Goal: Task Accomplishment & Management: Complete application form

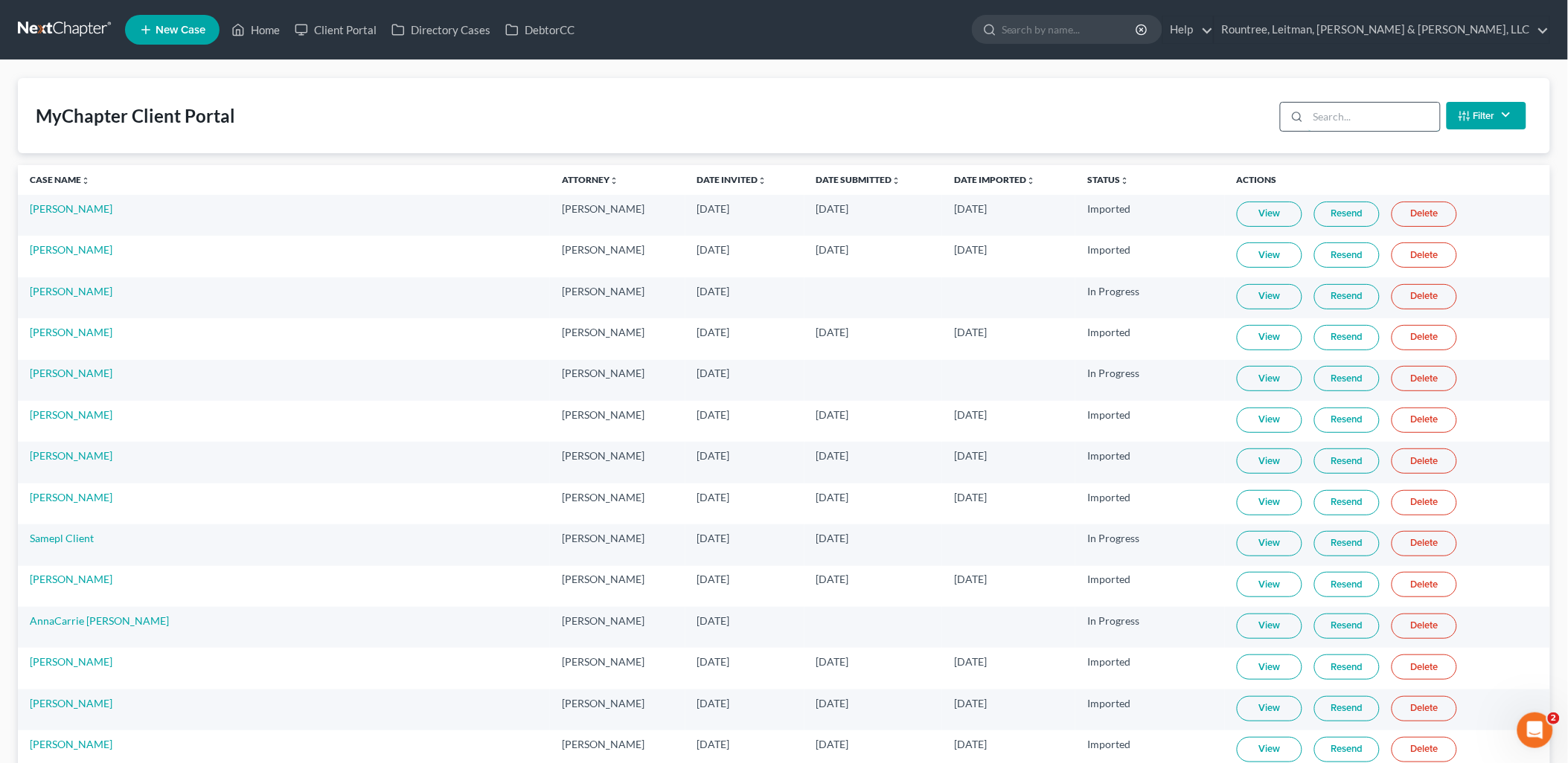
click at [1346, 110] on input "search" at bounding box center [1374, 117] width 132 height 28
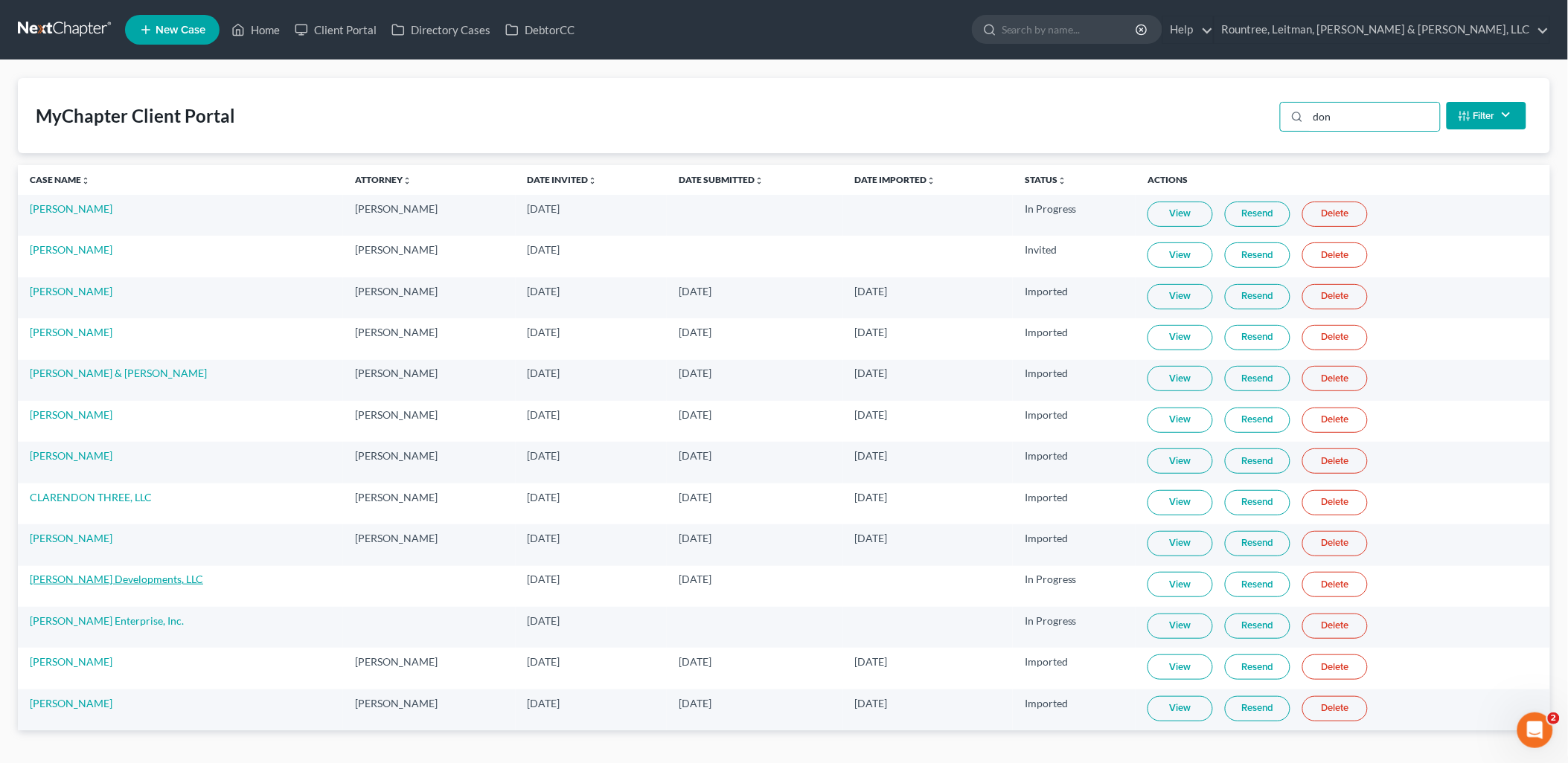
click at [109, 579] on link "[PERSON_NAME] Developments, LLC" at bounding box center [117, 579] width 173 height 12
click at [1395, 115] on input "don" at bounding box center [1374, 117] width 132 height 28
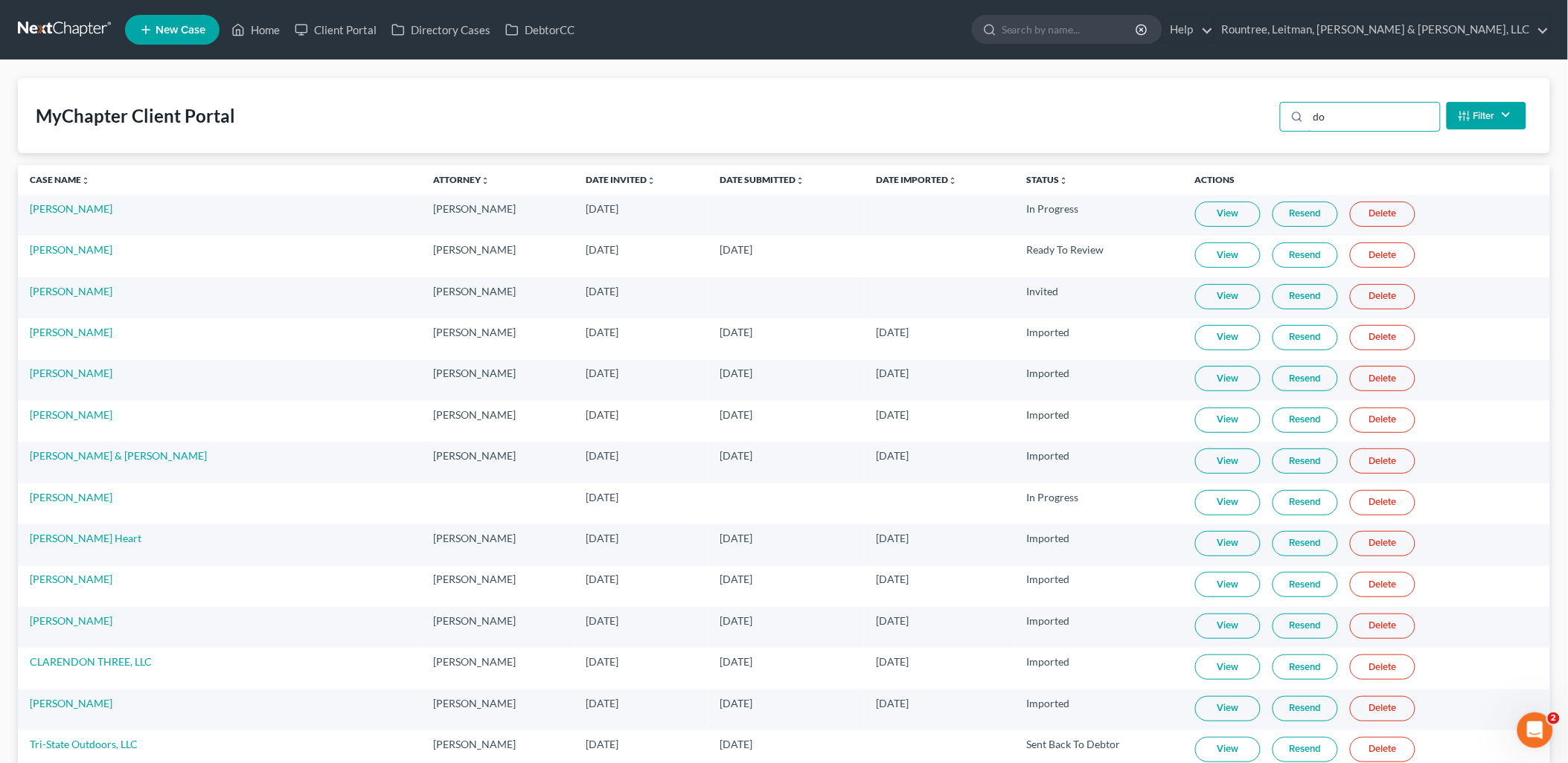
type input "d"
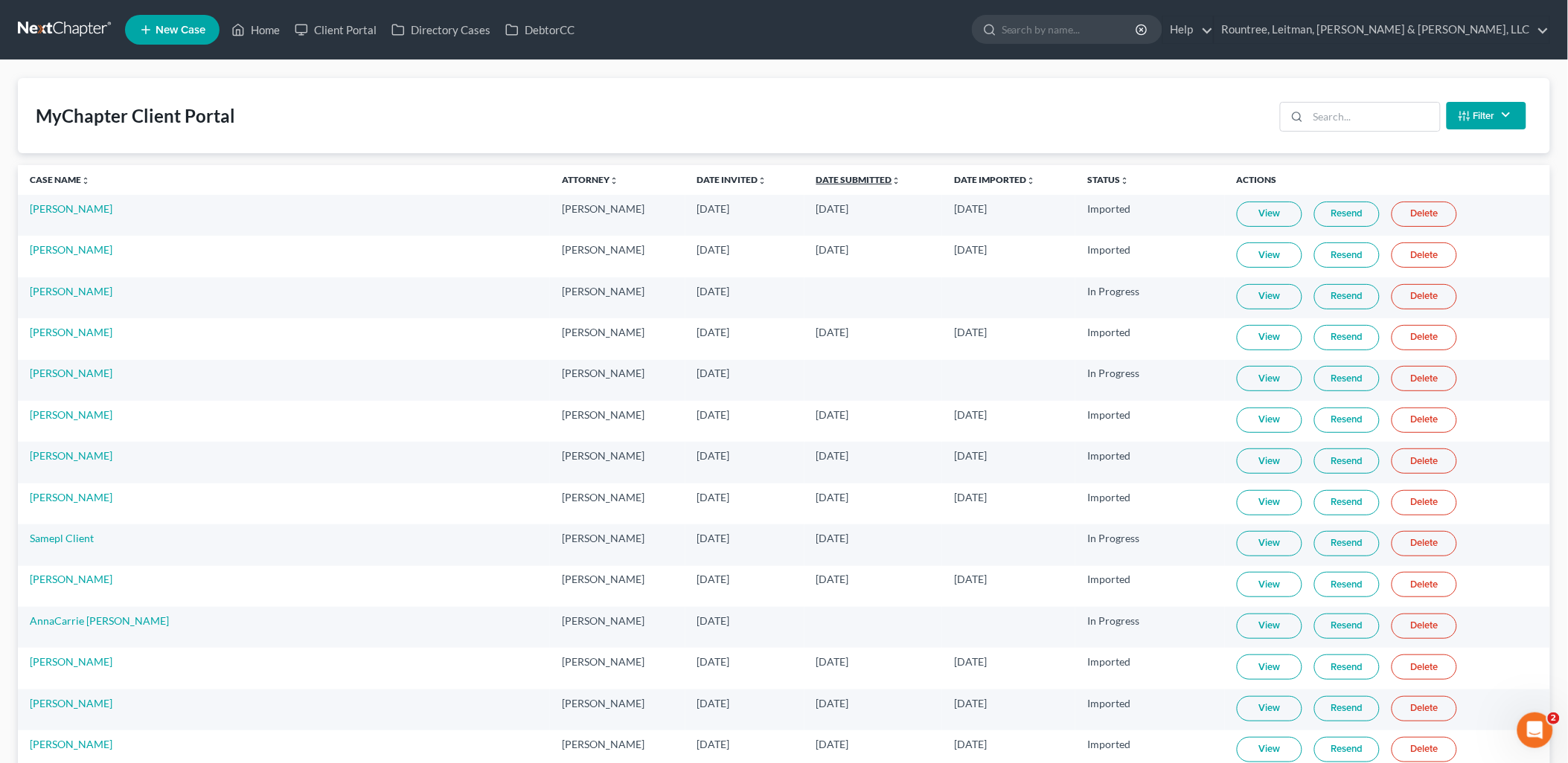
click at [816, 182] on link "Date Submitted unfold_more expand_more expand_less" at bounding box center [858, 179] width 85 height 12
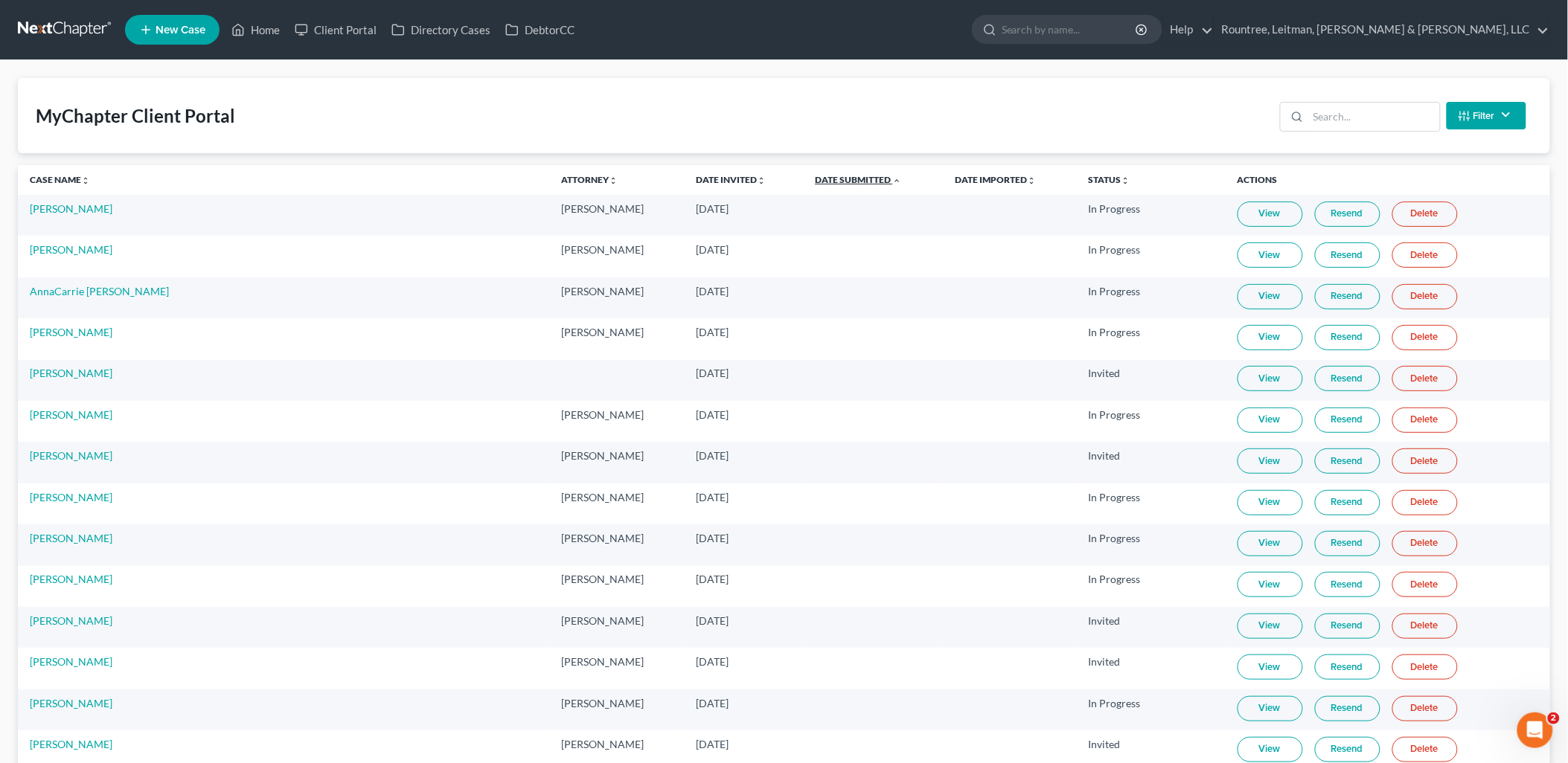
click at [815, 179] on link "Date Submitted unfold_more expand_more expand_less" at bounding box center [858, 179] width 87 height 12
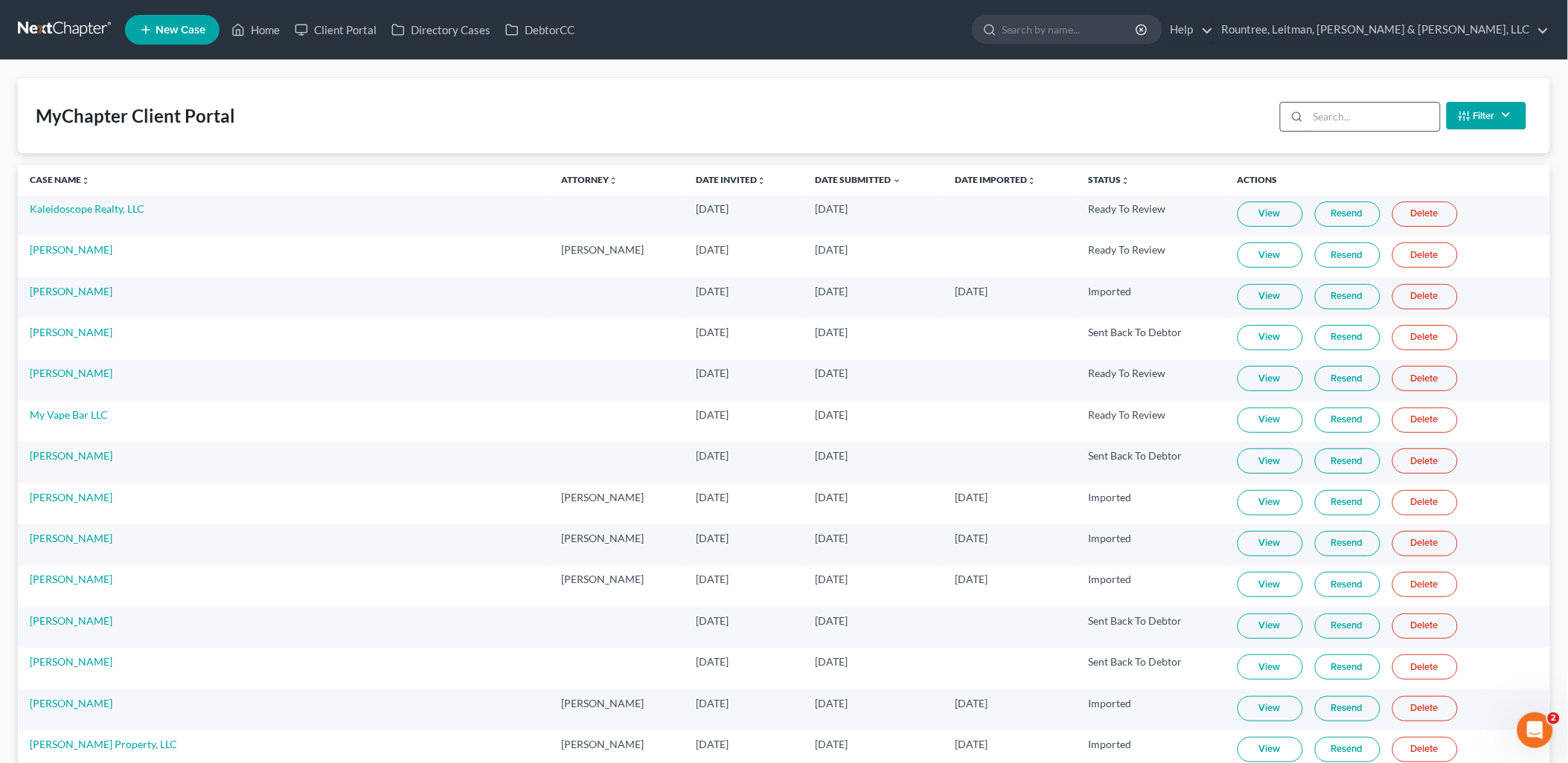
click at [1329, 103] on input "search" at bounding box center [1374, 117] width 132 height 28
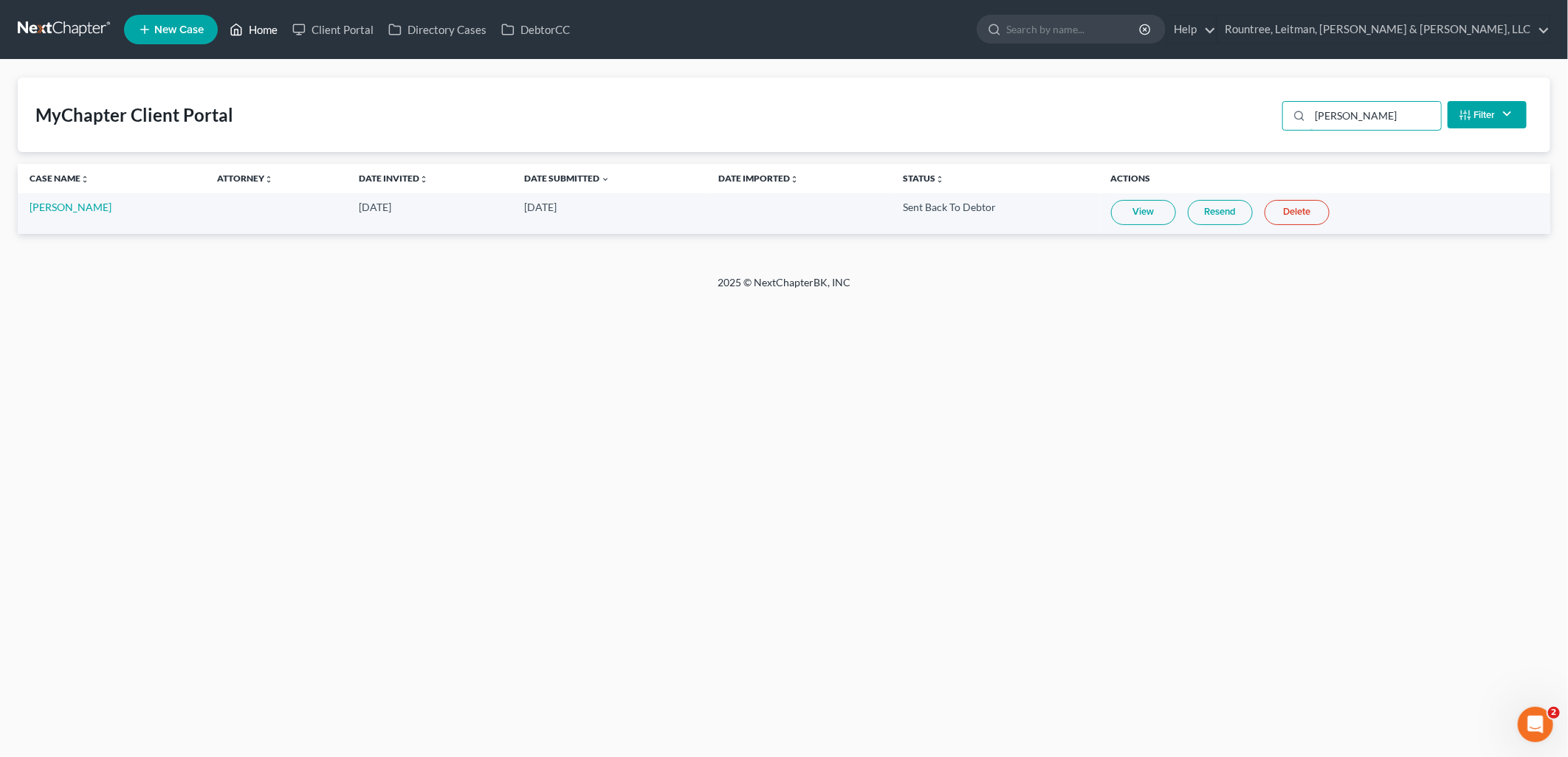
type input "[PERSON_NAME]"
click at [1132, 215] on link "View" at bounding box center [1143, 212] width 65 height 25
click at [78, 207] on link "[PERSON_NAME]" at bounding box center [71, 207] width 82 height 12
click at [68, 209] on link "[PERSON_NAME]" at bounding box center [71, 207] width 82 height 12
click at [322, 316] on div "Home New Case Client Portal Directory Cases DebtorCC Rountree, Leitman, [PERSON…" at bounding box center [784, 378] width 1568 height 757
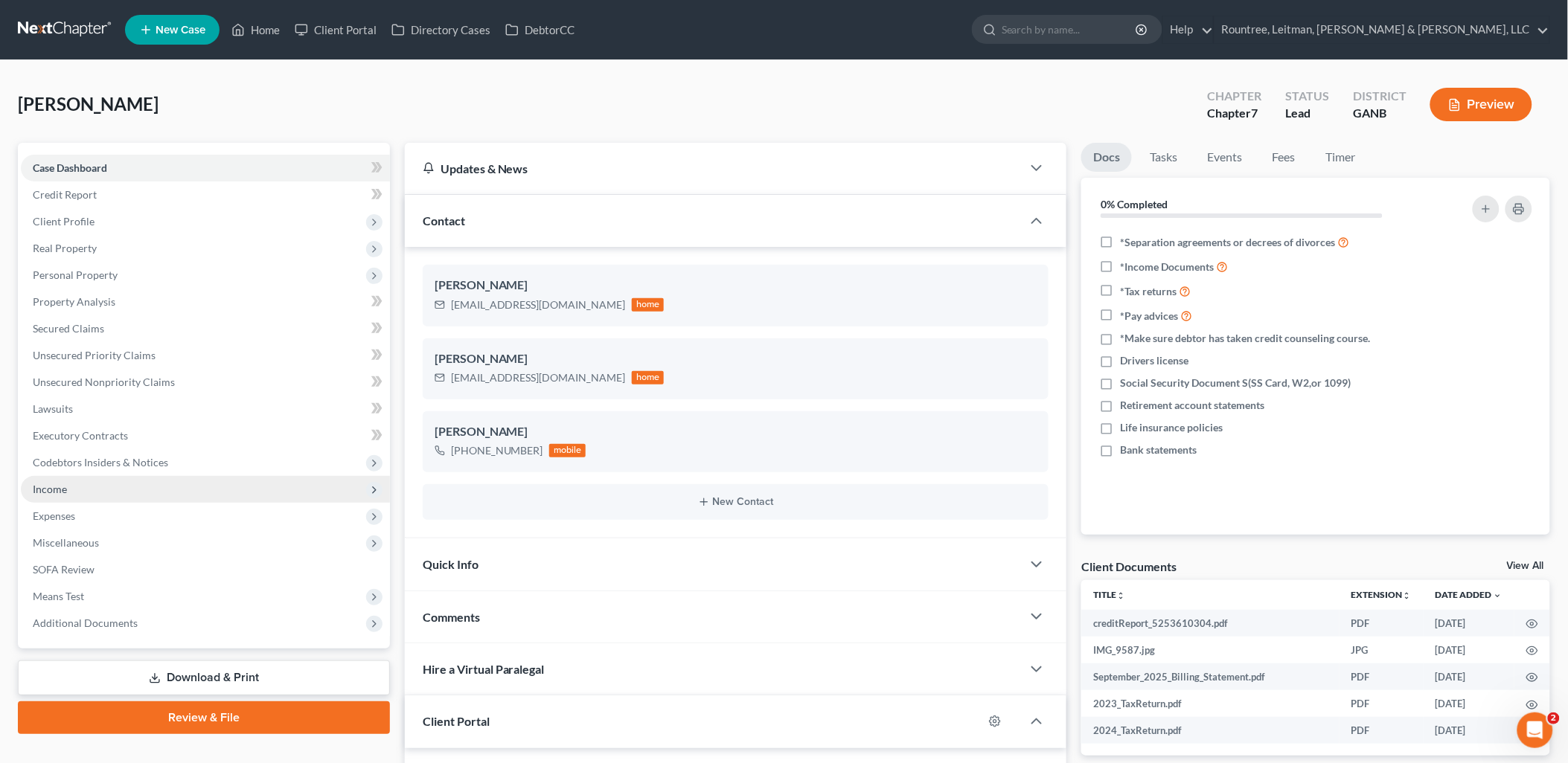
click at [108, 498] on span "Income" at bounding box center [205, 489] width 369 height 27
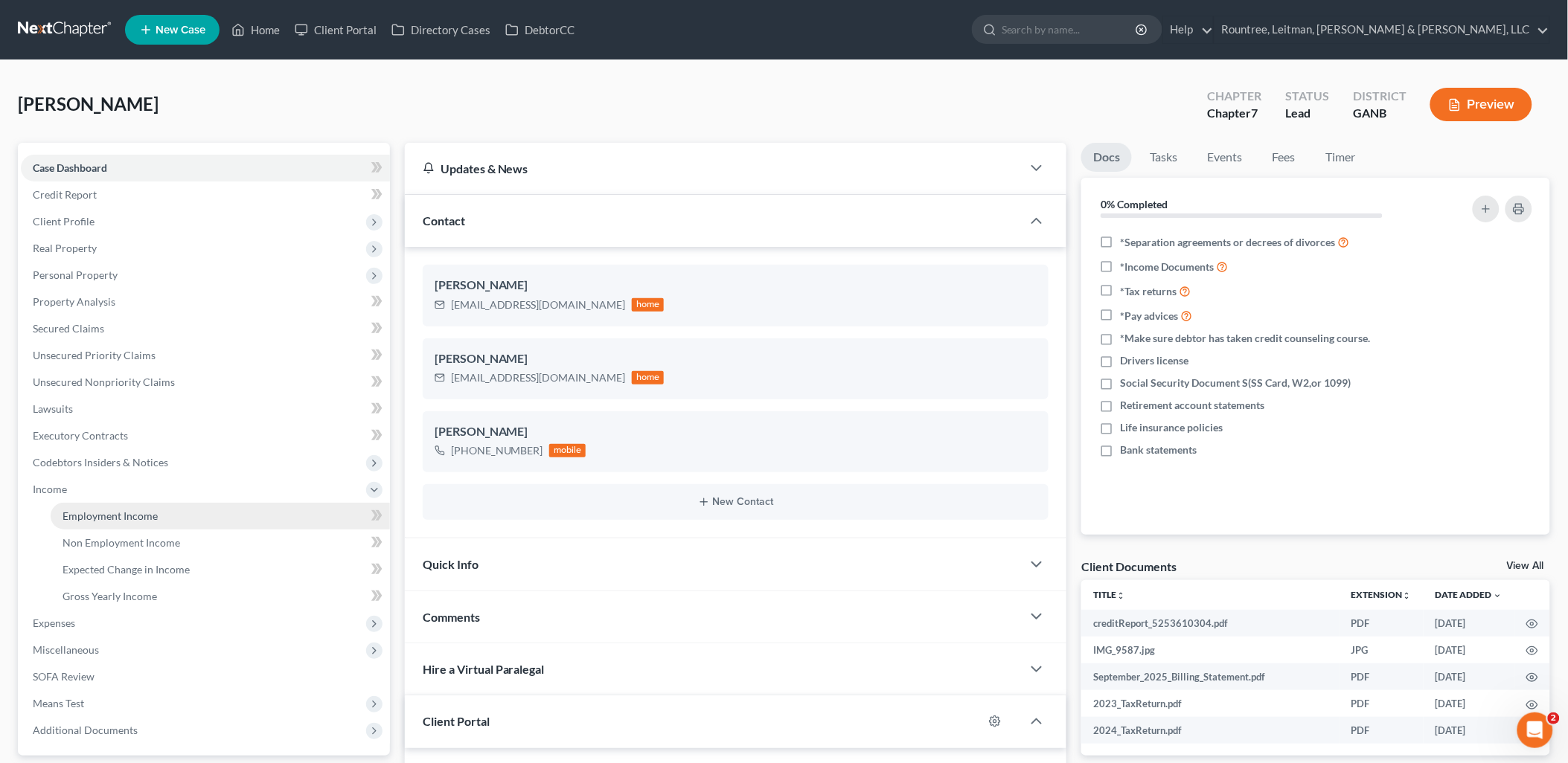
click at [104, 511] on span "Employment Income" at bounding box center [110, 515] width 95 height 12
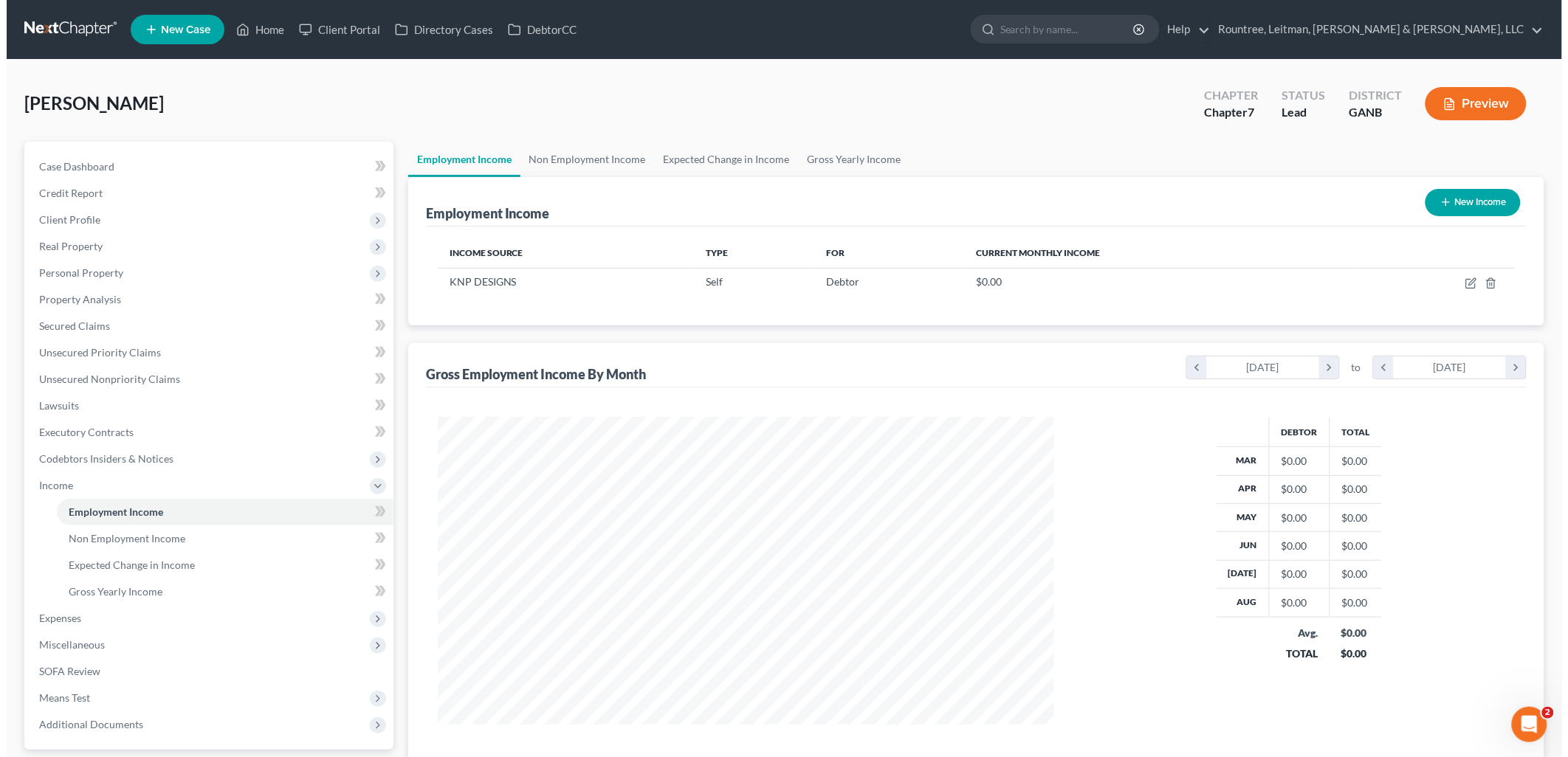
scroll to position [307, 646]
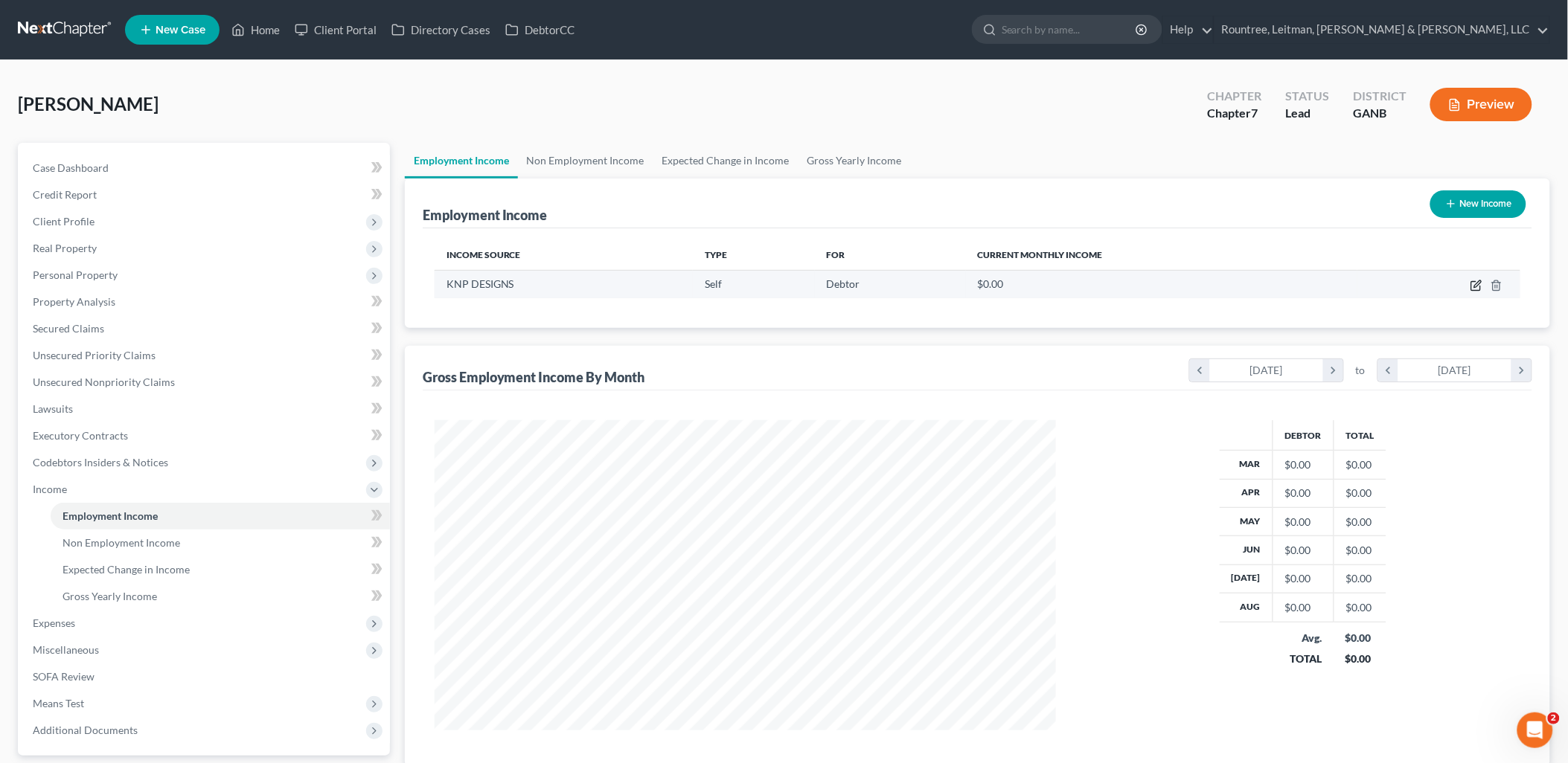
click at [1470, 280] on icon "button" at bounding box center [1476, 286] width 12 height 12
select select "1"
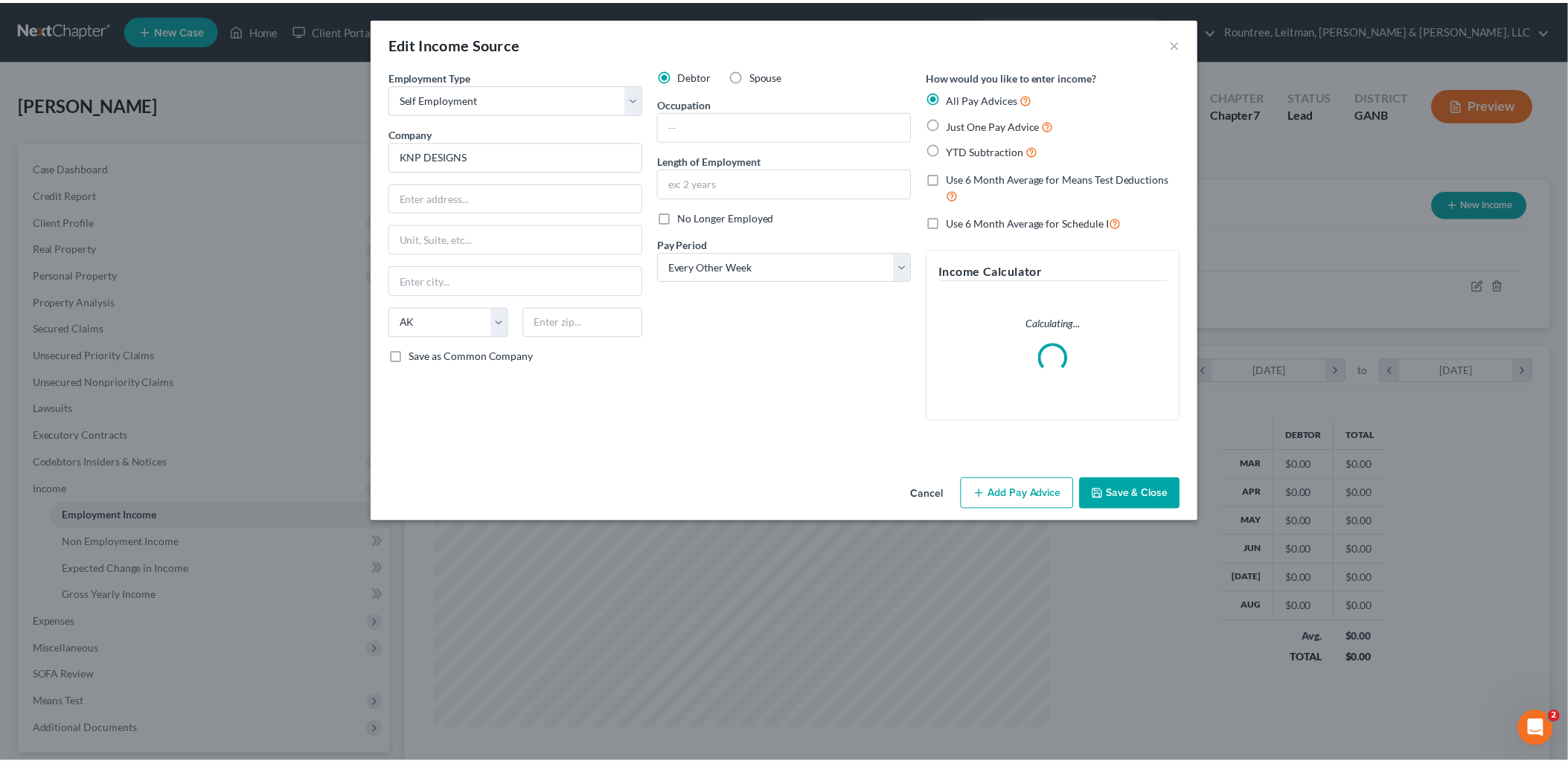
scroll to position [313, 656]
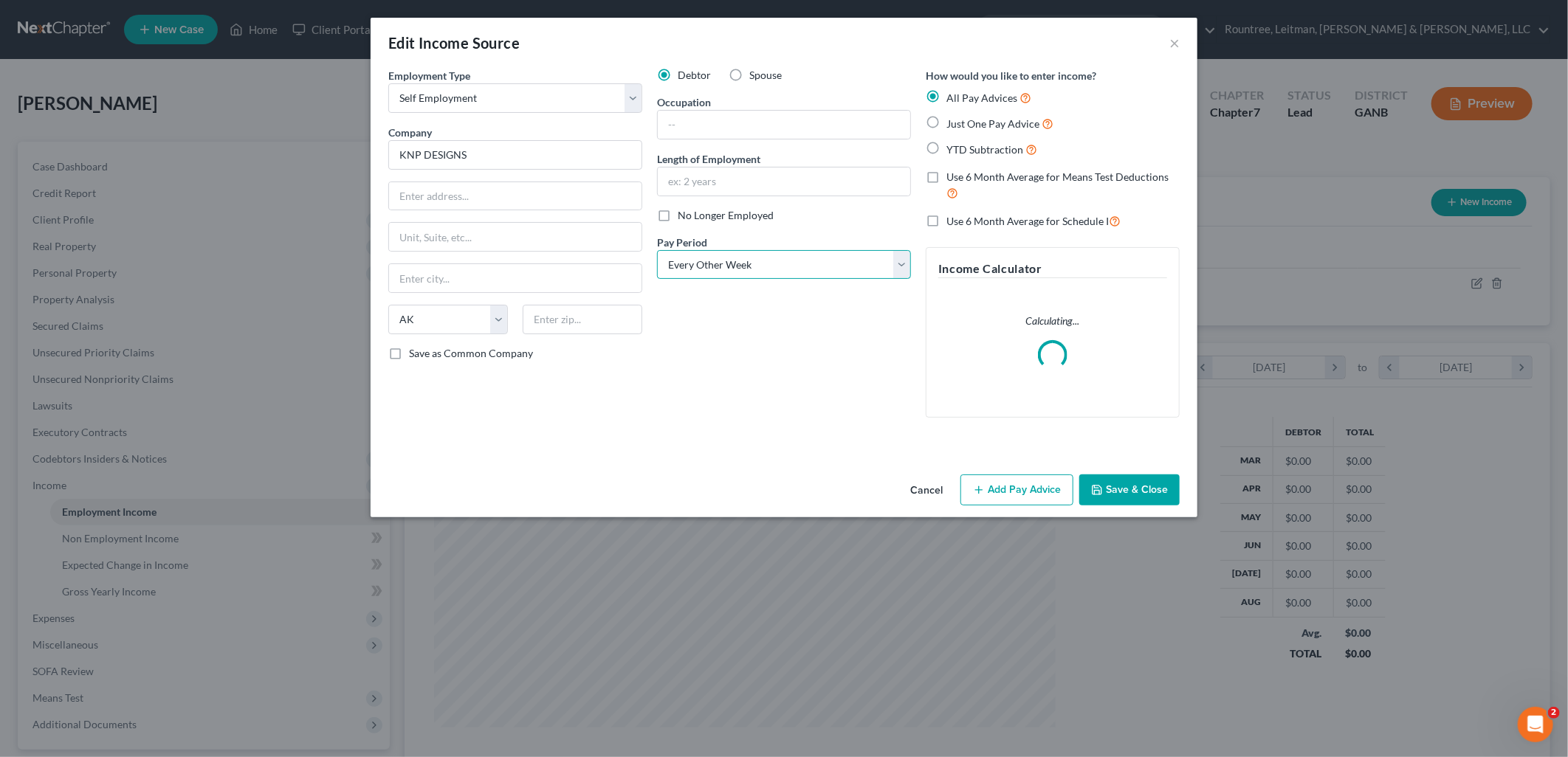
click at [747, 263] on select "Select Monthly Twice Monthly Every Other Week Weekly" at bounding box center [784, 265] width 254 height 30
select select "0"
click at [657, 250] on select "Select Monthly Twice Monthly Every Other Week Weekly" at bounding box center [784, 265] width 254 height 30
click at [946, 123] on label "Just One Pay Advice" at bounding box center [999, 123] width 107 height 17
click at [952, 123] on input "Just One Pay Advice" at bounding box center [957, 119] width 10 height 10
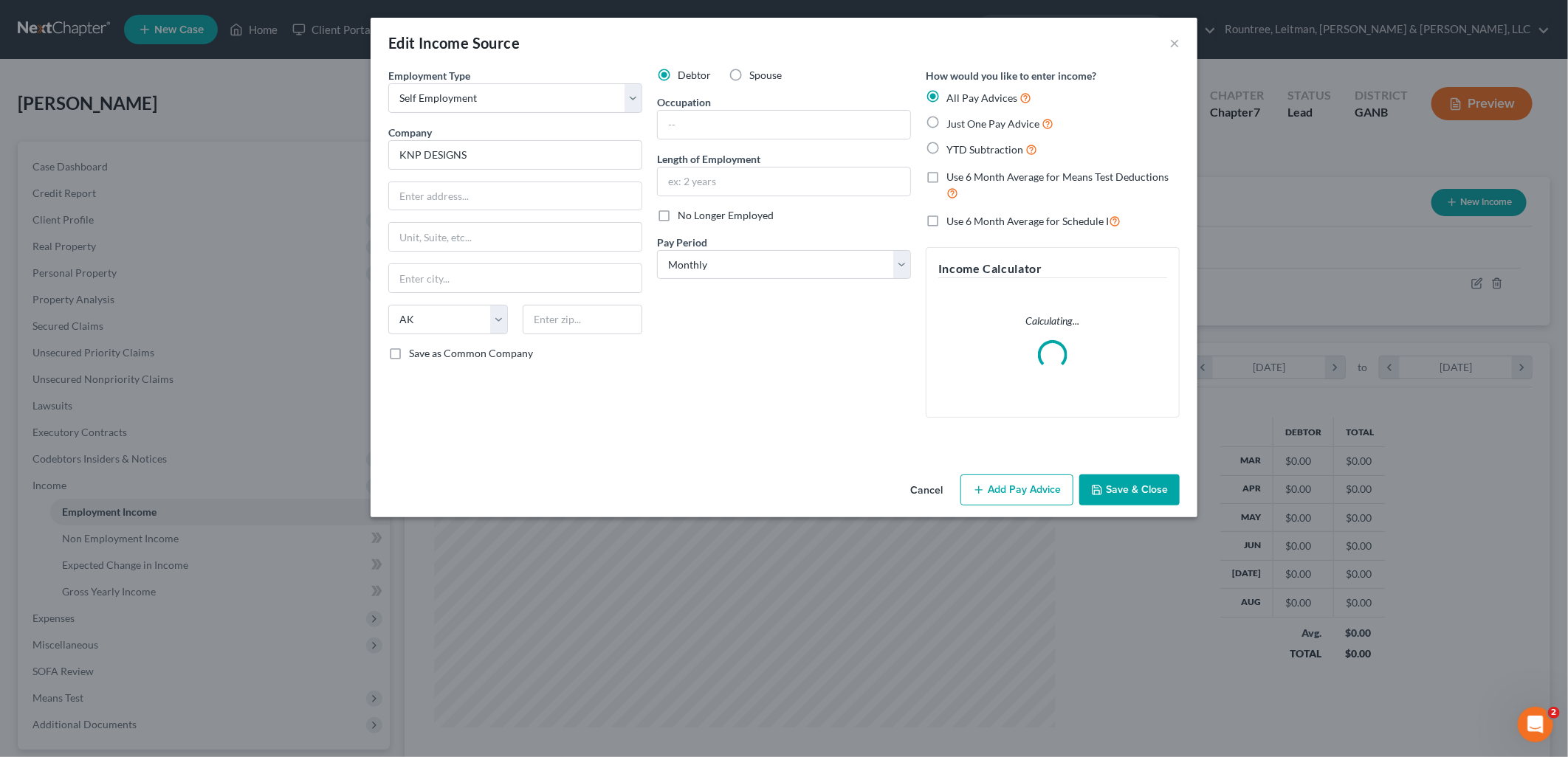
radio input "true"
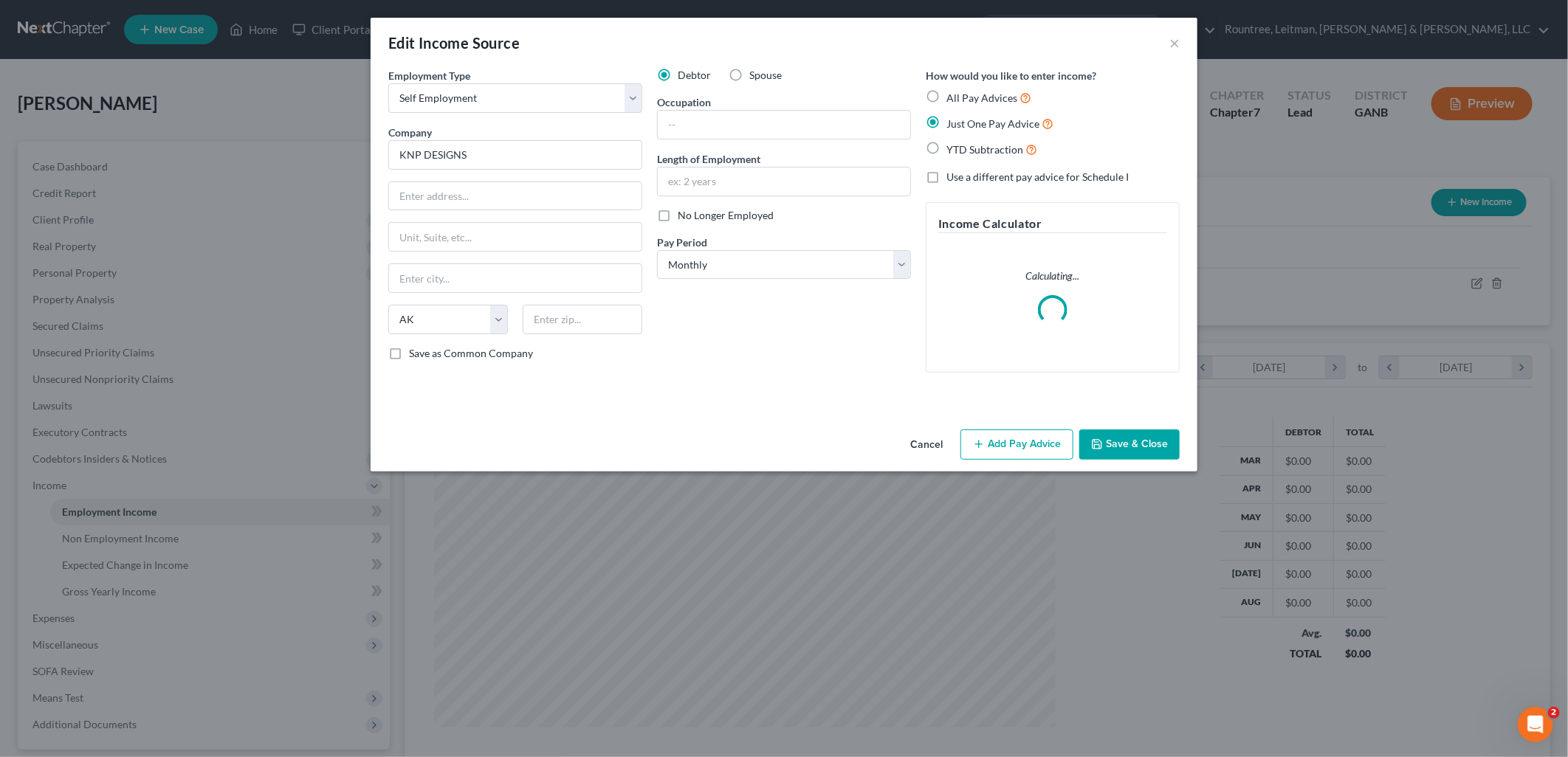
click at [1015, 441] on button "Add Pay Advice" at bounding box center [1017, 444] width 113 height 31
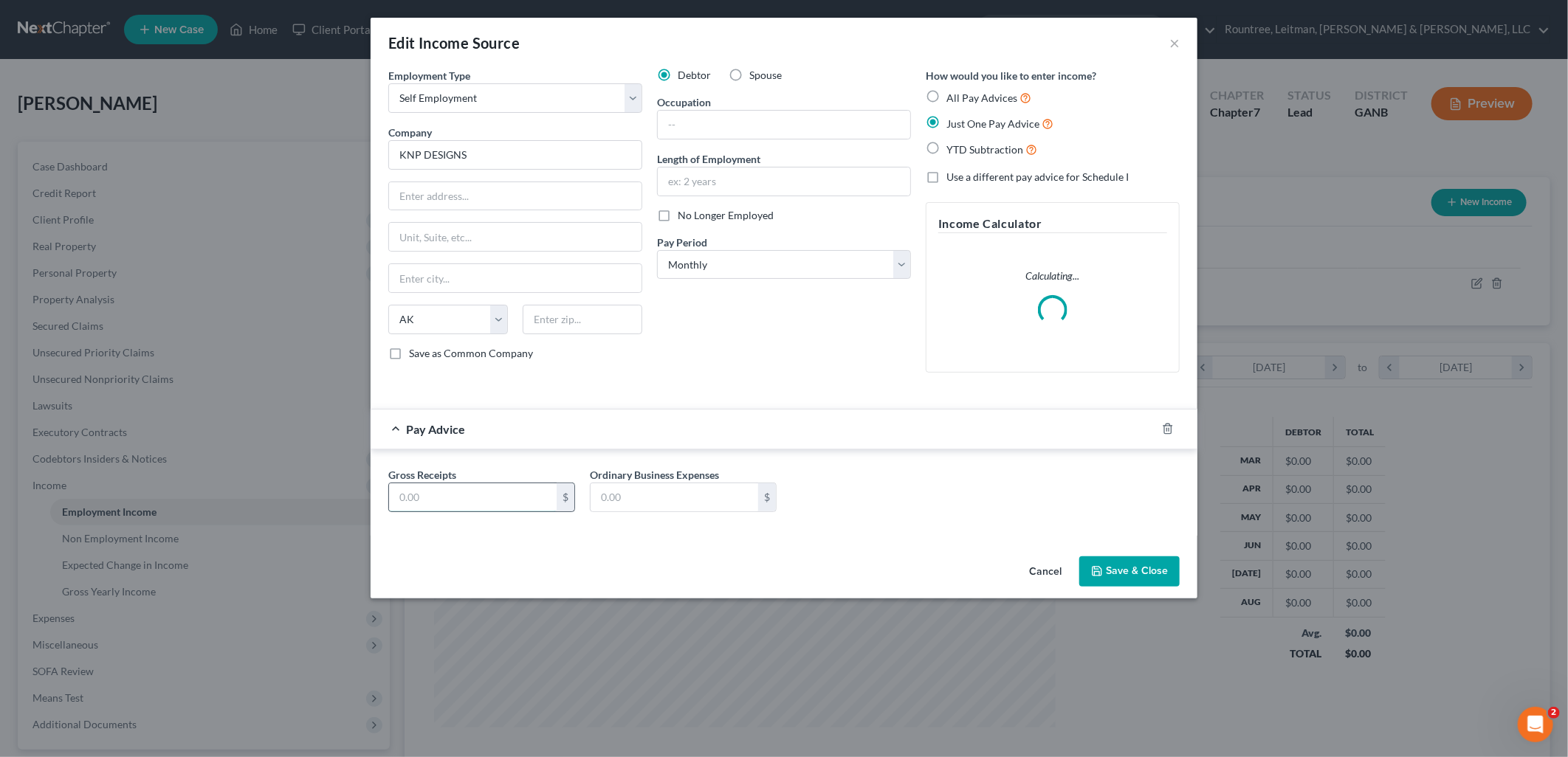
click at [461, 502] on input "text" at bounding box center [473, 497] width 167 height 28
type input "4,200"
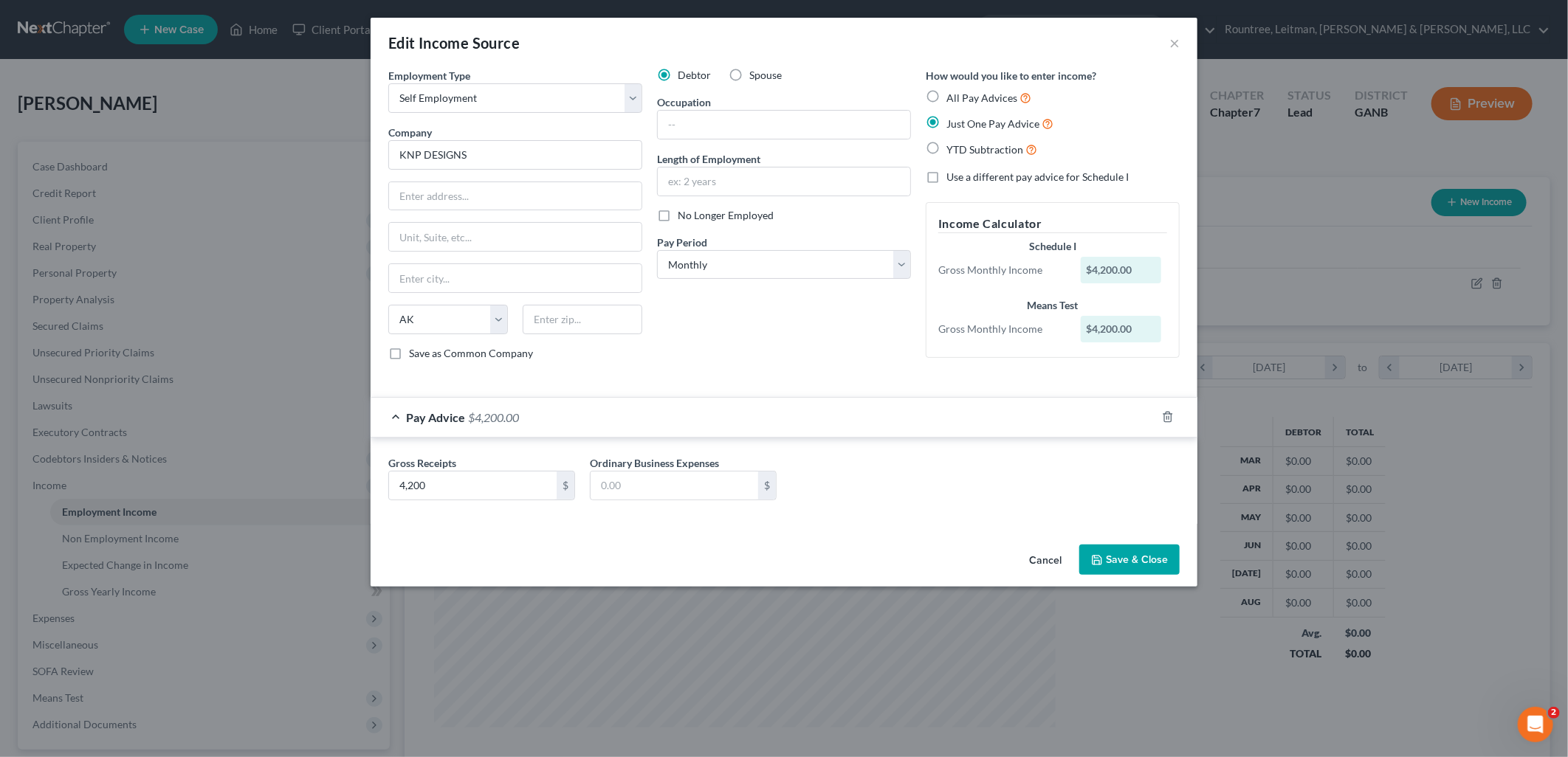
click at [1119, 559] on button "Save & Close" at bounding box center [1130, 560] width 100 height 31
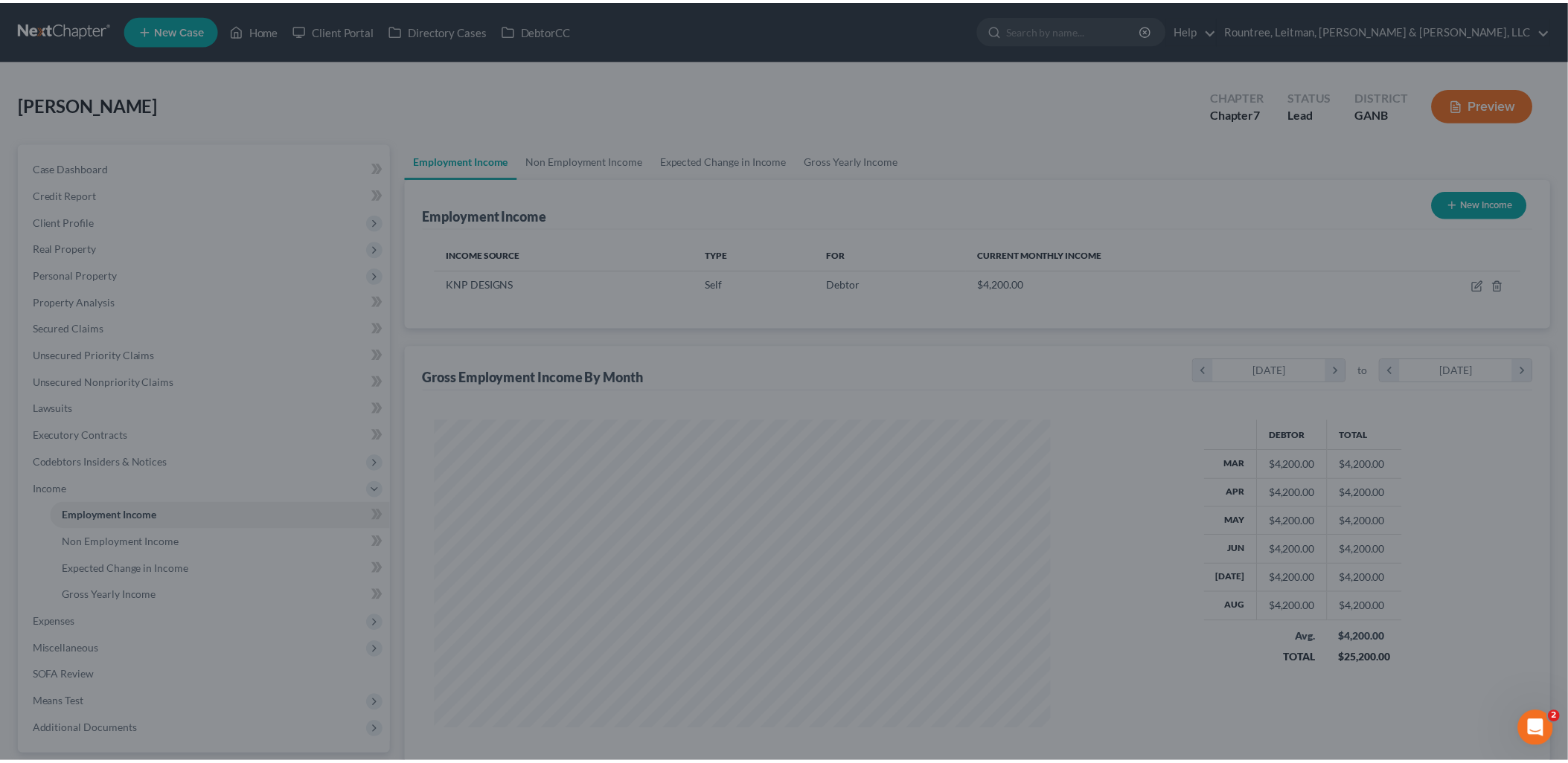
scroll to position [743431, 743371]
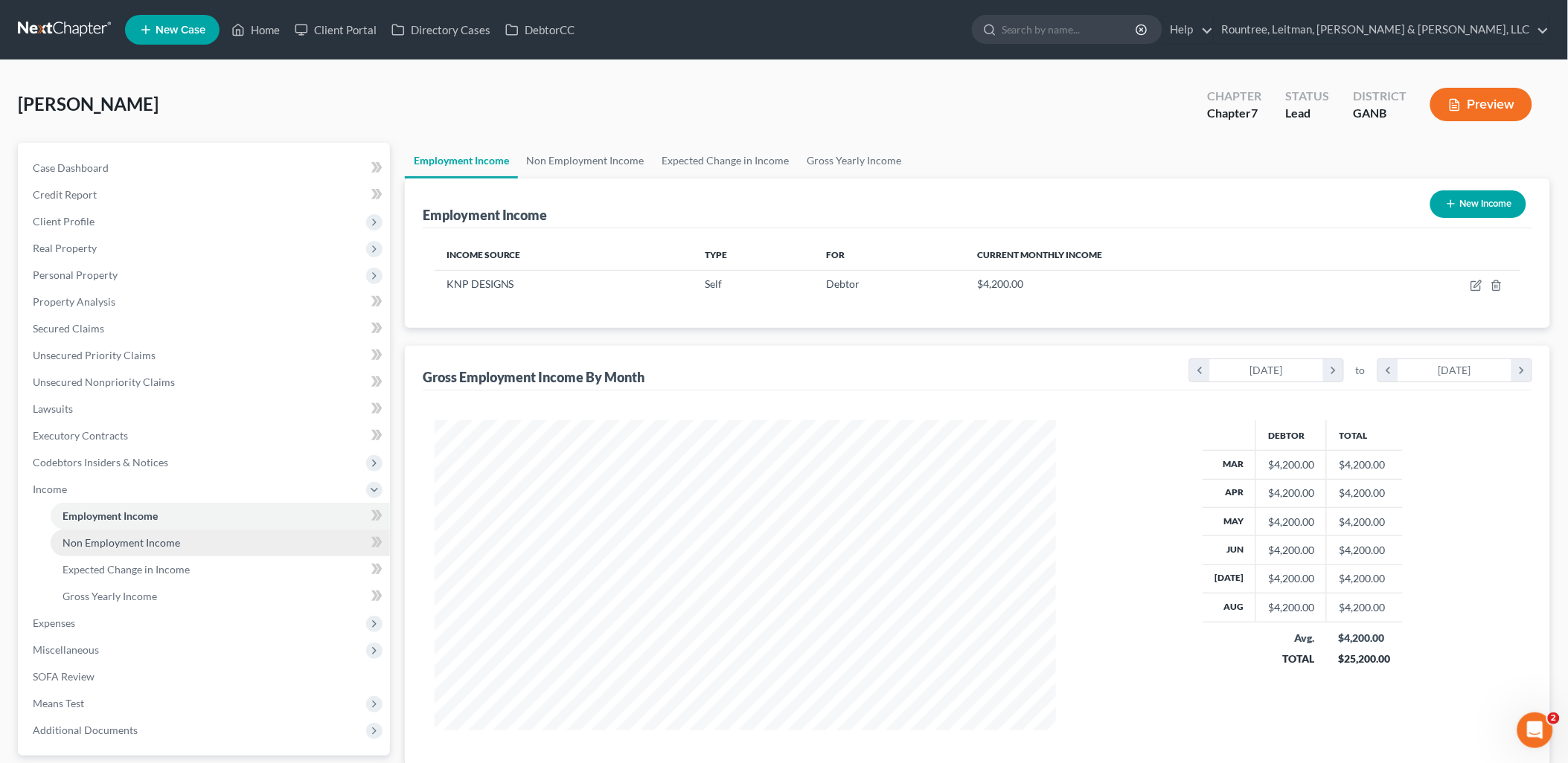
click at [183, 538] on link "Non Employment Income" at bounding box center [220, 543] width 339 height 27
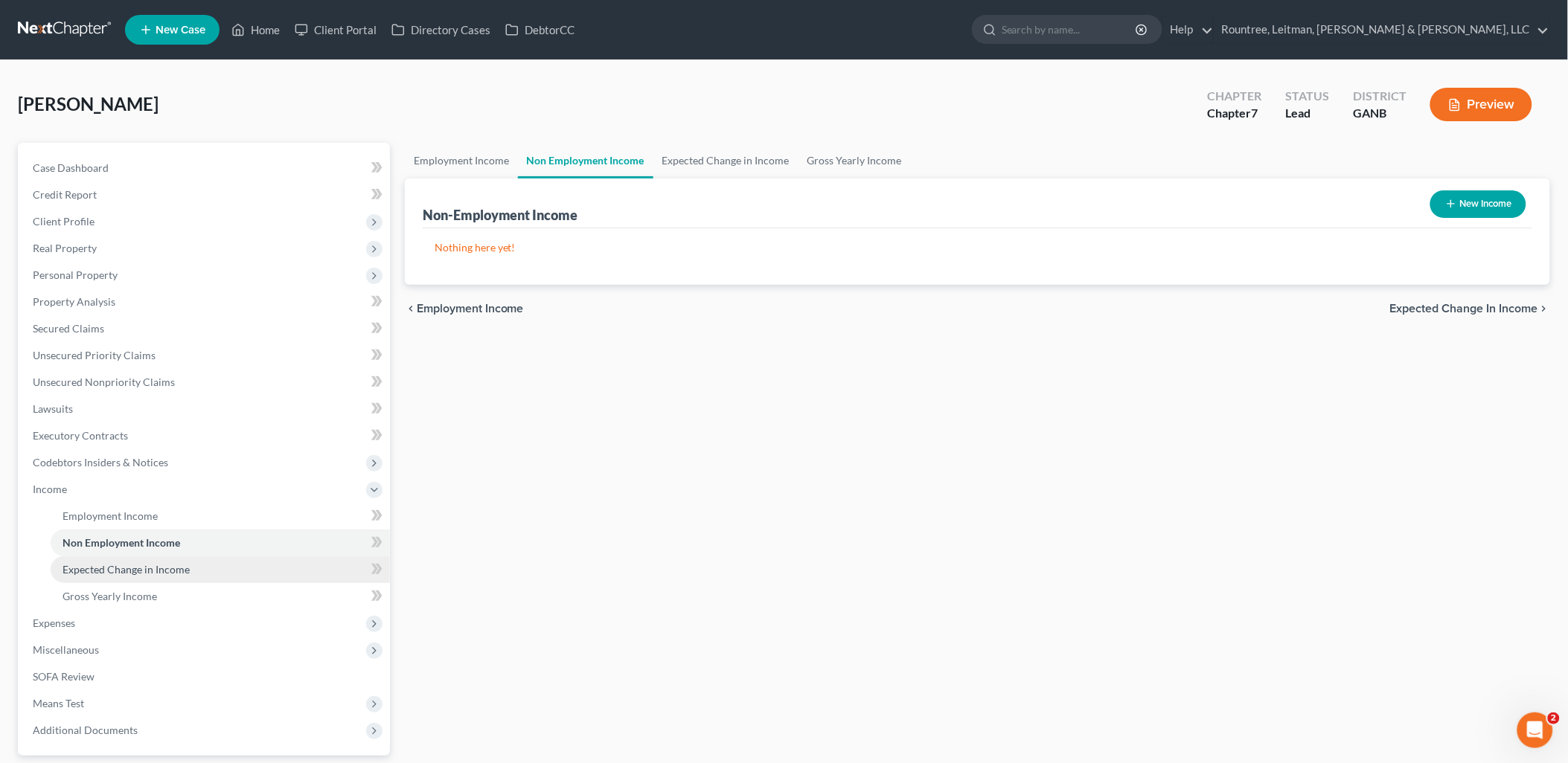
click at [177, 571] on span "Expected Change in Income" at bounding box center [126, 569] width 127 height 12
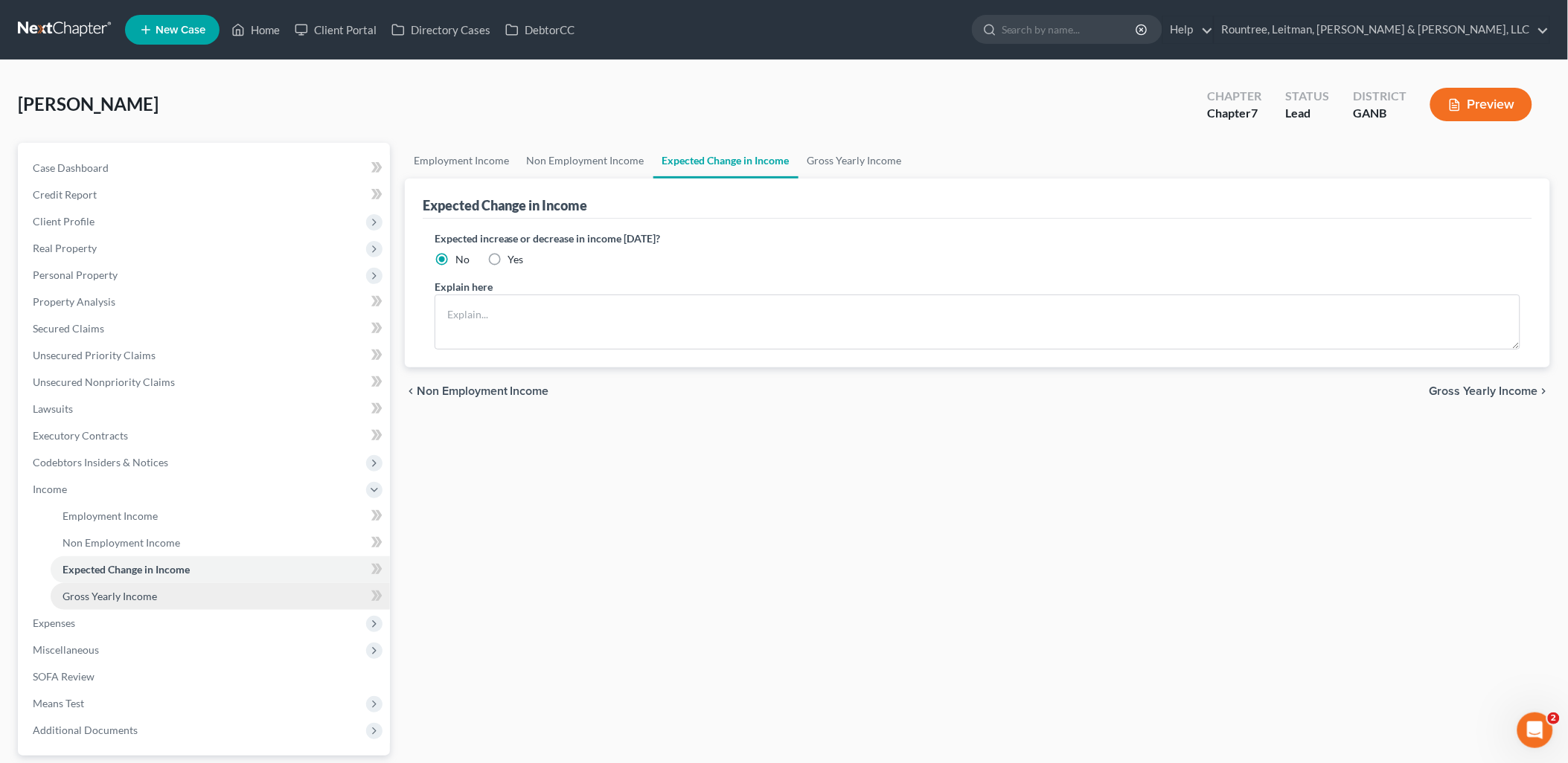
click at [164, 600] on link "Gross Yearly Income" at bounding box center [220, 596] width 339 height 27
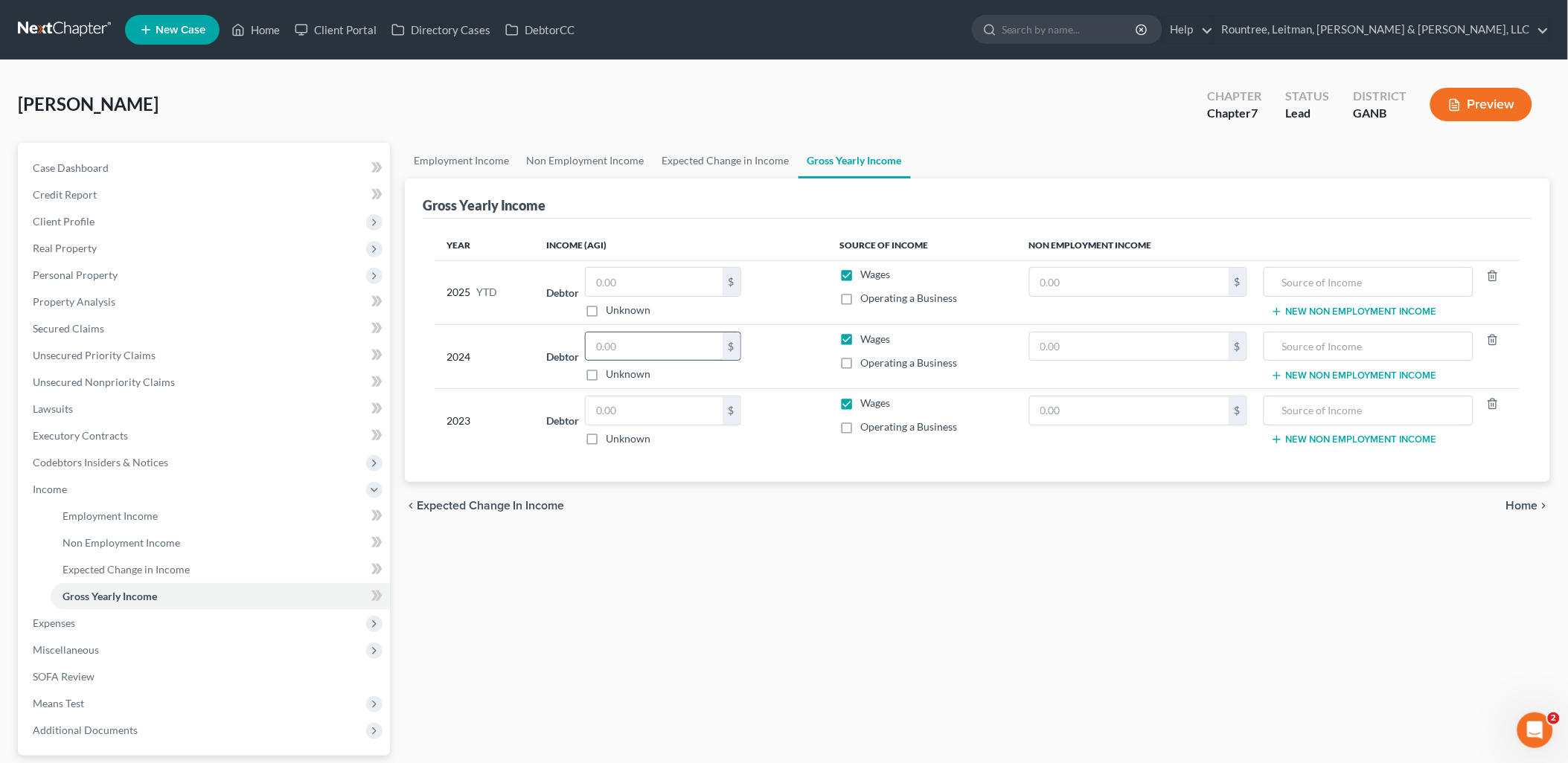
click at [636, 347] on input "text" at bounding box center [654, 347] width 137 height 28
type input "0.00"
click at [878, 529] on div "chevron_left Expected Change in Income Home chevron_right" at bounding box center [977, 505] width 1145 height 48
click at [658, 419] on input "text" at bounding box center [654, 410] width 137 height 28
type input "63,956"
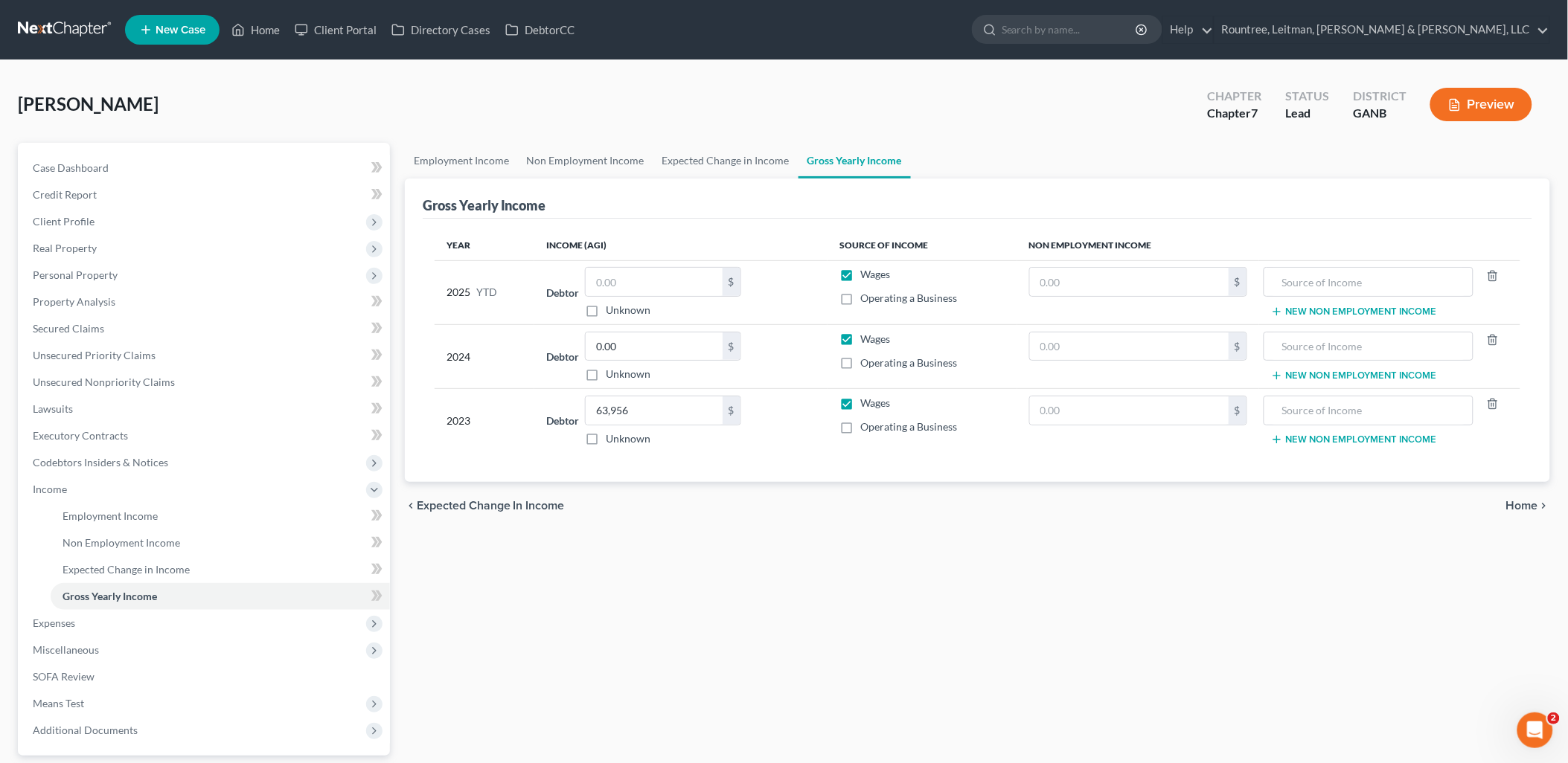
click at [795, 599] on div "Employment Income Non Employment Income Expected Change in Income Gross Yearly …" at bounding box center [977, 492] width 1160 height 699
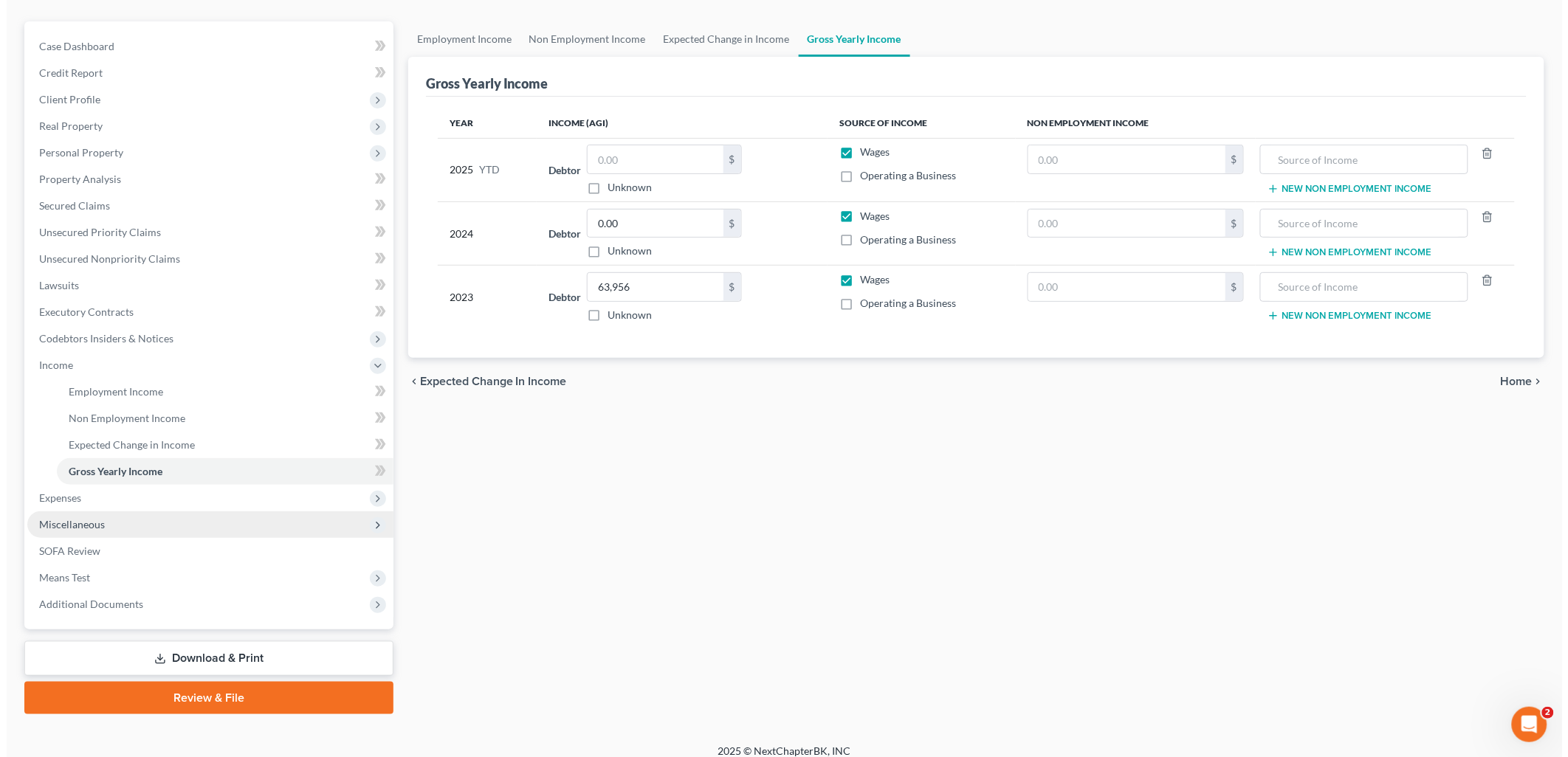
scroll to position [131, 0]
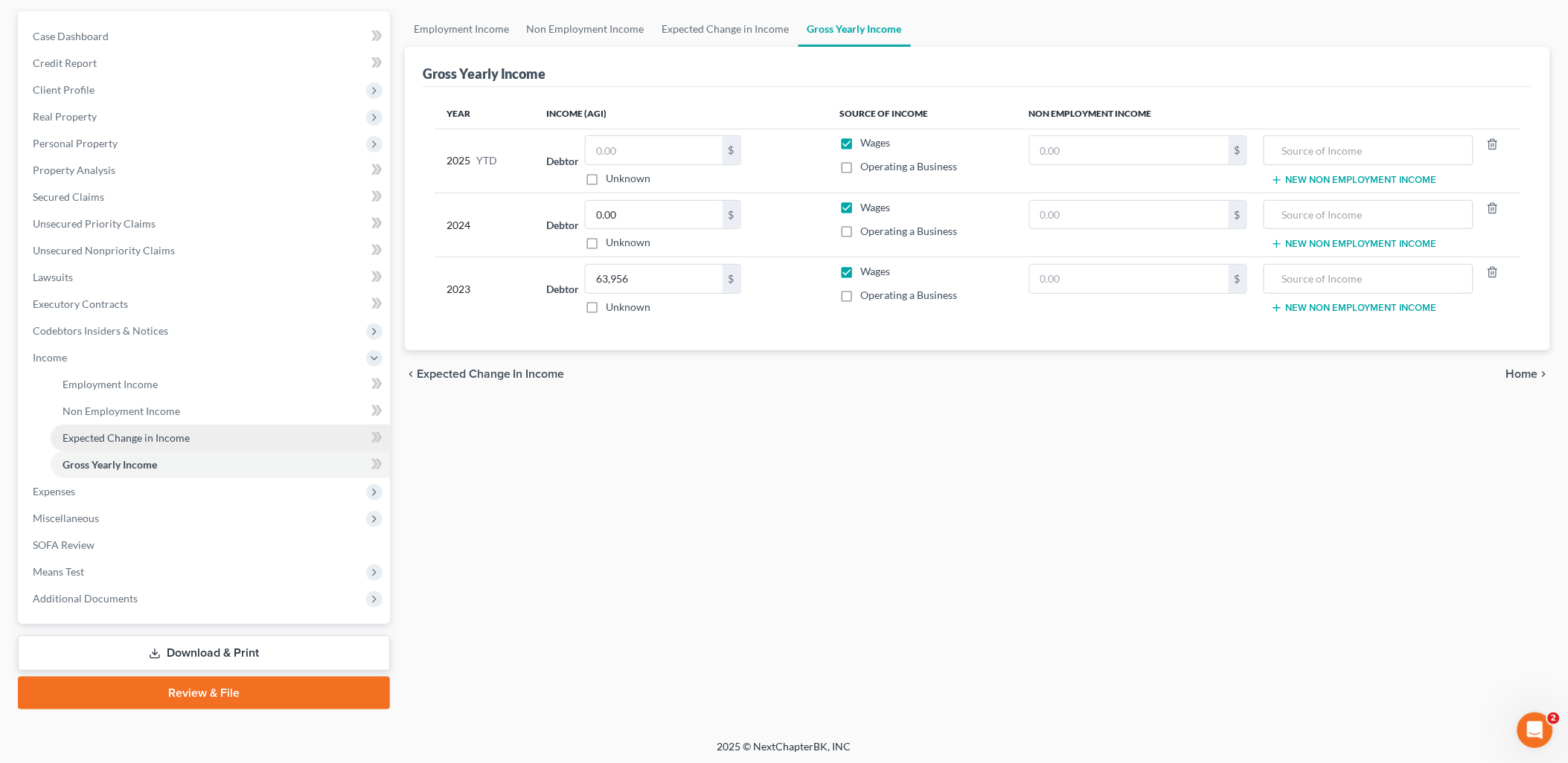
click at [175, 444] on link "Expected Change in Income" at bounding box center [220, 438] width 339 height 27
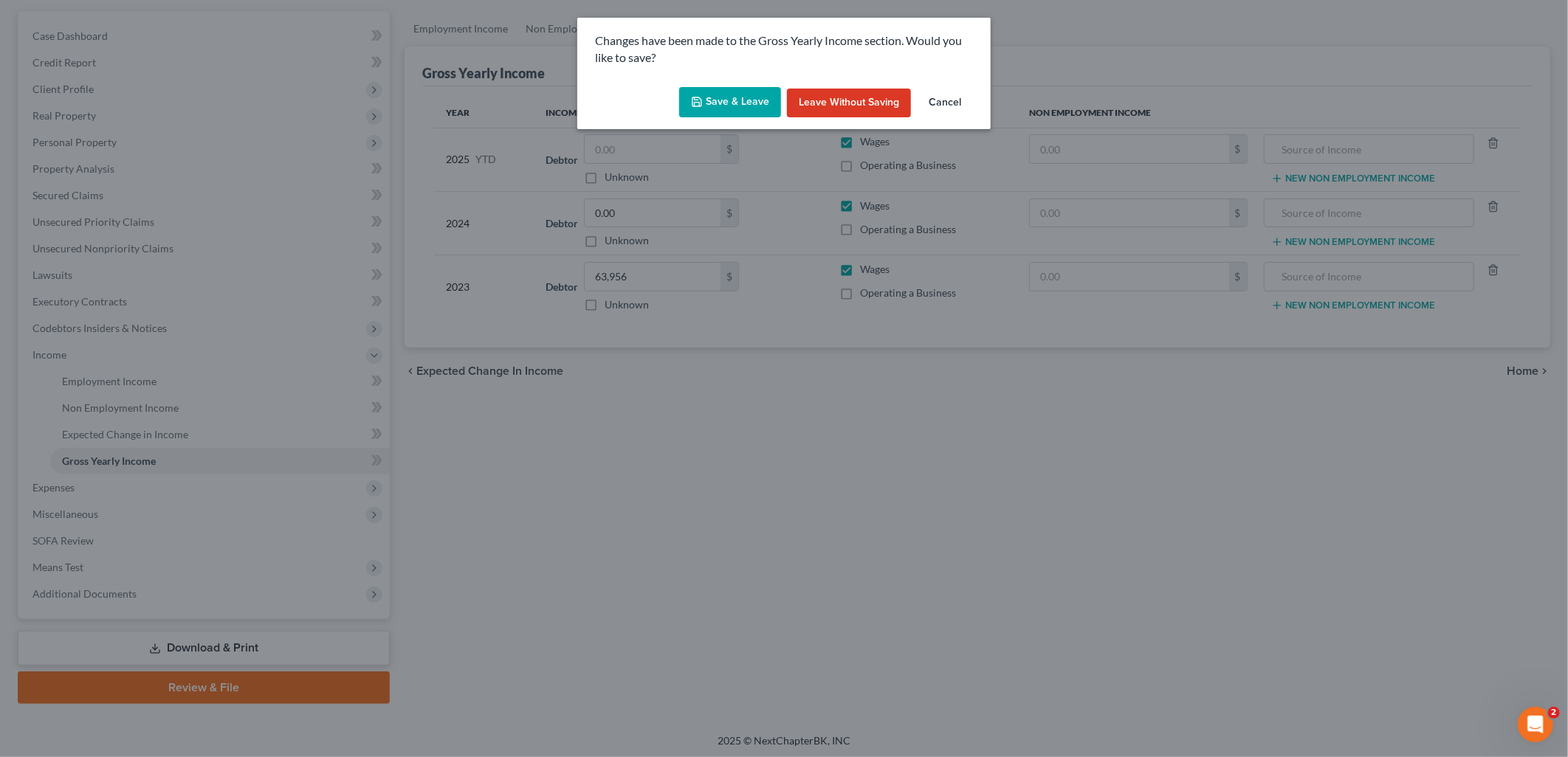
click at [747, 97] on button "Save & Leave" at bounding box center [730, 102] width 102 height 31
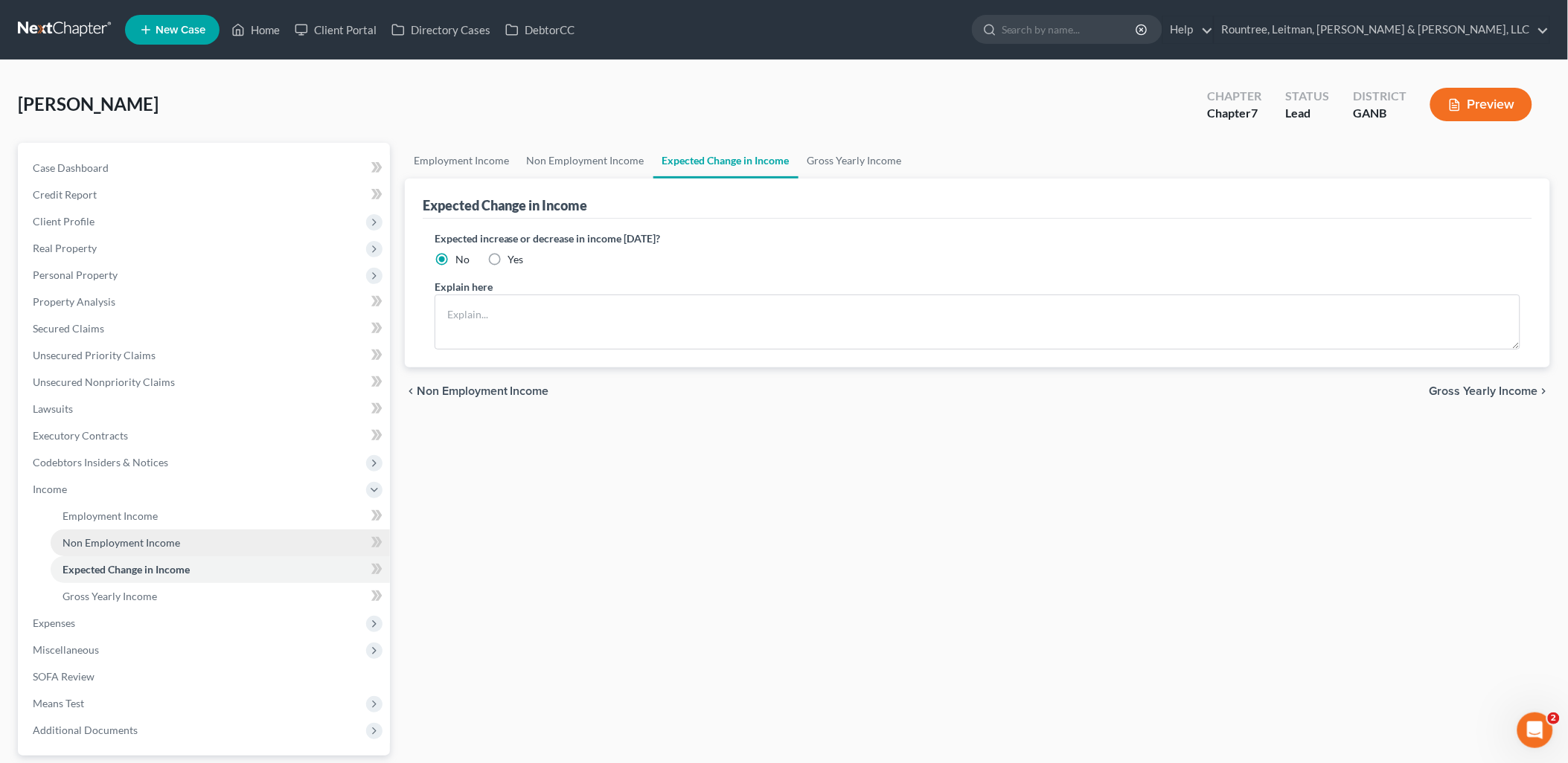
click at [213, 540] on link "Non Employment Income" at bounding box center [220, 543] width 339 height 27
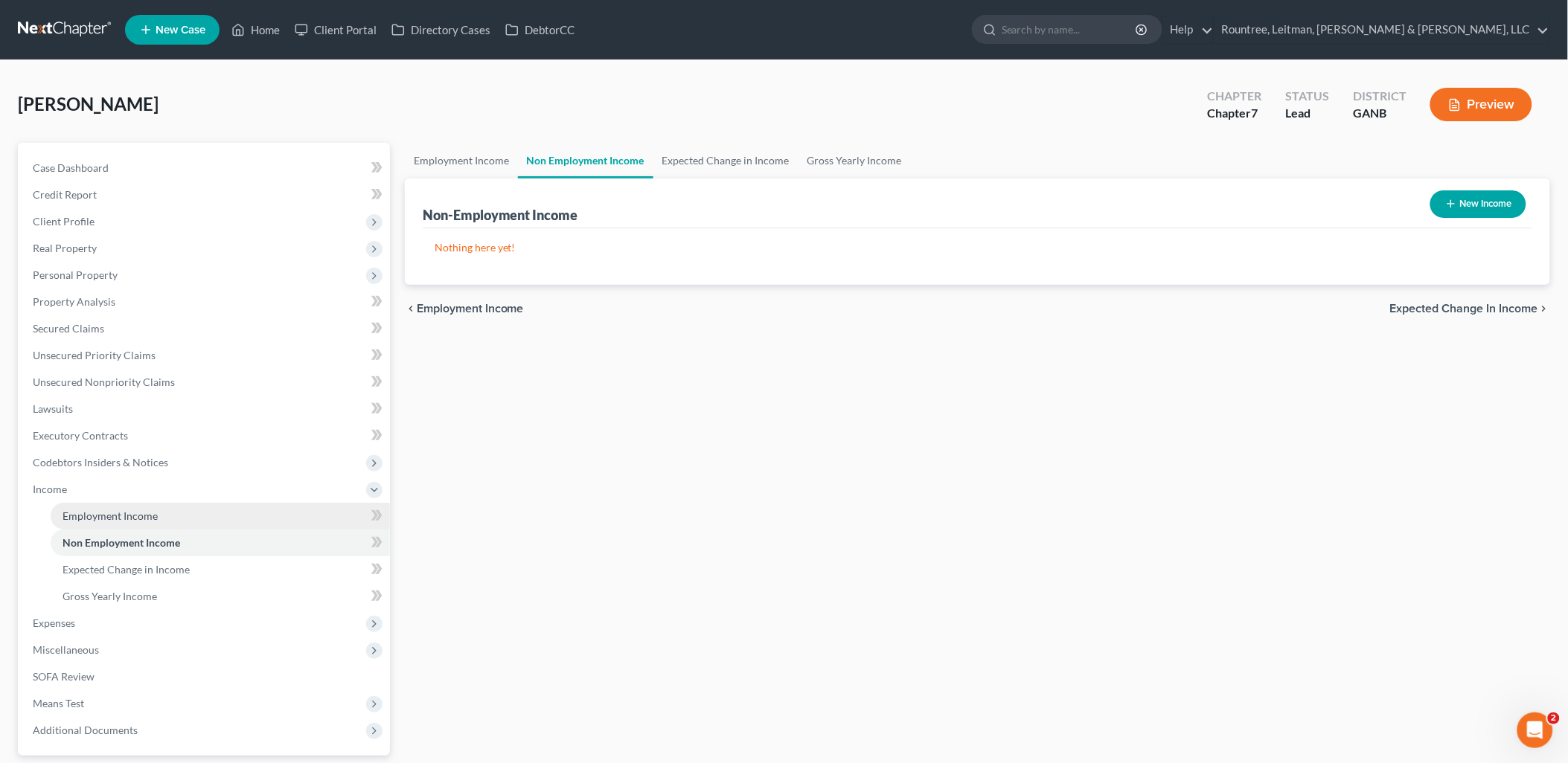
click at [161, 521] on link "Employment Income" at bounding box center [220, 516] width 339 height 27
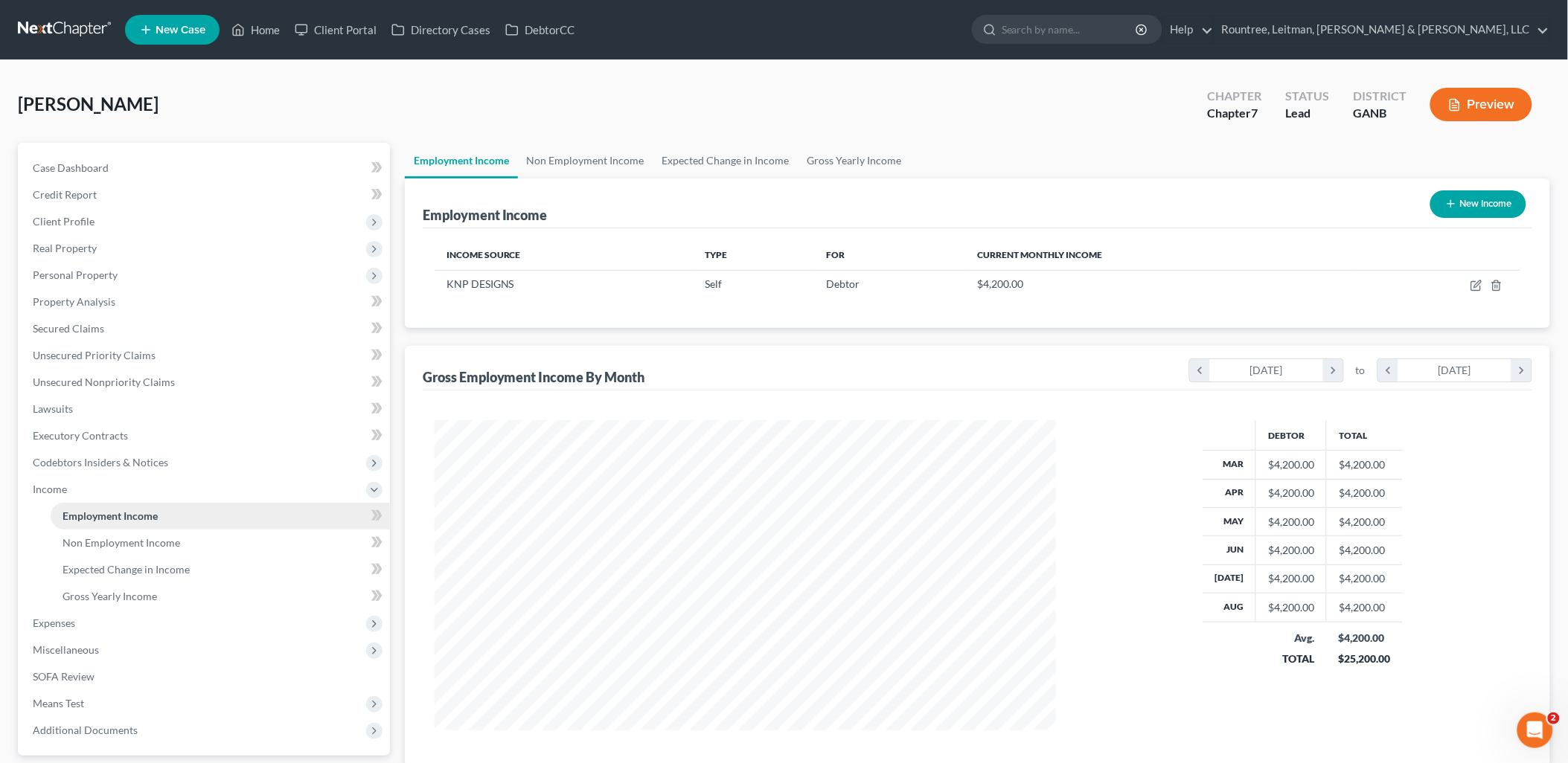
scroll to position [310, 651]
click at [124, 613] on span "Expenses" at bounding box center [205, 623] width 369 height 27
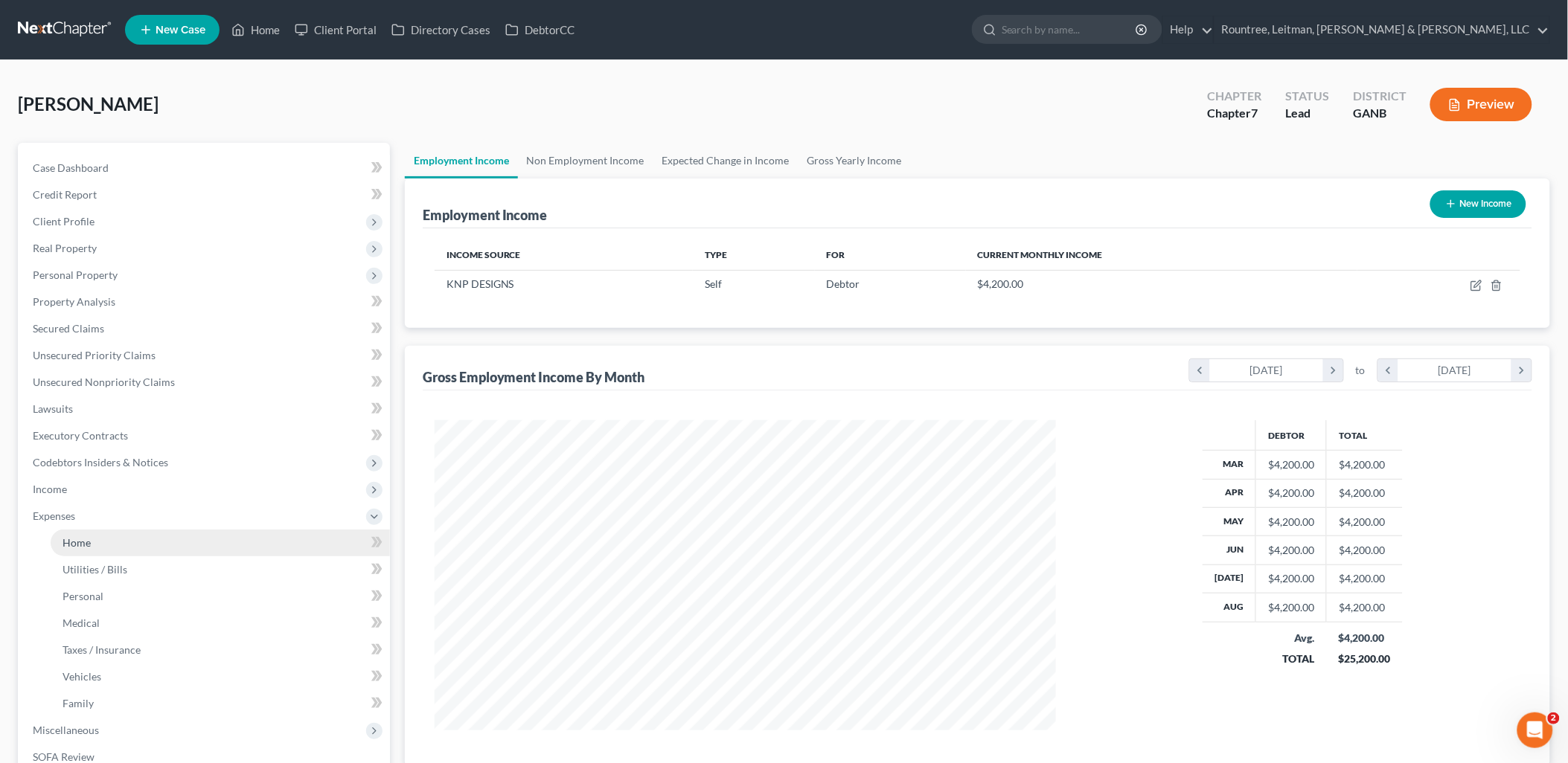
click at [104, 541] on link "Home" at bounding box center [220, 543] width 339 height 27
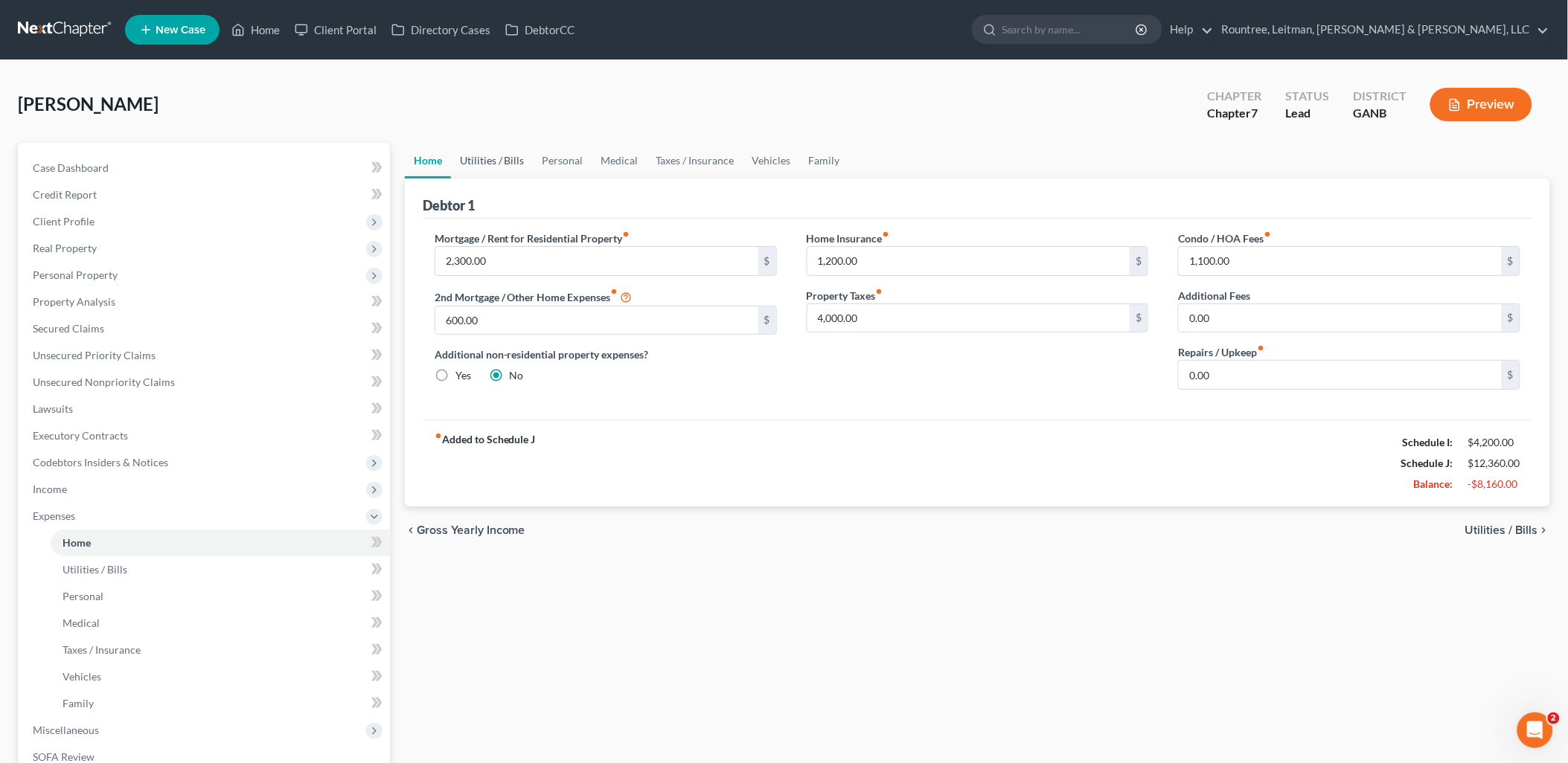
click at [486, 162] on link "Utilities / Bills" at bounding box center [492, 160] width 83 height 36
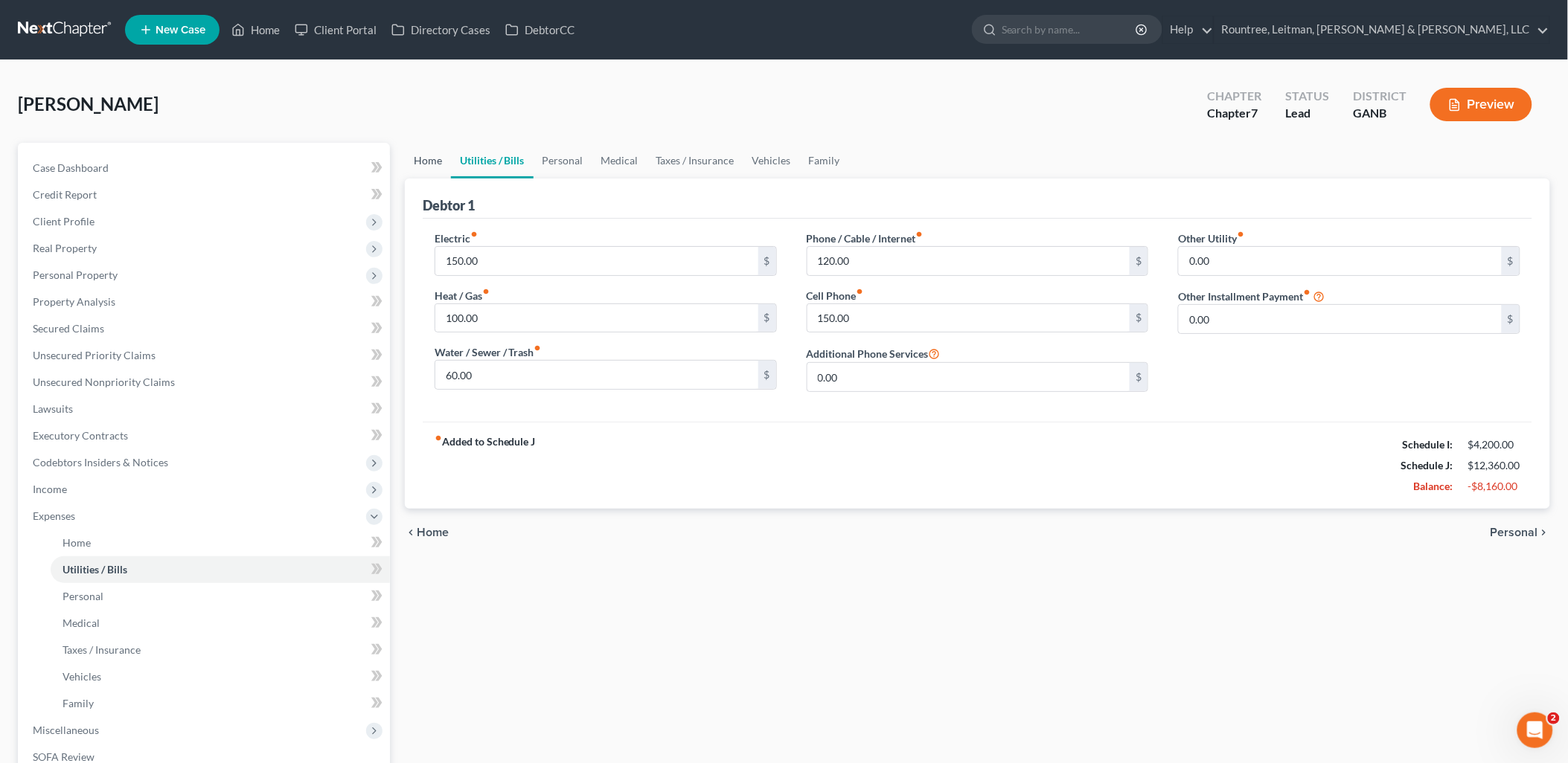
click at [434, 158] on link "Home" at bounding box center [428, 160] width 46 height 36
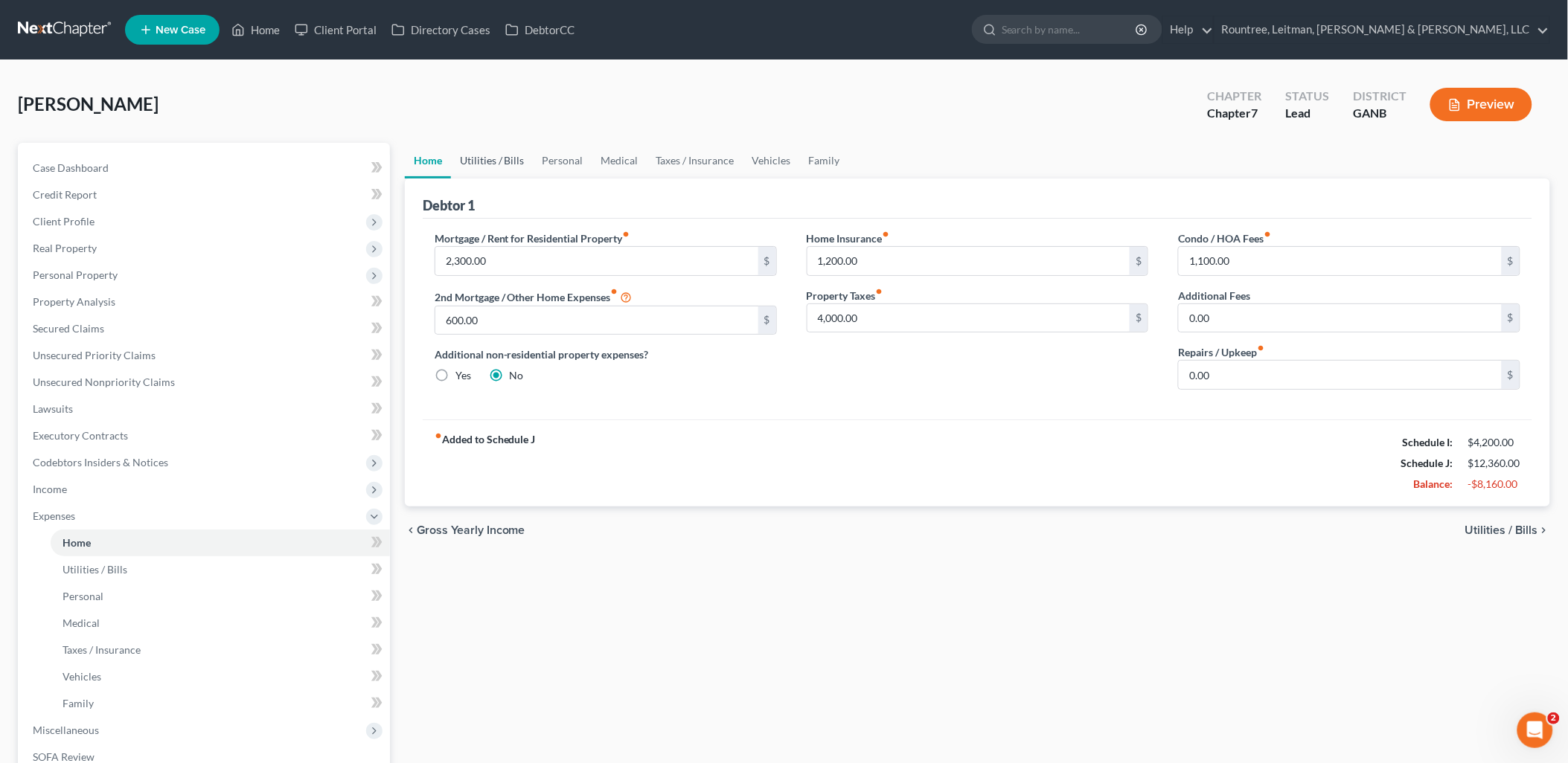
click at [506, 156] on link "Utilities / Bills" at bounding box center [492, 160] width 83 height 36
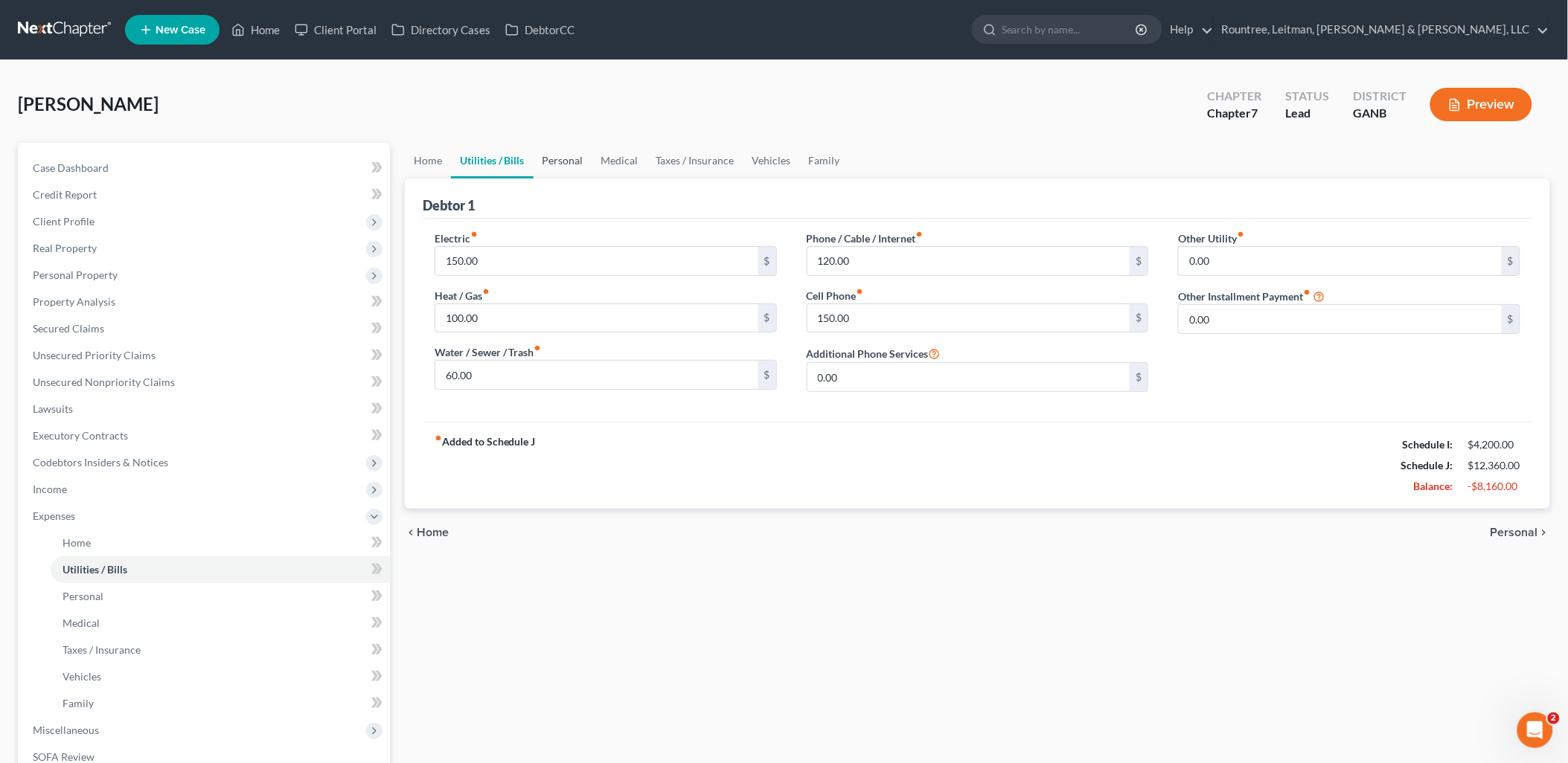
click at [559, 158] on link "Personal" at bounding box center [562, 160] width 59 height 36
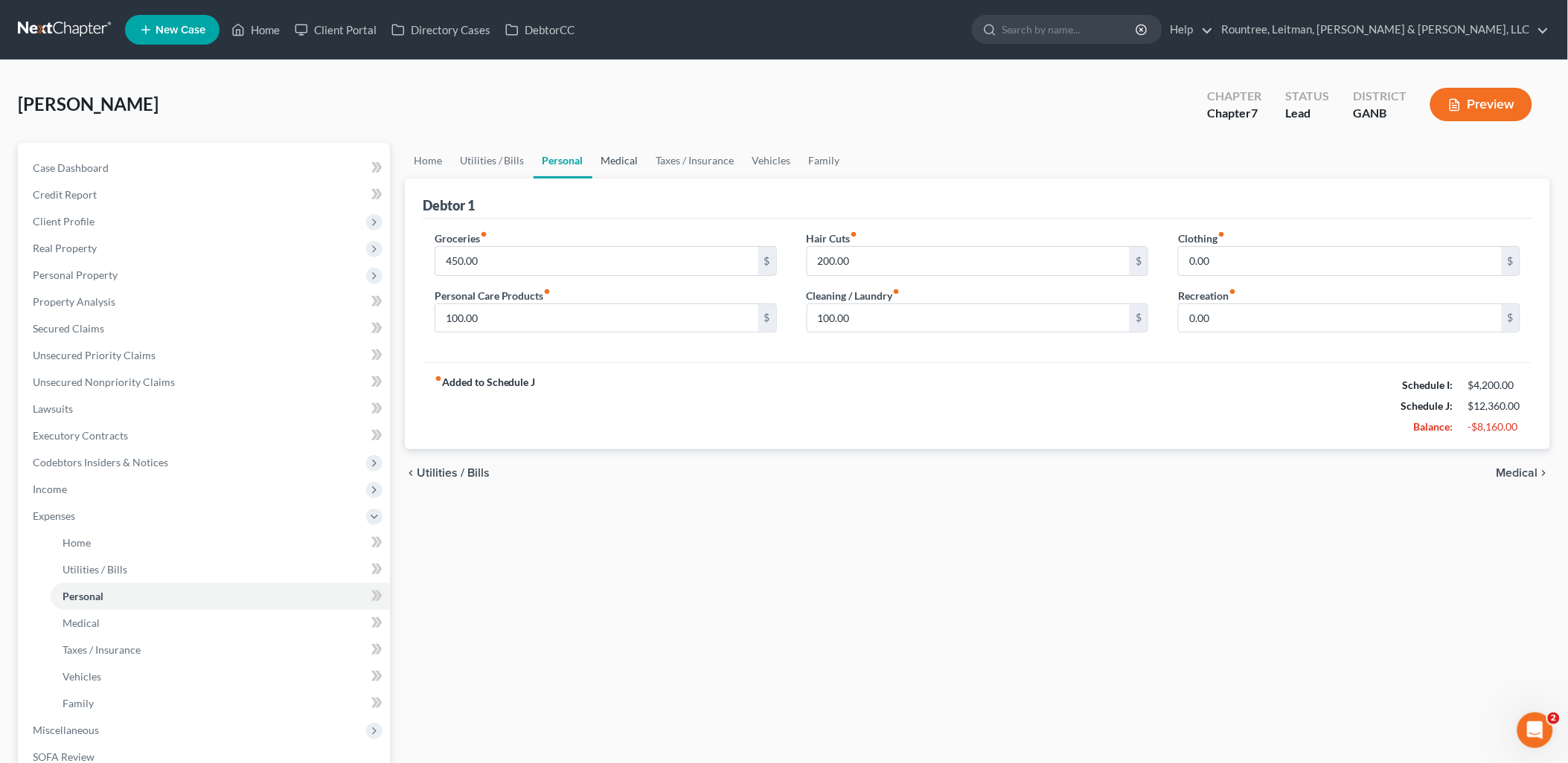
click at [628, 153] on link "Medical" at bounding box center [620, 160] width 55 height 36
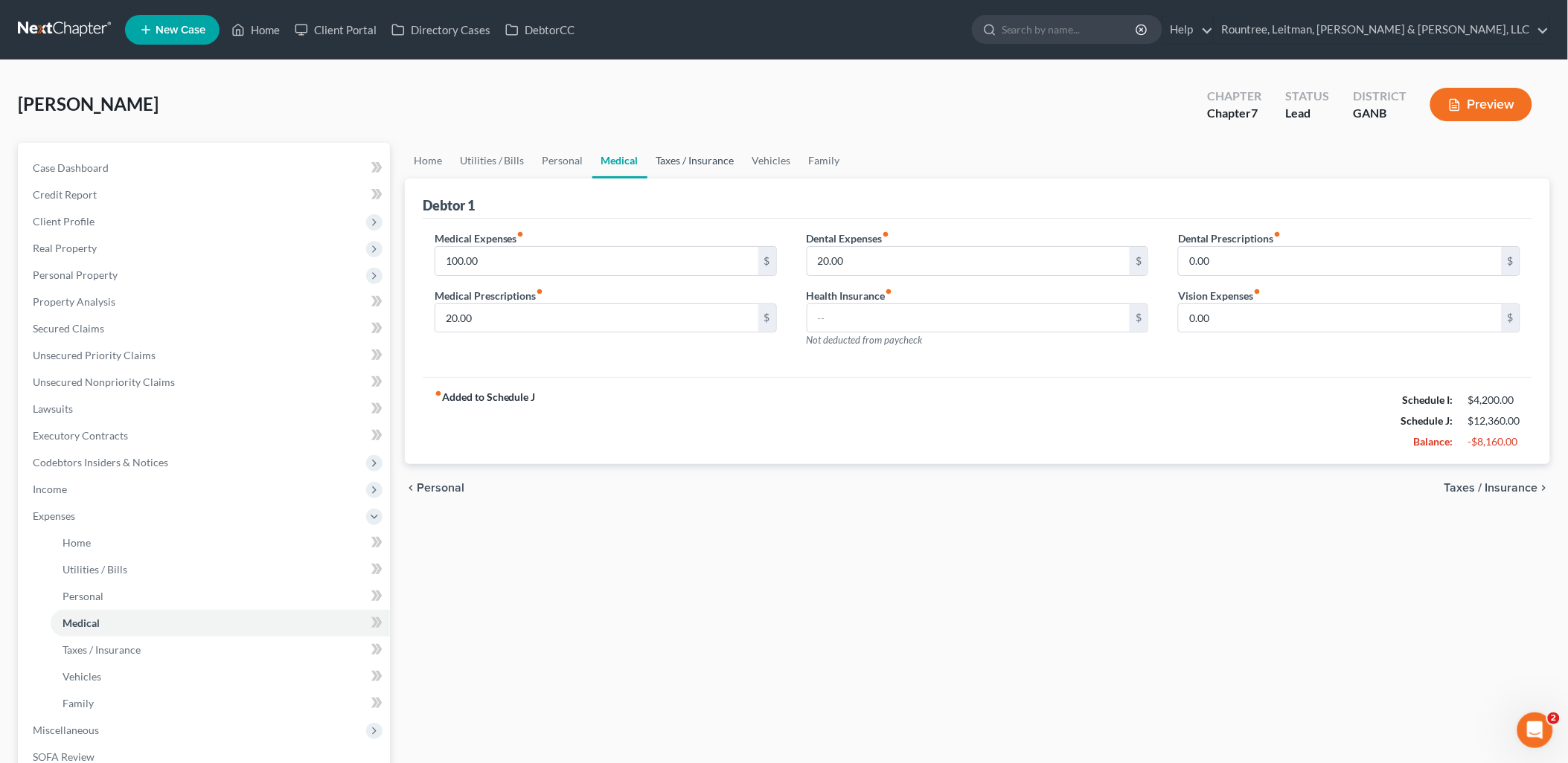
click at [701, 161] on link "Taxes / Insurance" at bounding box center [695, 160] width 96 height 36
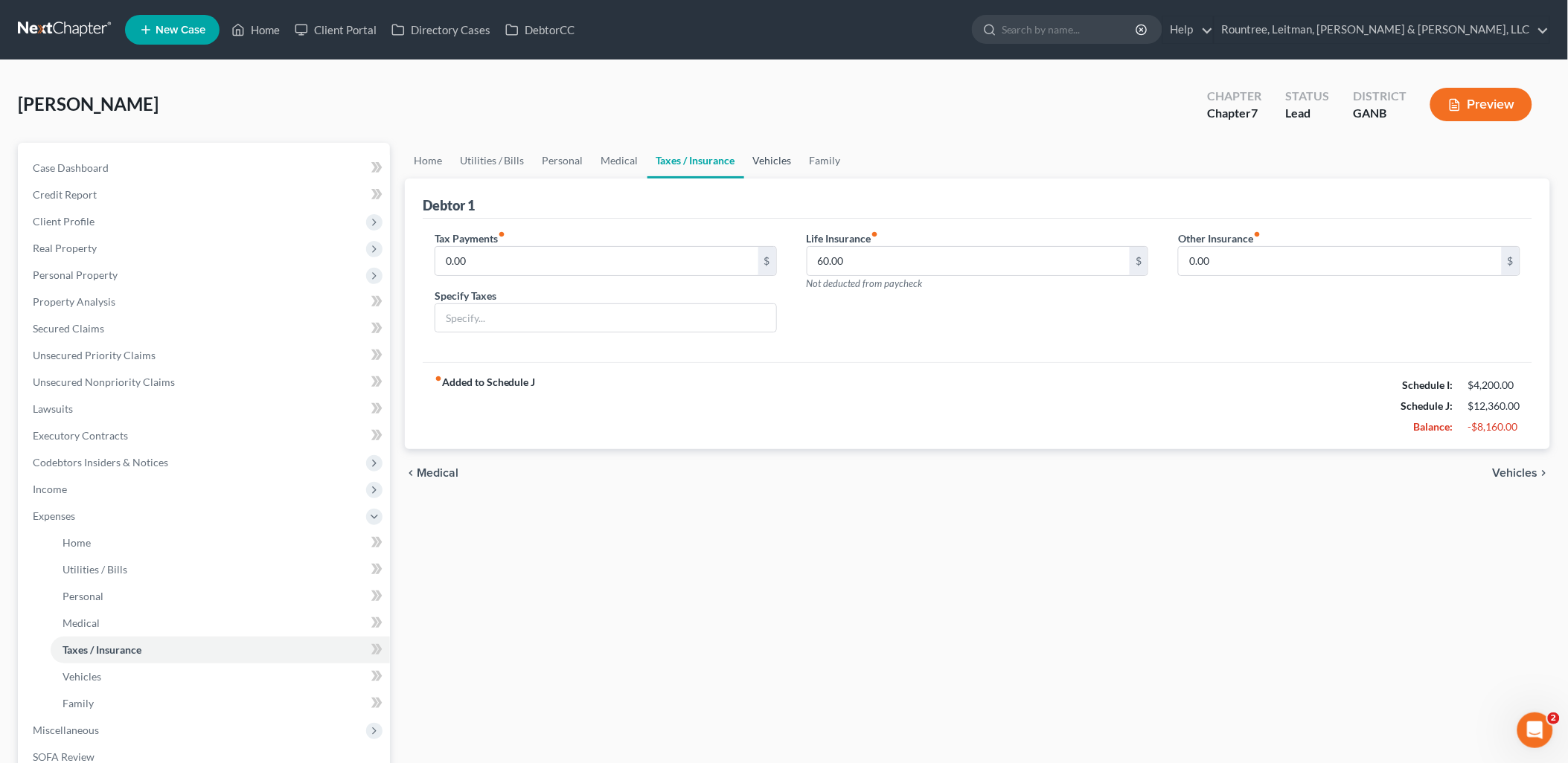
click at [767, 160] on link "Vehicles" at bounding box center [772, 160] width 57 height 36
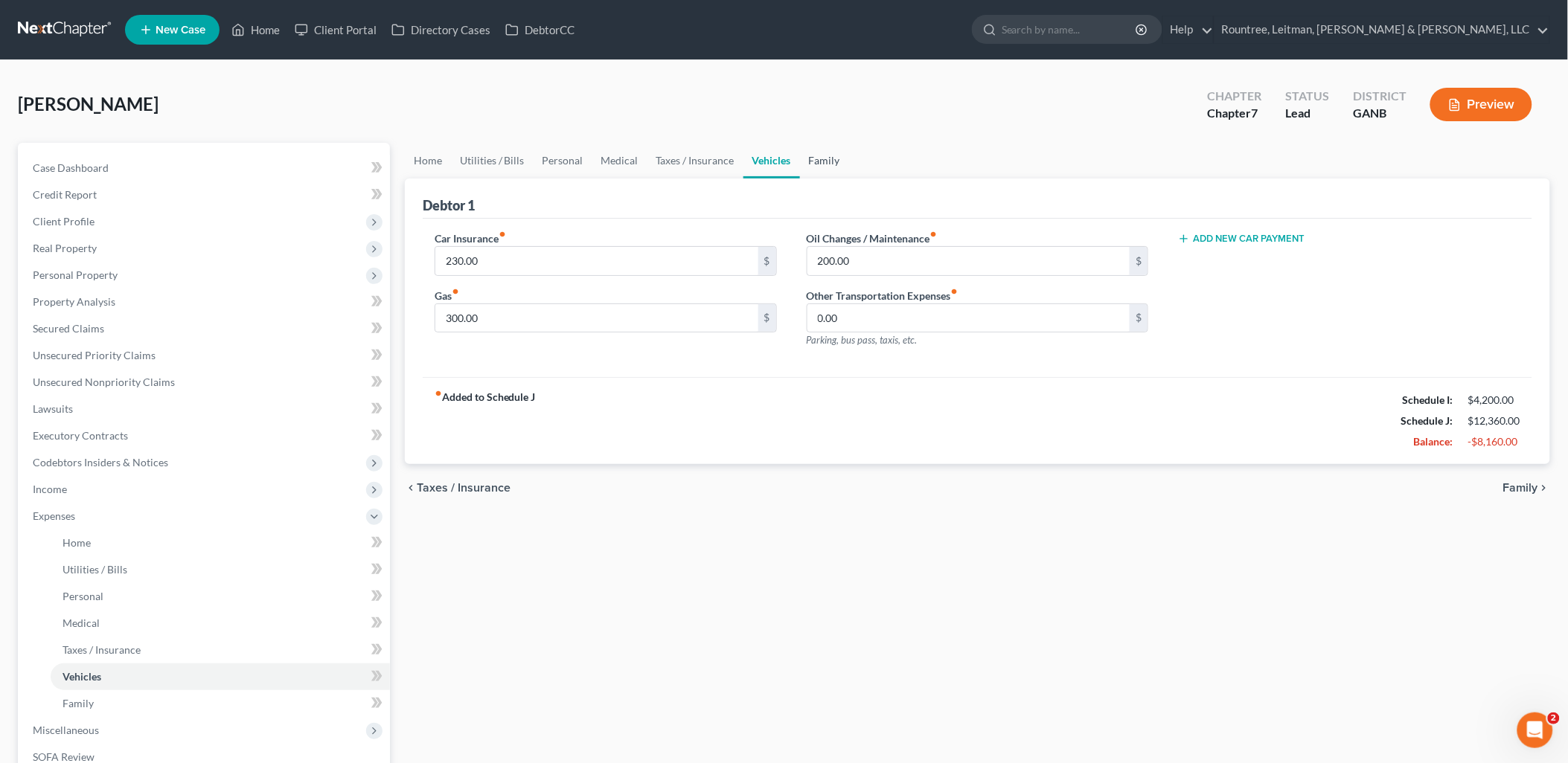
click at [806, 152] on link "Family" at bounding box center [825, 160] width 49 height 36
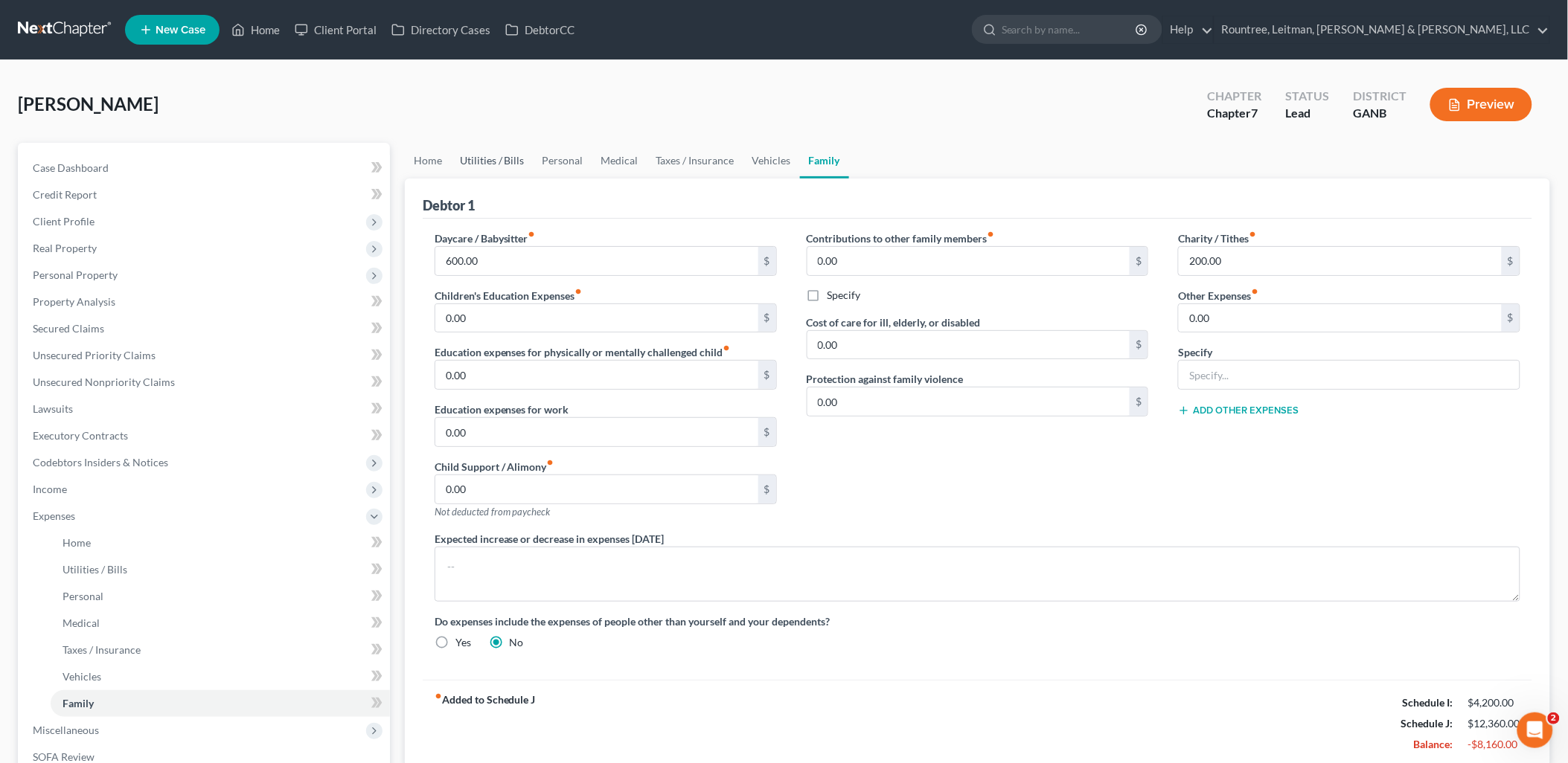
click at [491, 156] on link "Utilities / Bills" at bounding box center [492, 160] width 83 height 36
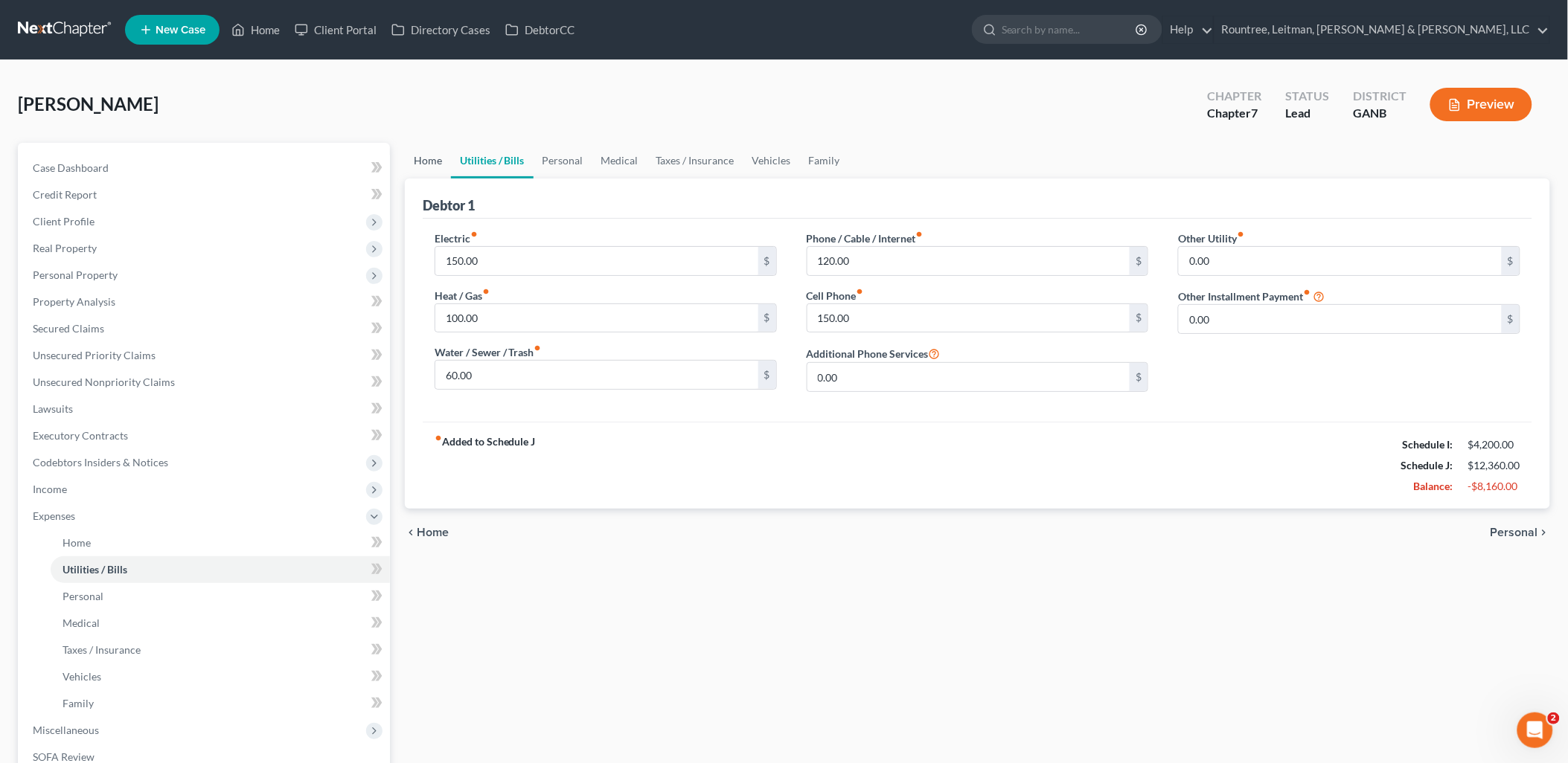
click at [434, 166] on link "Home" at bounding box center [428, 160] width 46 height 36
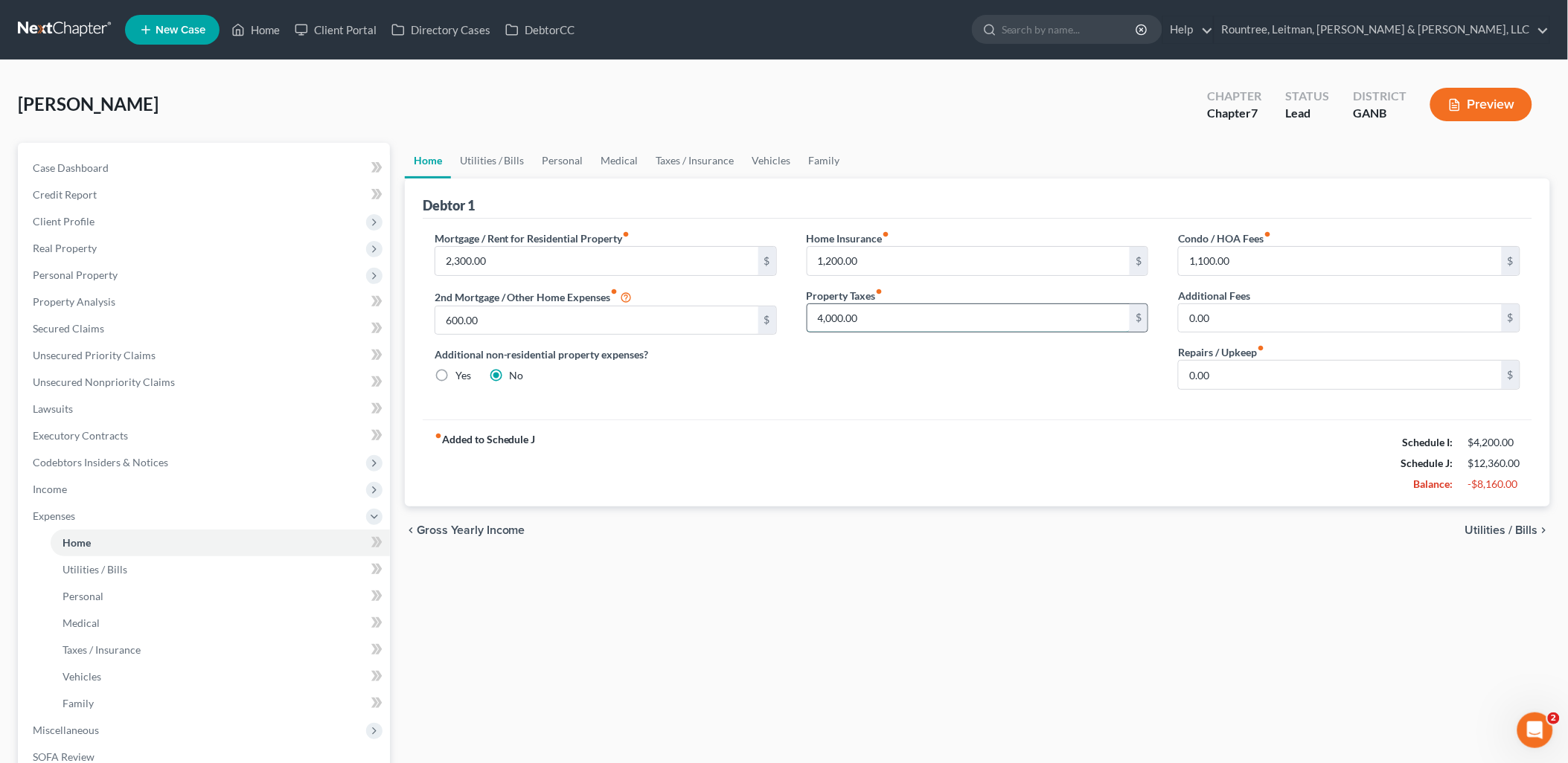
click at [931, 321] on input "4,000.00" at bounding box center [968, 318] width 323 height 28
type input "333"
click at [946, 258] on input "1,200.00" at bounding box center [968, 261] width 323 height 28
type input "100"
click at [975, 383] on div "Home Insurance fiber_manual_record 100 $ Property Taxes fiber_manual_record 333…" at bounding box center [977, 316] width 372 height 171
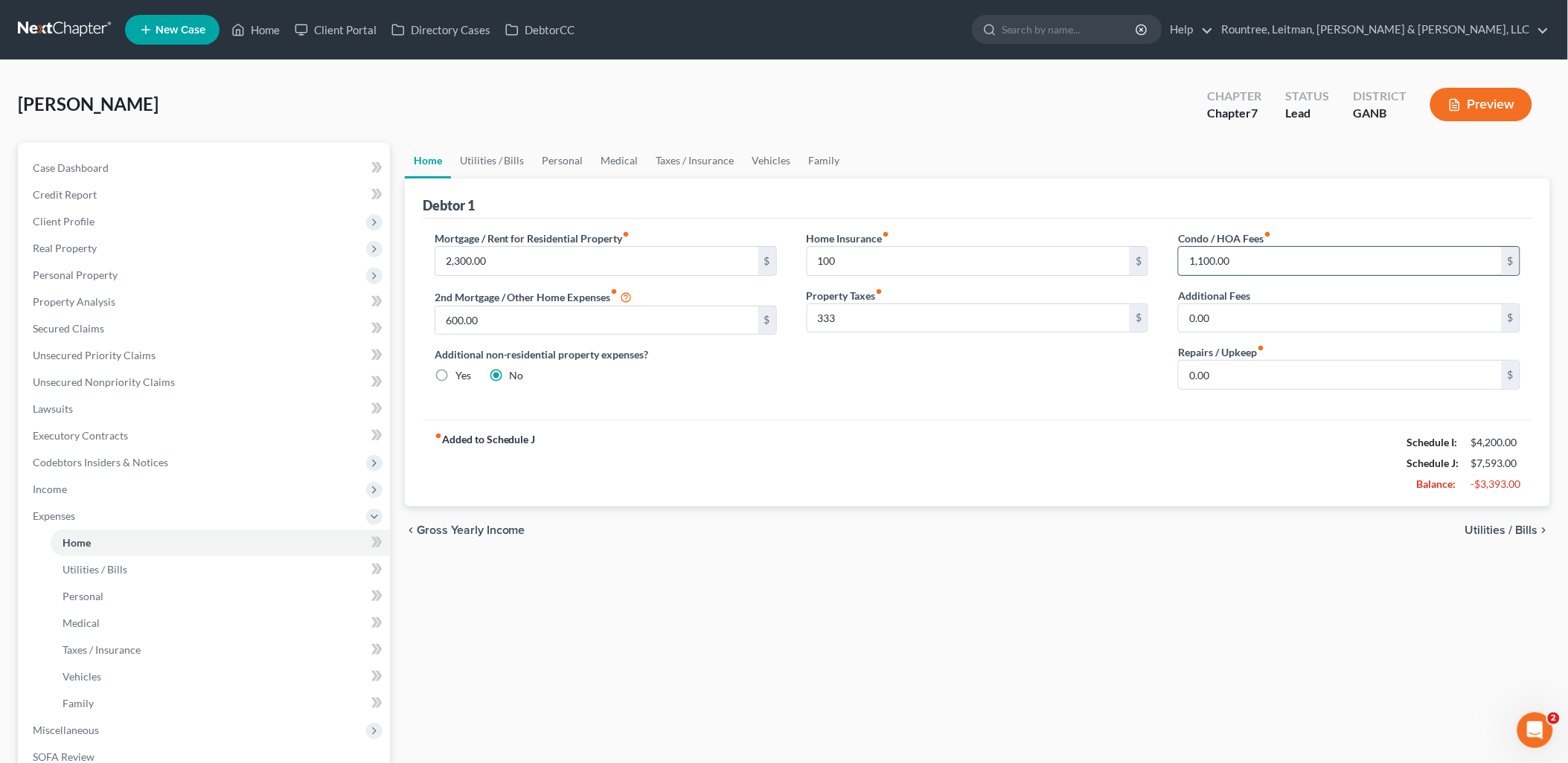
drag, startPoint x: 1334, startPoint y: 260, endPoint x: 1332, endPoint y: 268, distance: 8.2
click at [1332, 259] on input "1,100.00" at bounding box center [1339, 261] width 323 height 28
type input "92"
click at [1058, 739] on div "Home Utilities / Bills Personal Medical Taxes / Insurance Vehicles Family Debto…" at bounding box center [977, 531] width 1160 height 778
click at [509, 164] on link "Utilities / Bills" at bounding box center [492, 160] width 83 height 36
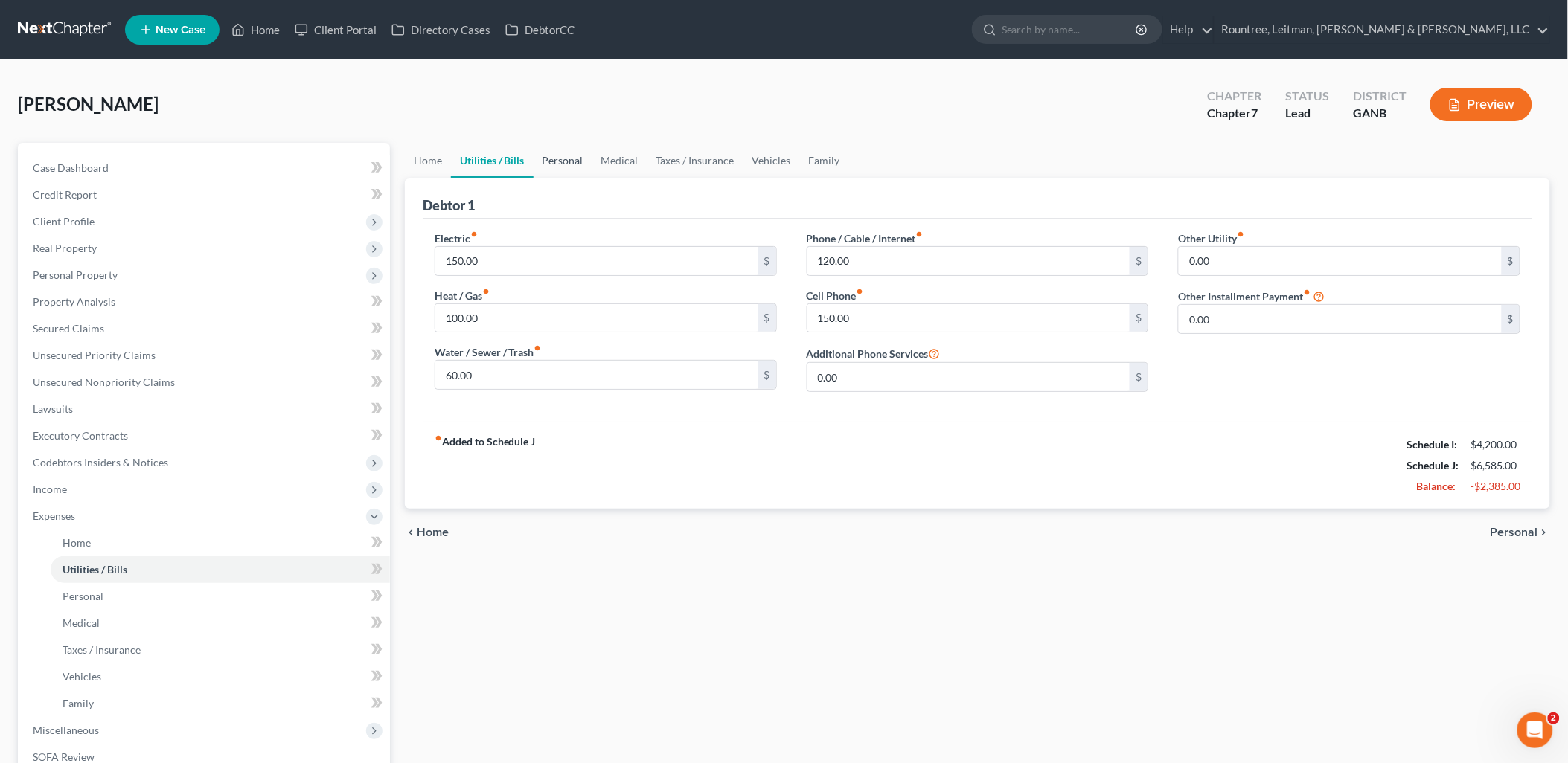
click at [555, 160] on link "Personal" at bounding box center [562, 160] width 59 height 36
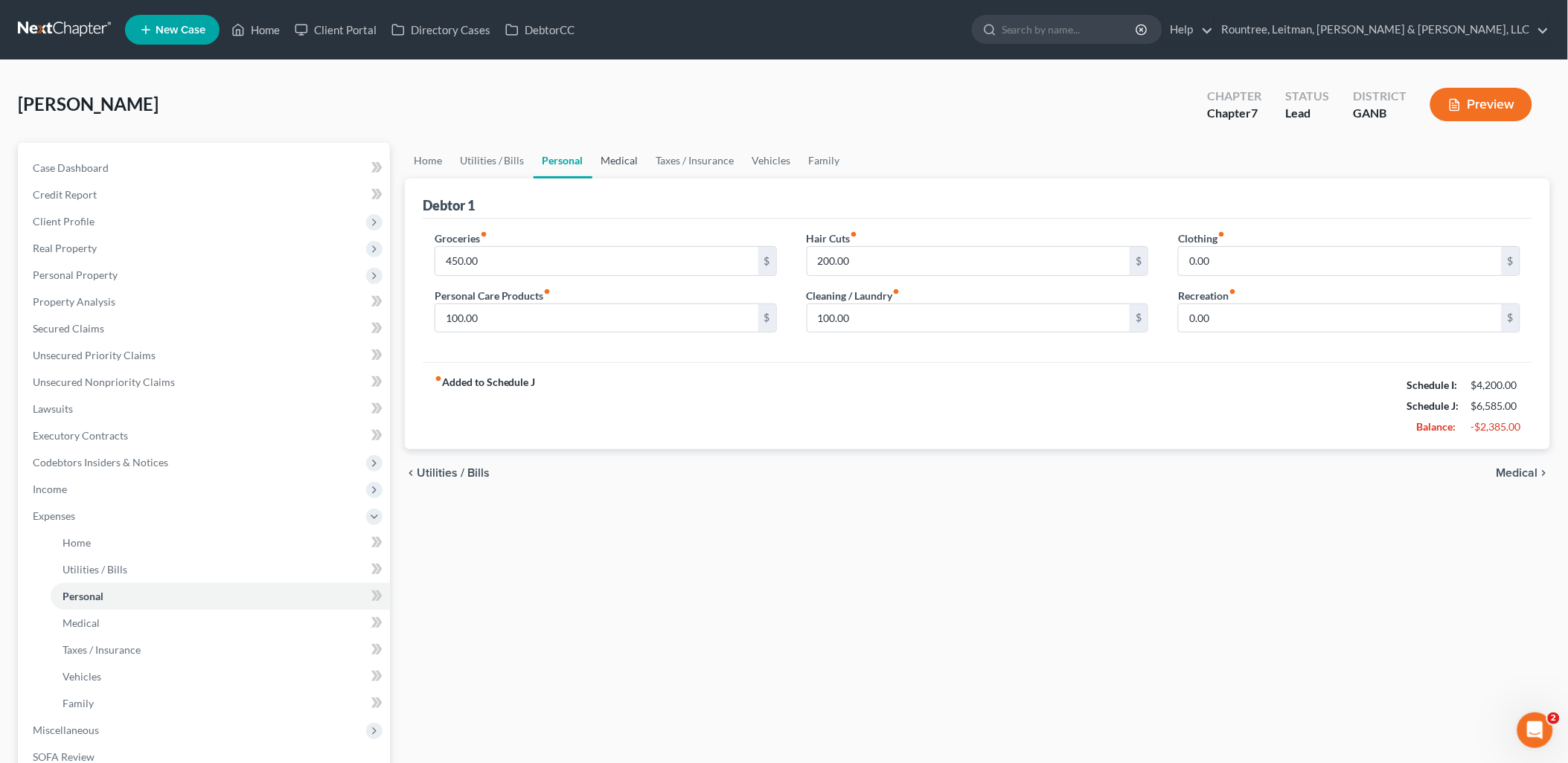
click at [606, 154] on link "Medical" at bounding box center [620, 160] width 55 height 36
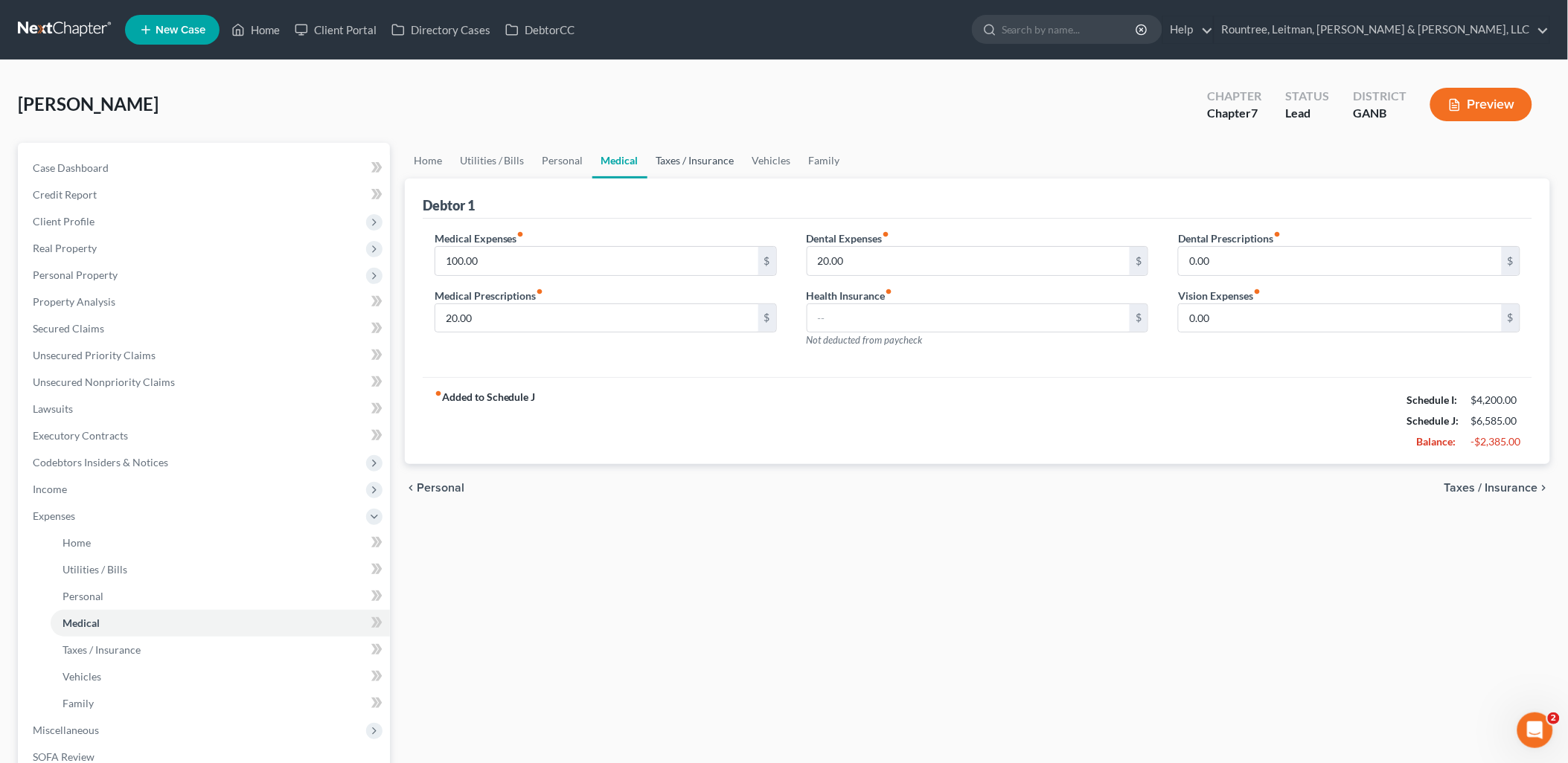
click at [659, 156] on link "Taxes / Insurance" at bounding box center [695, 160] width 96 height 36
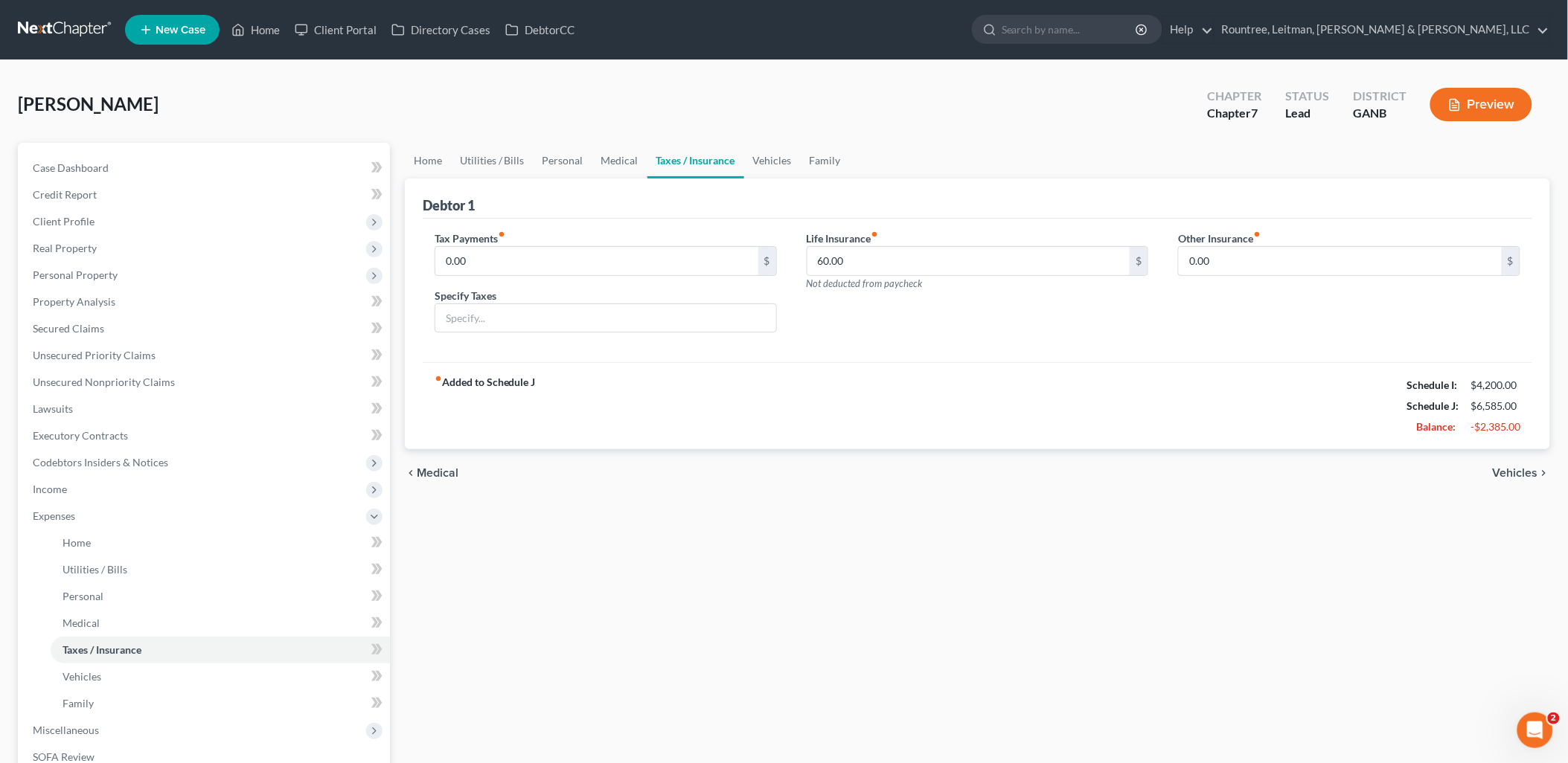
click at [726, 160] on link "Taxes / Insurance" at bounding box center [696, 160] width 97 height 36
click at [772, 158] on link "Vehicles" at bounding box center [772, 160] width 57 height 36
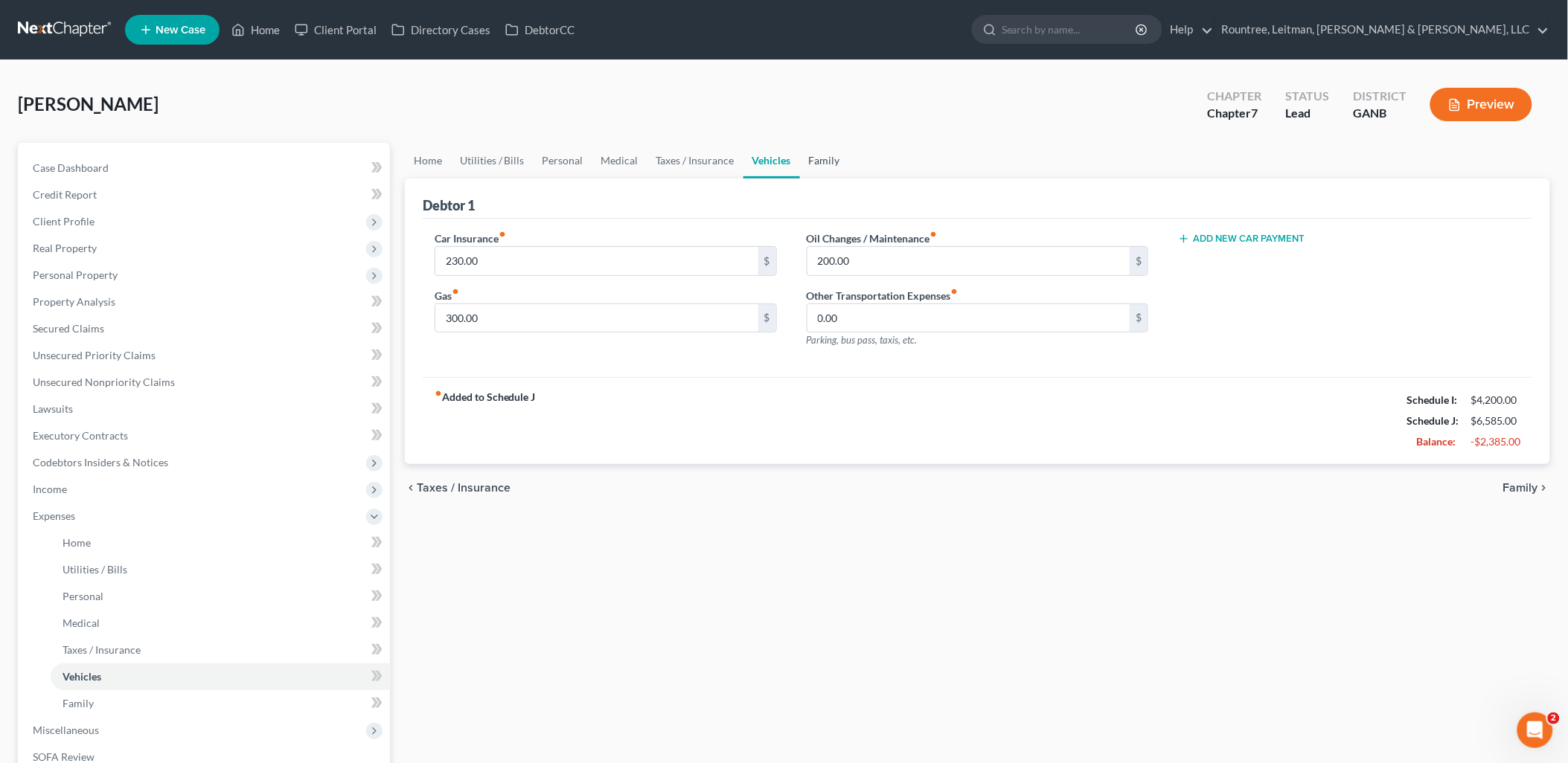
click at [830, 160] on link "Family" at bounding box center [825, 160] width 49 height 36
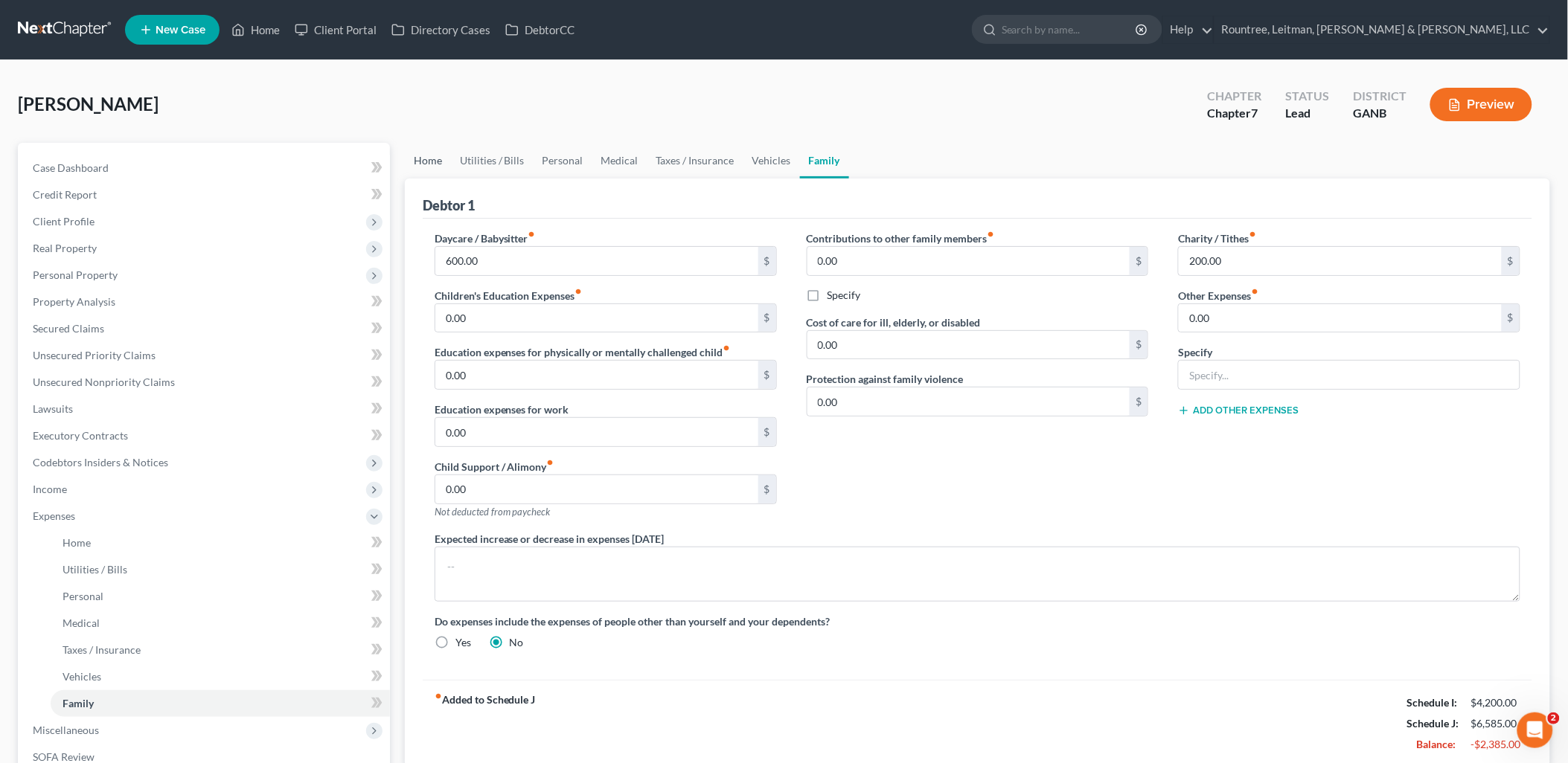
click at [419, 160] on link "Home" at bounding box center [428, 160] width 46 height 36
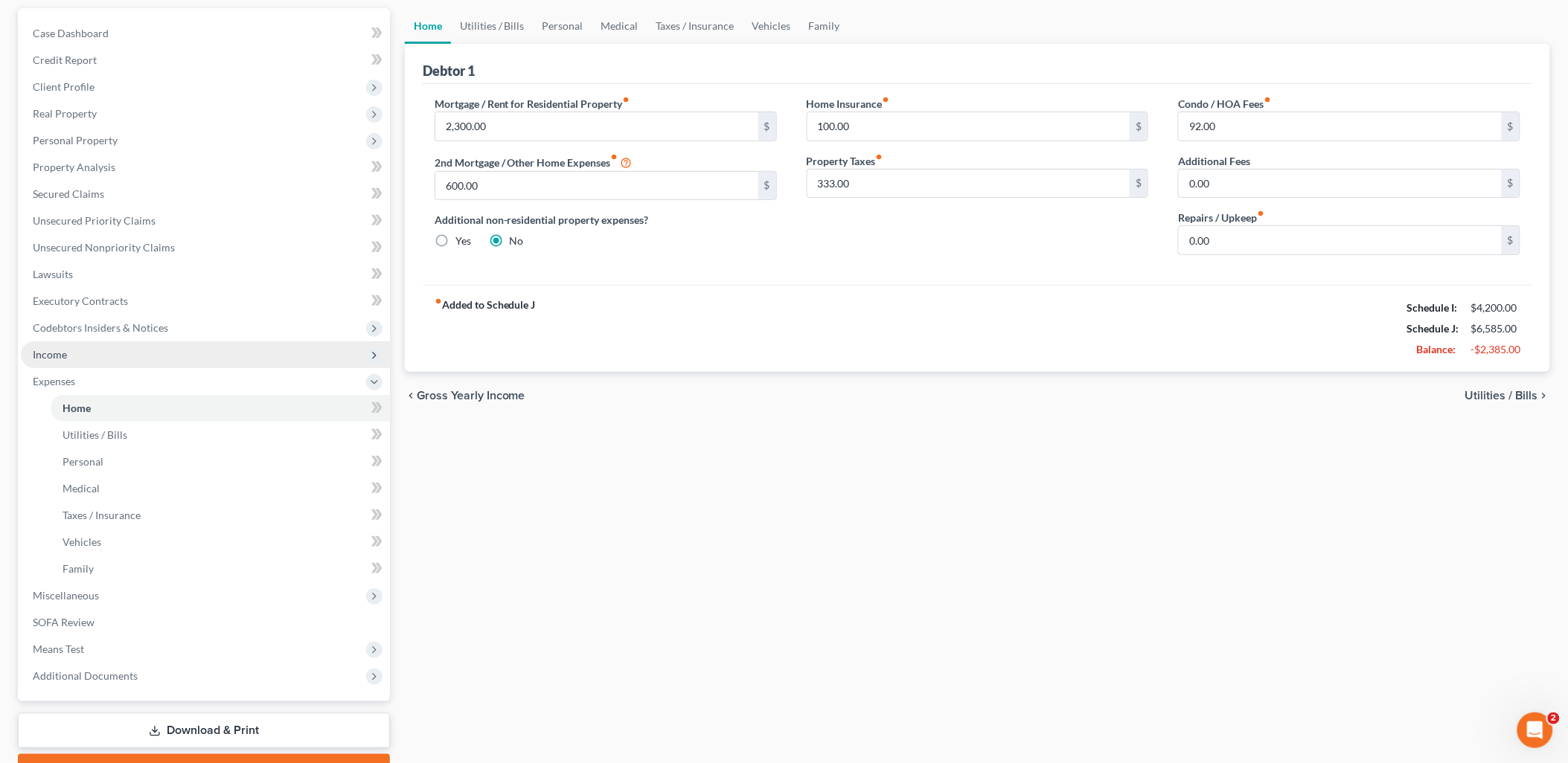
scroll to position [212, 0]
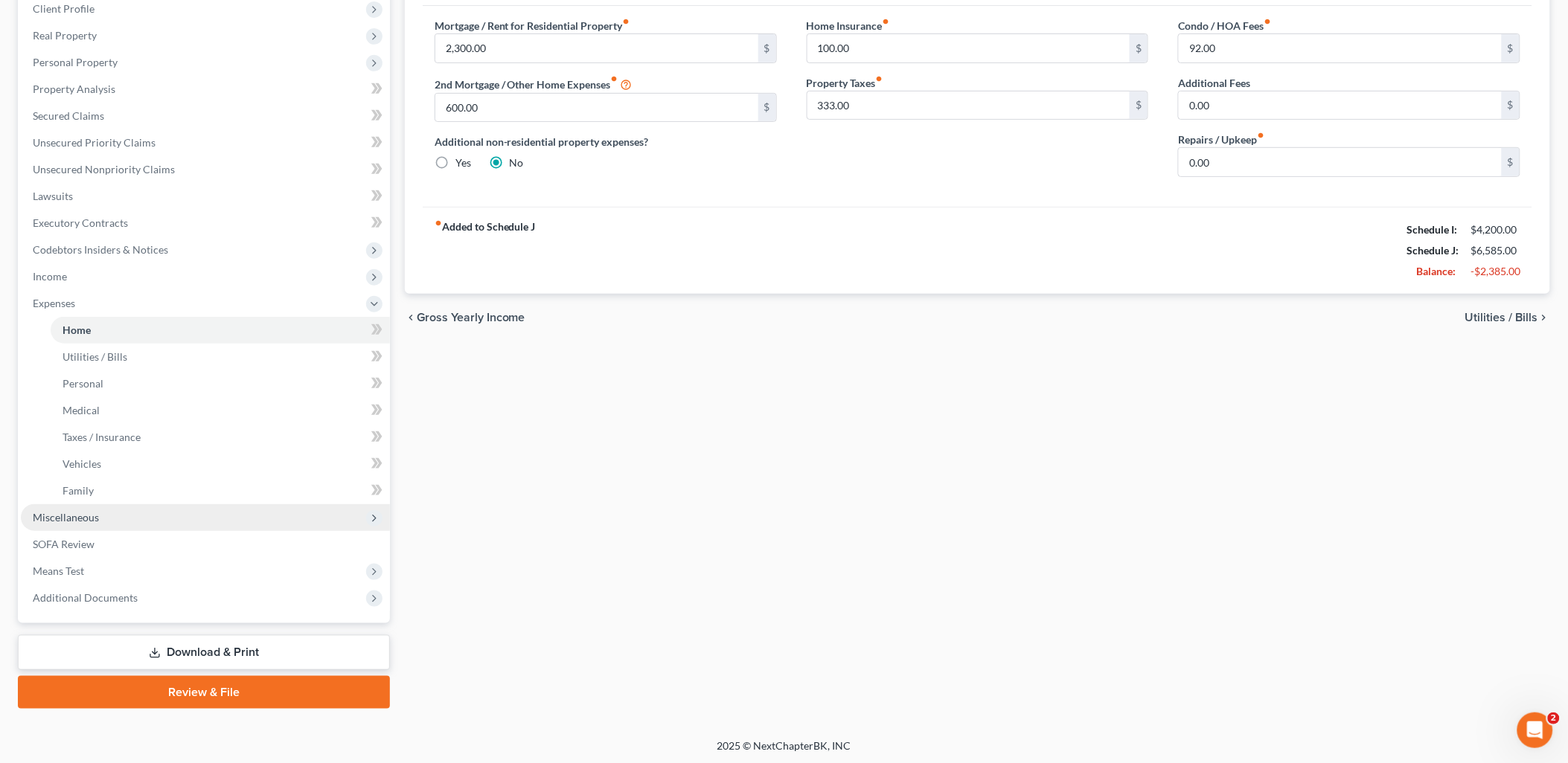
click at [116, 513] on span "Miscellaneous" at bounding box center [205, 518] width 369 height 27
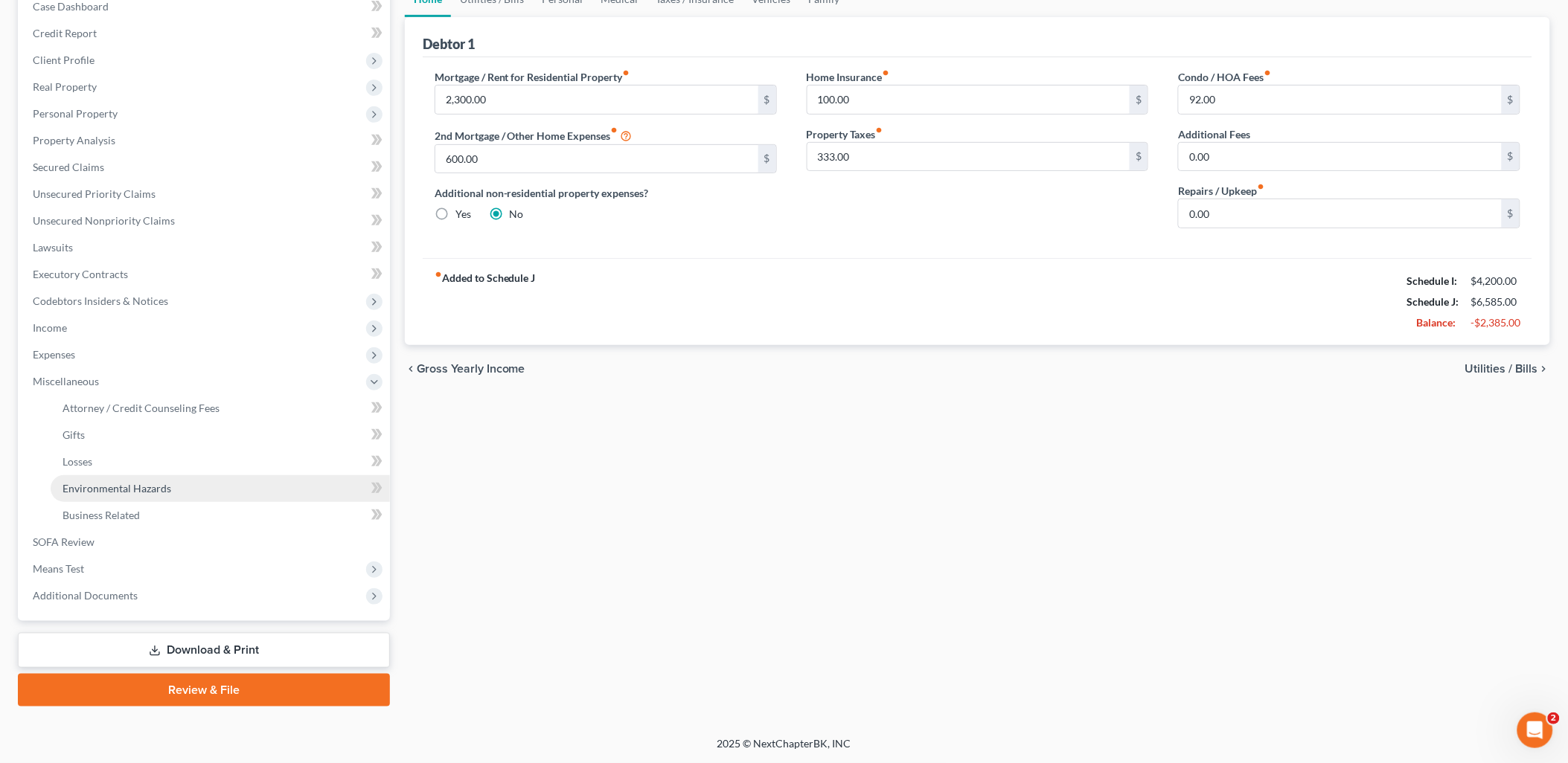
scroll to position [160, 0]
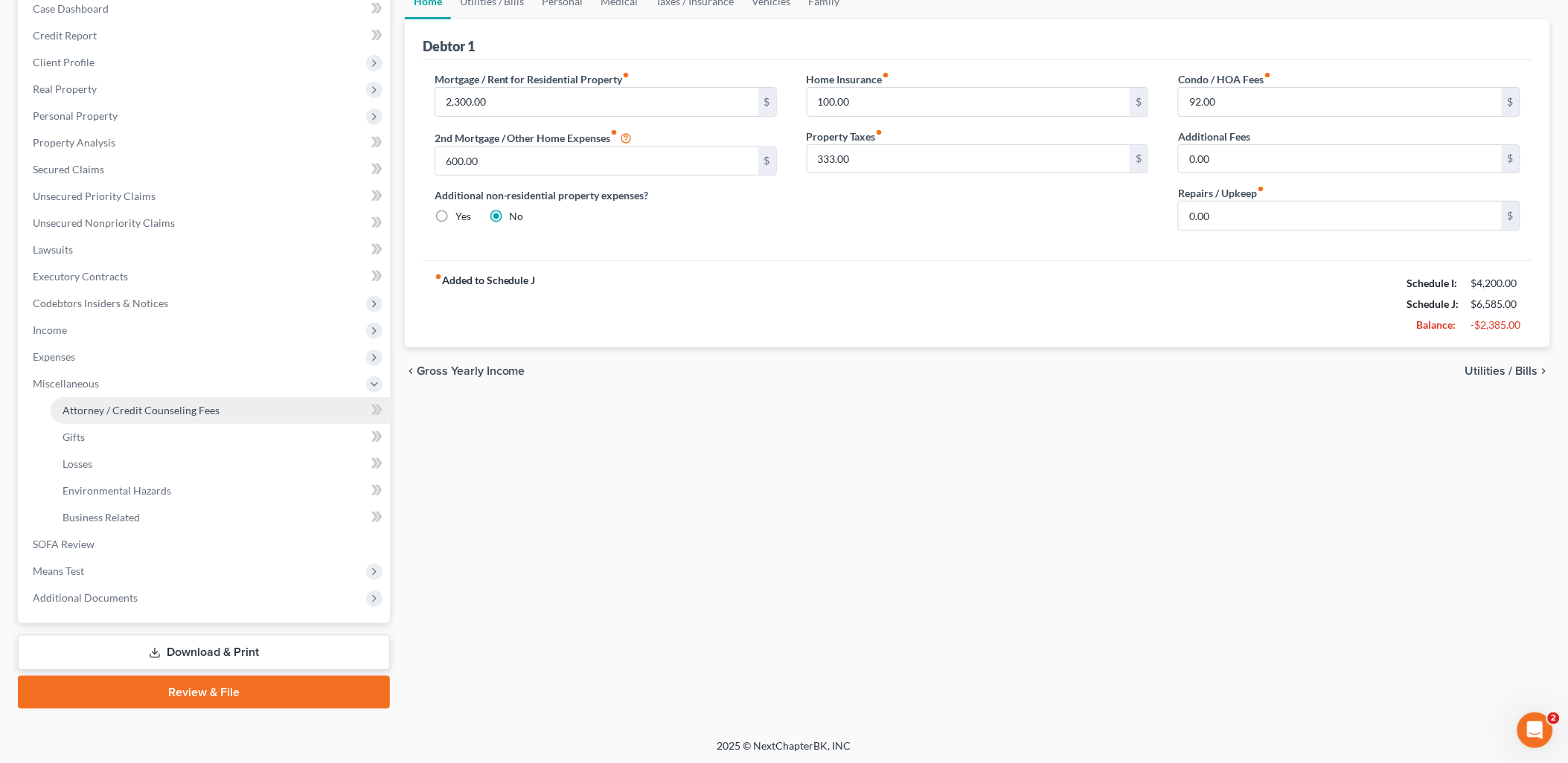
click at [111, 415] on link "Attorney / Credit Counseling Fees" at bounding box center [220, 410] width 339 height 27
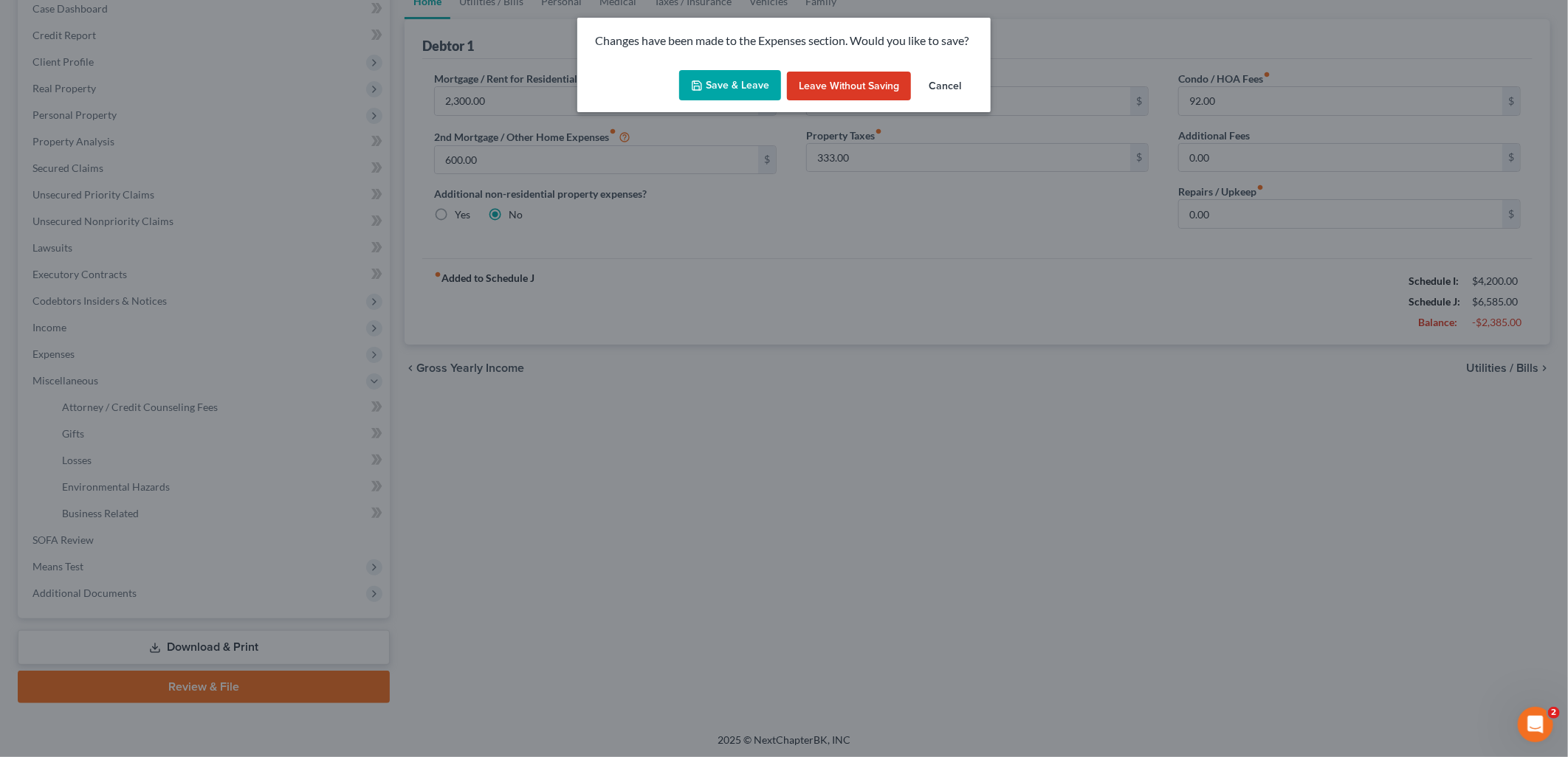
click at [731, 82] on button "Save & Leave" at bounding box center [730, 85] width 102 height 31
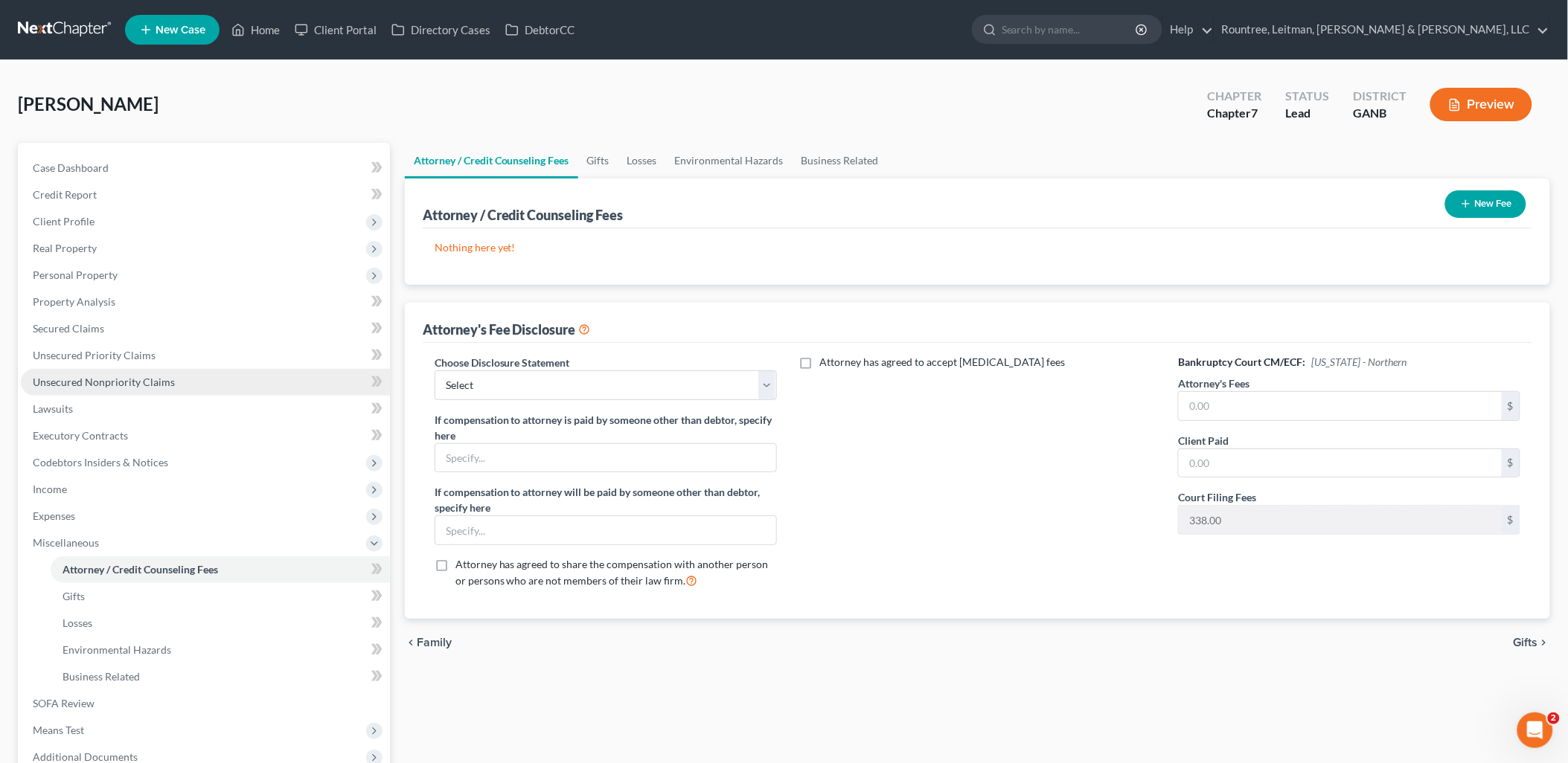
click at [130, 378] on span "Unsecured Nonpriority Claims" at bounding box center [104, 382] width 142 height 12
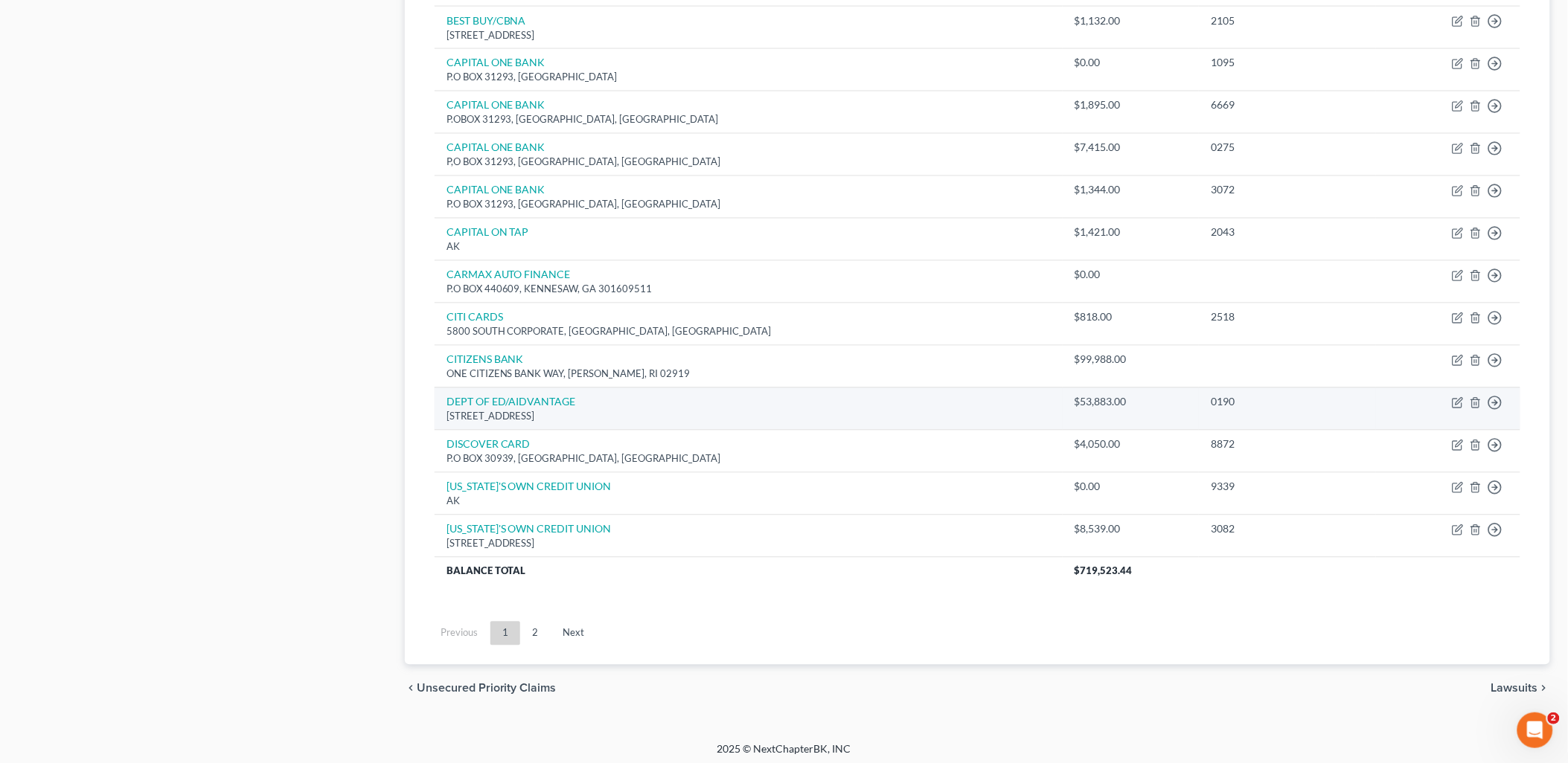
scroll to position [955, 0]
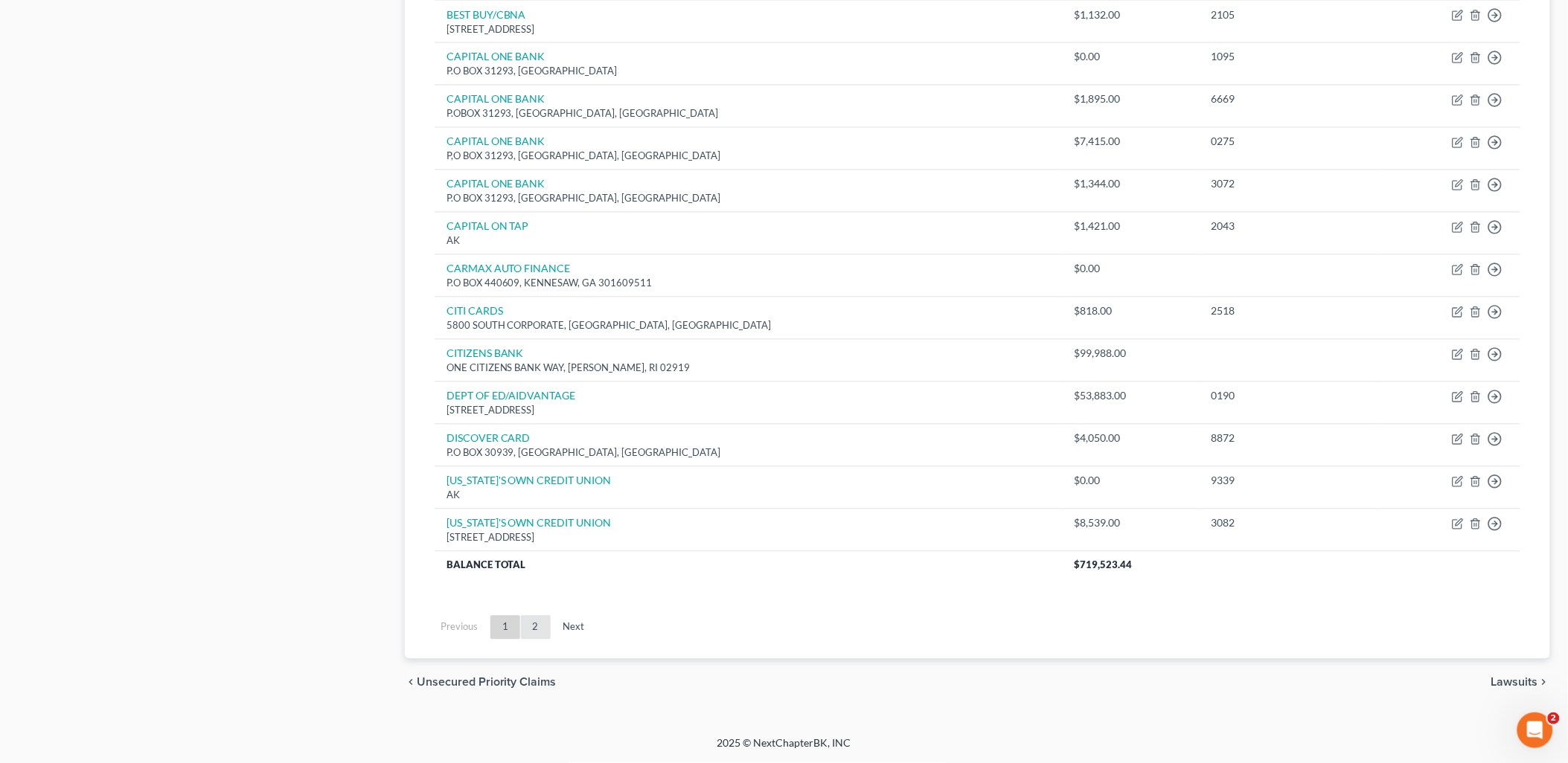
click at [532, 623] on link "2" at bounding box center [535, 627] width 30 height 24
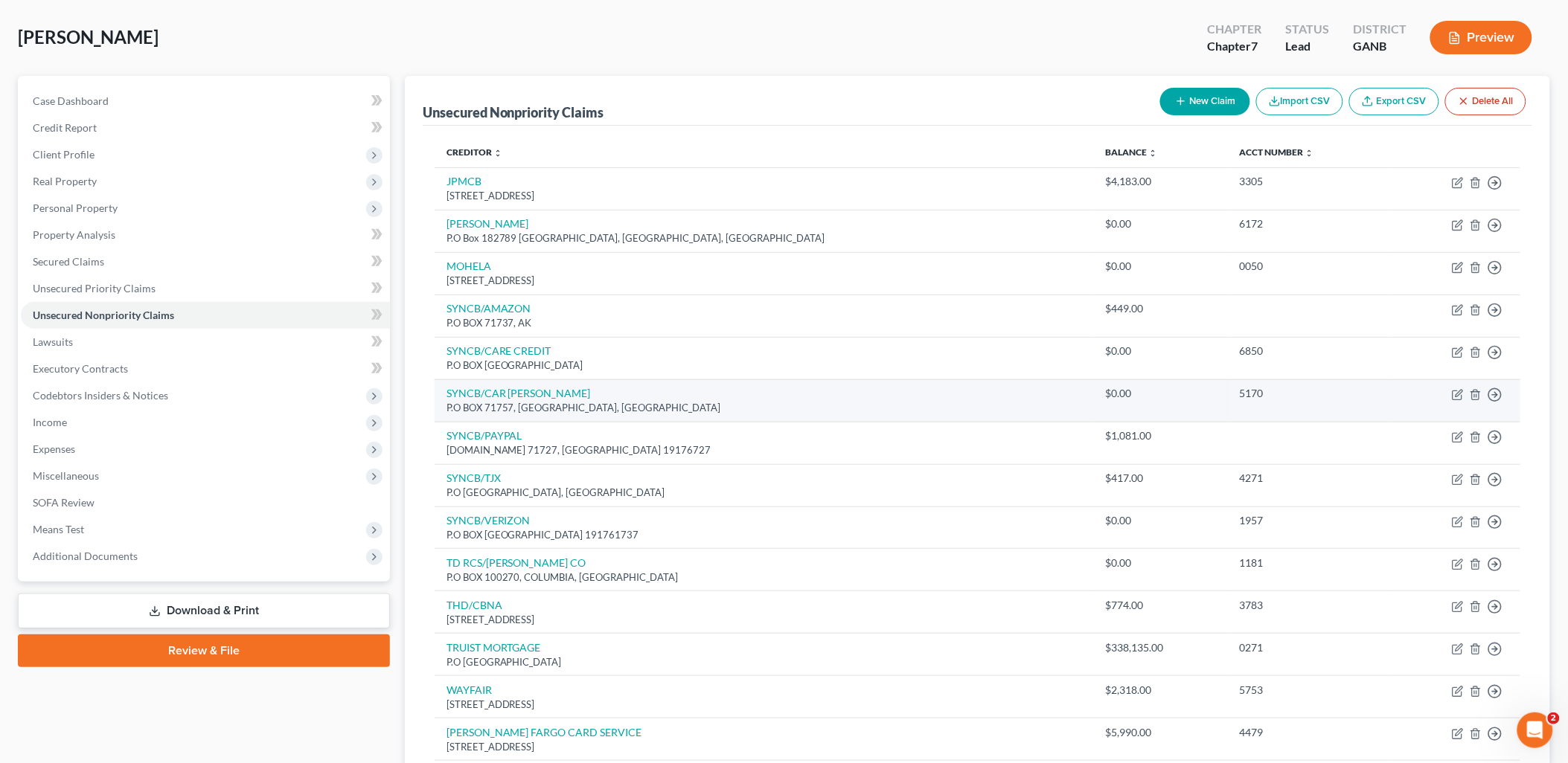
scroll to position [248, 0]
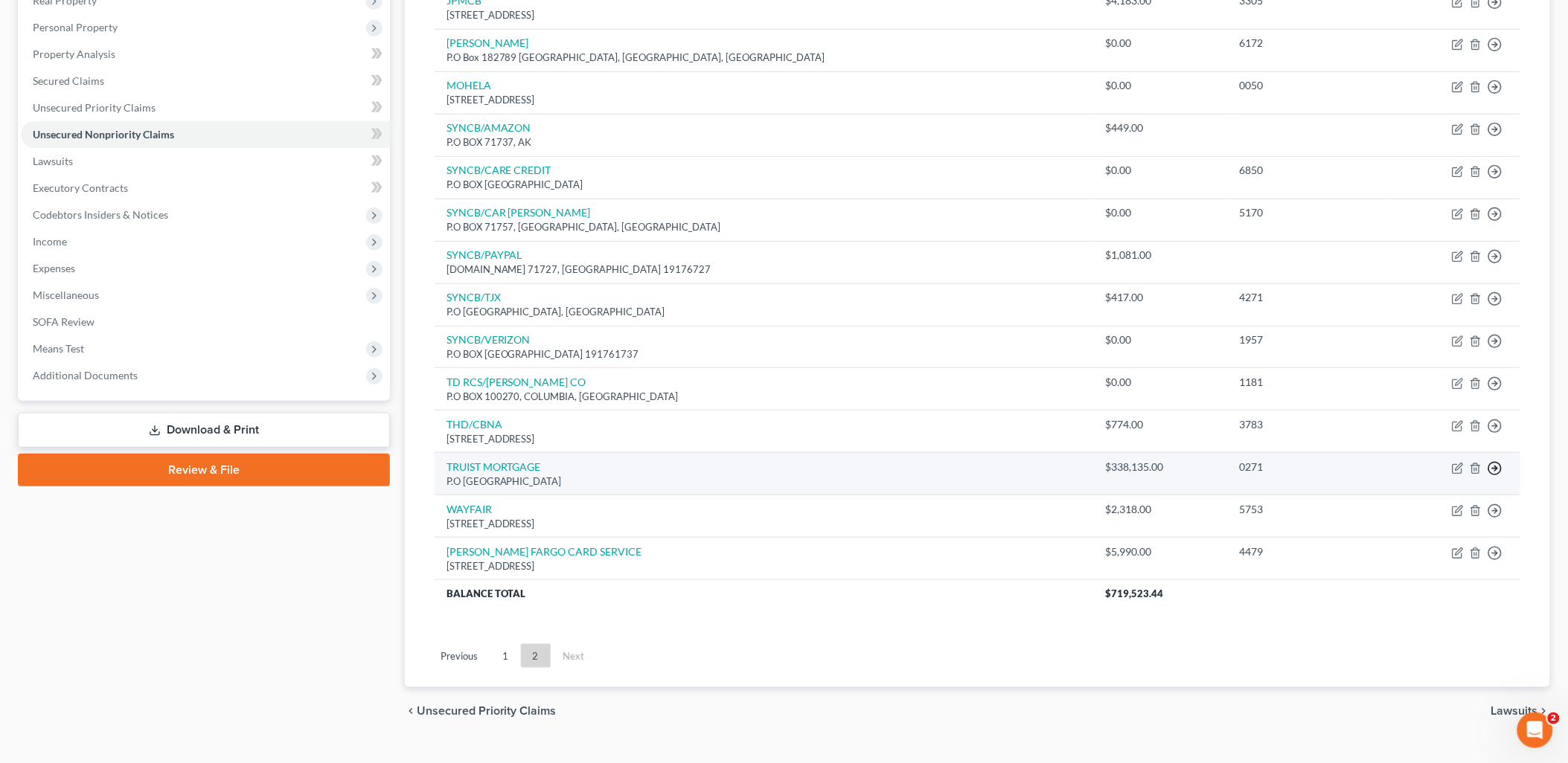
click at [1500, 471] on icon "button" at bounding box center [1494, 468] width 15 height 15
click at [1414, 478] on link "Move to D" at bounding box center [1427, 479] width 124 height 25
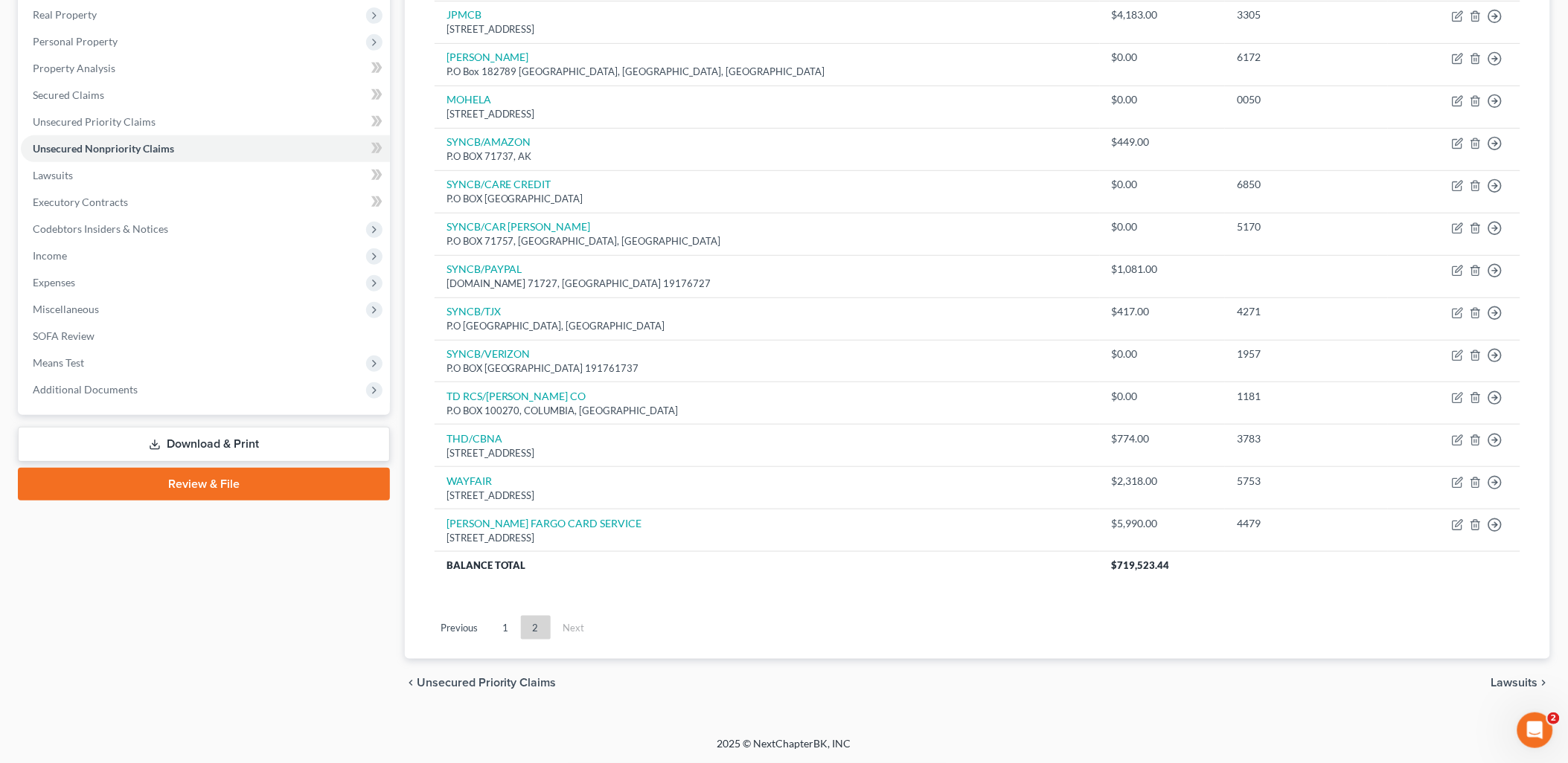
scroll to position [151, 0]
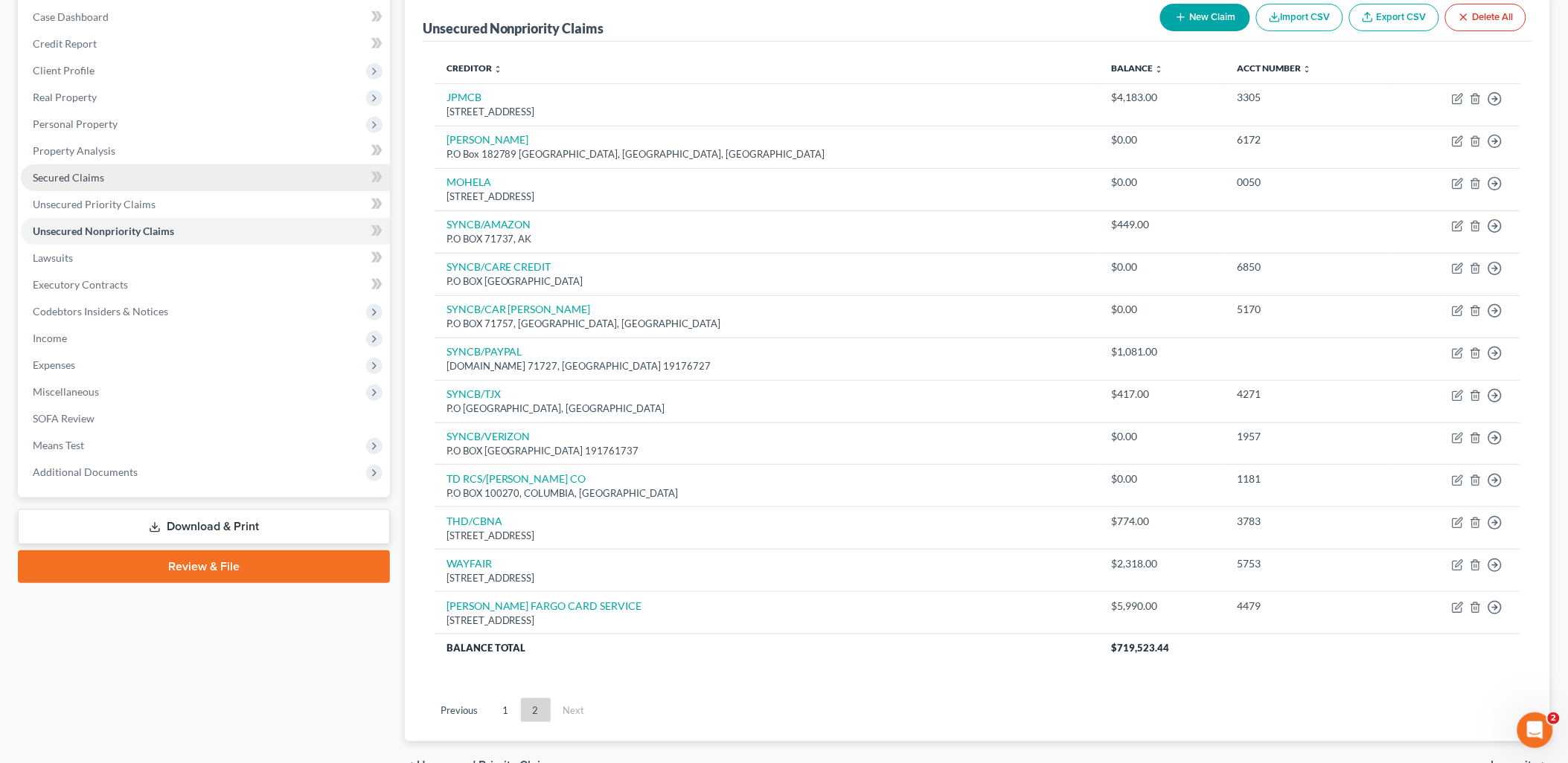
click at [149, 165] on link "Secured Claims" at bounding box center [205, 177] width 369 height 27
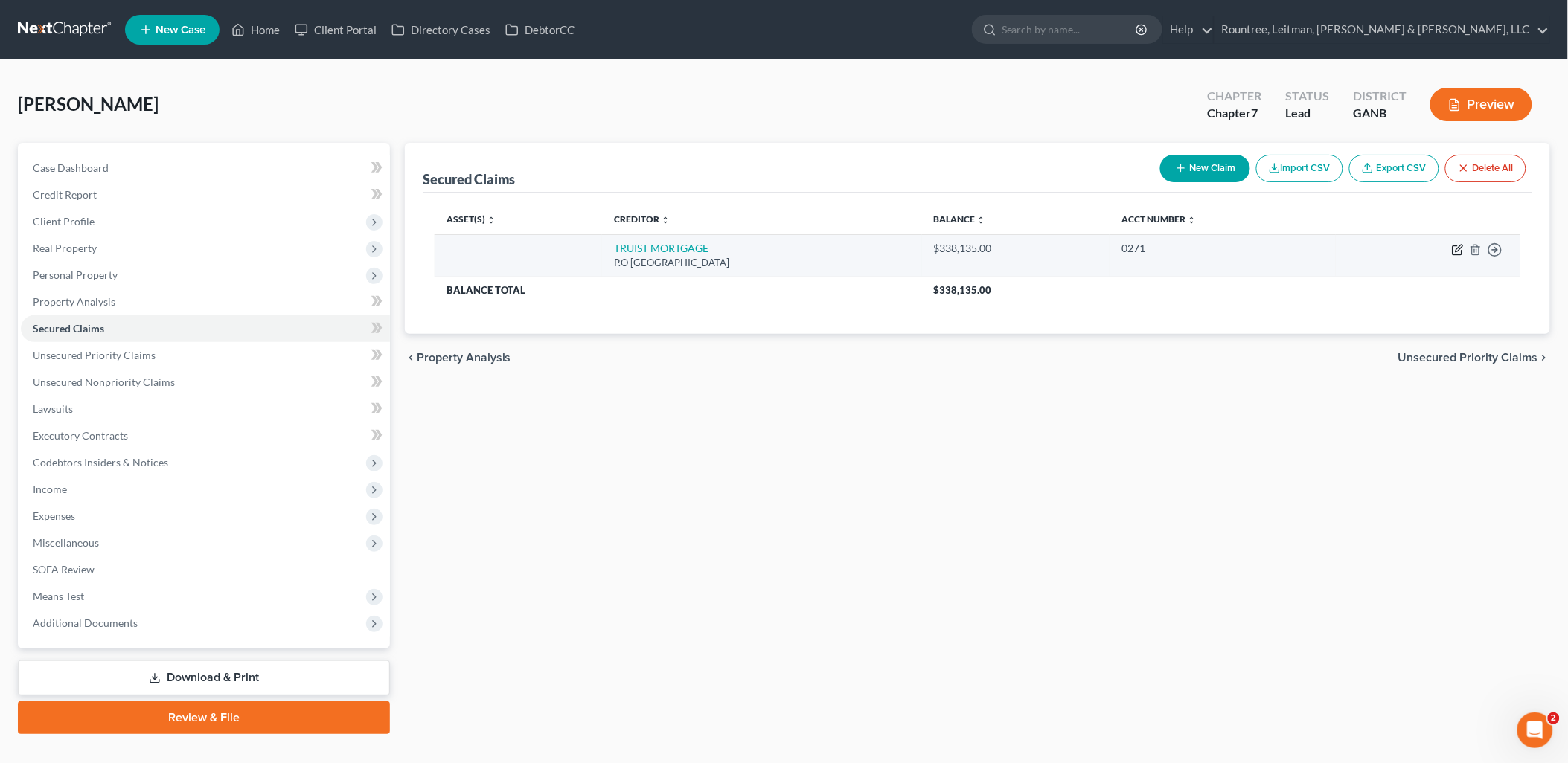
click at [1457, 247] on icon "button" at bounding box center [1458, 250] width 12 height 12
select select "48"
select select "3"
select select "0"
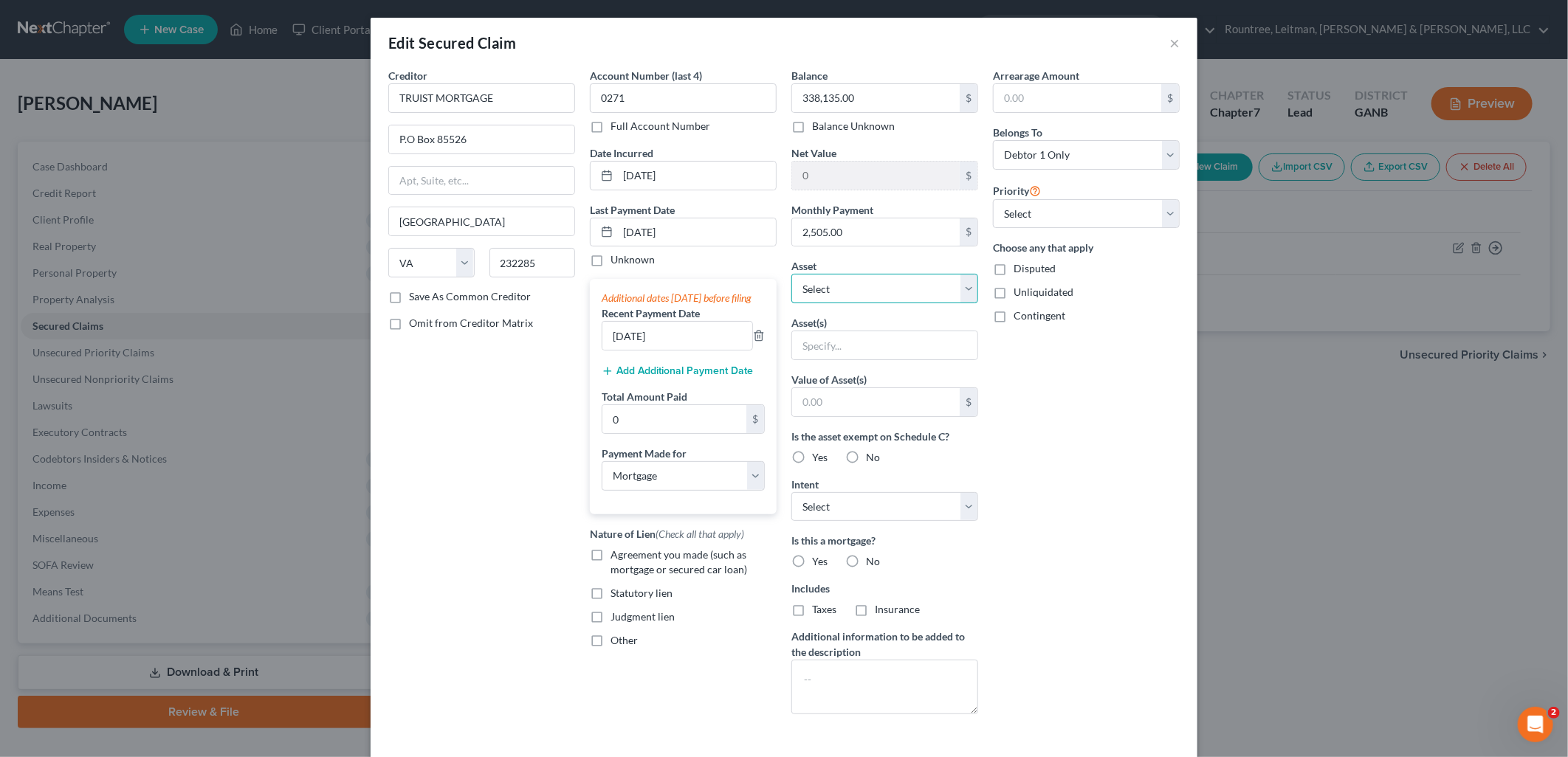
click at [846, 293] on select "Select Other Multiple Assets Electronics - Computer - $800.0 Clothing - Pants, …" at bounding box center [884, 288] width 186 height 30
select select "4"
click at [792, 274] on select "Select Other Multiple Assets Electronics - Computer - $800.0 Clothing - Pants, …" at bounding box center [884, 288] width 186 height 30
click at [891, 533] on div "Is this a mortgage? Yes No Includes Taxes Insurance" at bounding box center [884, 574] width 186 height 84
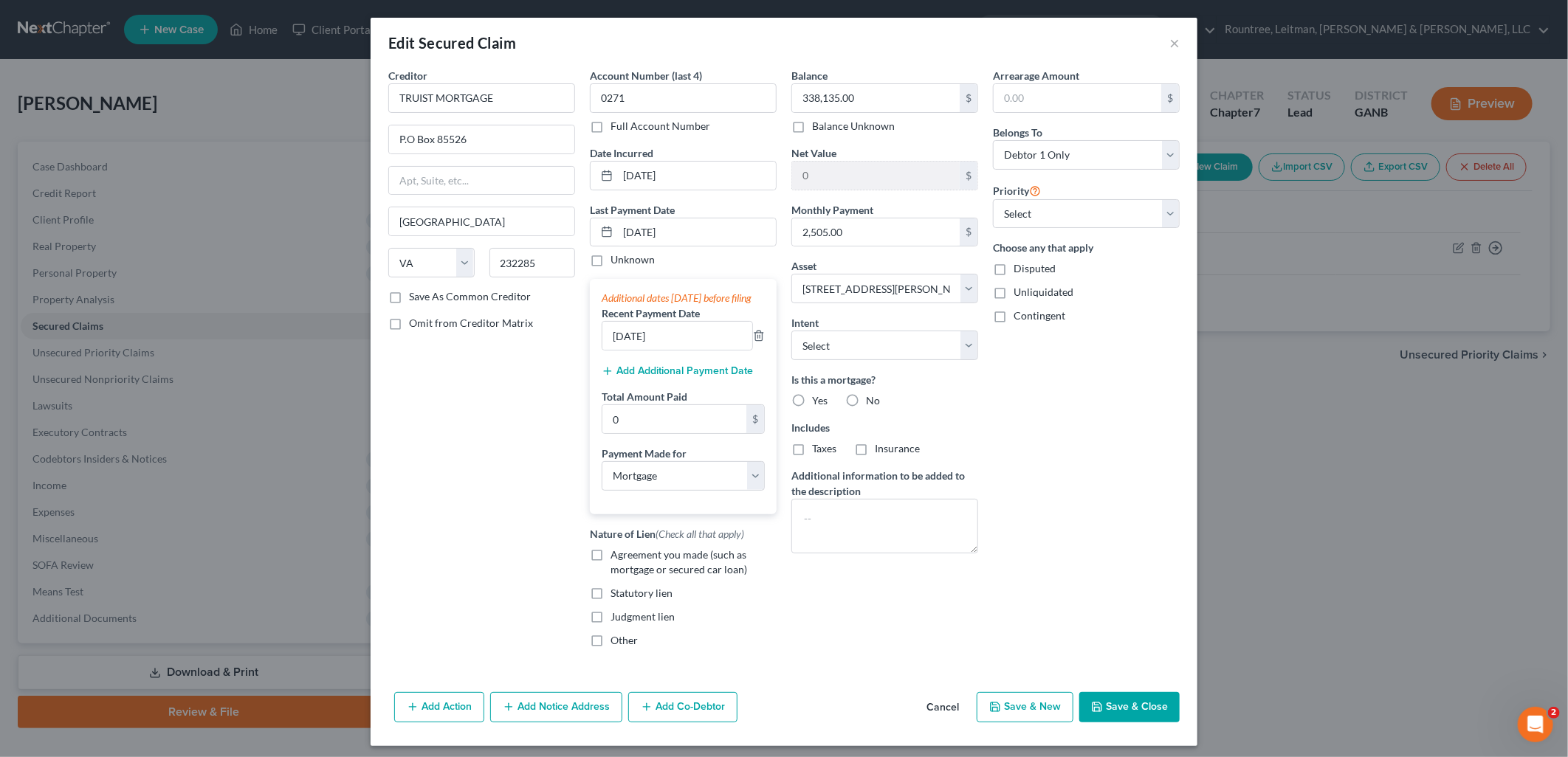
click at [812, 406] on label "Yes" at bounding box center [820, 400] width 15 height 14
click at [818, 403] on input "Yes" at bounding box center [823, 398] width 10 height 10
radio input "true"
click at [610, 571] on label "Agreement you made (such as mortgage or secured car loan)" at bounding box center [693, 562] width 166 height 30
click at [617, 557] on input "Agreement you made (such as mortgage or secured car loan)" at bounding box center [621, 552] width 10 height 10
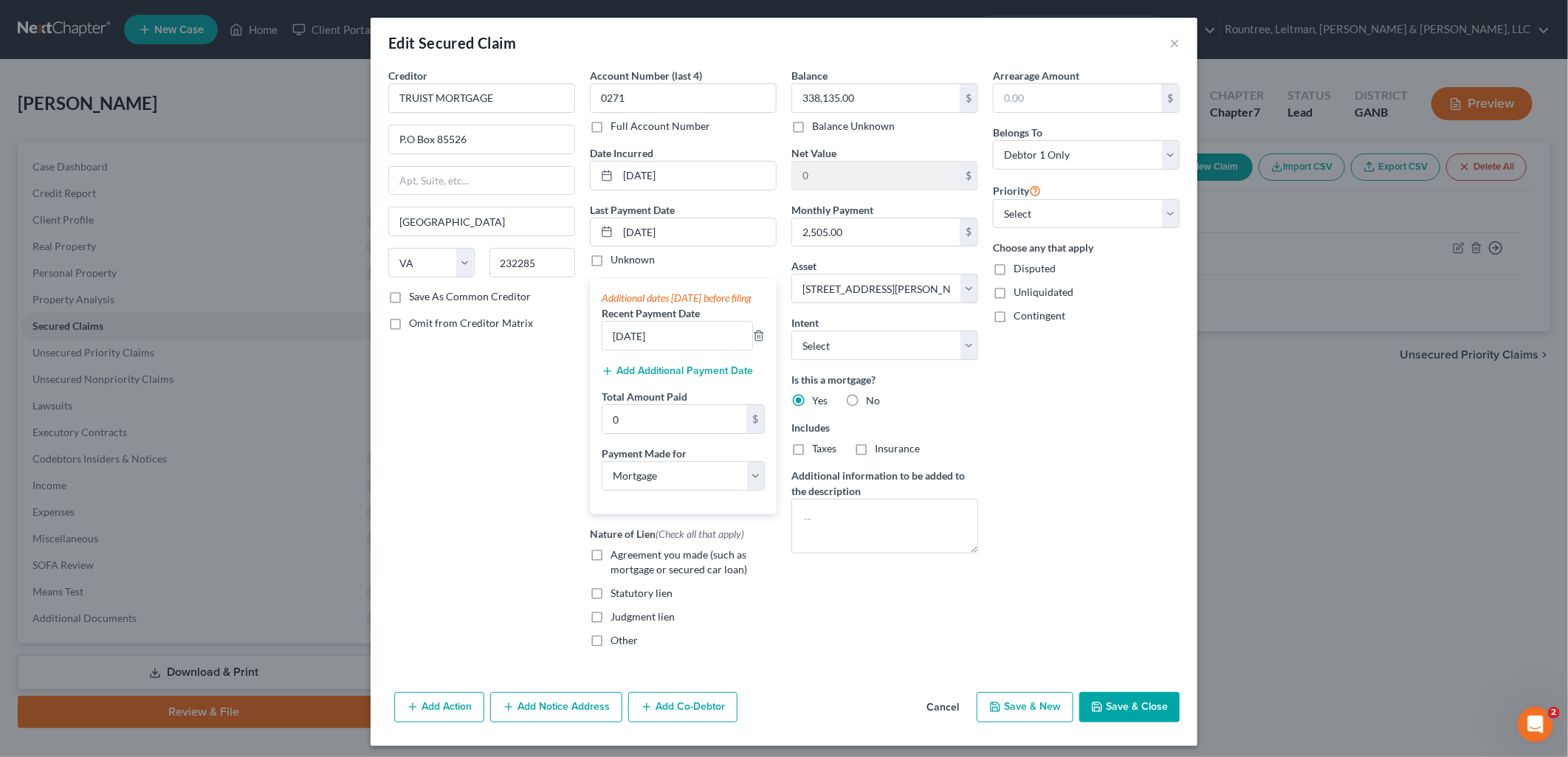
checkbox input "true"
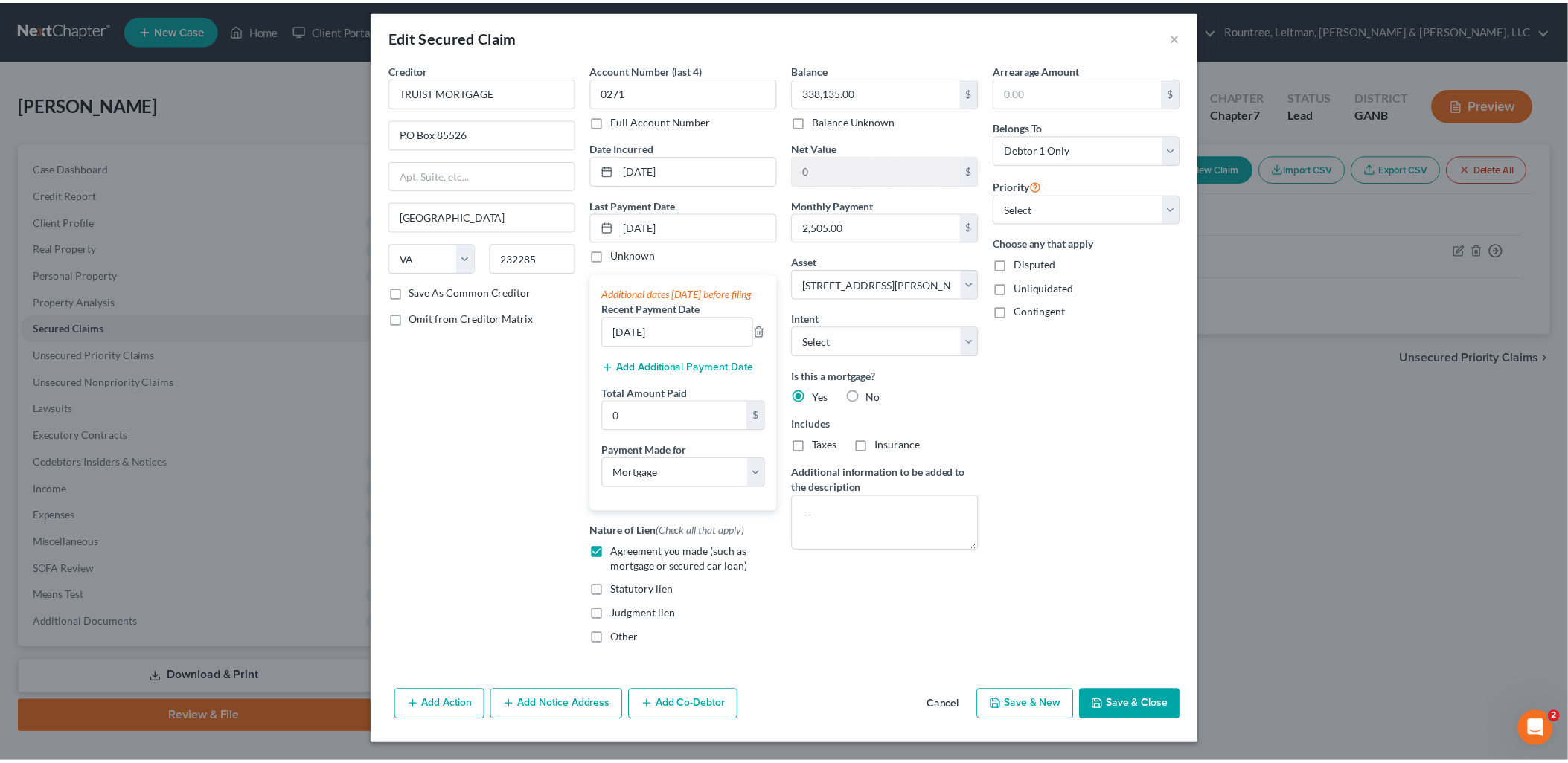
scroll to position [22, 0]
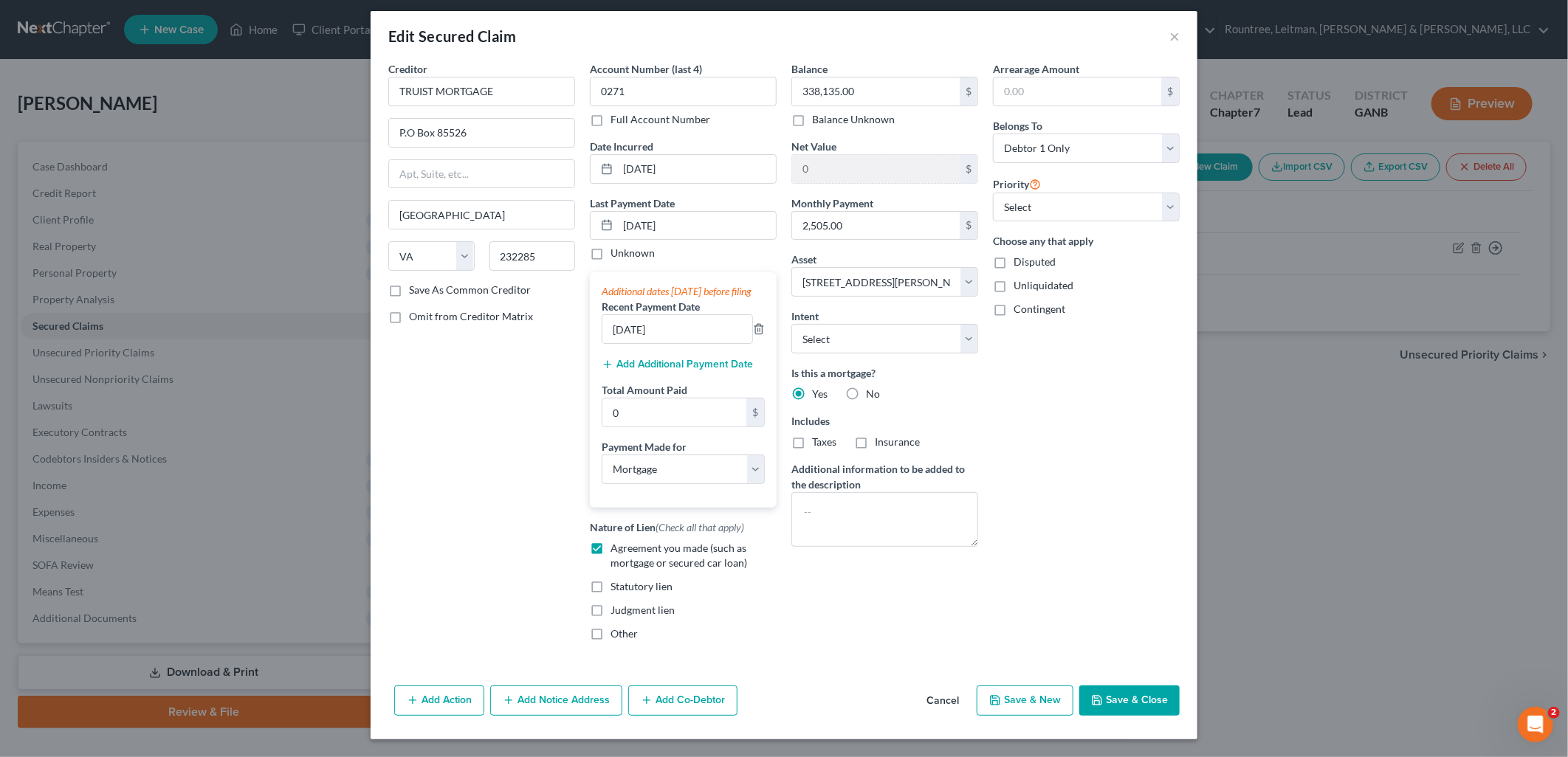
click at [1105, 692] on button "Save & Close" at bounding box center [1130, 701] width 100 height 31
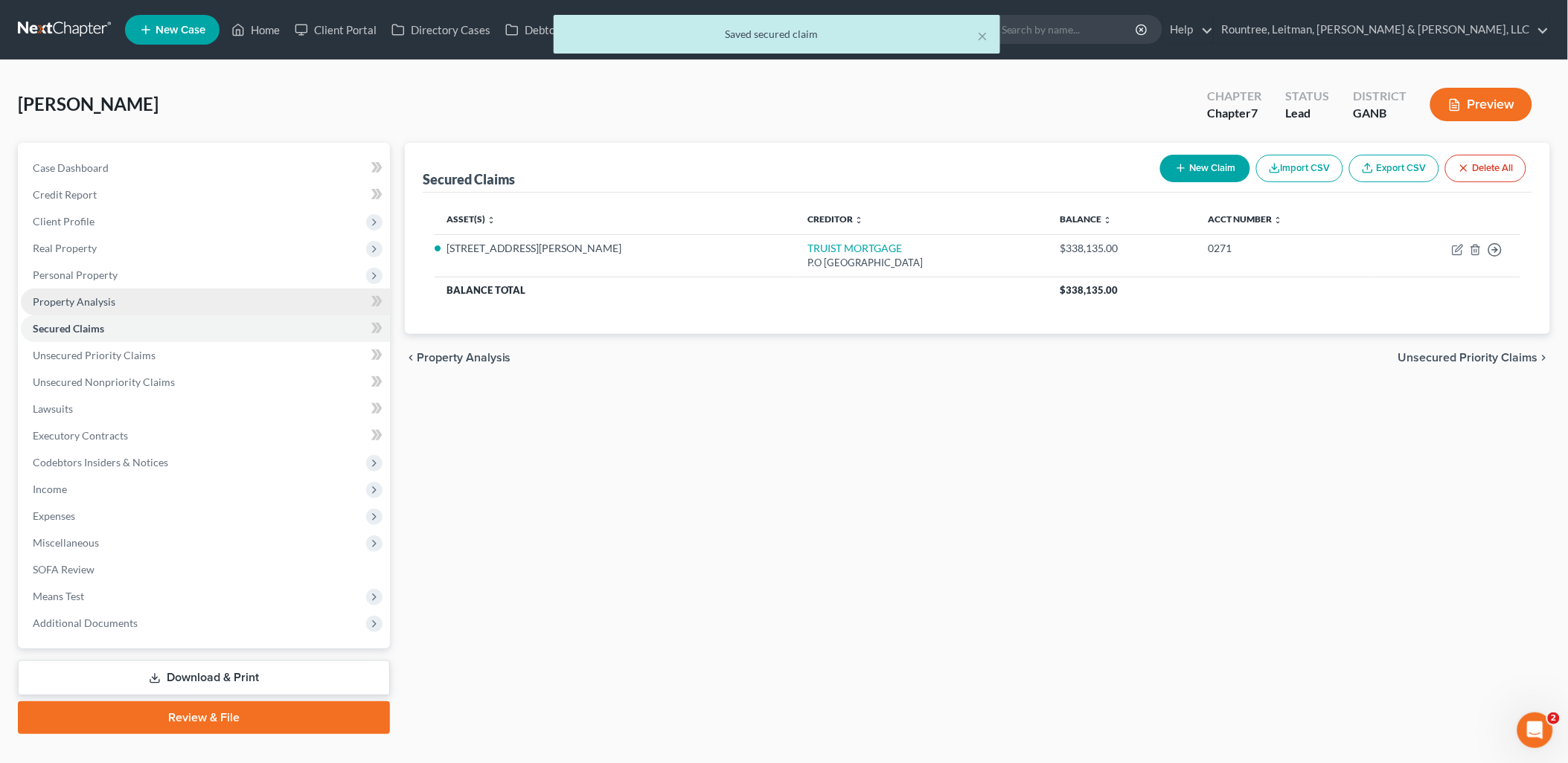
click at [179, 290] on link "Property Analysis" at bounding box center [205, 301] width 369 height 27
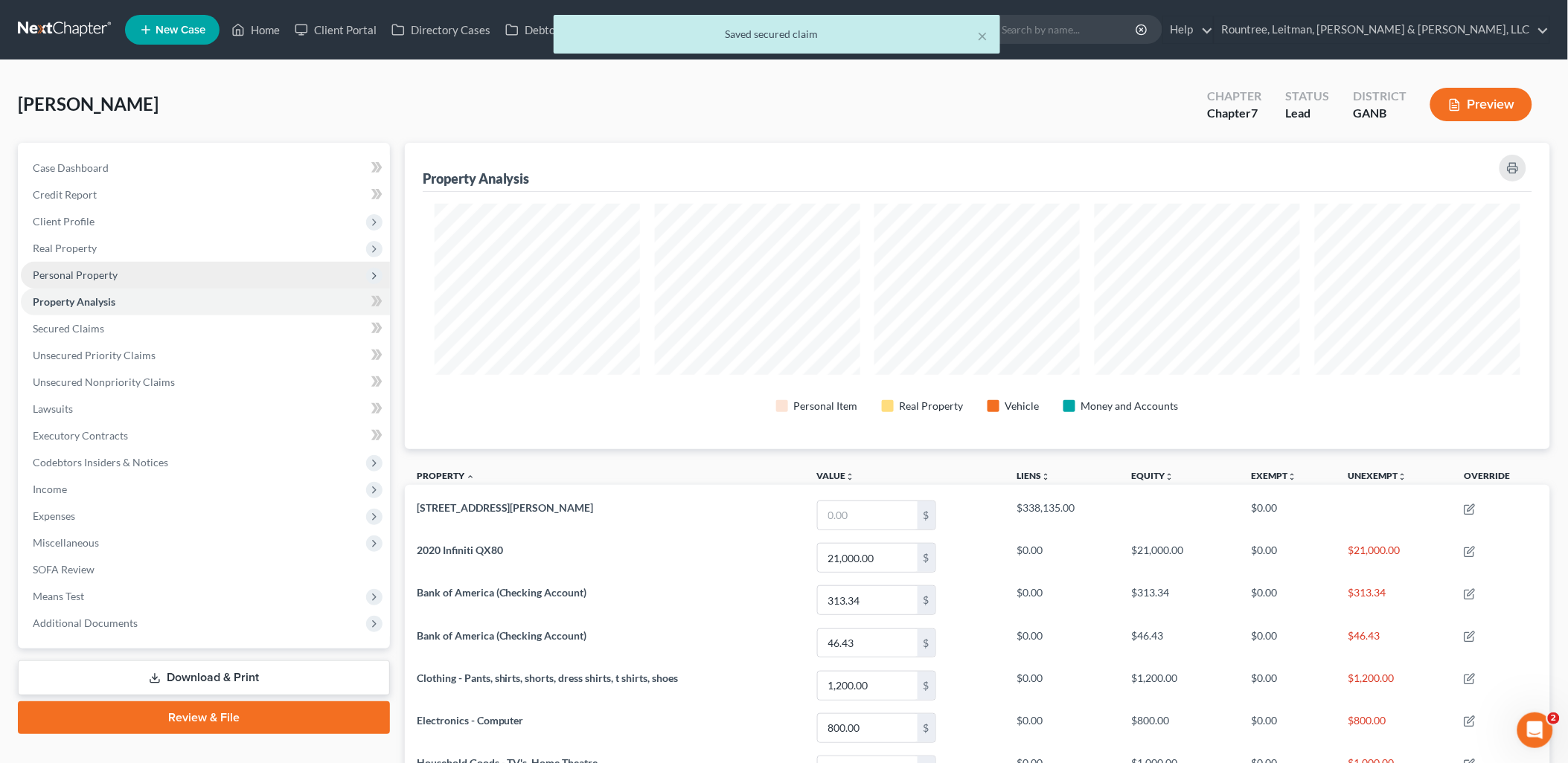
click at [171, 273] on span "Personal Property" at bounding box center [205, 275] width 369 height 27
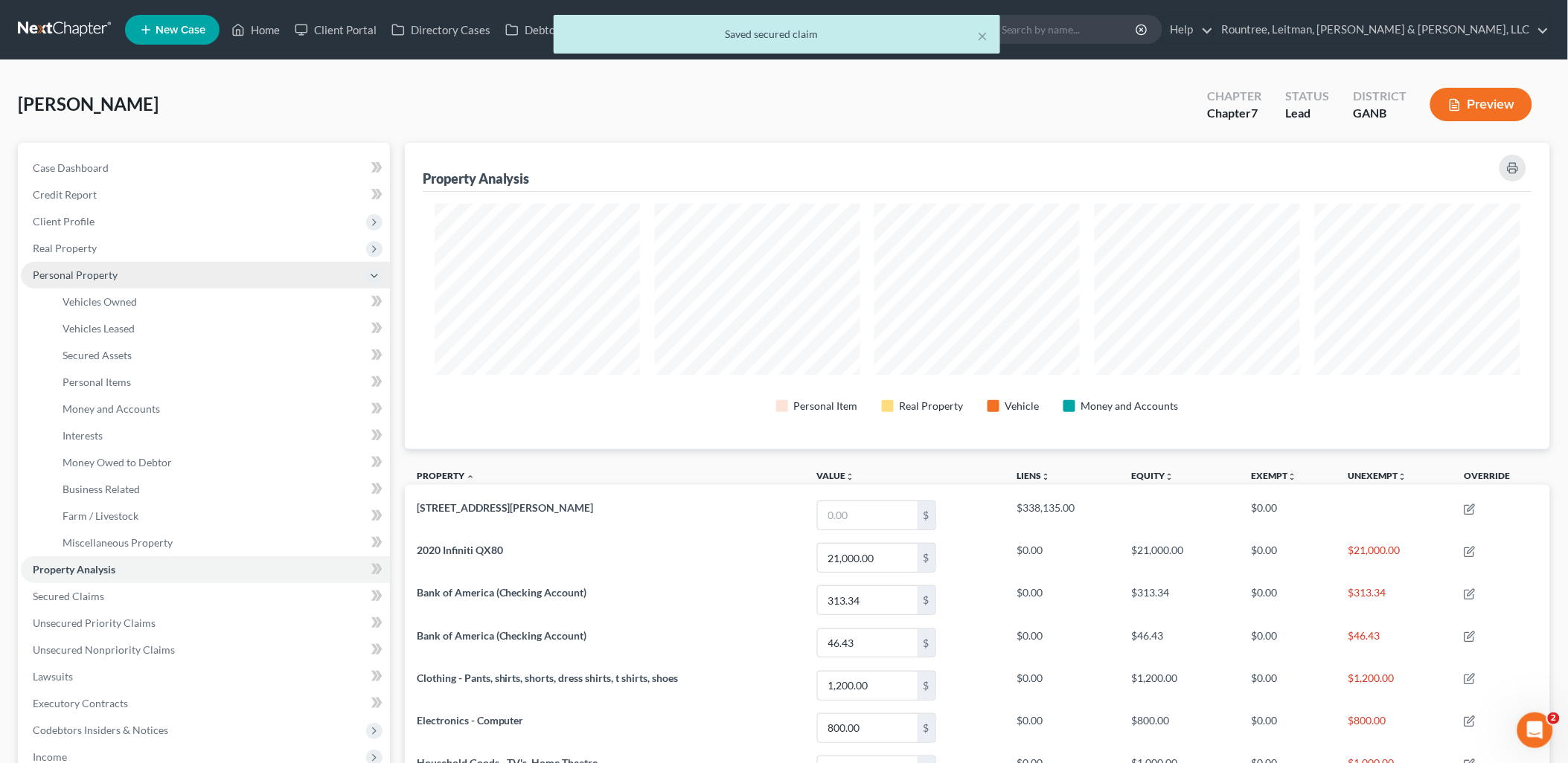
scroll to position [307, 1146]
click at [165, 308] on link "Vehicles Owned" at bounding box center [220, 301] width 339 height 27
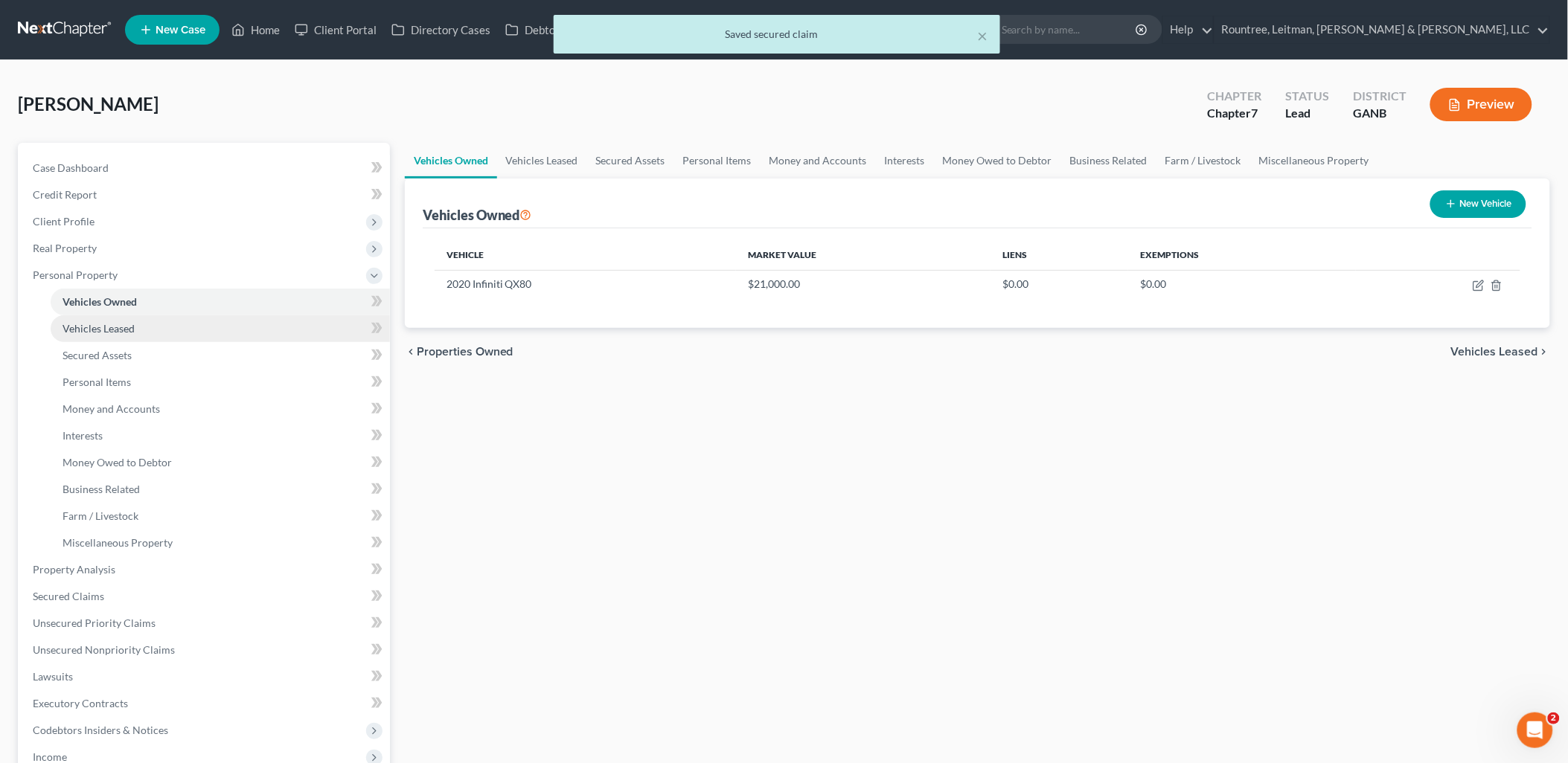
click at [165, 330] on link "Vehicles Leased" at bounding box center [220, 328] width 339 height 27
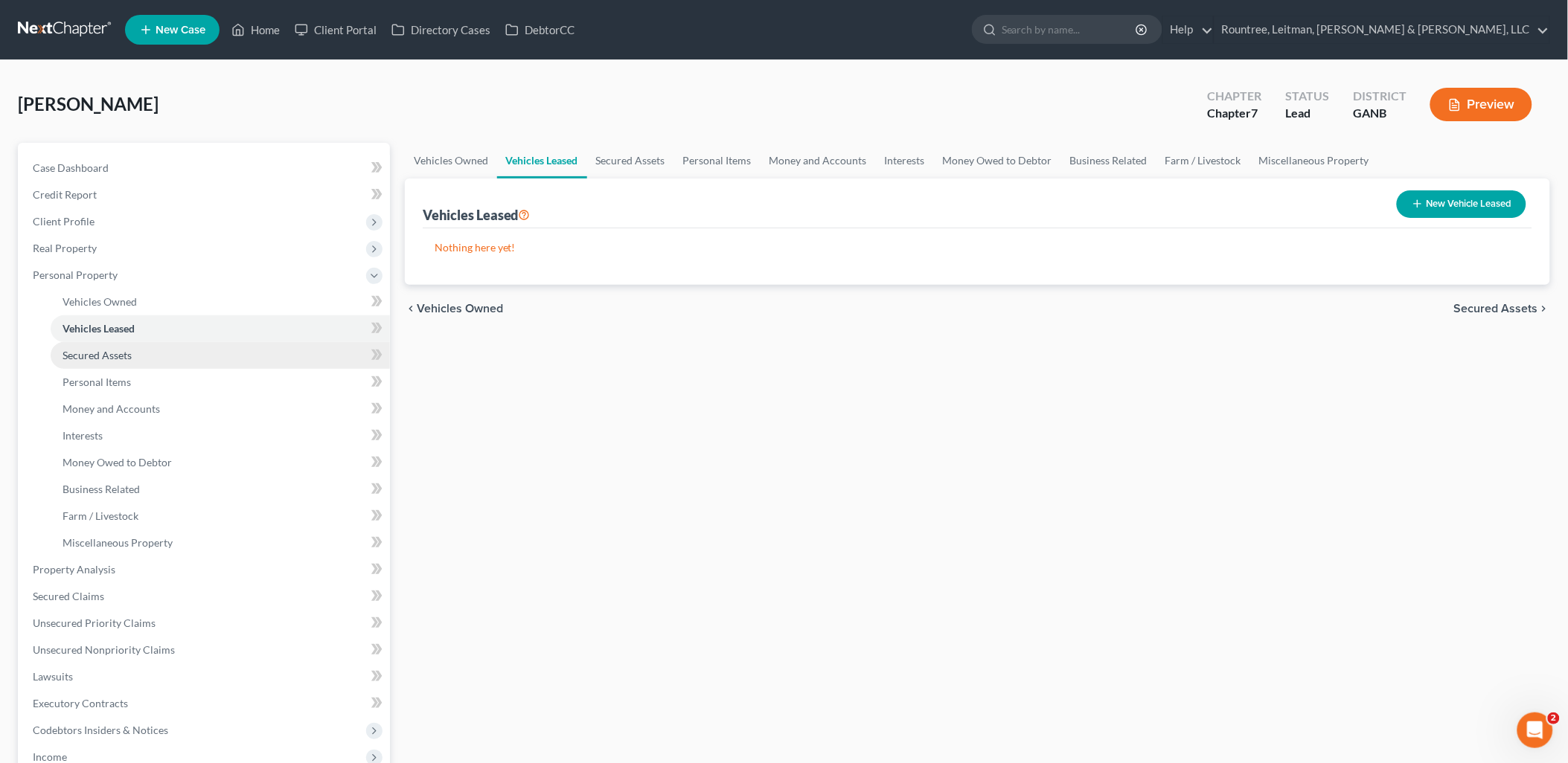
click at [162, 354] on link "Secured Assets" at bounding box center [220, 355] width 339 height 27
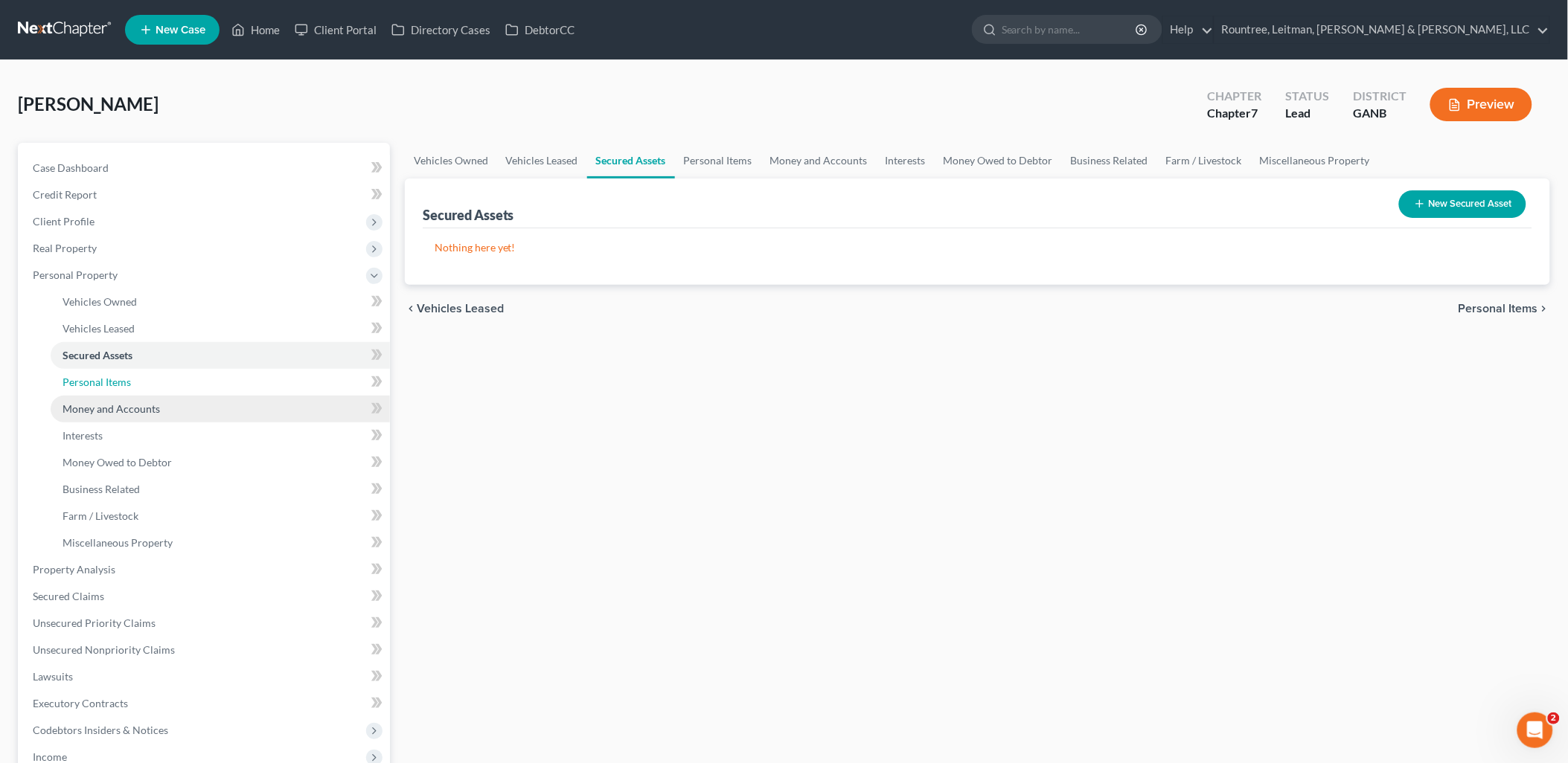
click at [160, 377] on link "Personal Items" at bounding box center [220, 382] width 339 height 27
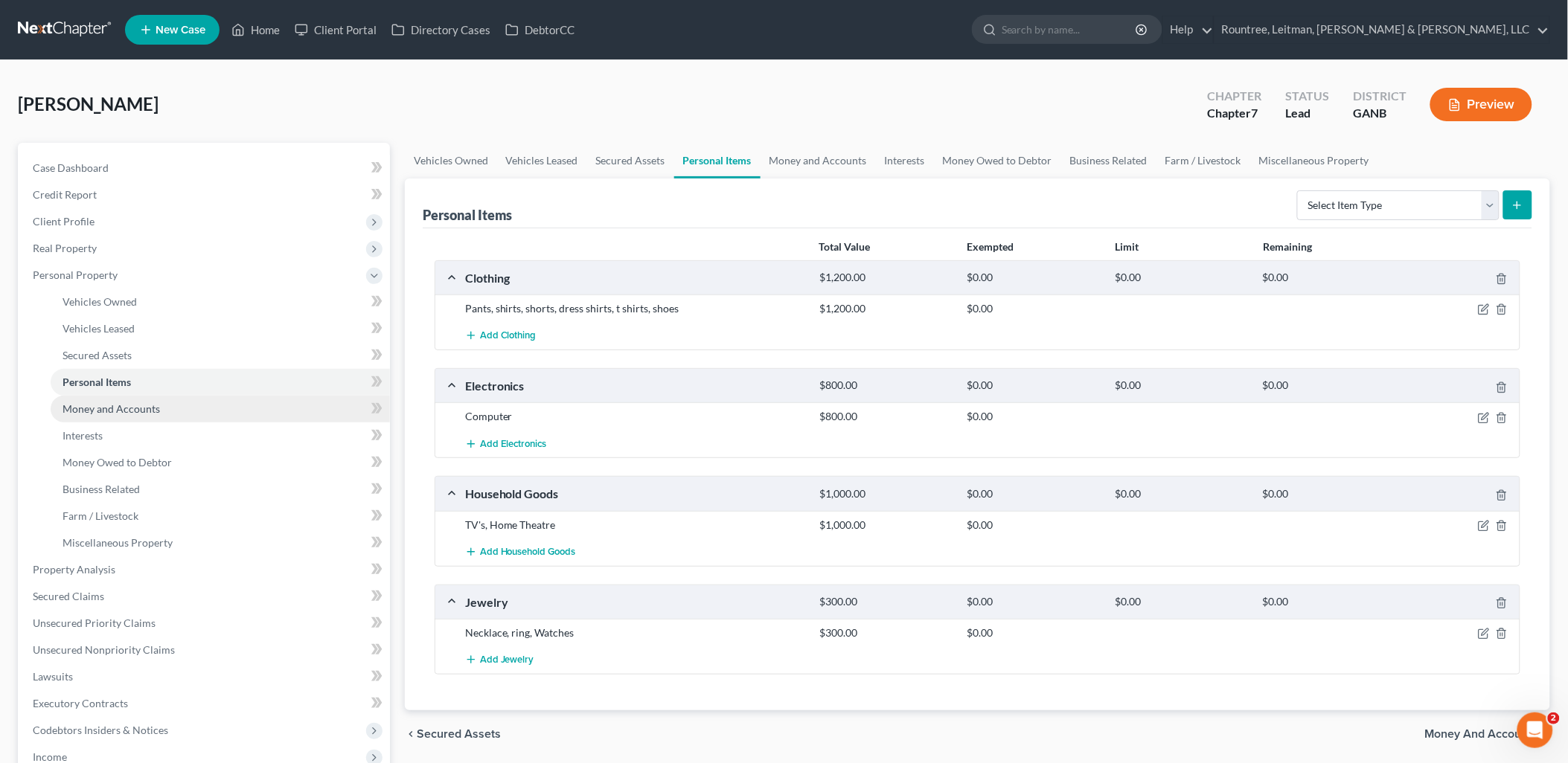
click at [157, 407] on span "Money and Accounts" at bounding box center [110, 409] width 97 height 12
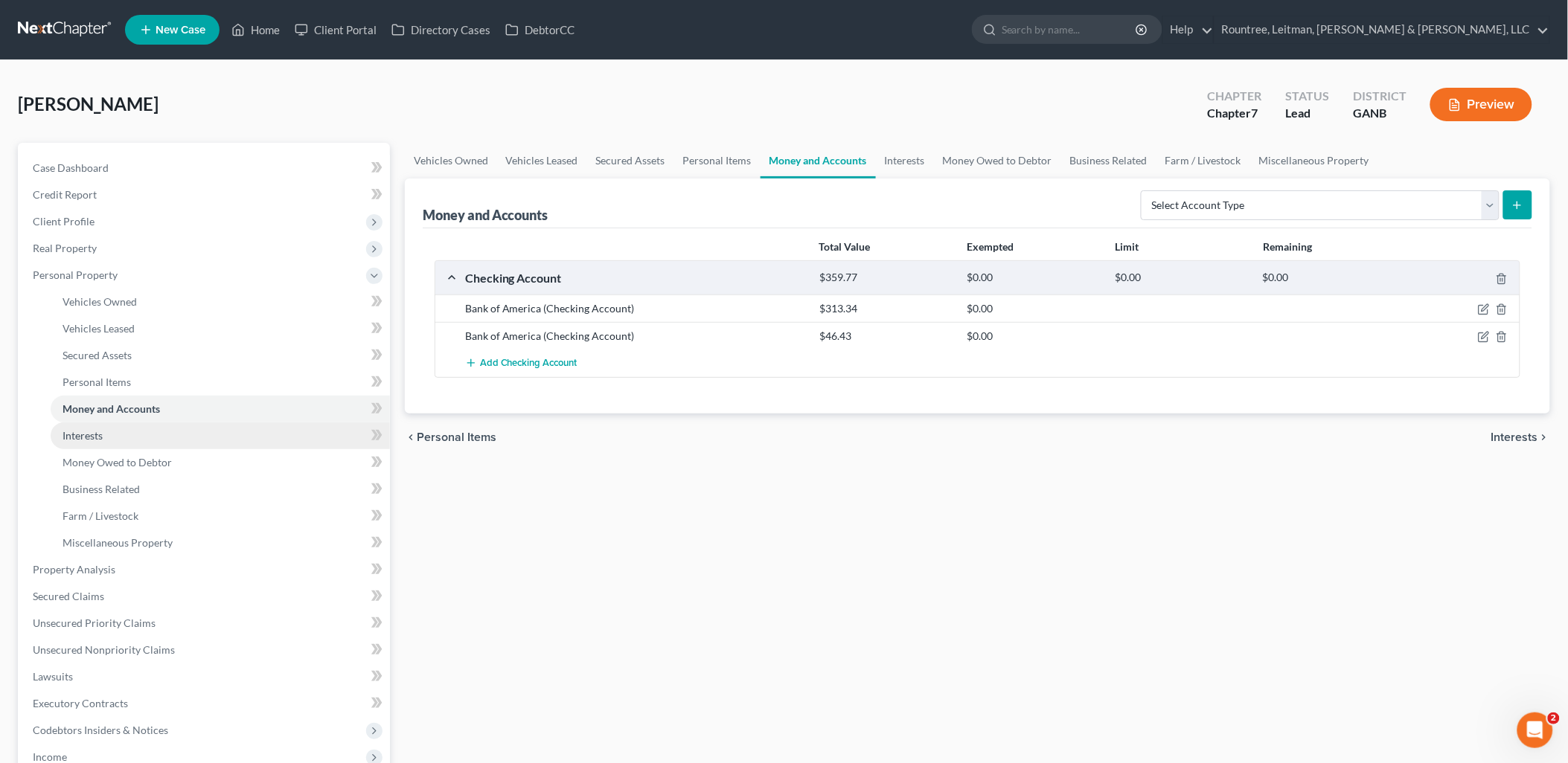
click at [151, 429] on link "Interests" at bounding box center [220, 436] width 339 height 27
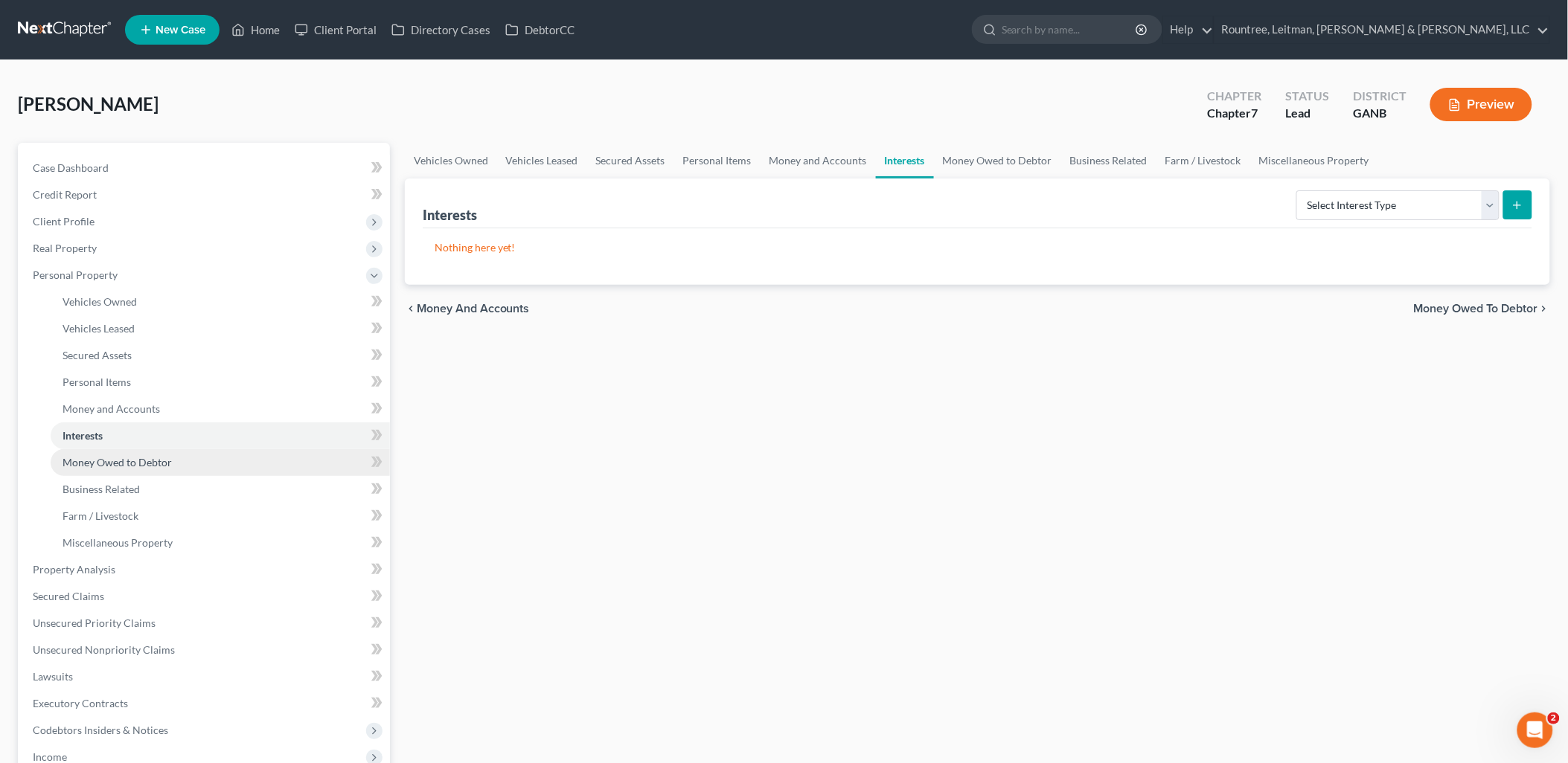
click at [141, 449] on link "Money Owed to Debtor" at bounding box center [220, 462] width 339 height 27
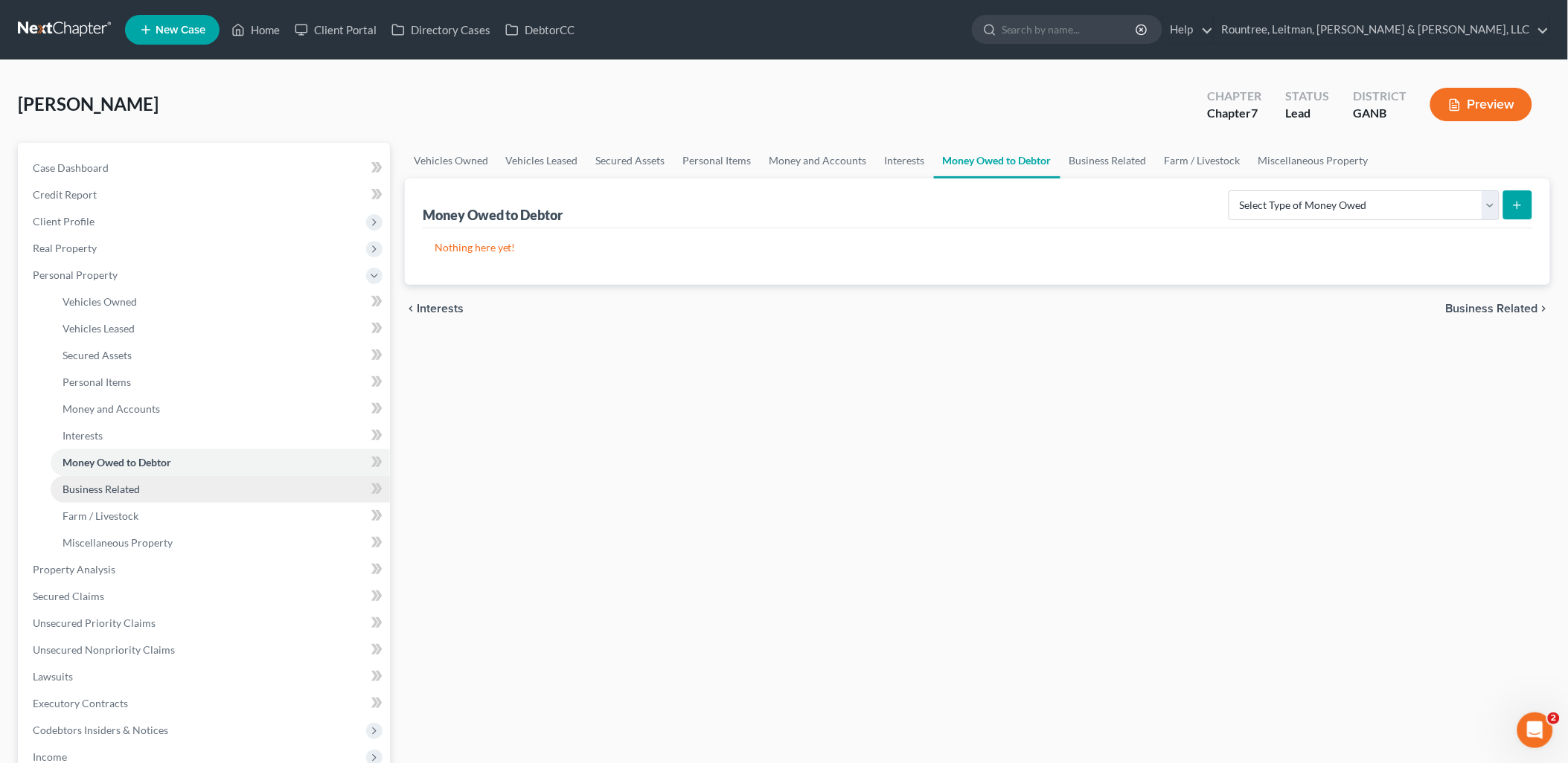
click at [136, 482] on span "Business Related" at bounding box center [100, 488] width 77 height 12
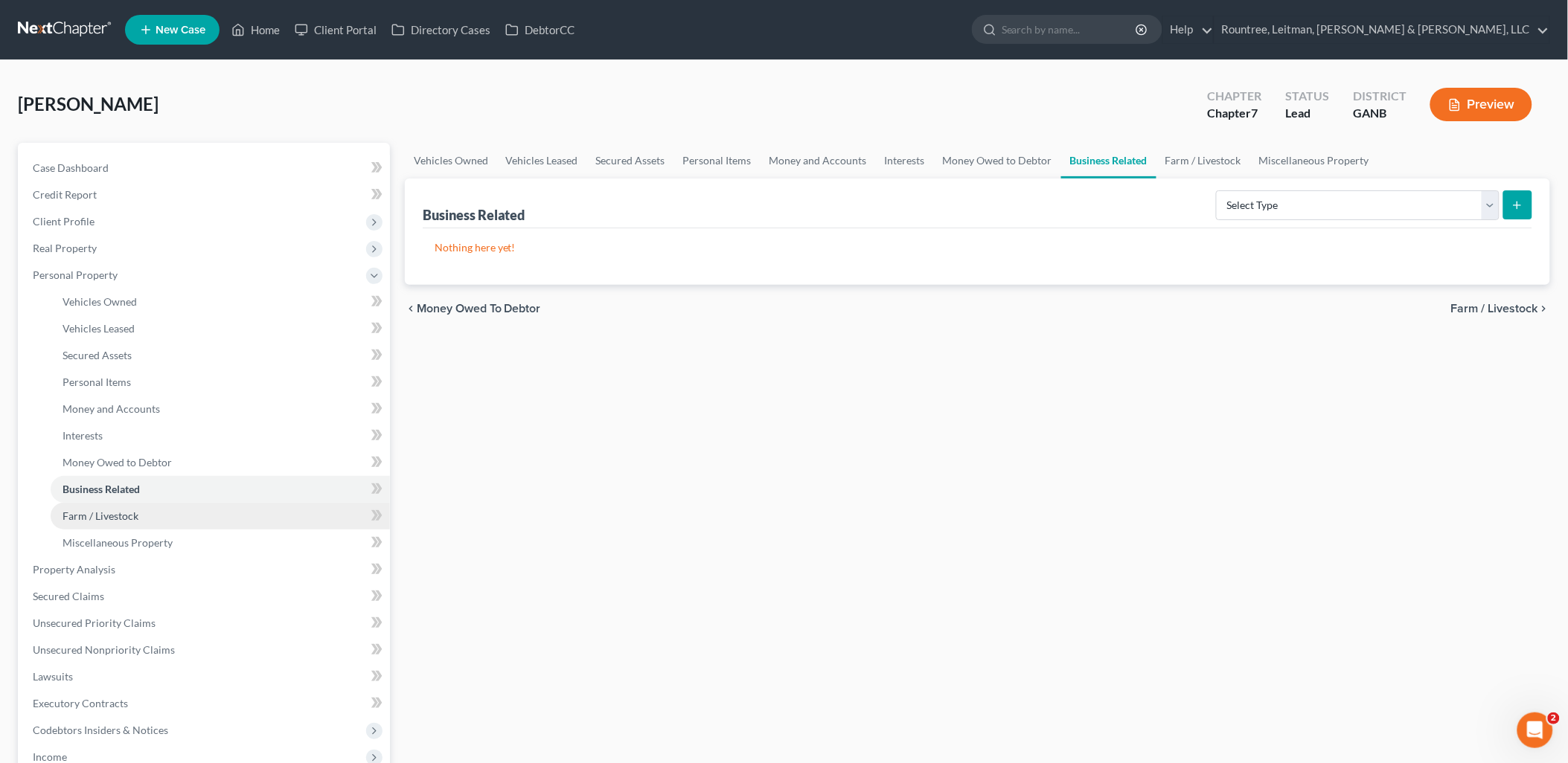
click at [143, 506] on link "Farm / Livestock" at bounding box center [220, 516] width 339 height 27
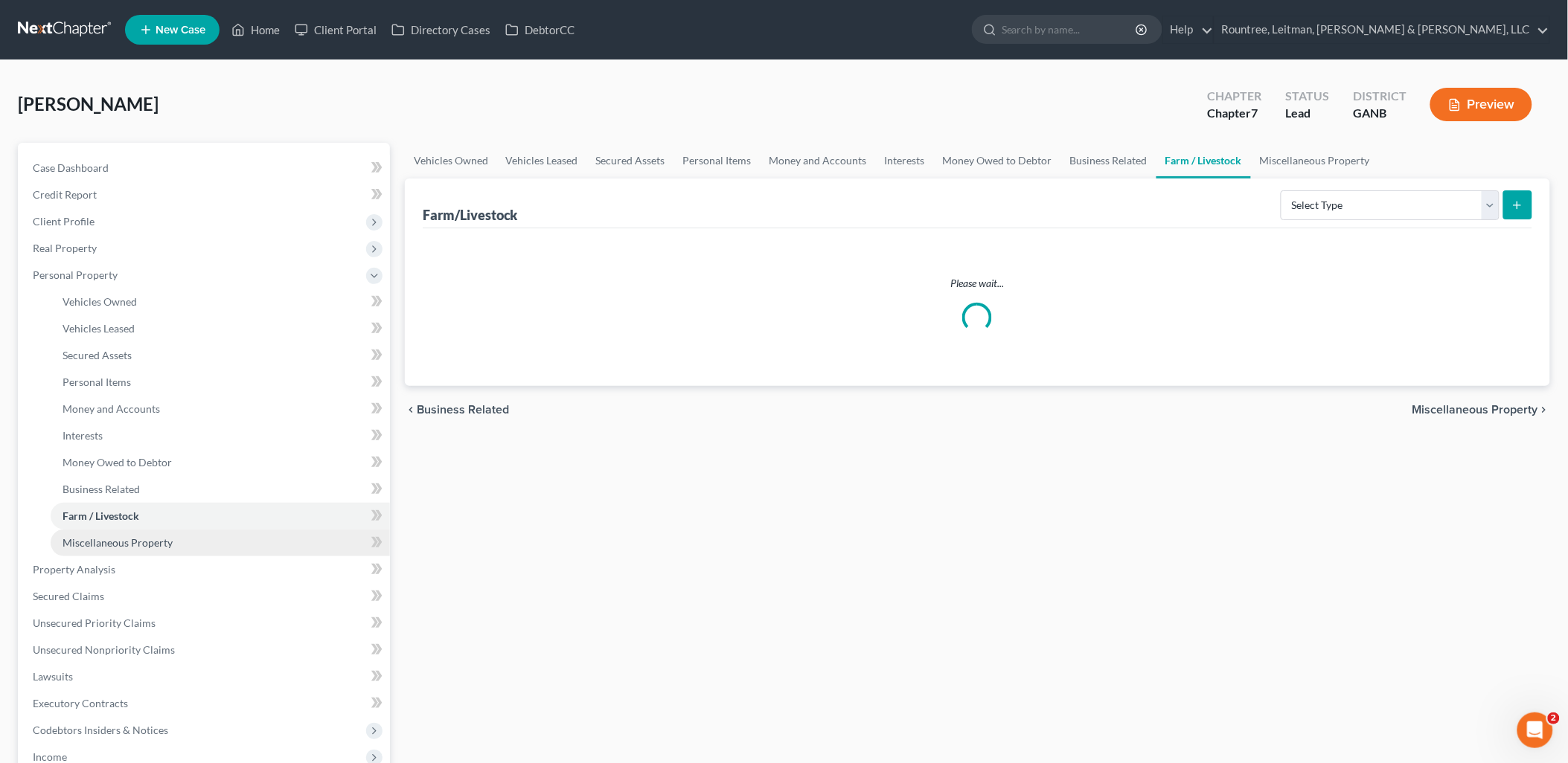
click at [150, 536] on span "Miscellaneous Property" at bounding box center [117, 542] width 110 height 12
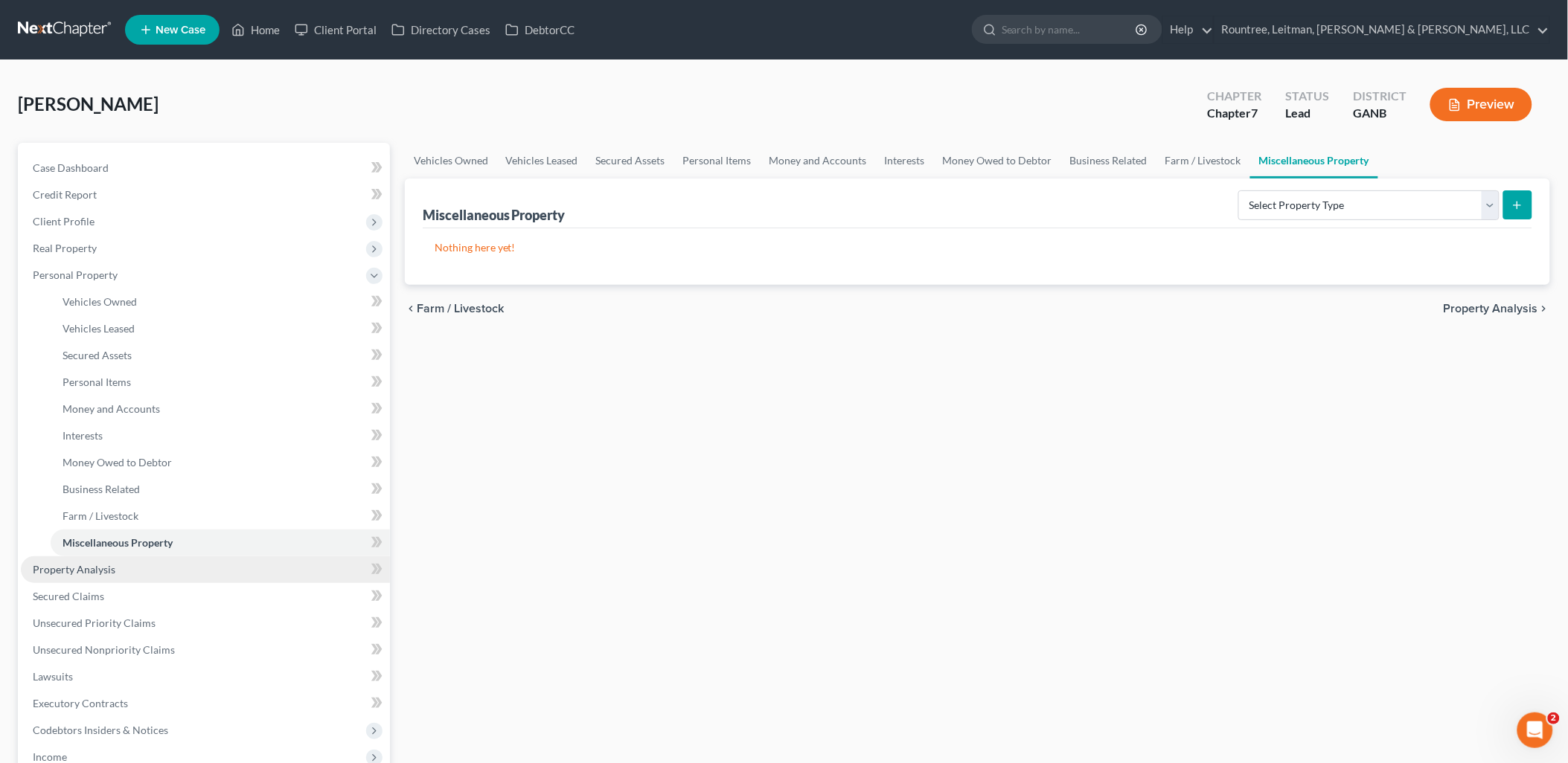
click at [142, 564] on link "Property Analysis" at bounding box center [205, 569] width 369 height 27
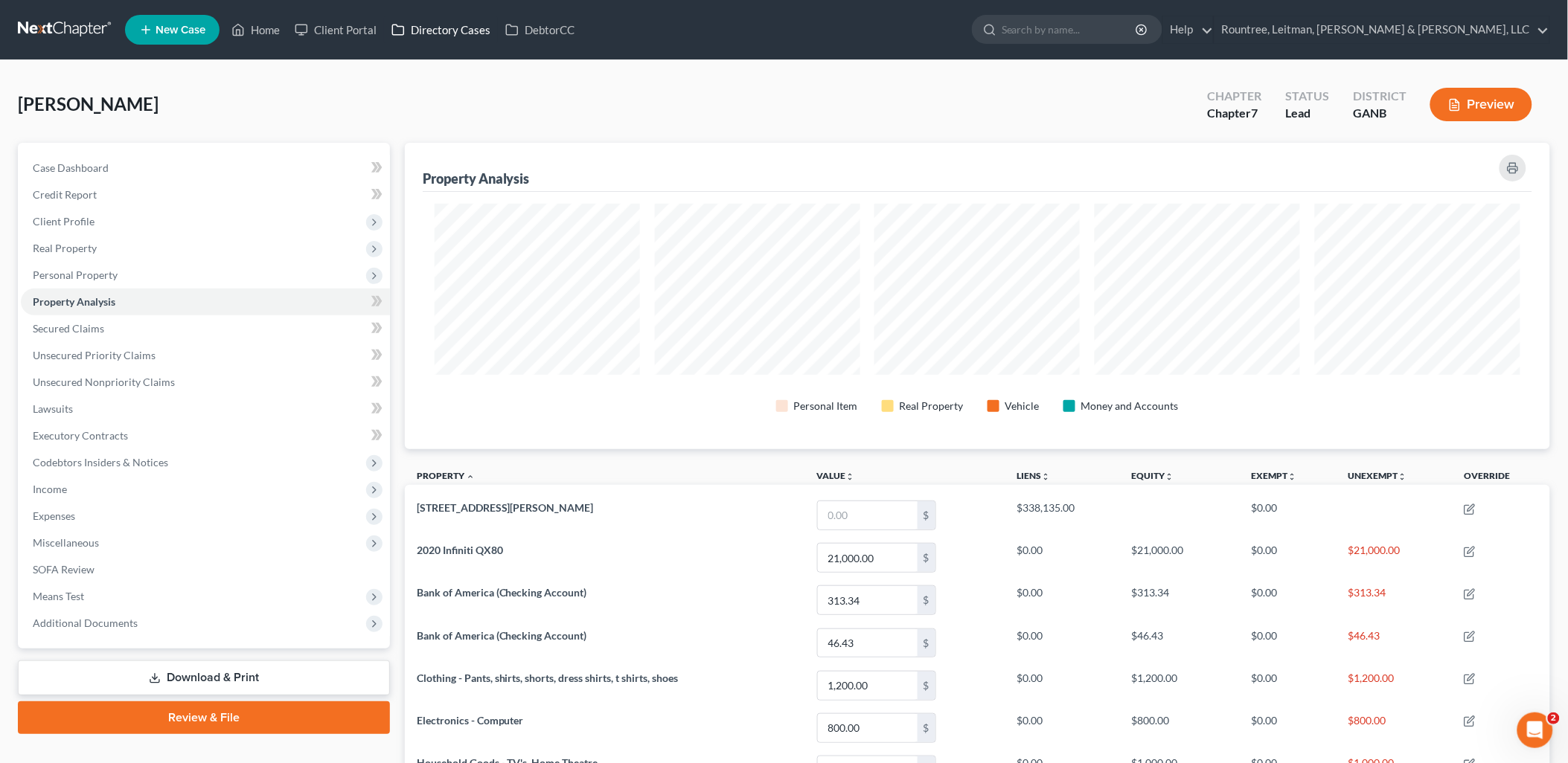
scroll to position [307, 1146]
click at [114, 192] on link "Credit Report" at bounding box center [205, 195] width 369 height 27
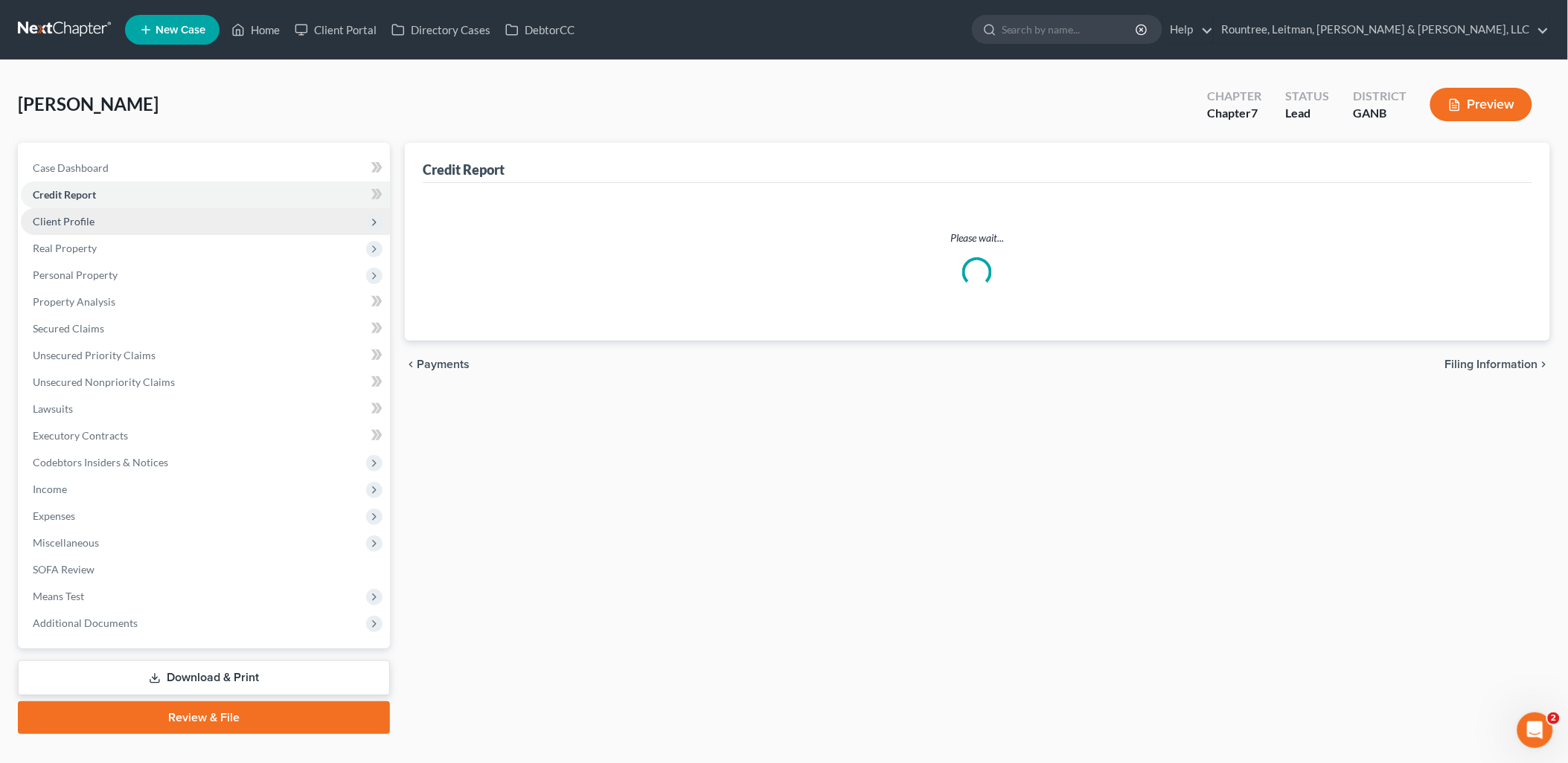
click at [114, 212] on span "Client Profile" at bounding box center [205, 222] width 369 height 27
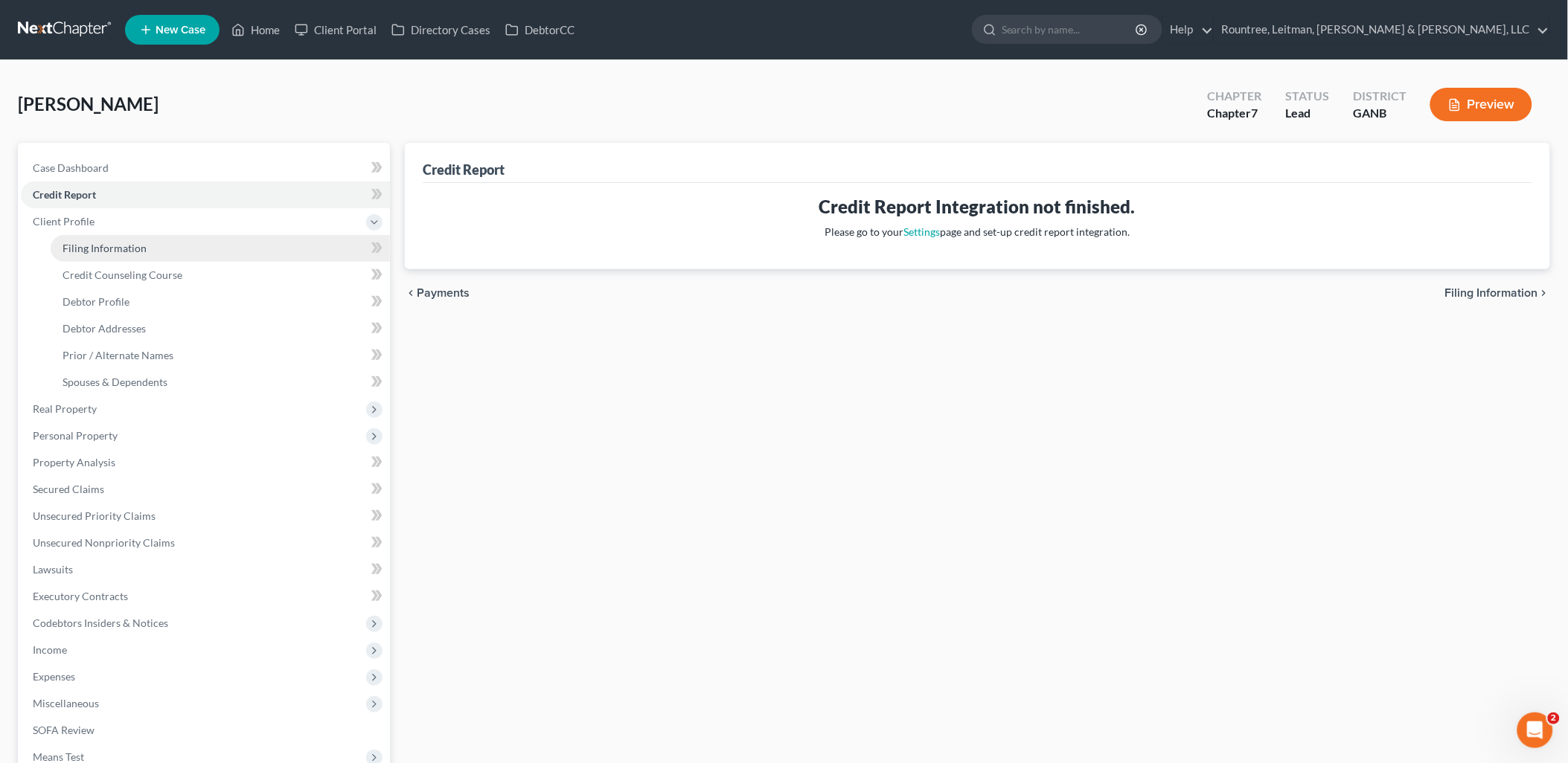
click at [114, 243] on span "Filing Information" at bounding box center [104, 248] width 84 height 12
select select "1"
select select "0"
select select "19"
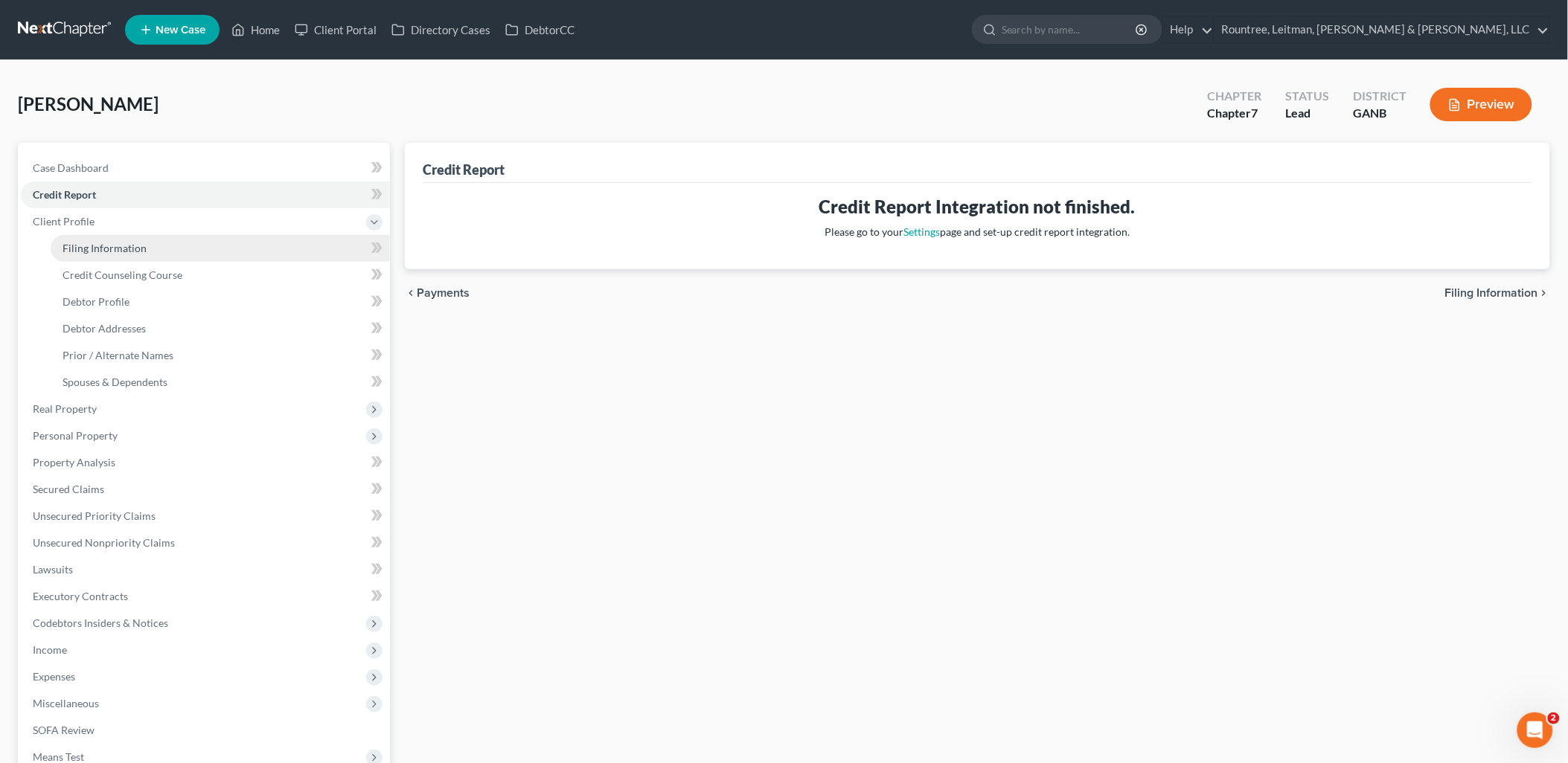
select select "10"
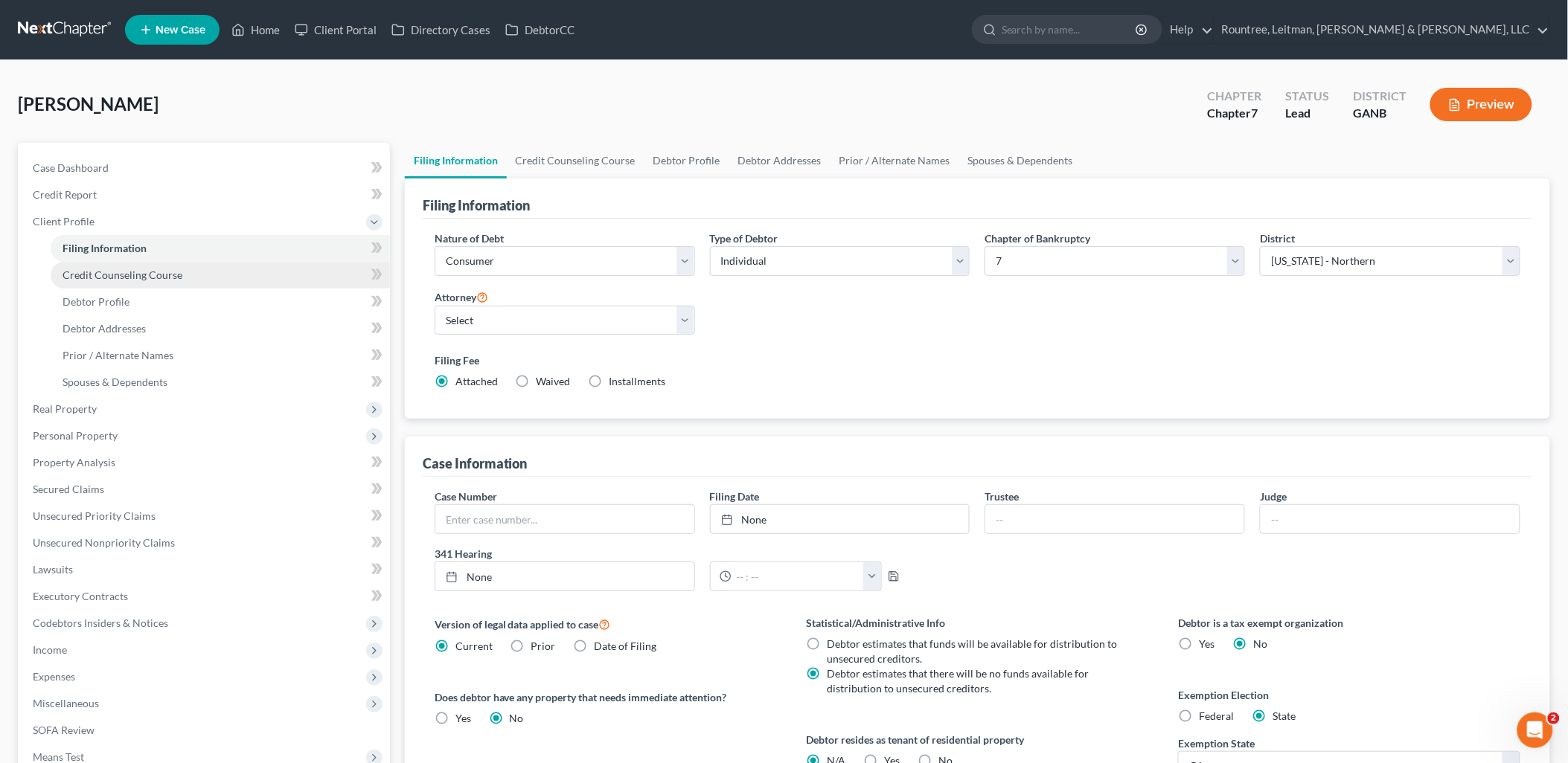
click at [119, 266] on link "Credit Counseling Course" at bounding box center [220, 275] width 339 height 27
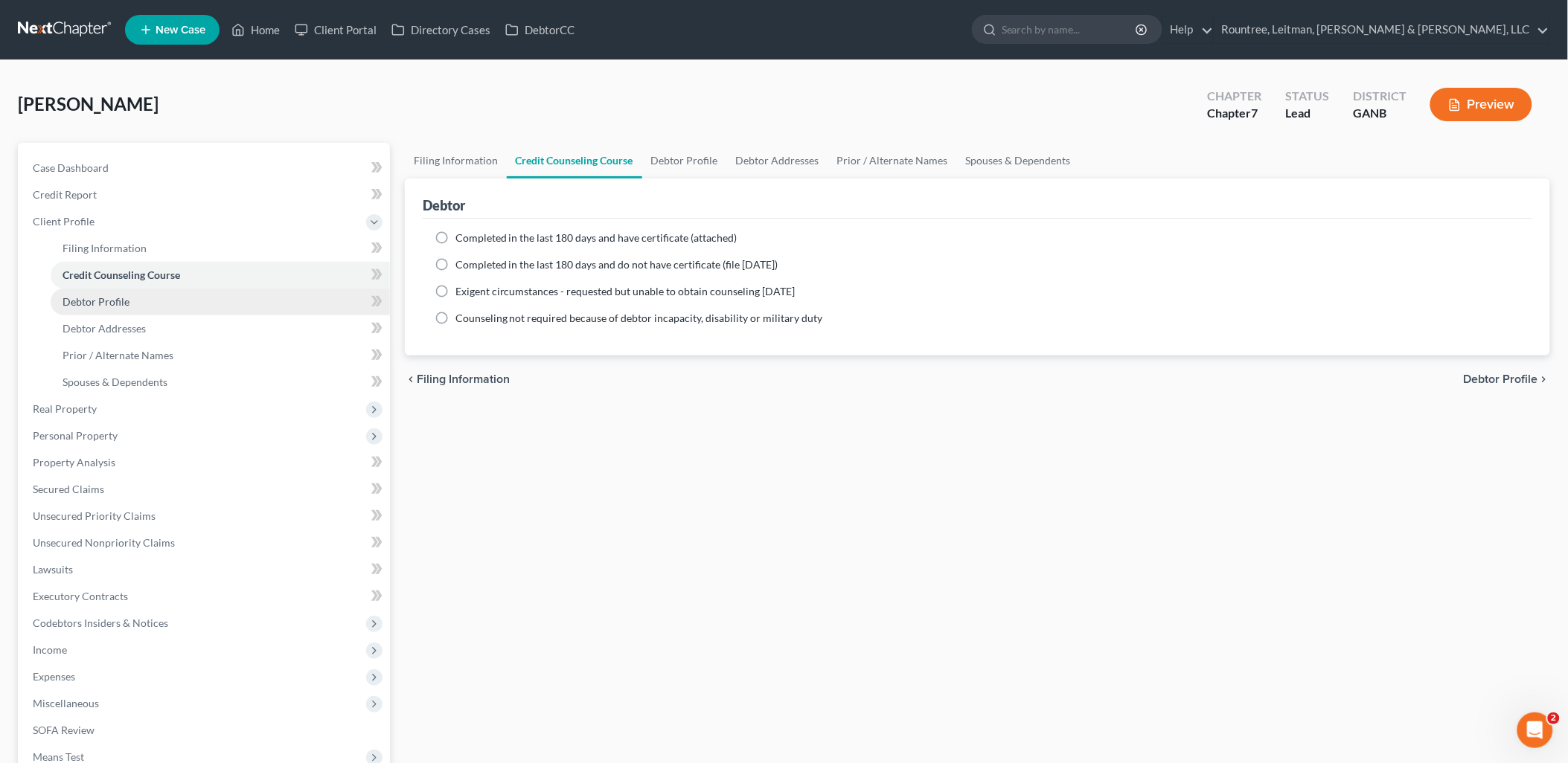
click at [120, 293] on link "Debtor Profile" at bounding box center [220, 301] width 339 height 27
select select "3"
select select "0"
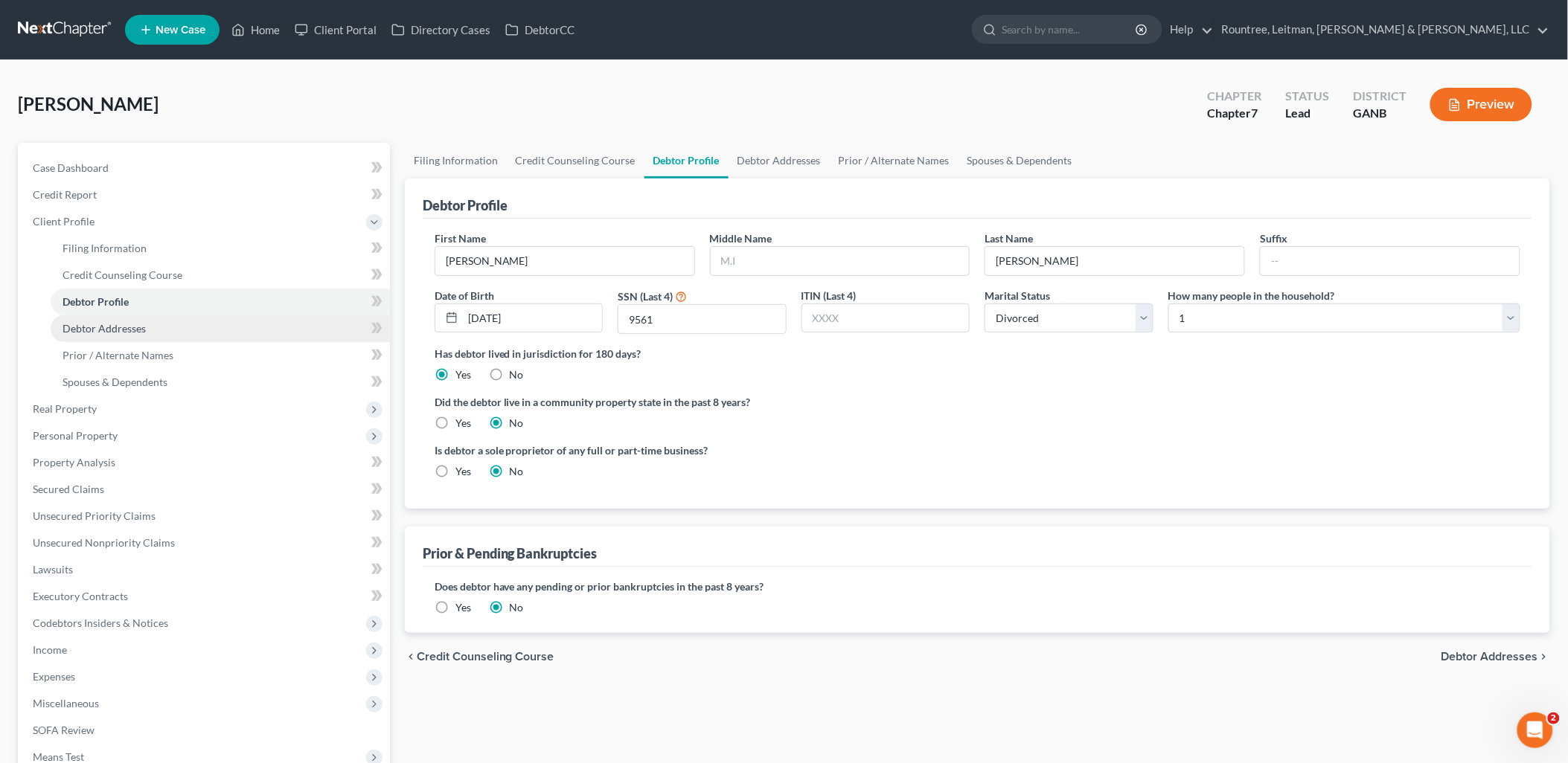
click at [167, 337] on link "Debtor Addresses" at bounding box center [220, 328] width 339 height 27
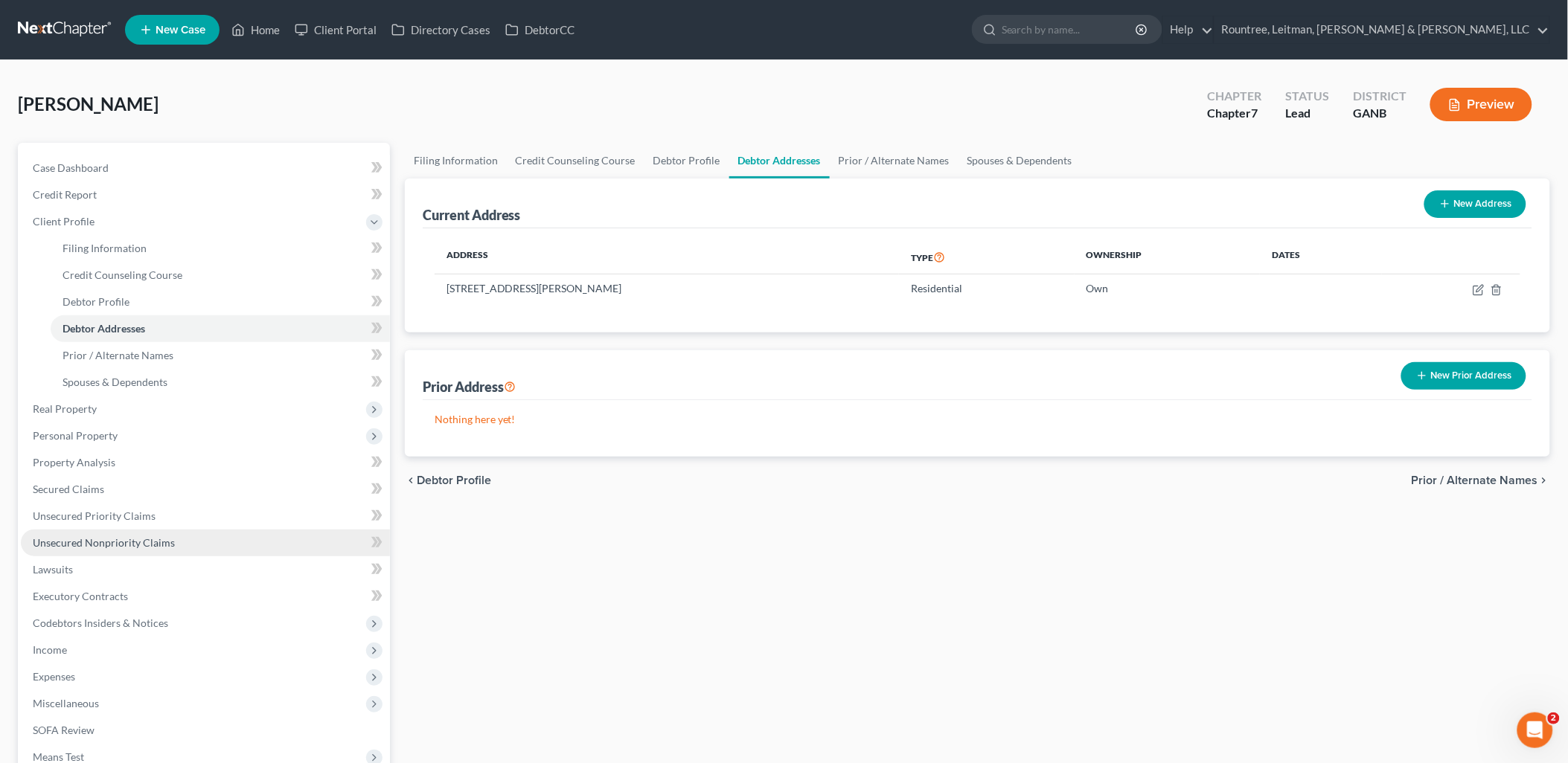
click at [111, 532] on link "Unsecured Nonpriority Claims" at bounding box center [205, 543] width 369 height 27
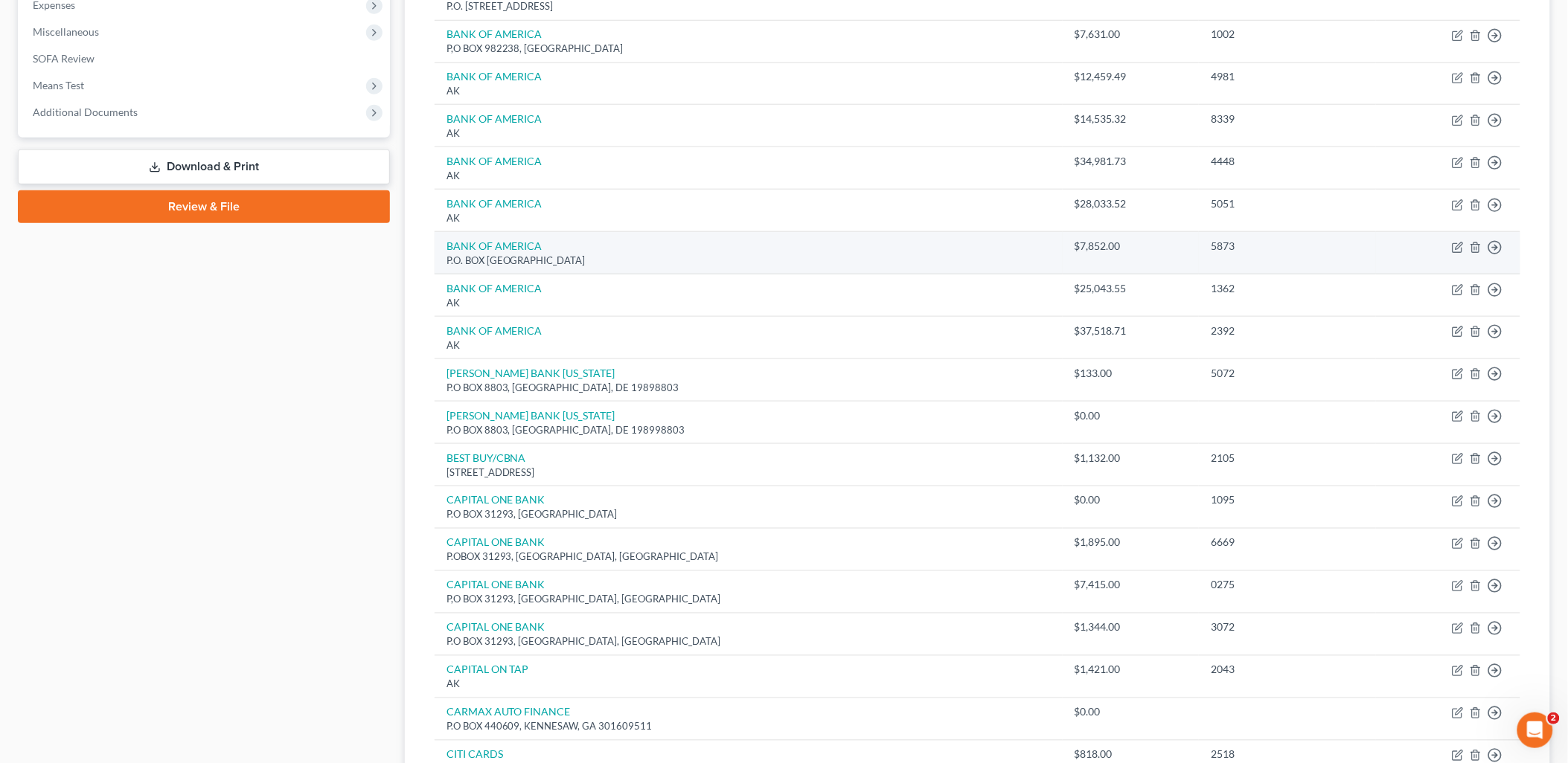
scroll to position [46, 0]
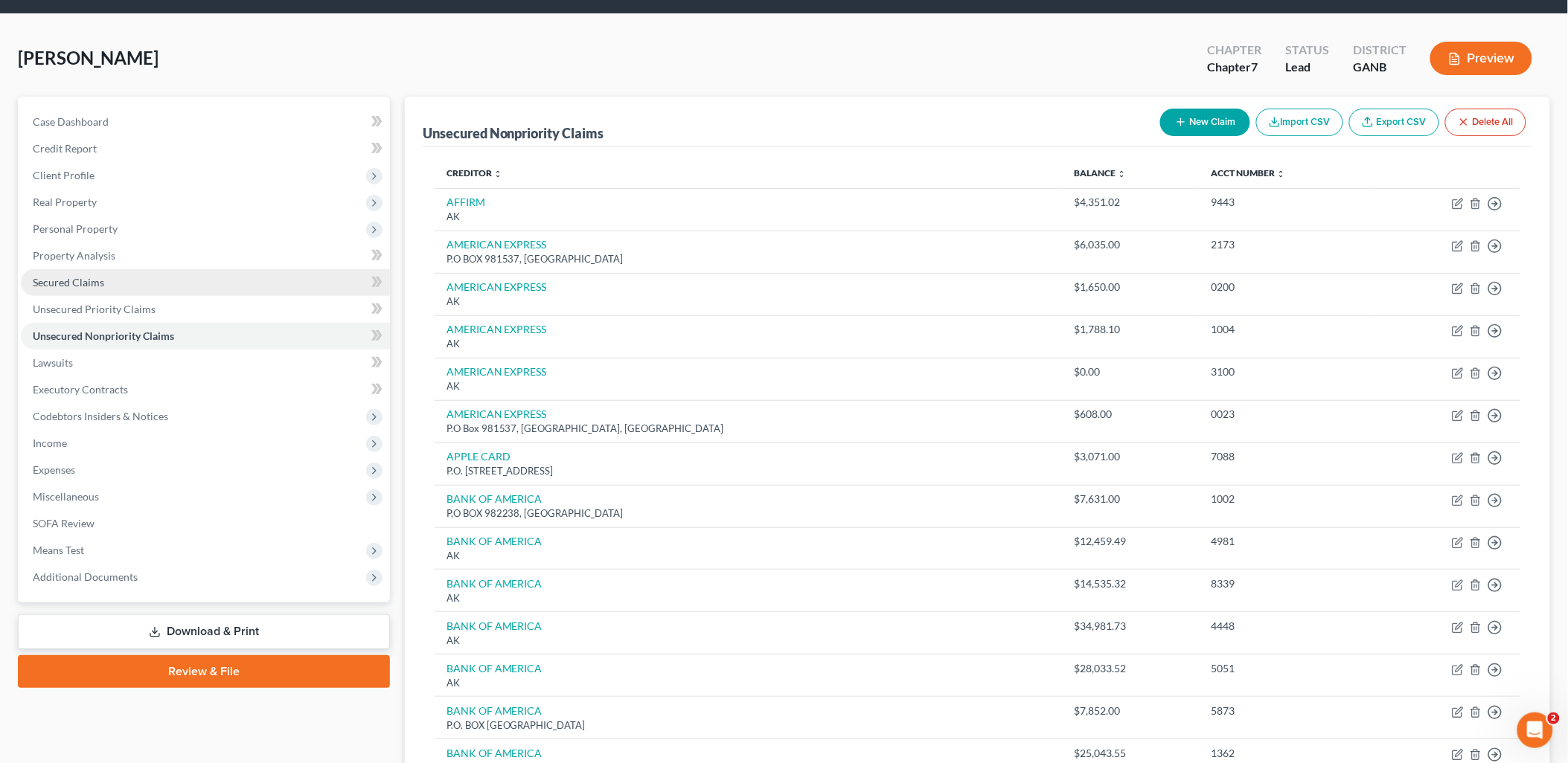
click at [185, 284] on link "Secured Claims" at bounding box center [205, 282] width 369 height 27
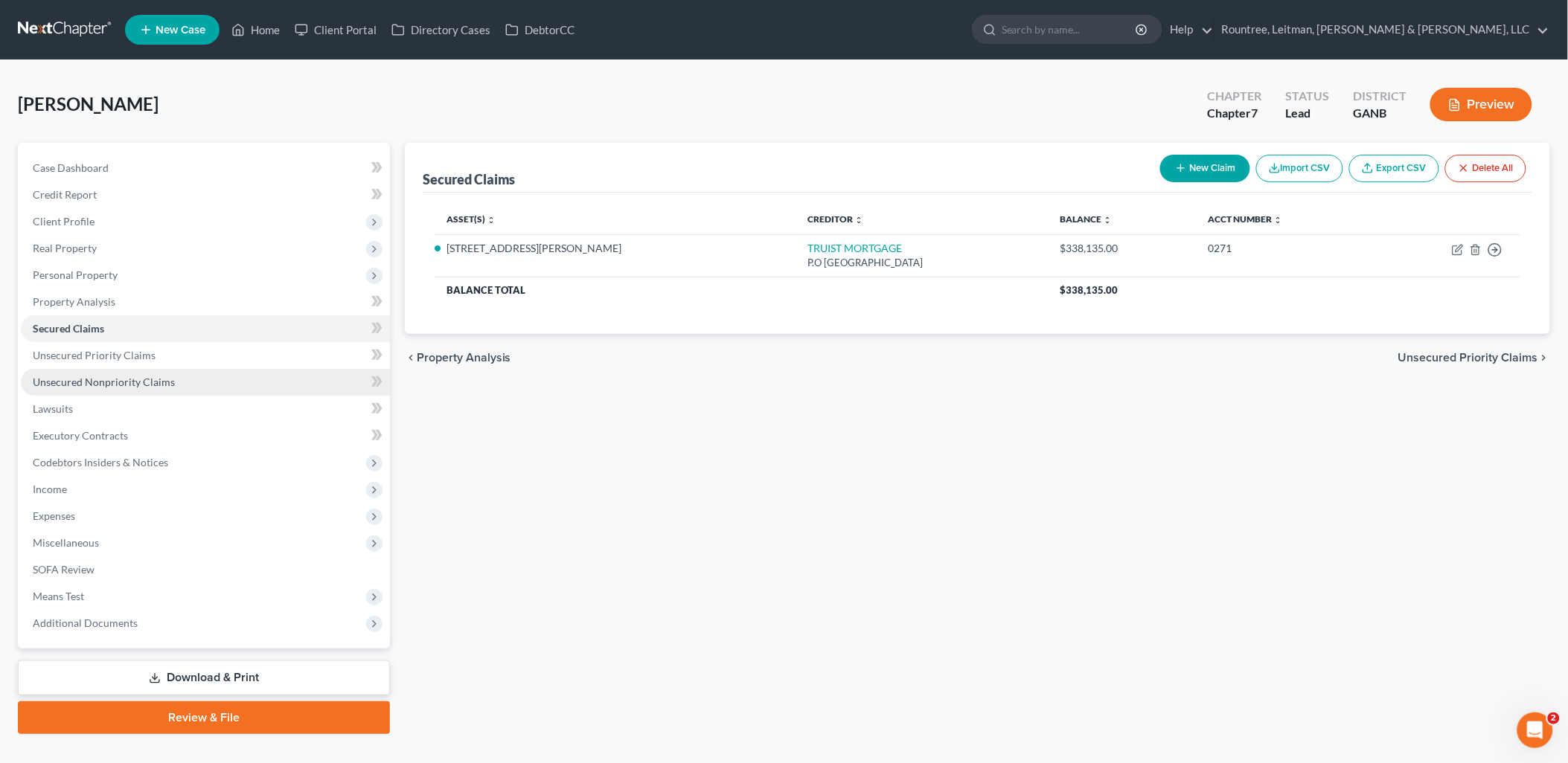
click at [176, 385] on link "Unsecured Nonpriority Claims" at bounding box center [205, 382] width 369 height 27
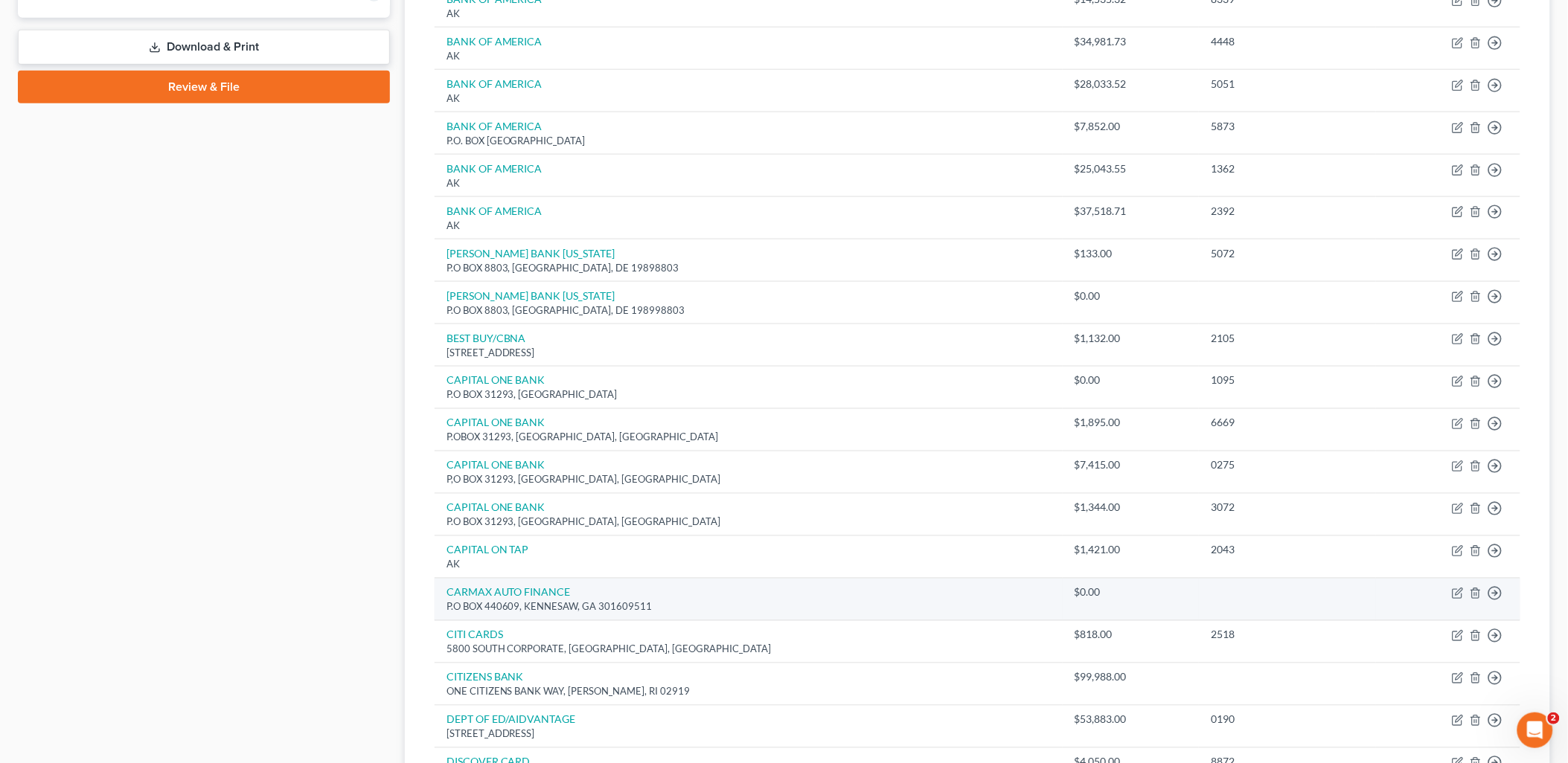
scroll to position [909, 0]
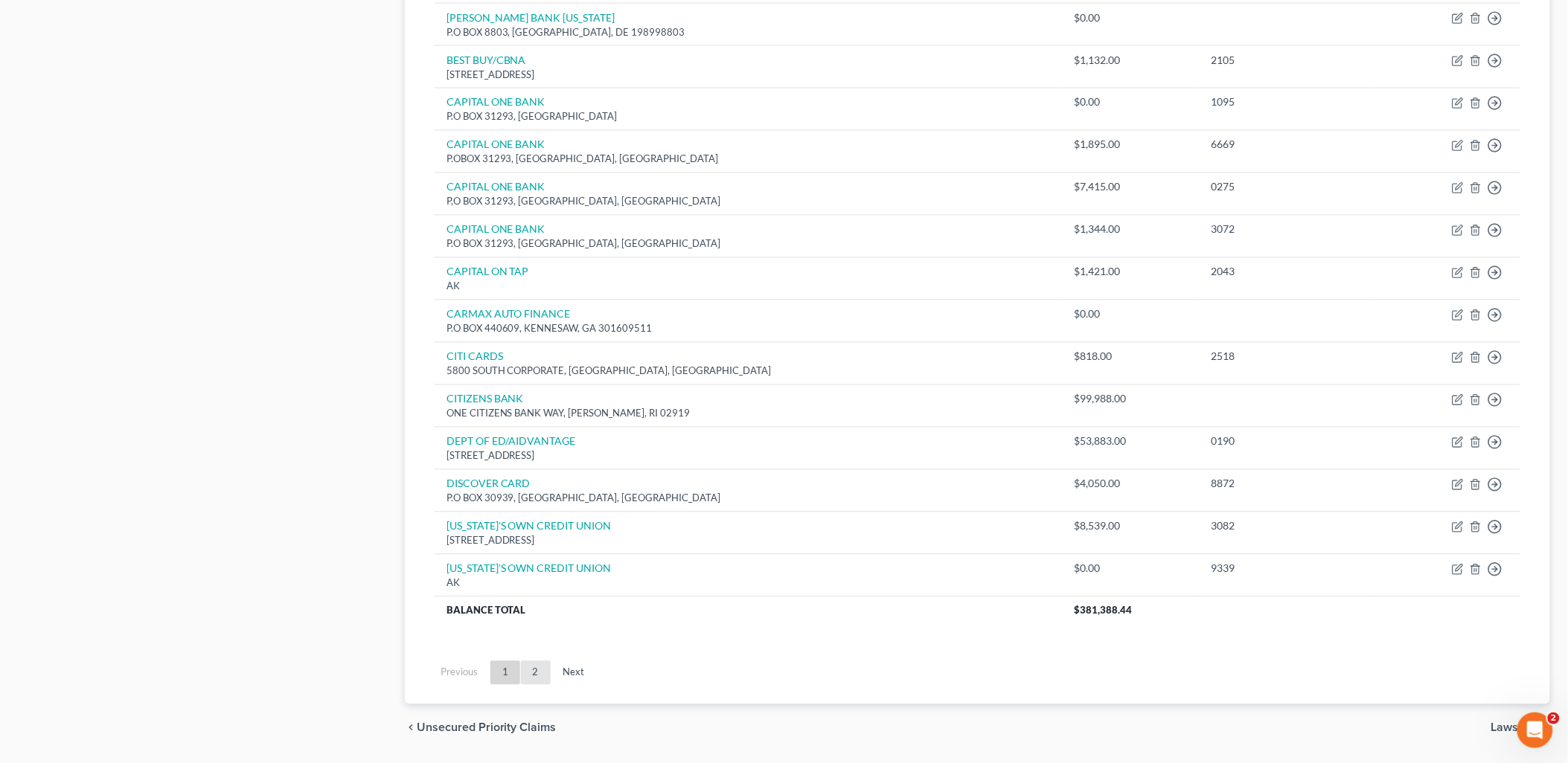
click at [532, 673] on link "2" at bounding box center [535, 673] width 30 height 24
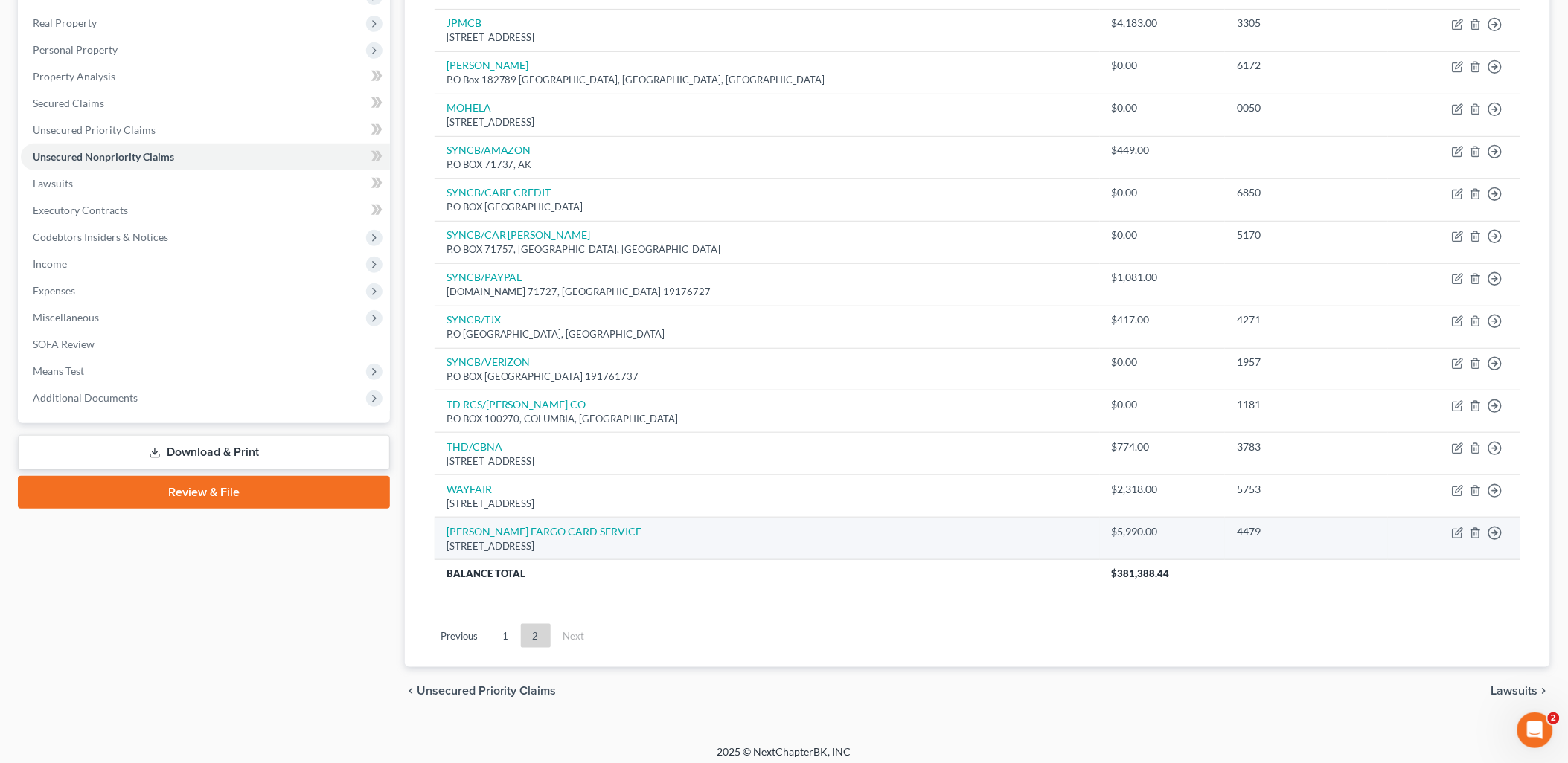
scroll to position [234, 0]
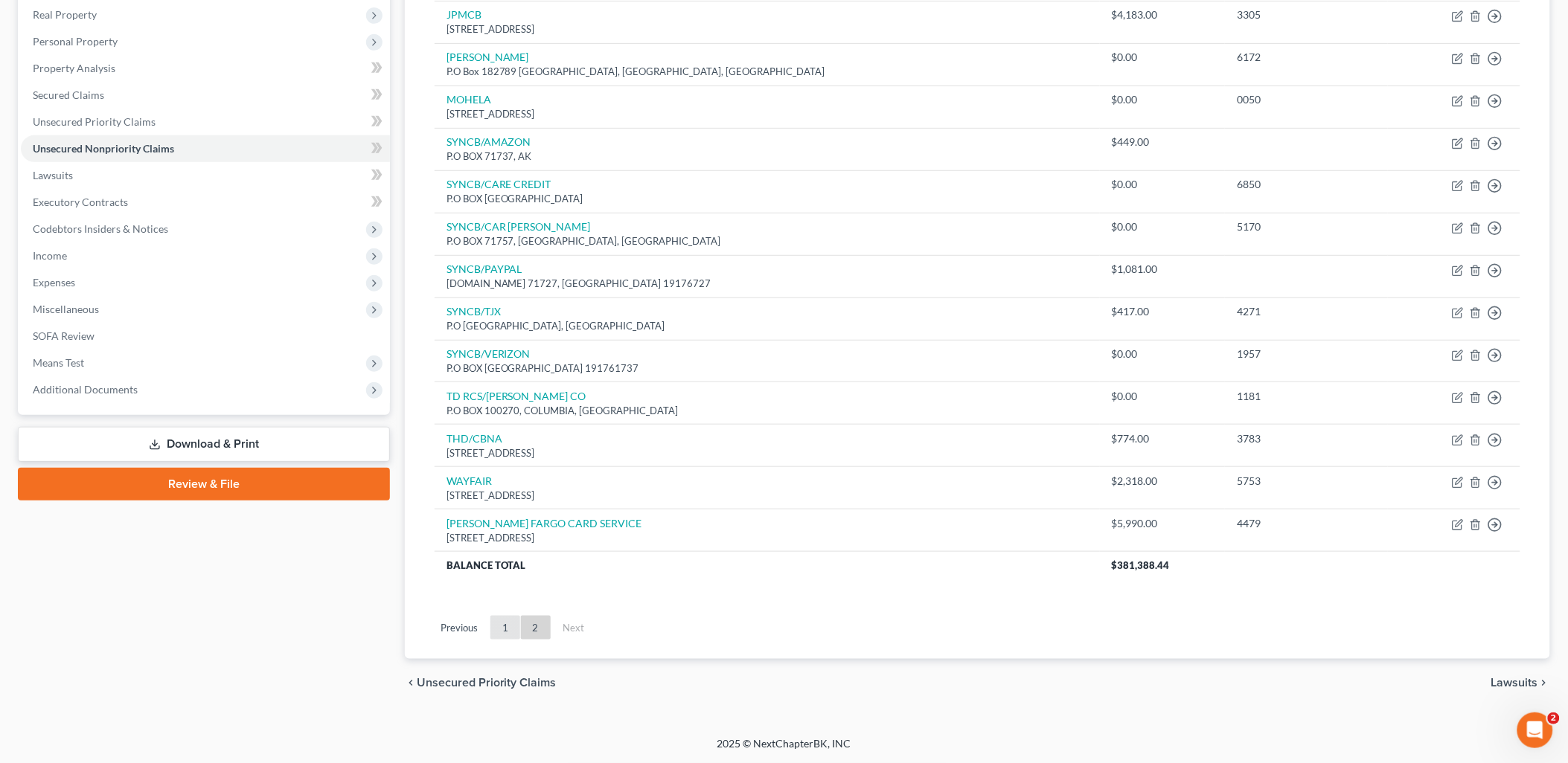
click at [504, 635] on link "1" at bounding box center [505, 627] width 30 height 24
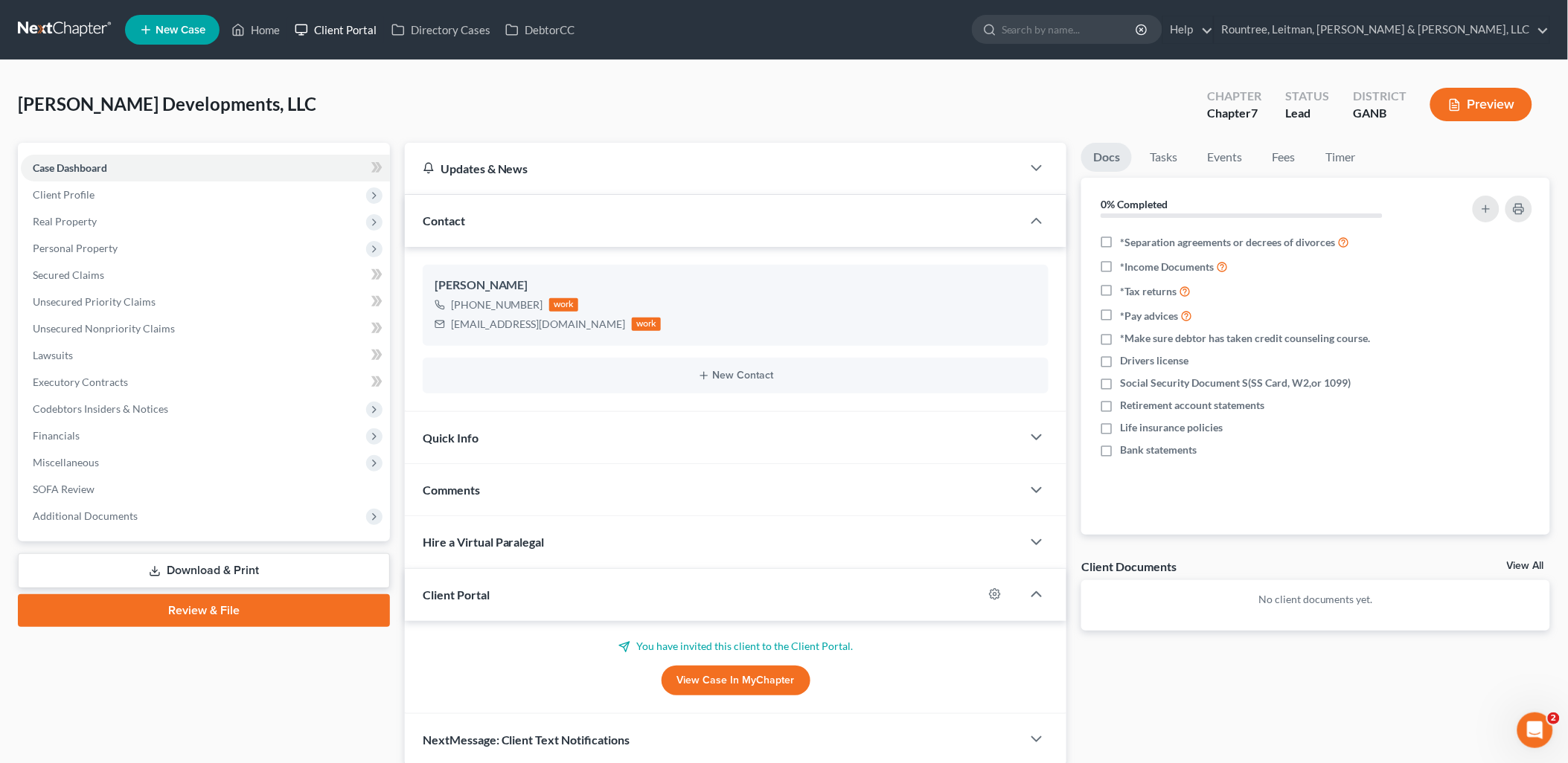
click at [339, 31] on link "Client Portal" at bounding box center [335, 29] width 97 height 27
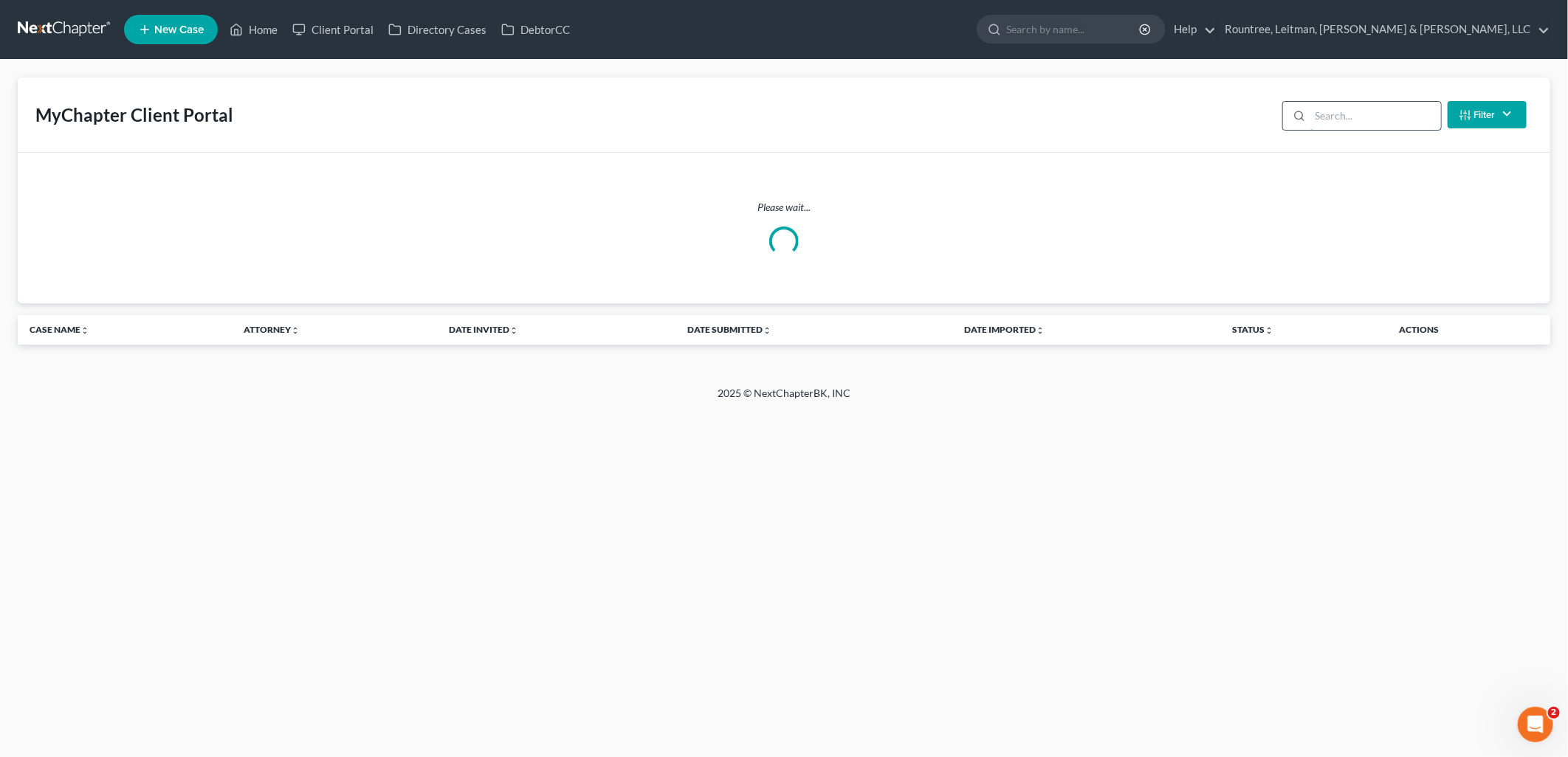
click at [1350, 116] on input "search" at bounding box center [1376, 116] width 131 height 28
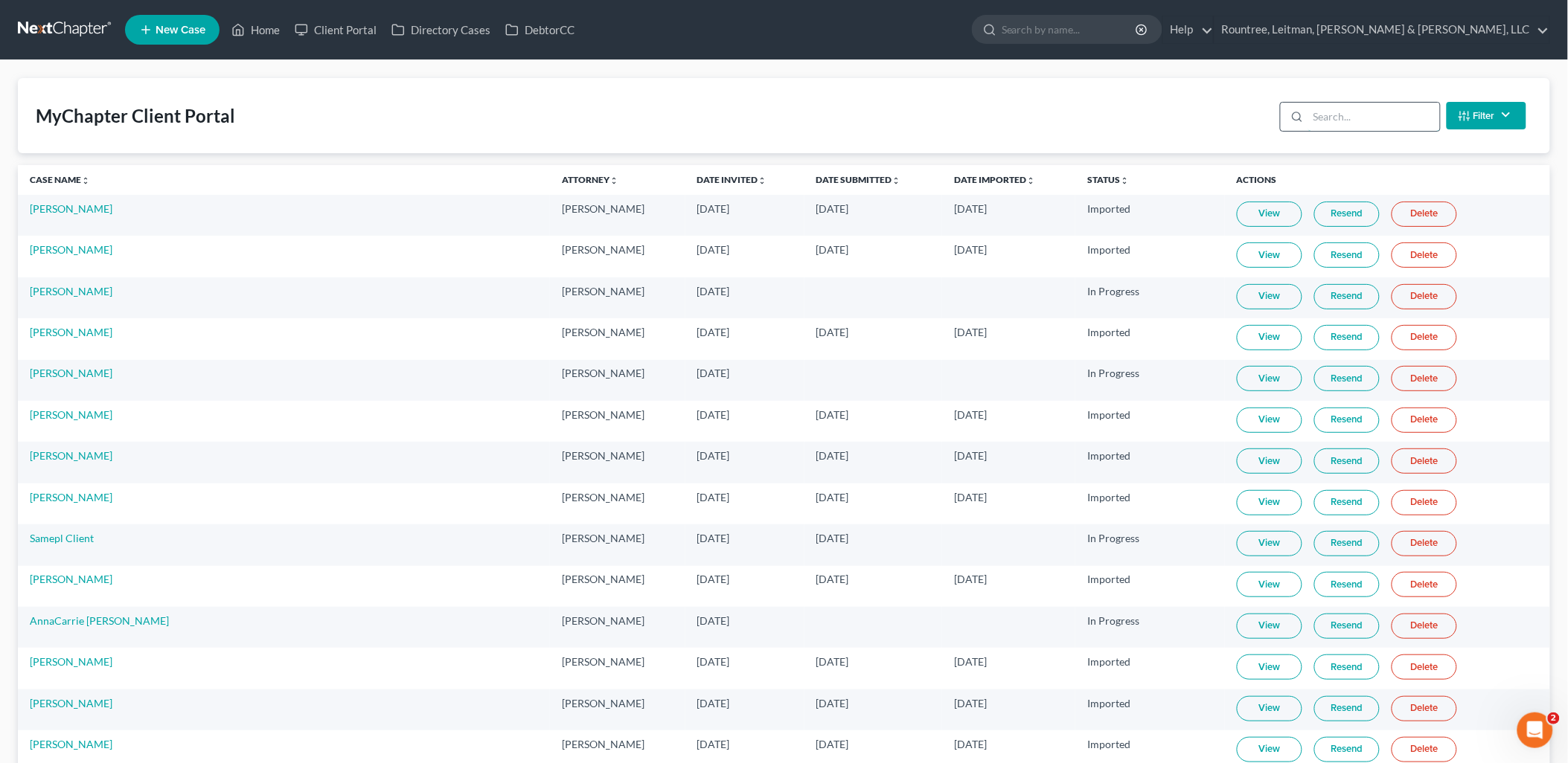
click at [1366, 119] on input "search" at bounding box center [1374, 117] width 132 height 28
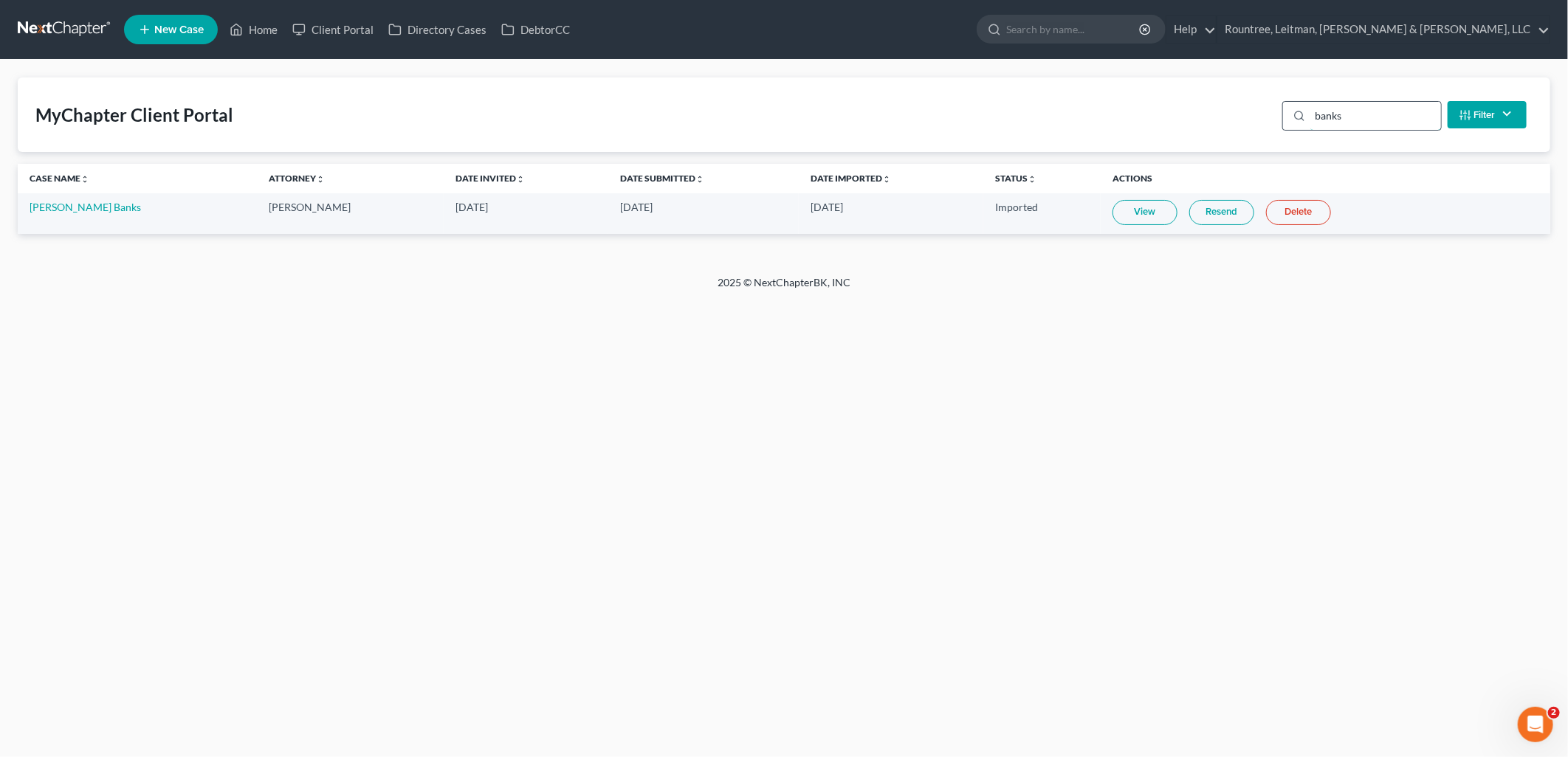
click at [1337, 129] on input "banks" at bounding box center [1376, 116] width 131 height 28
click at [1337, 124] on input "banks" at bounding box center [1376, 116] width 131 height 28
click at [1338, 122] on input "banks" at bounding box center [1376, 116] width 131 height 28
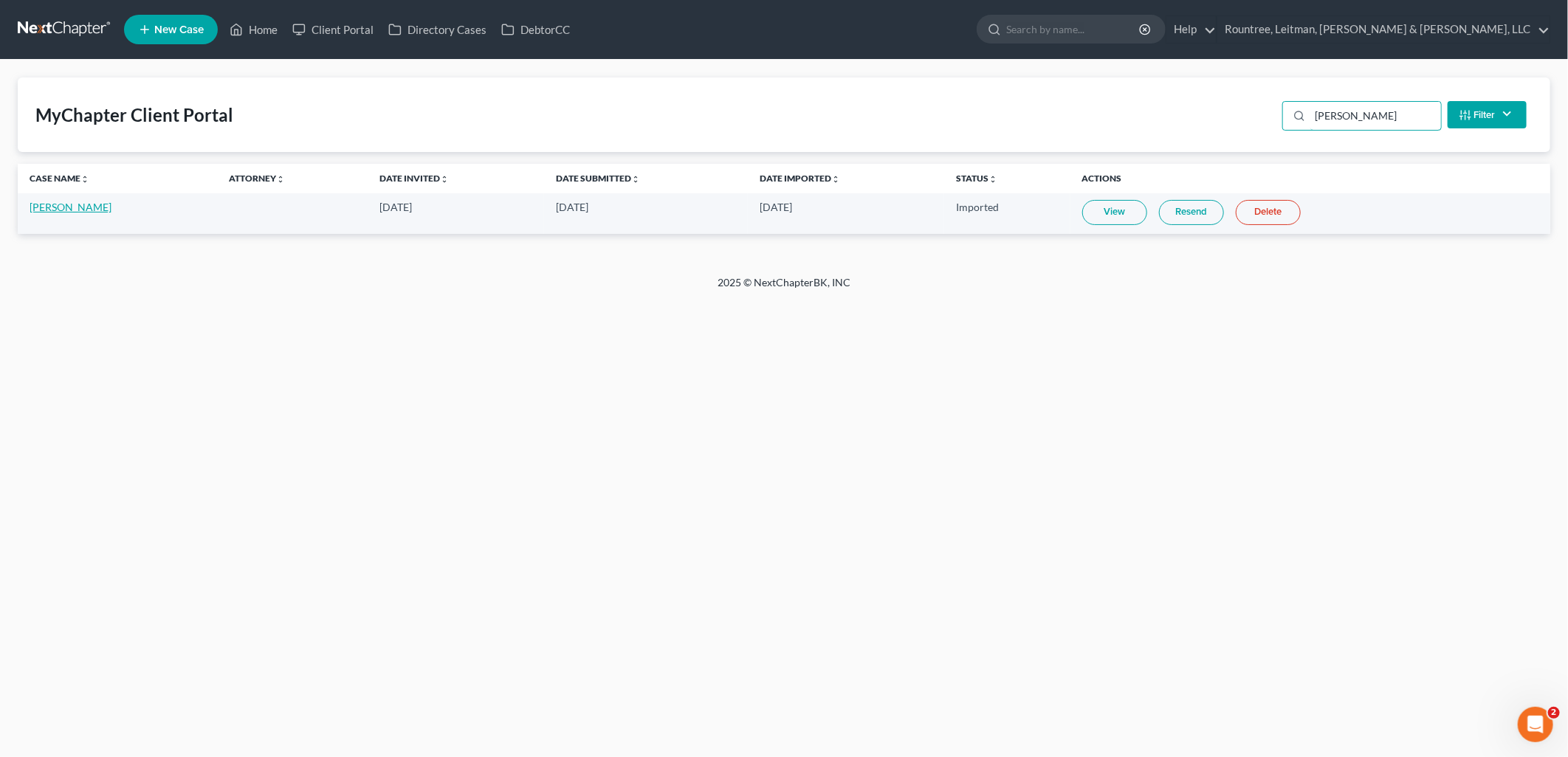
type input "[PERSON_NAME]"
click at [98, 208] on link "[PERSON_NAME]" at bounding box center [71, 207] width 82 height 12
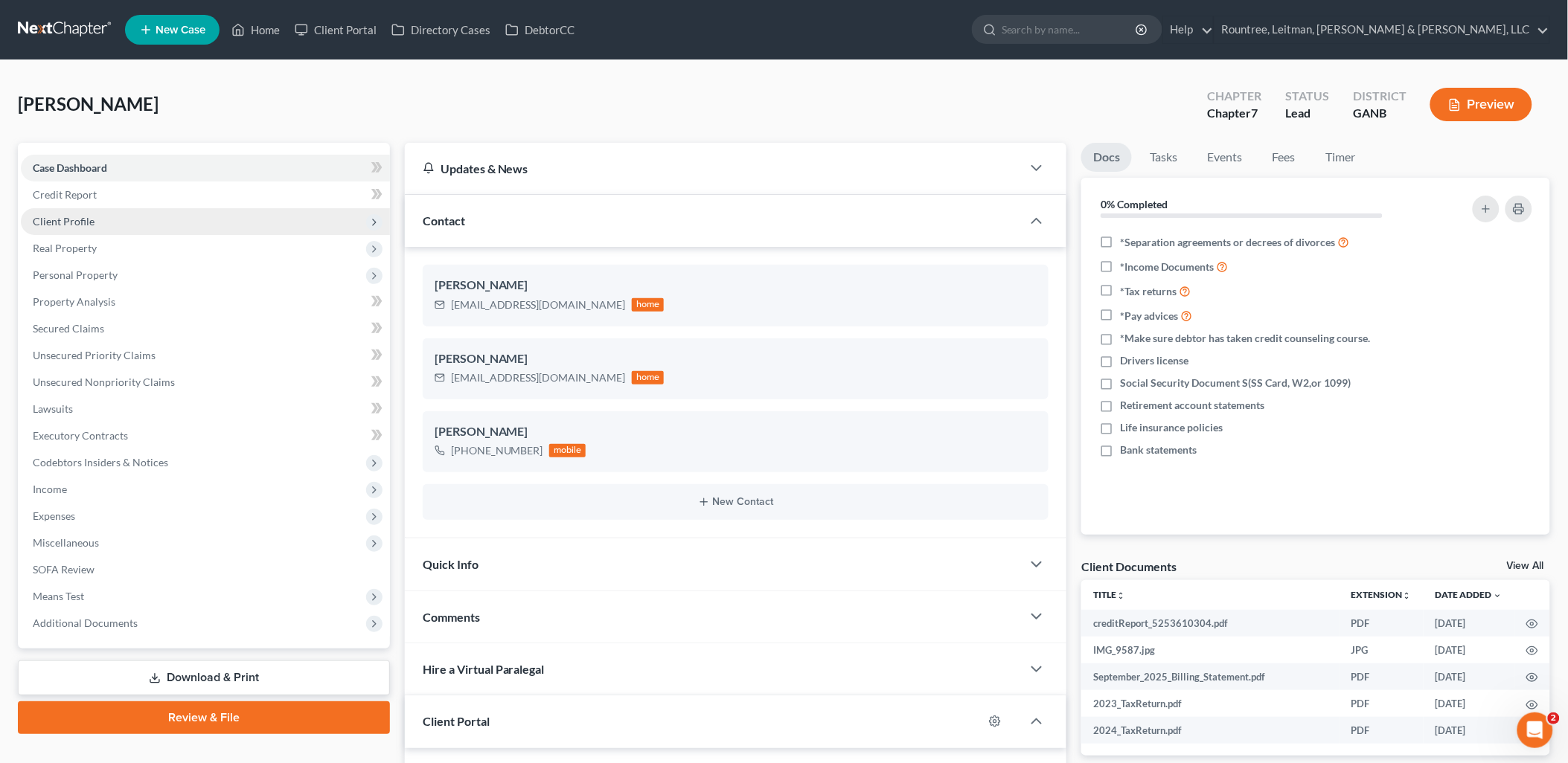
click at [188, 226] on span "Client Profile" at bounding box center [205, 222] width 369 height 27
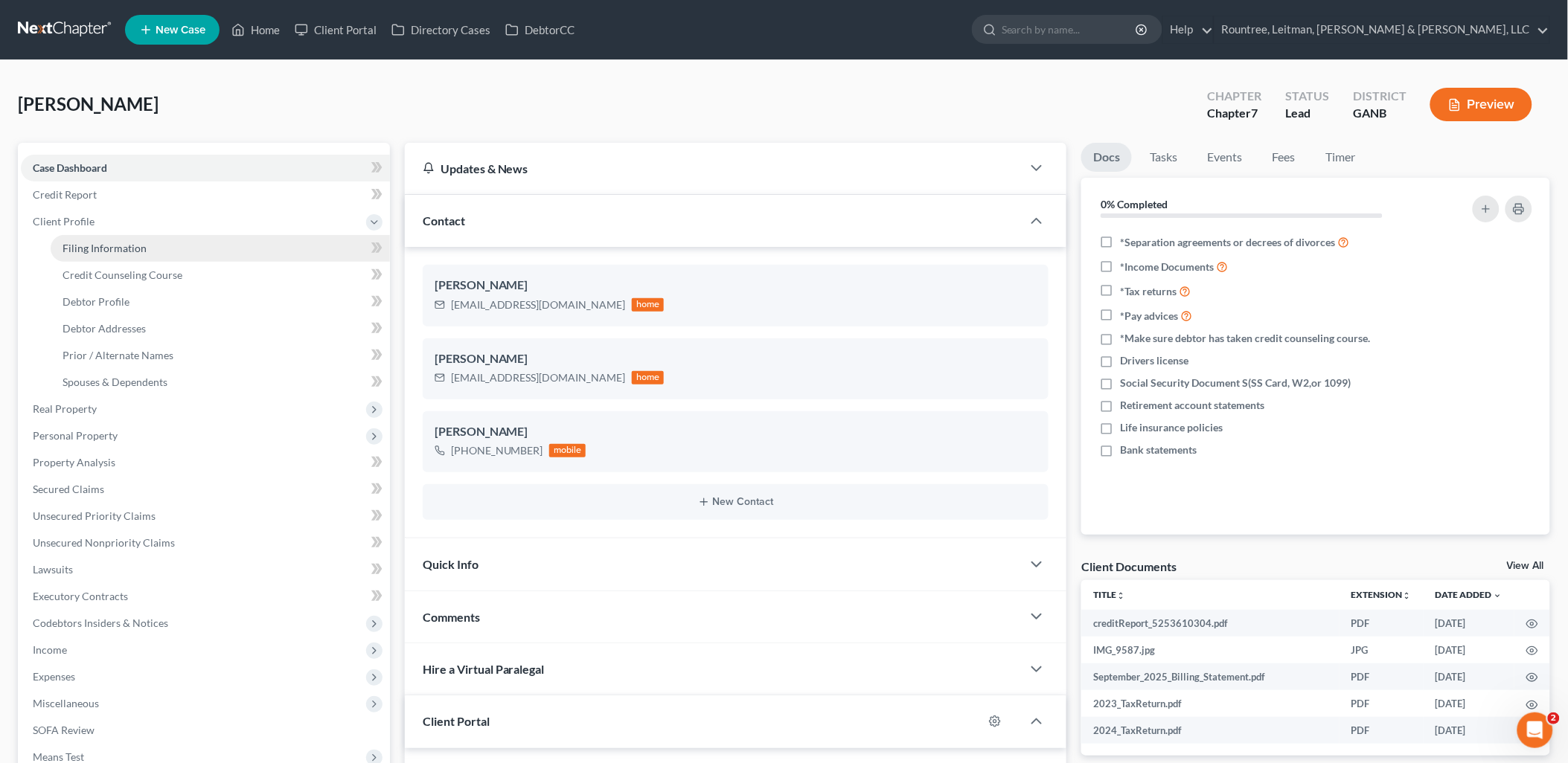
click at [161, 246] on link "Filing Information" at bounding box center [220, 248] width 339 height 27
select select "1"
select select "0"
select select "10"
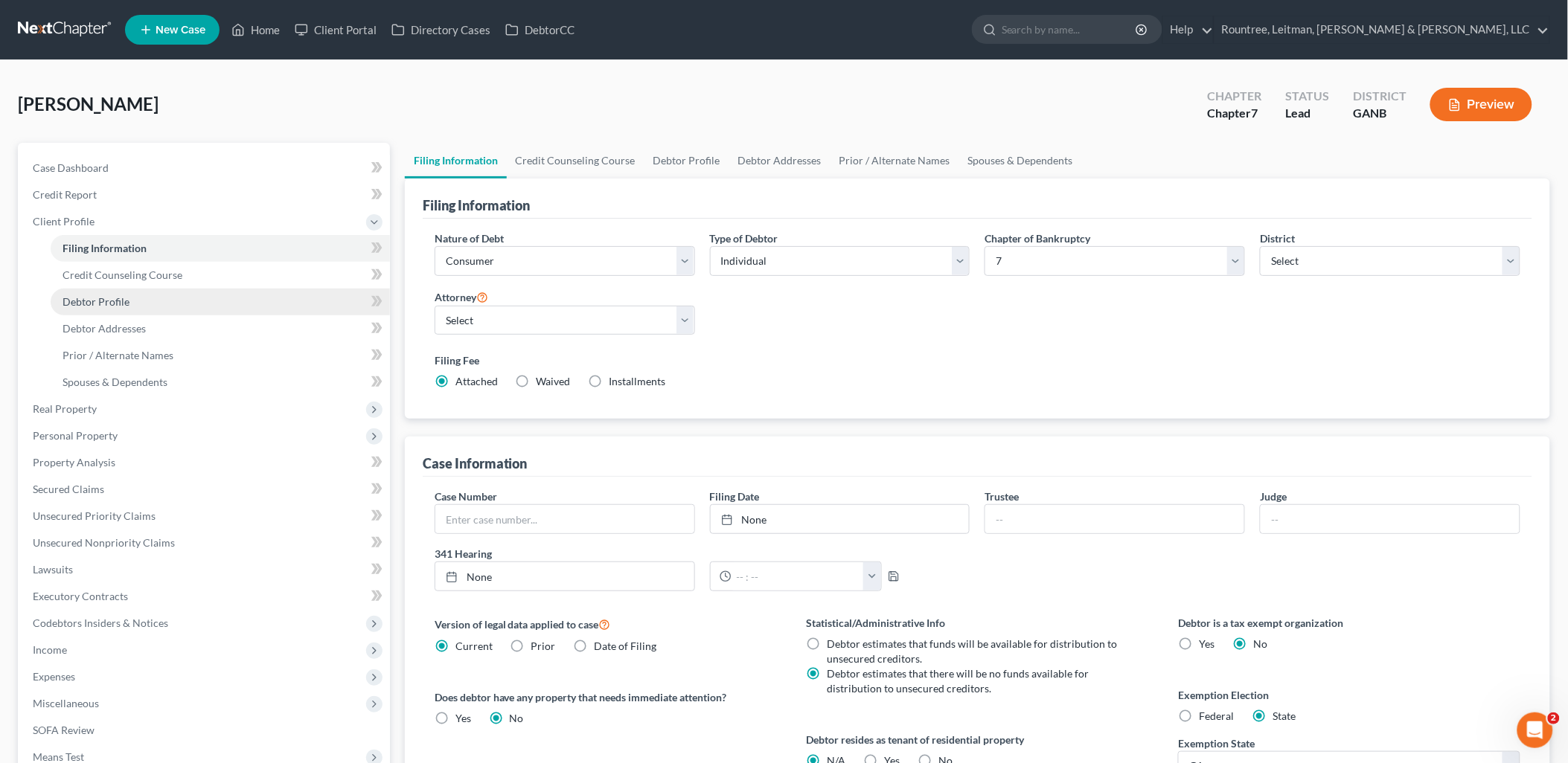
click at [160, 304] on link "Debtor Profile" at bounding box center [220, 301] width 339 height 27
select select "3"
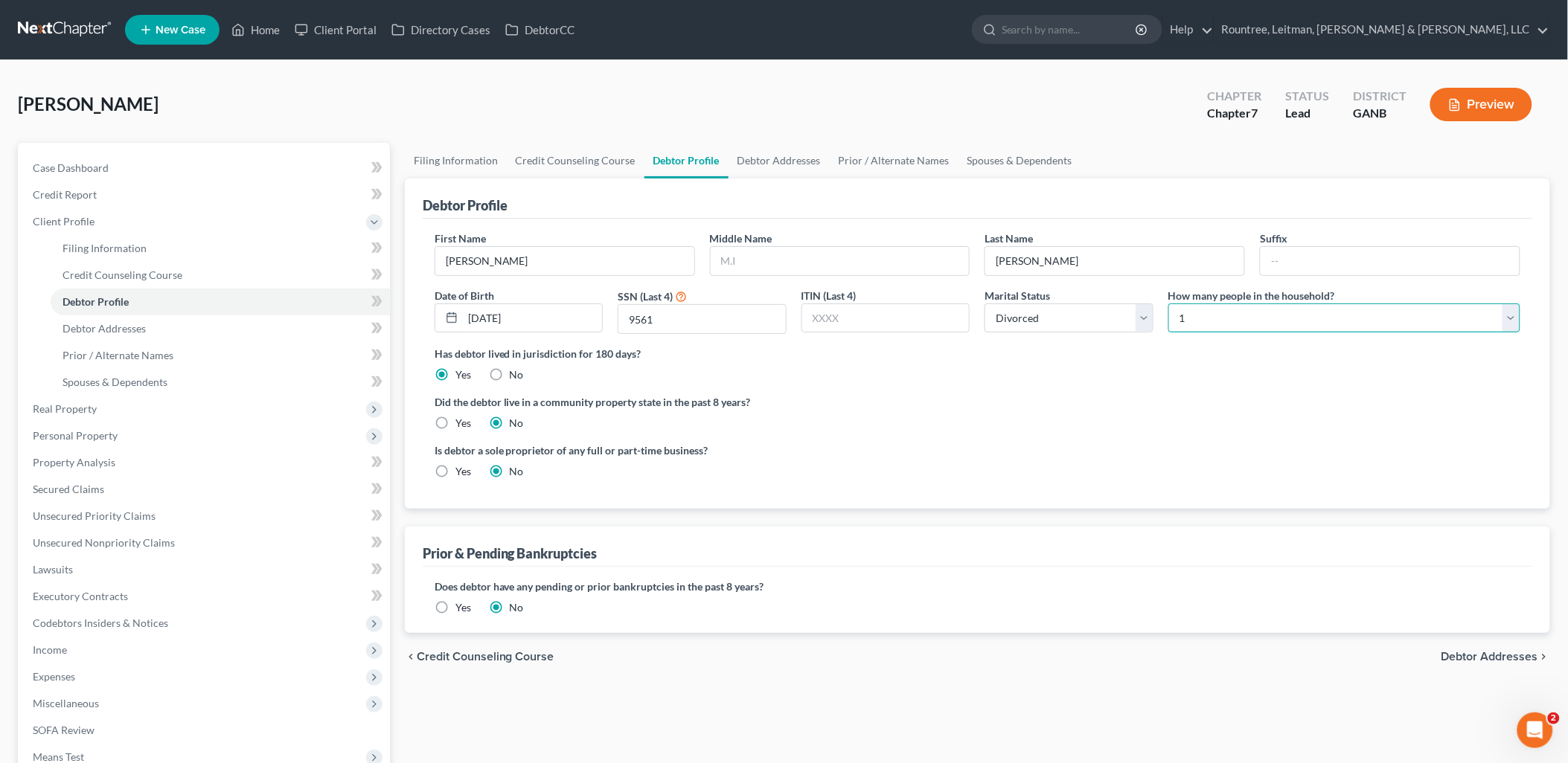
click at [1217, 309] on select "Select 1 2 3 4 5 6 7 8 9 10 11 12 13 14 15 16 17 18 19 20" at bounding box center [1344, 318] width 352 height 30
select select "1"
click at [1168, 304] on select "Select 1 2 3 4 5 6 7 8 9 10 11 12 13 14 15 16 17 18 19 20" at bounding box center [1344, 318] width 352 height 30
click at [921, 406] on label "Did the debtor live in a community property state in the past 8 years?" at bounding box center [977, 402] width 1085 height 15
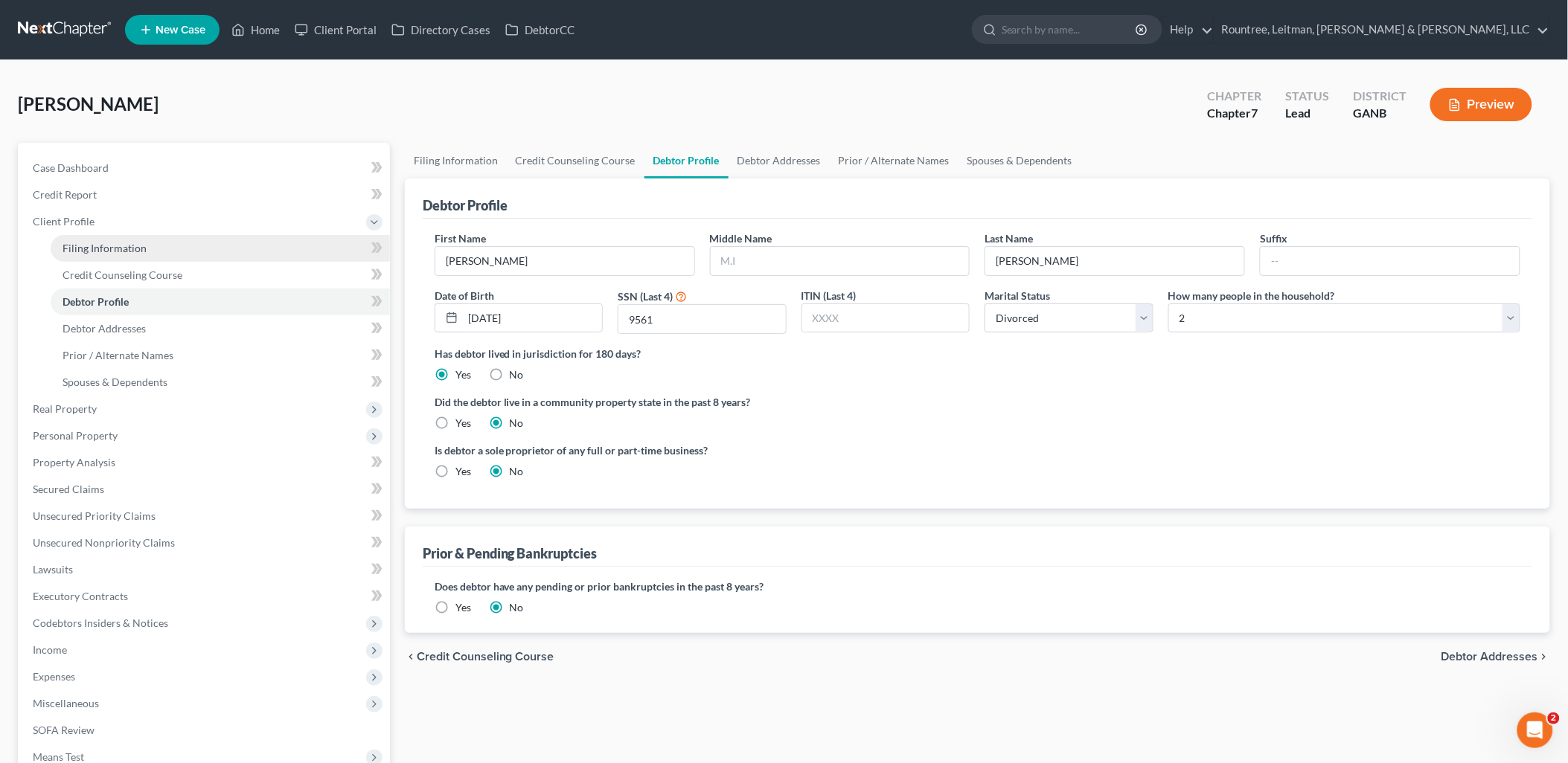
click at [183, 253] on link "Filing Information" at bounding box center [220, 248] width 339 height 27
select select "1"
select select "0"
select select "19"
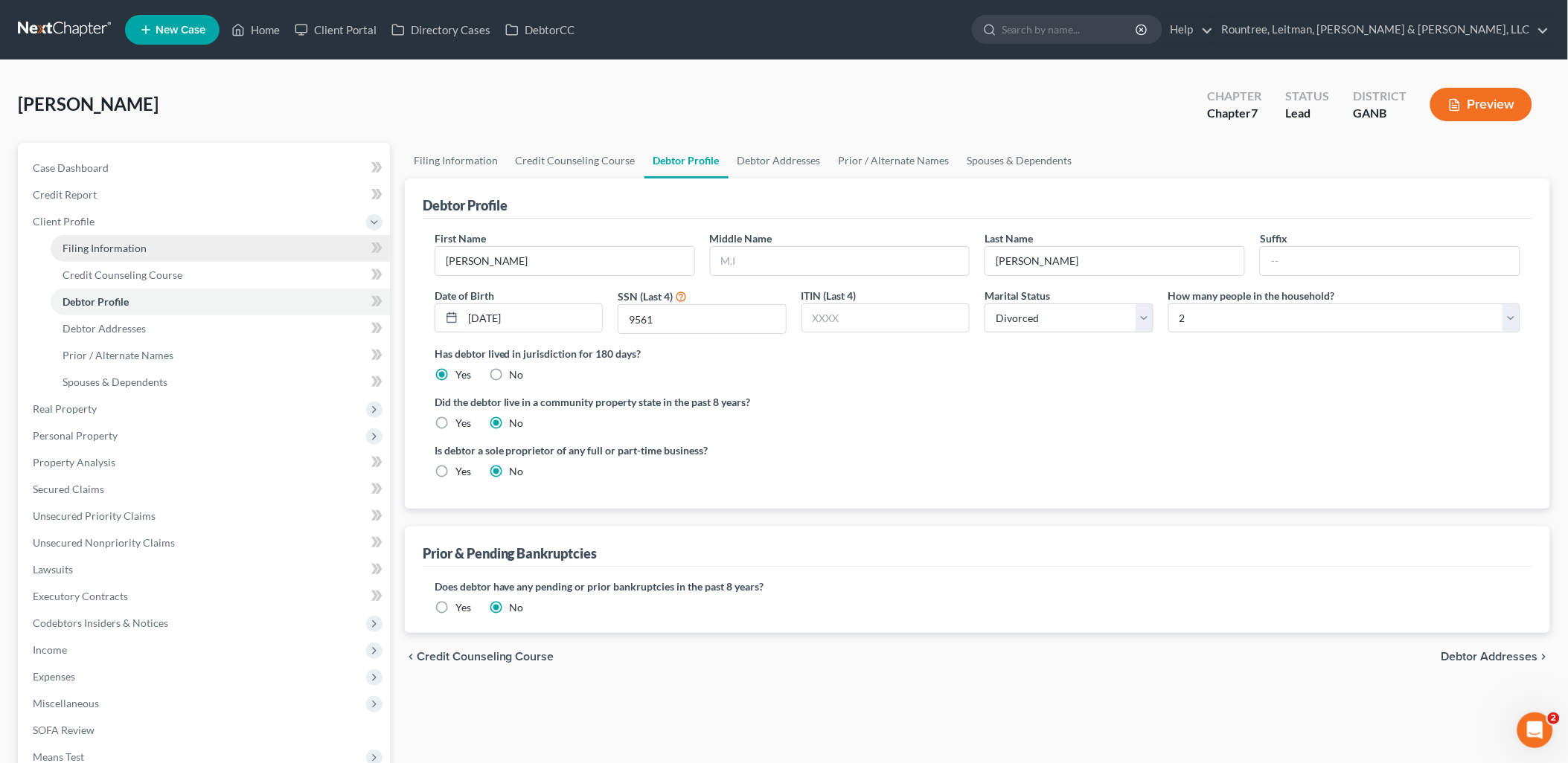
select select "10"
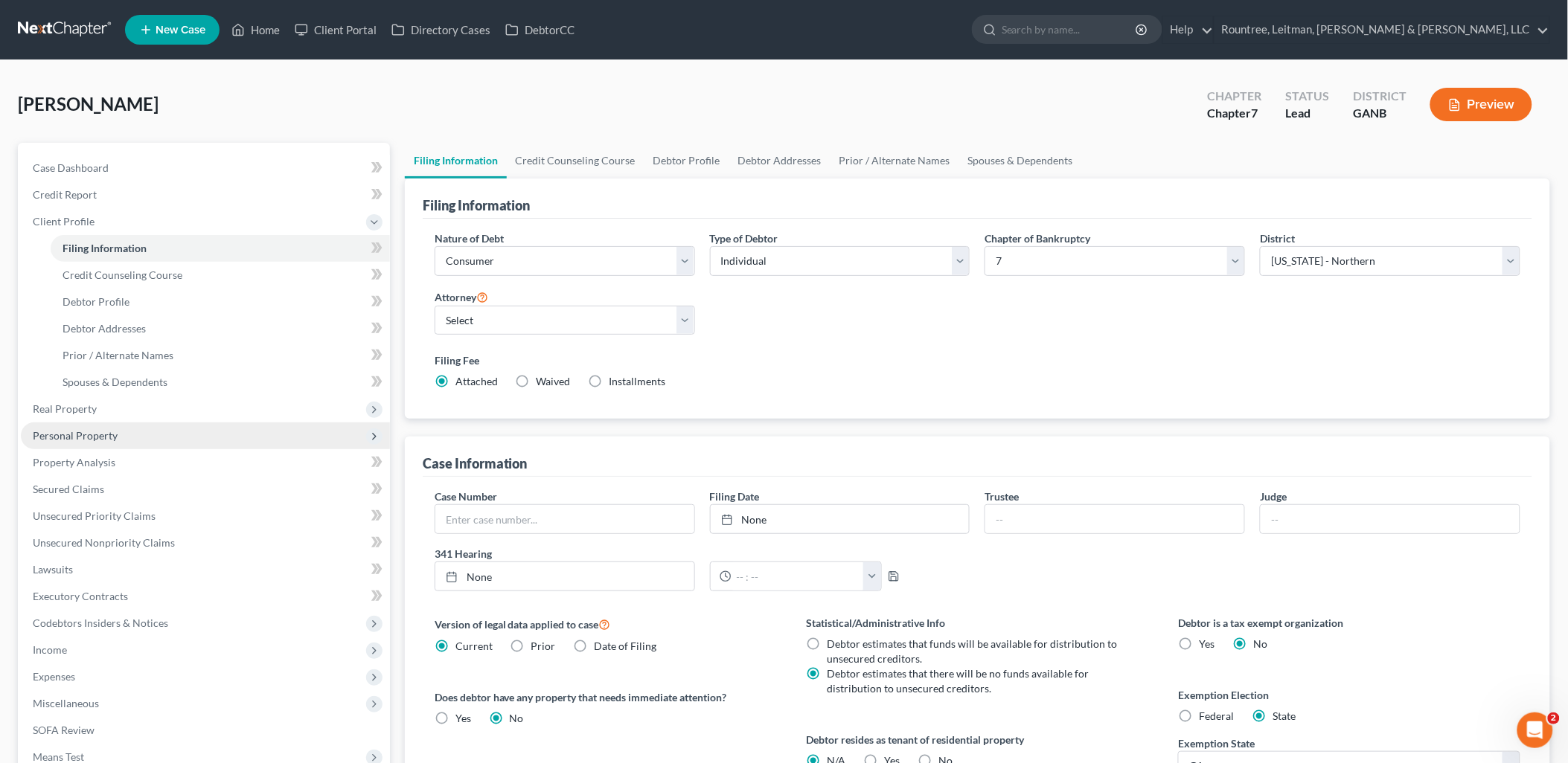
click at [160, 433] on span "Personal Property" at bounding box center [205, 436] width 369 height 27
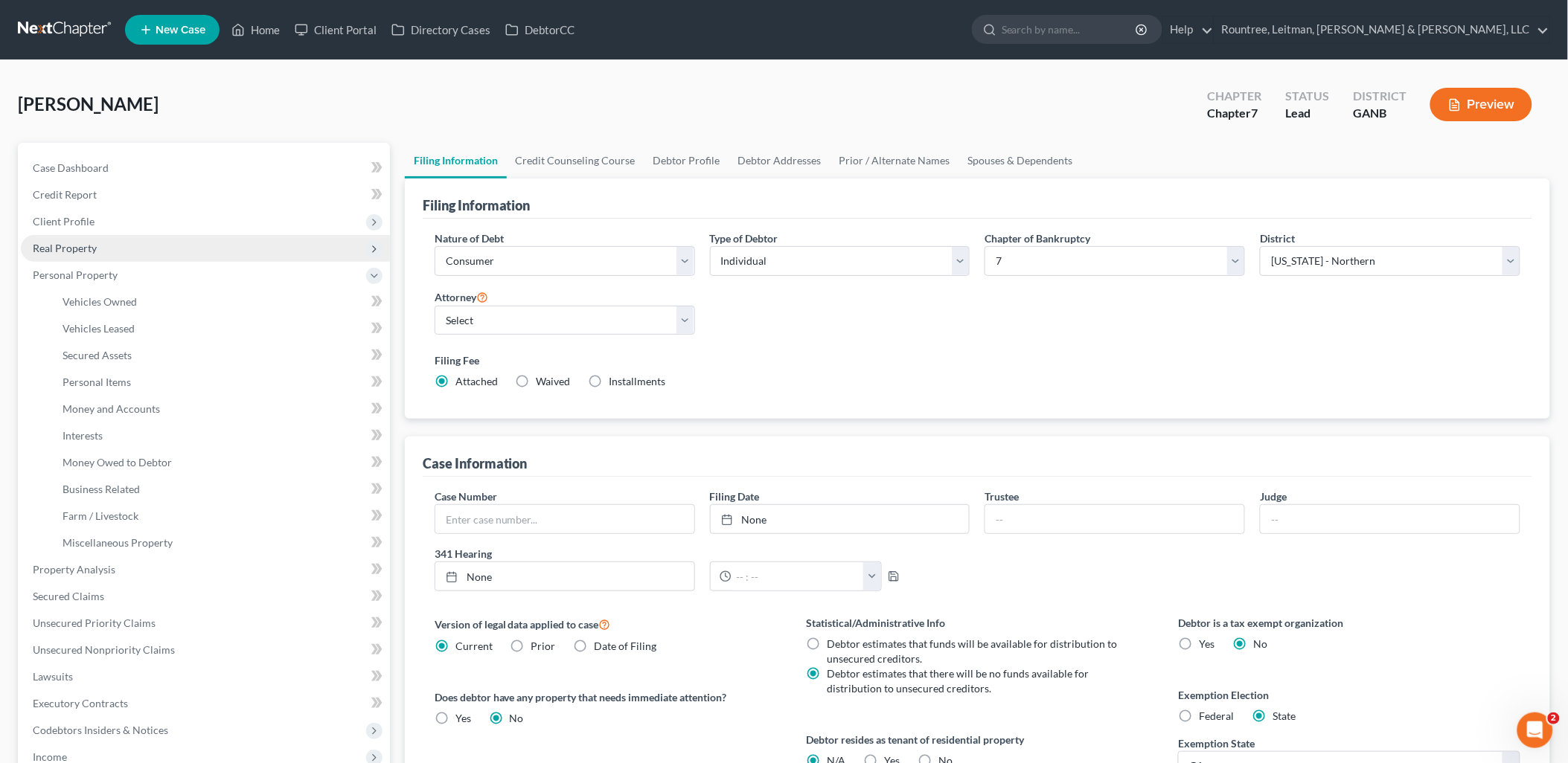
click at [111, 255] on span "Real Property" at bounding box center [205, 248] width 369 height 27
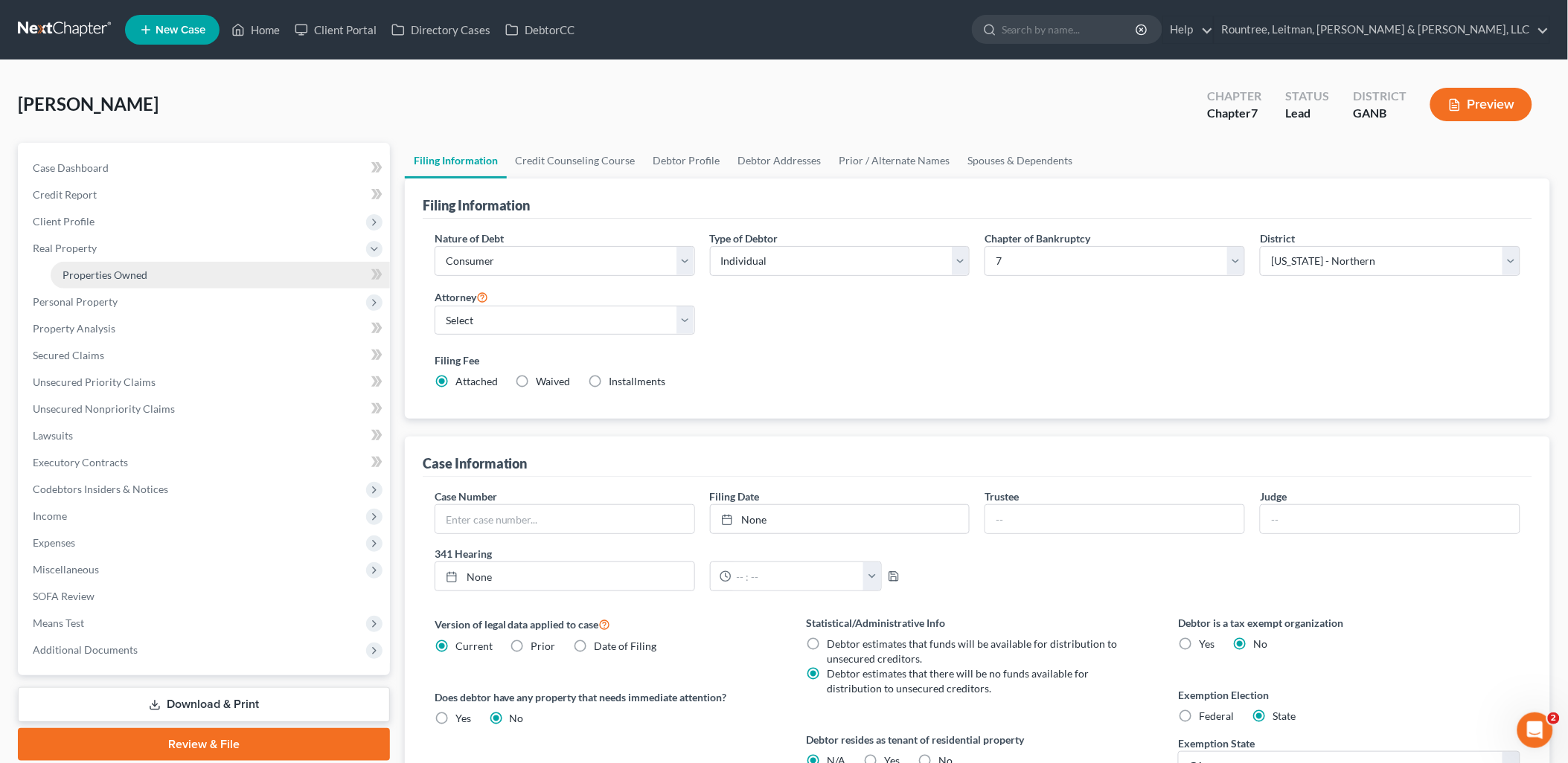
click at [117, 266] on link "Properties Owned" at bounding box center [220, 275] width 339 height 27
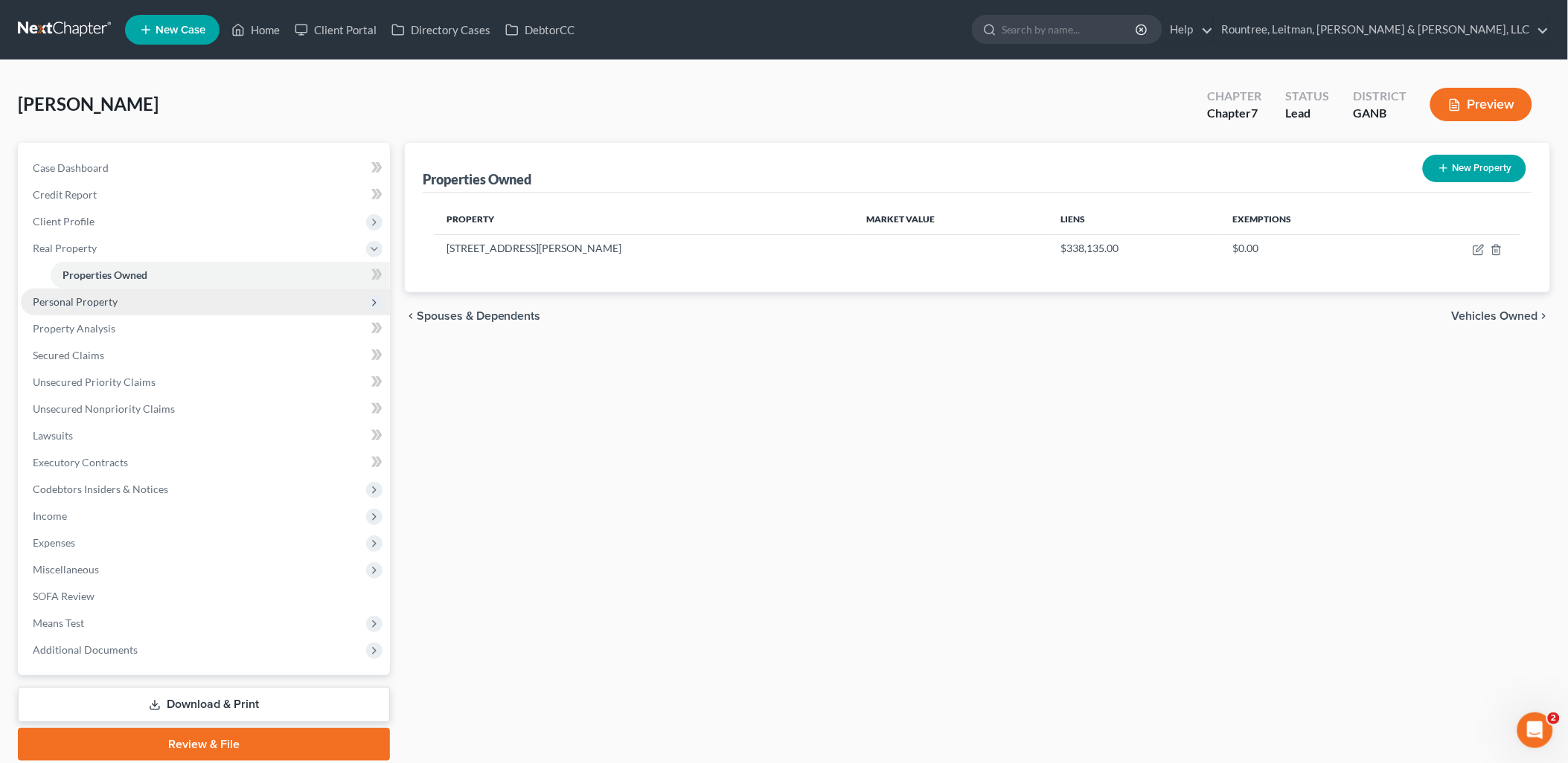
click at [166, 299] on span "Personal Property" at bounding box center [205, 301] width 369 height 27
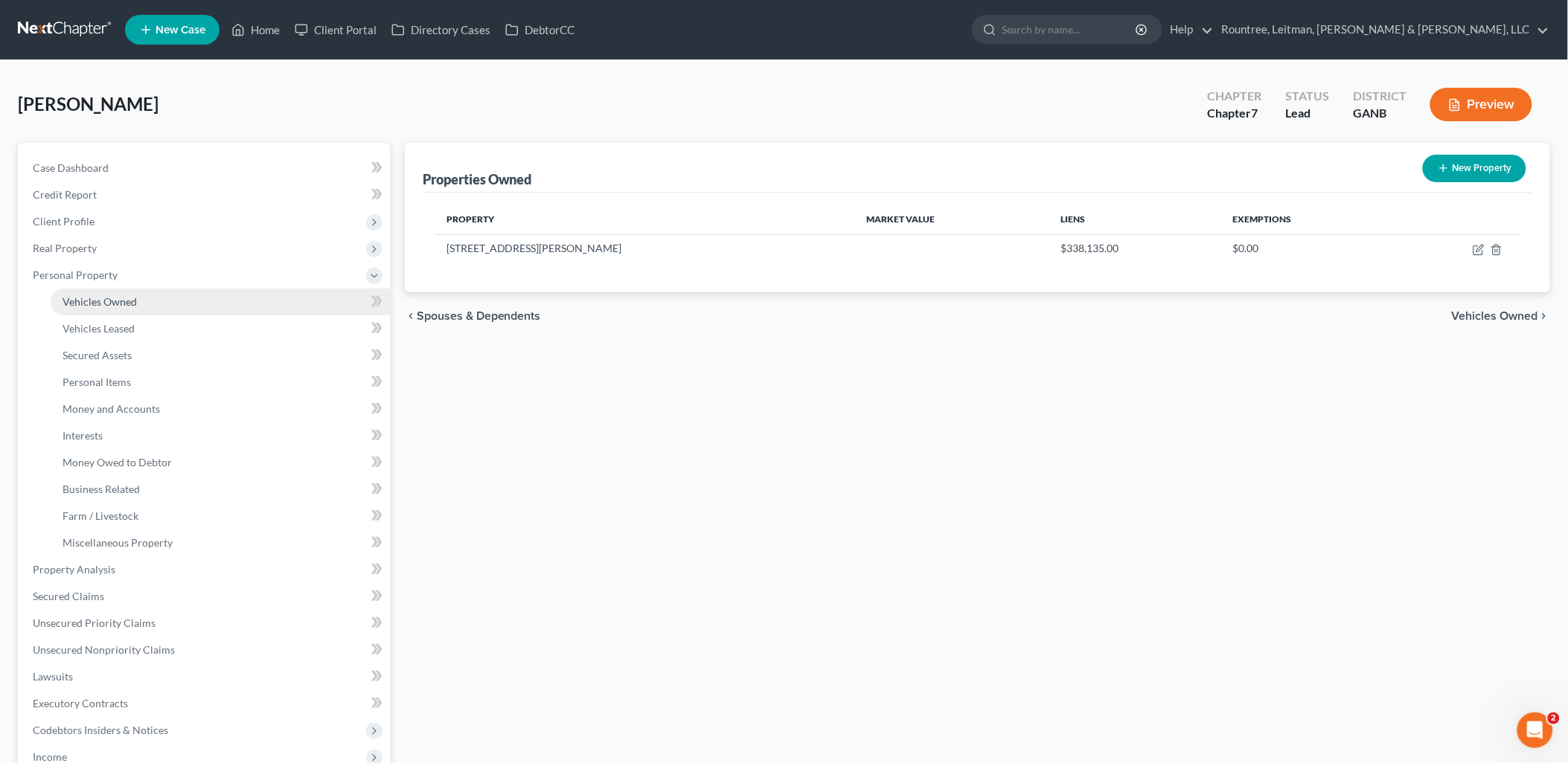
click at [153, 302] on link "Vehicles Owned" at bounding box center [220, 301] width 339 height 27
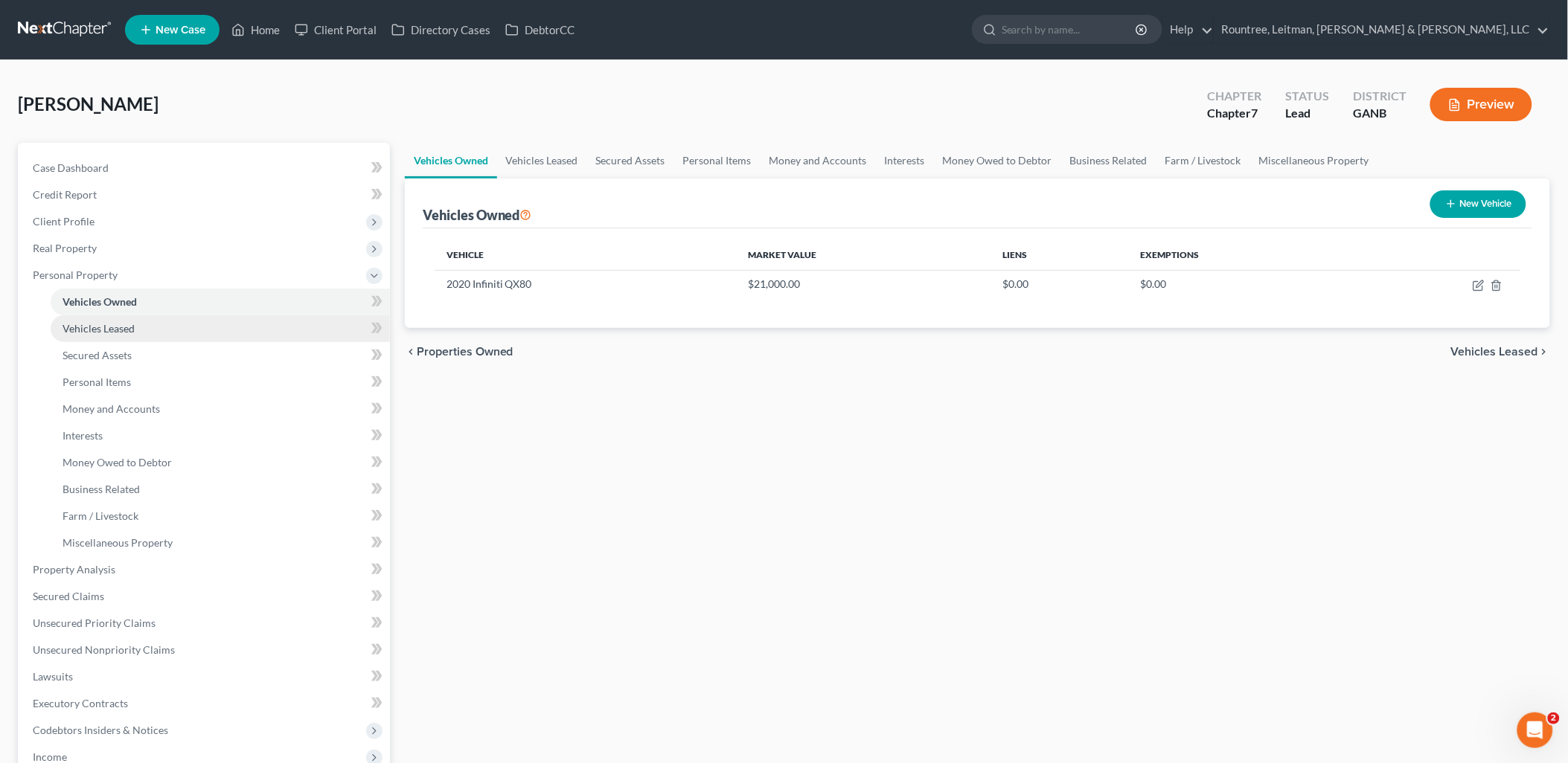
click at [145, 320] on link "Vehicles Leased" at bounding box center [220, 328] width 339 height 27
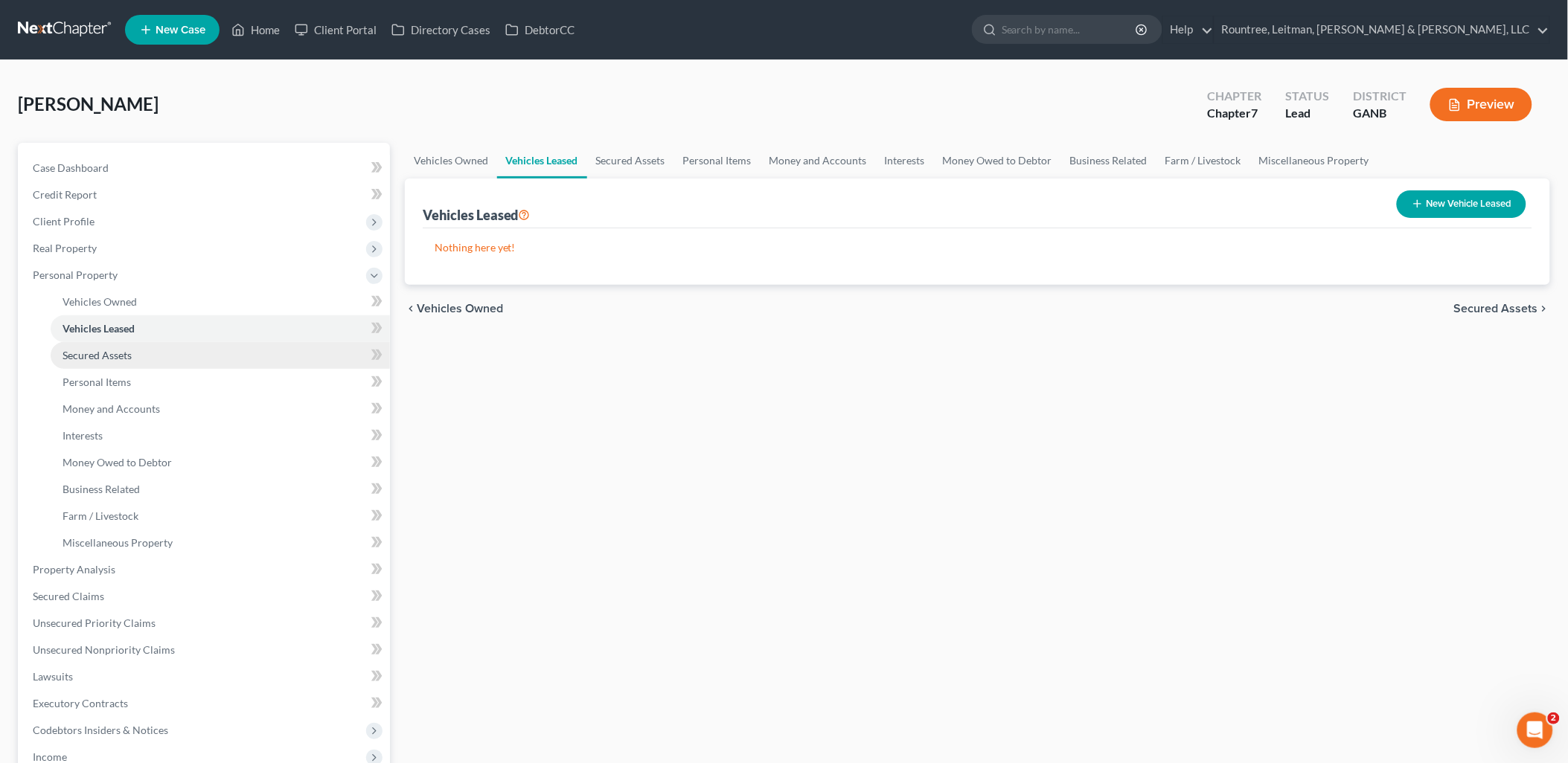
click at [131, 350] on span "Secured Assets" at bounding box center [97, 355] width 69 height 12
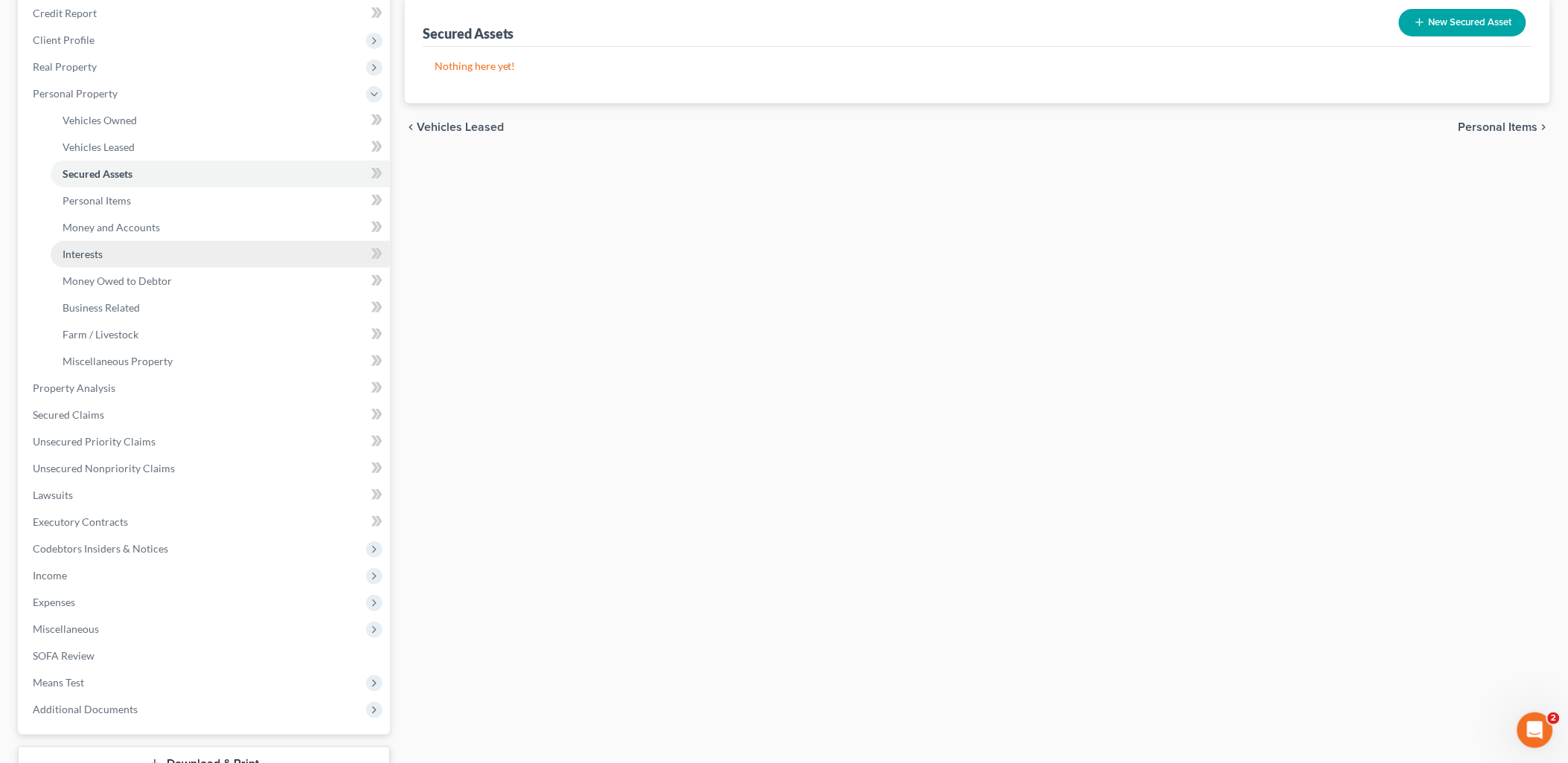
scroll to position [83, 0]
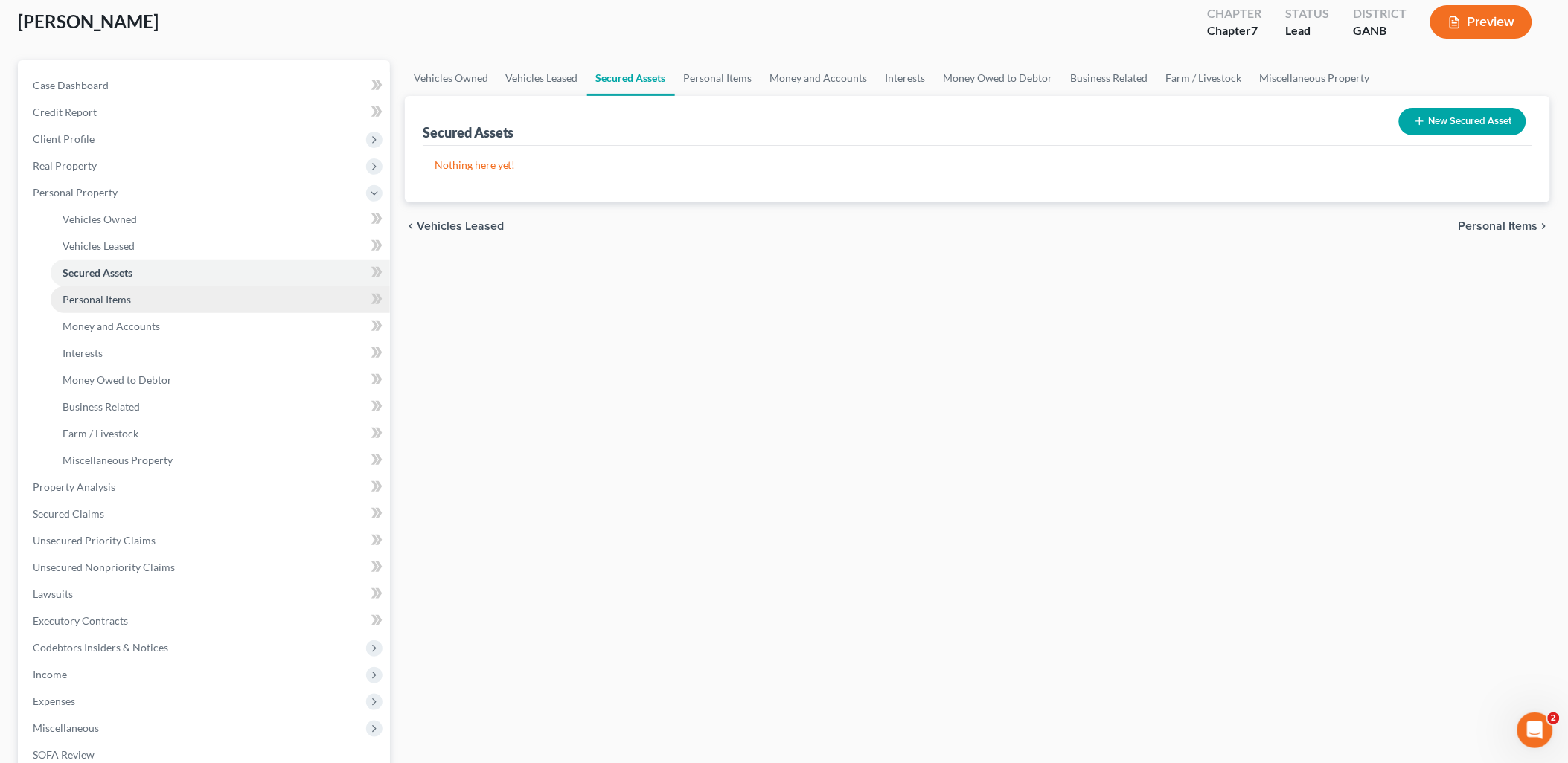
click at [144, 299] on link "Personal Items" at bounding box center [220, 299] width 339 height 27
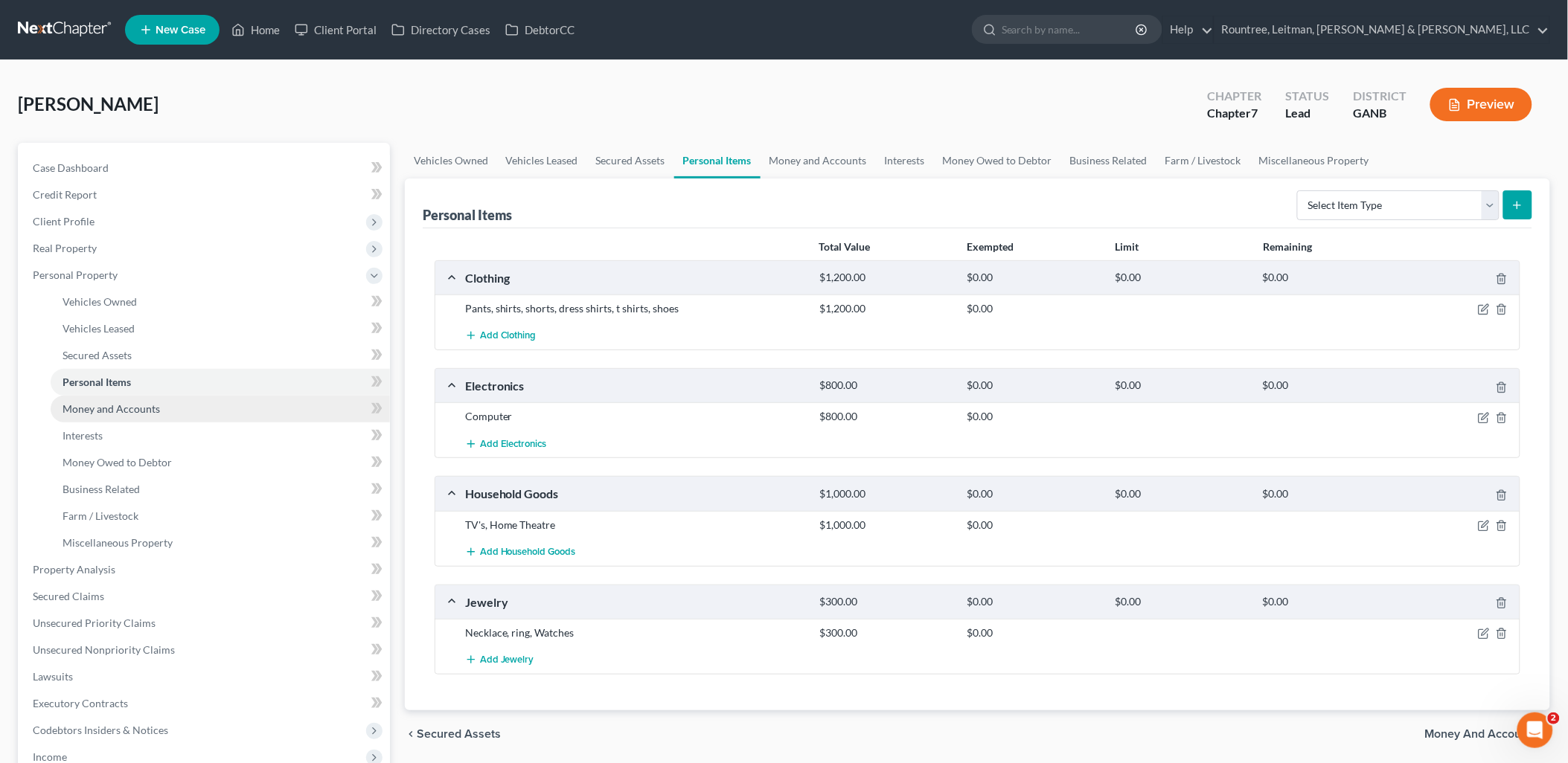
click at [141, 406] on span "Money and Accounts" at bounding box center [110, 409] width 97 height 12
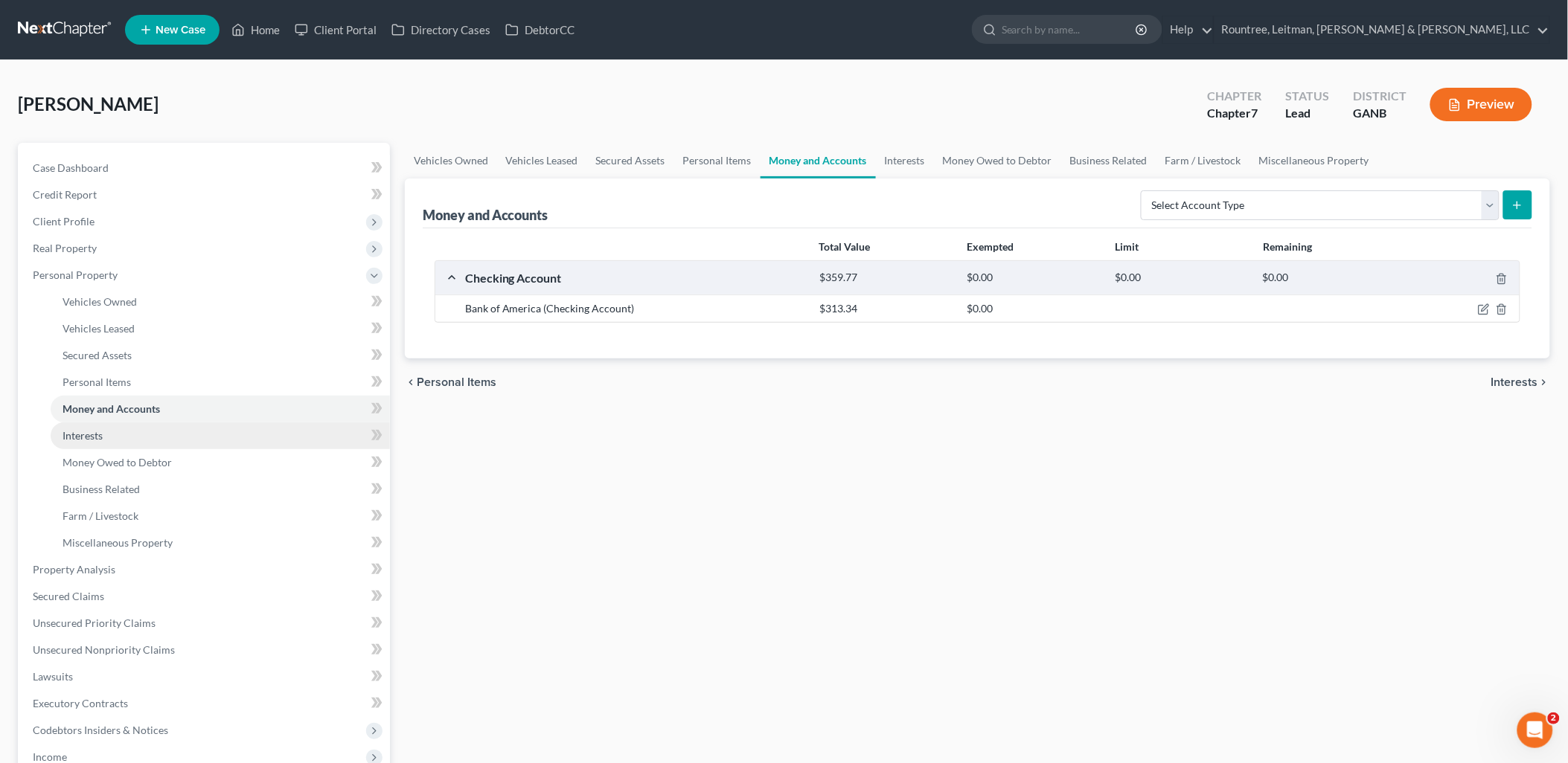
click at [133, 436] on link "Interests" at bounding box center [220, 436] width 339 height 27
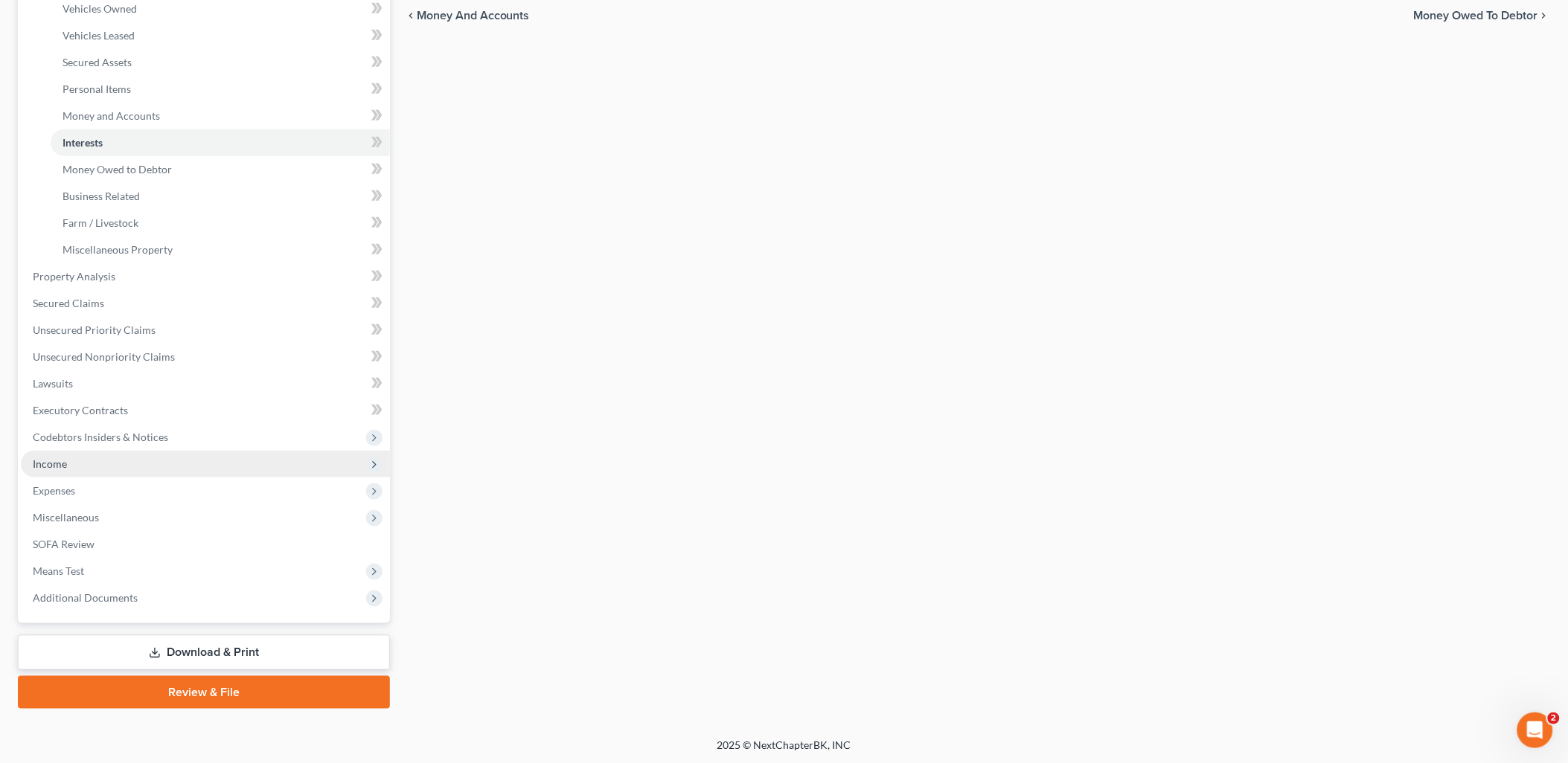
click at [158, 465] on span "Income" at bounding box center [205, 464] width 369 height 27
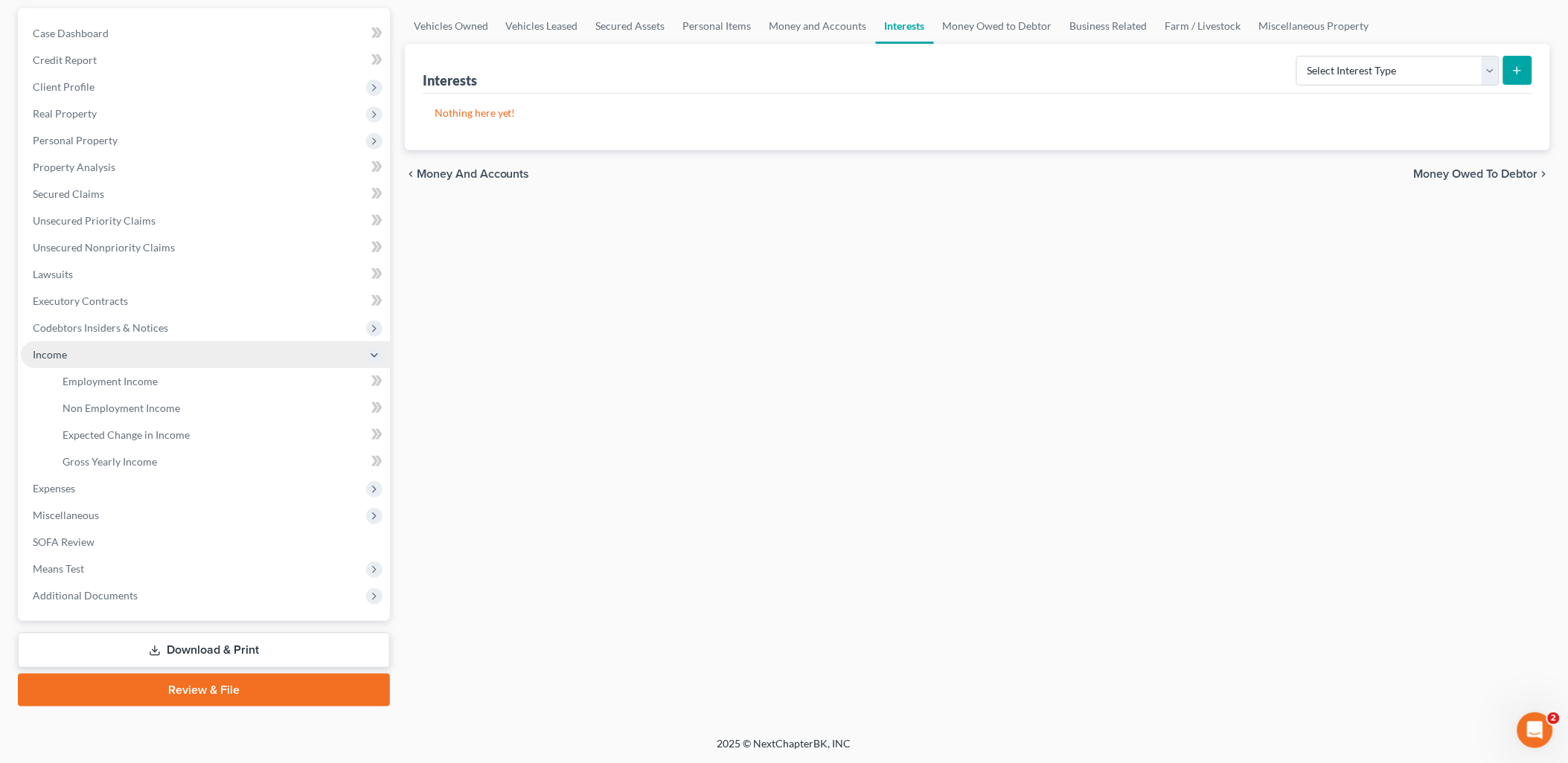
scroll to position [132, 0]
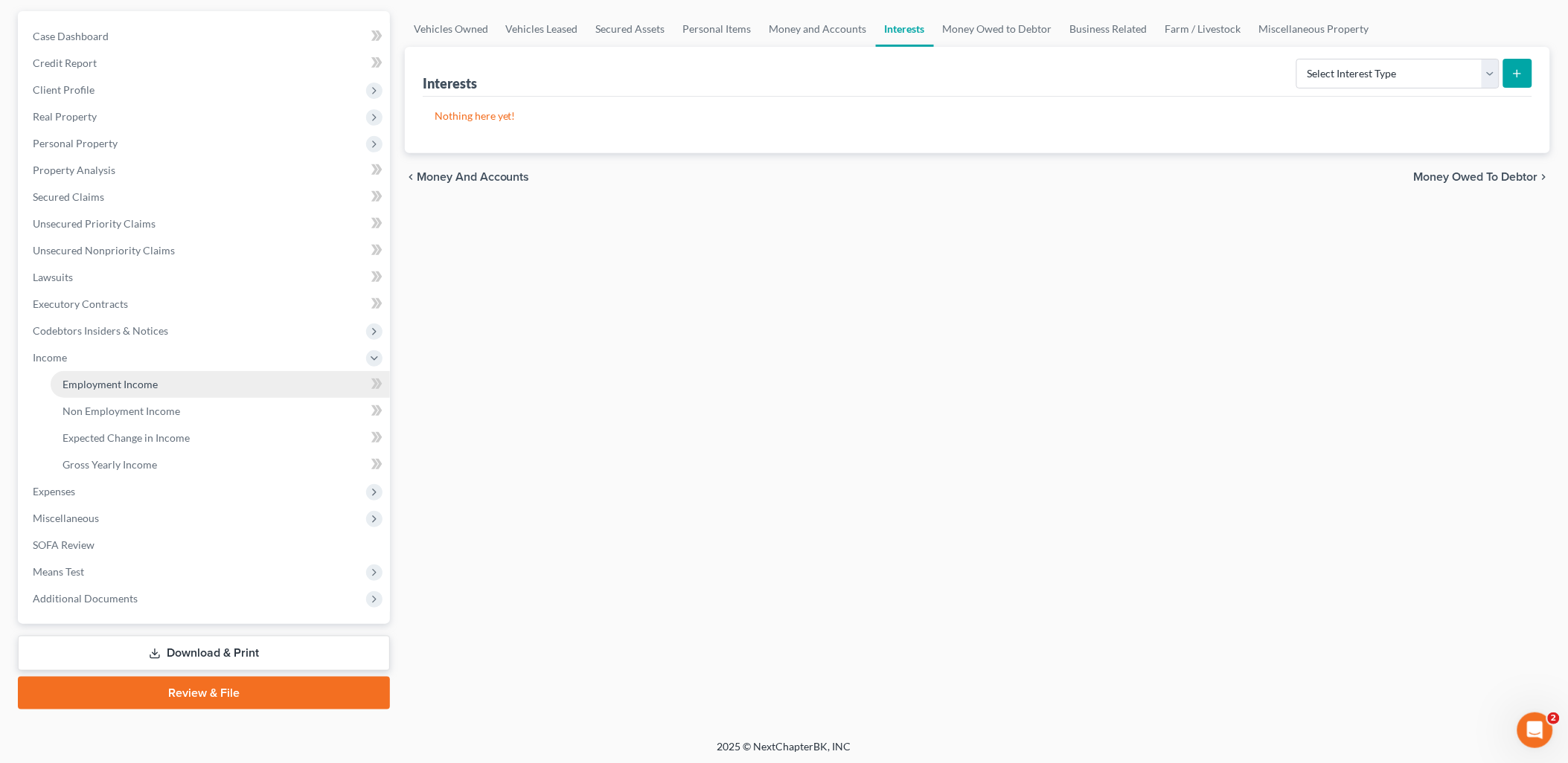
click at [160, 378] on link "Employment Income" at bounding box center [220, 384] width 339 height 27
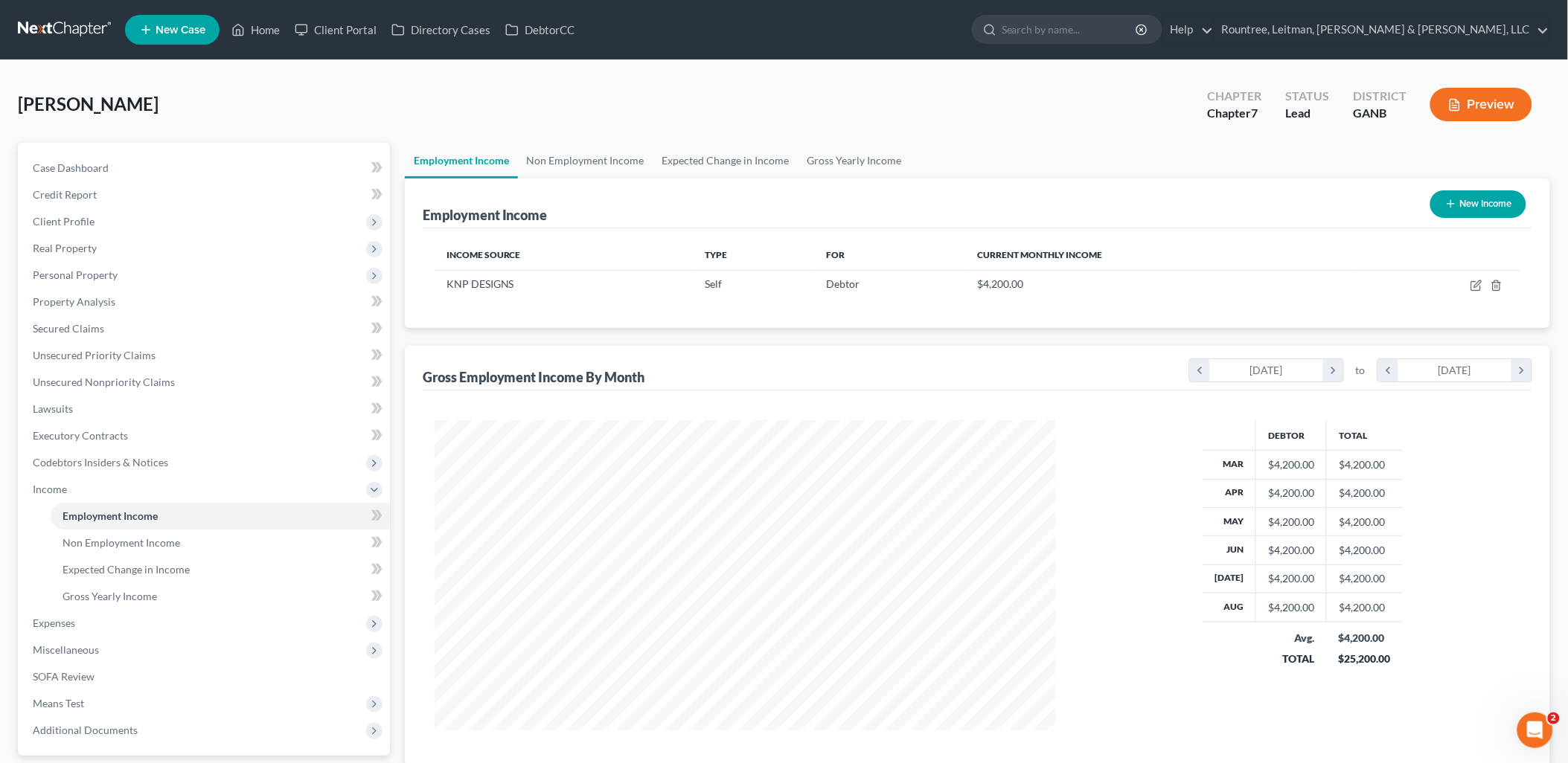
scroll to position [310, 651]
click at [147, 384] on span "Unsecured Nonpriority Claims" at bounding box center [104, 382] width 142 height 12
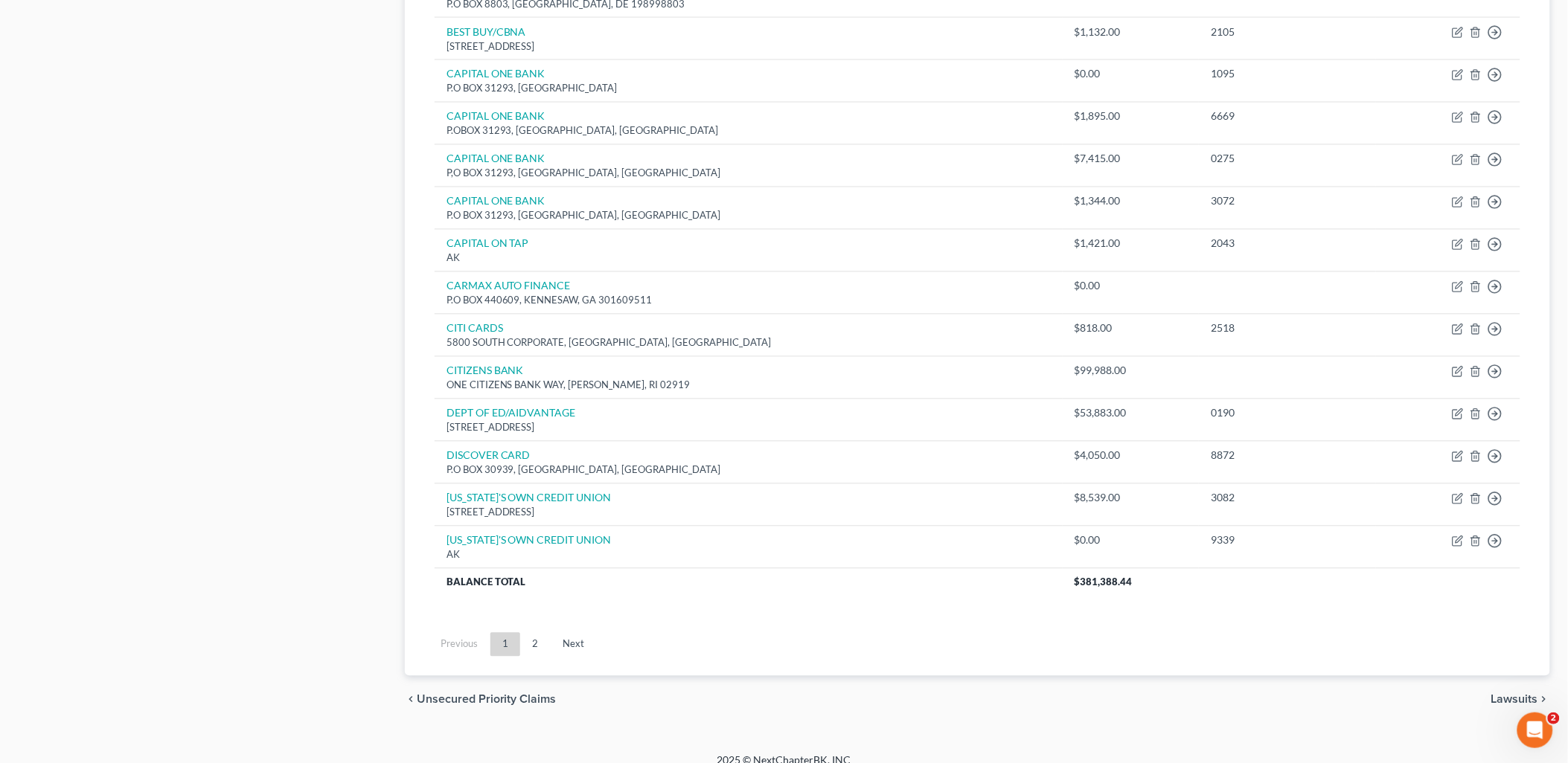
scroll to position [955, 0]
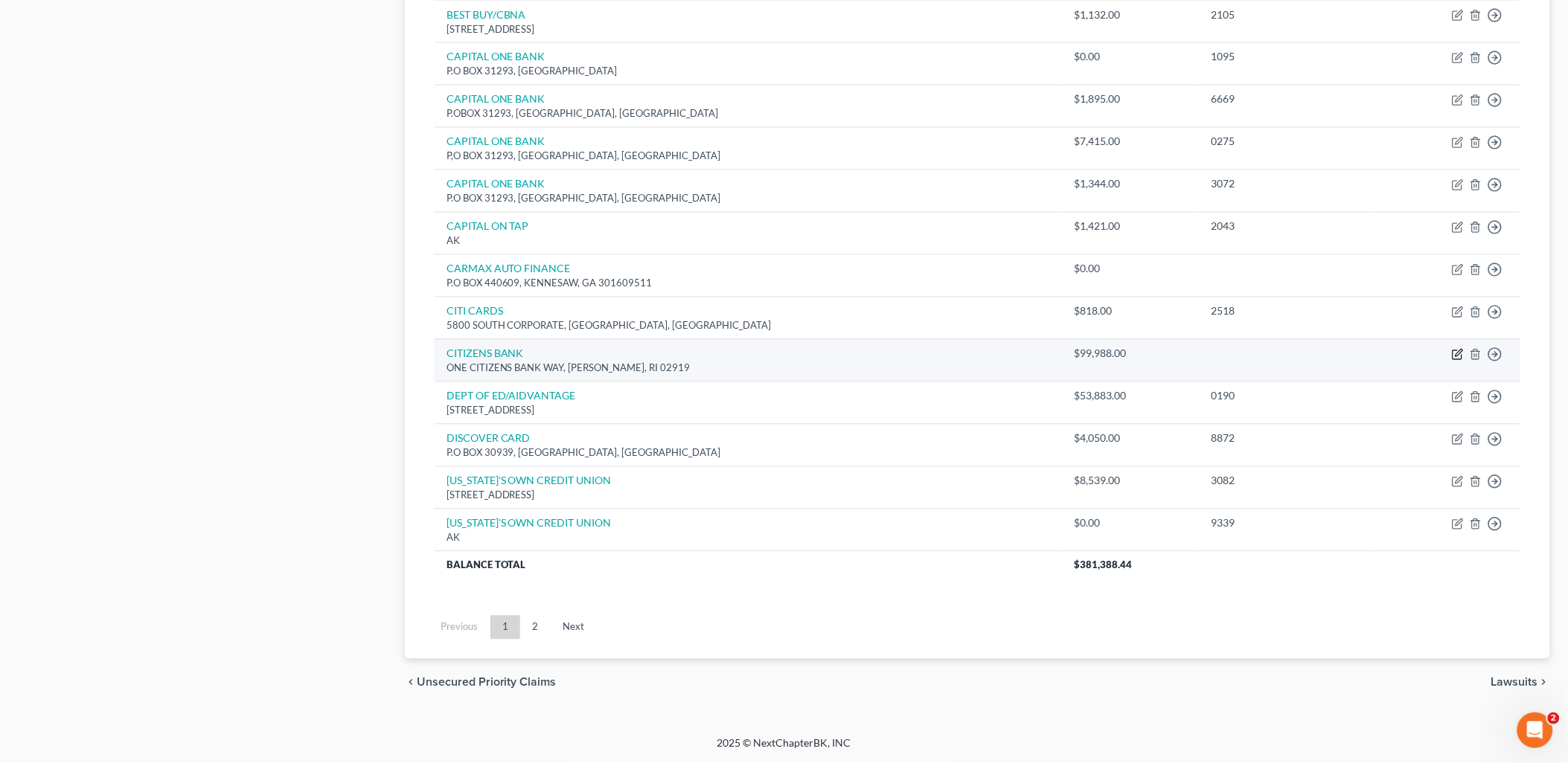
click at [1460, 352] on icon "button" at bounding box center [1458, 353] width 7 height 7
select select "41"
select select "11"
select select "0"
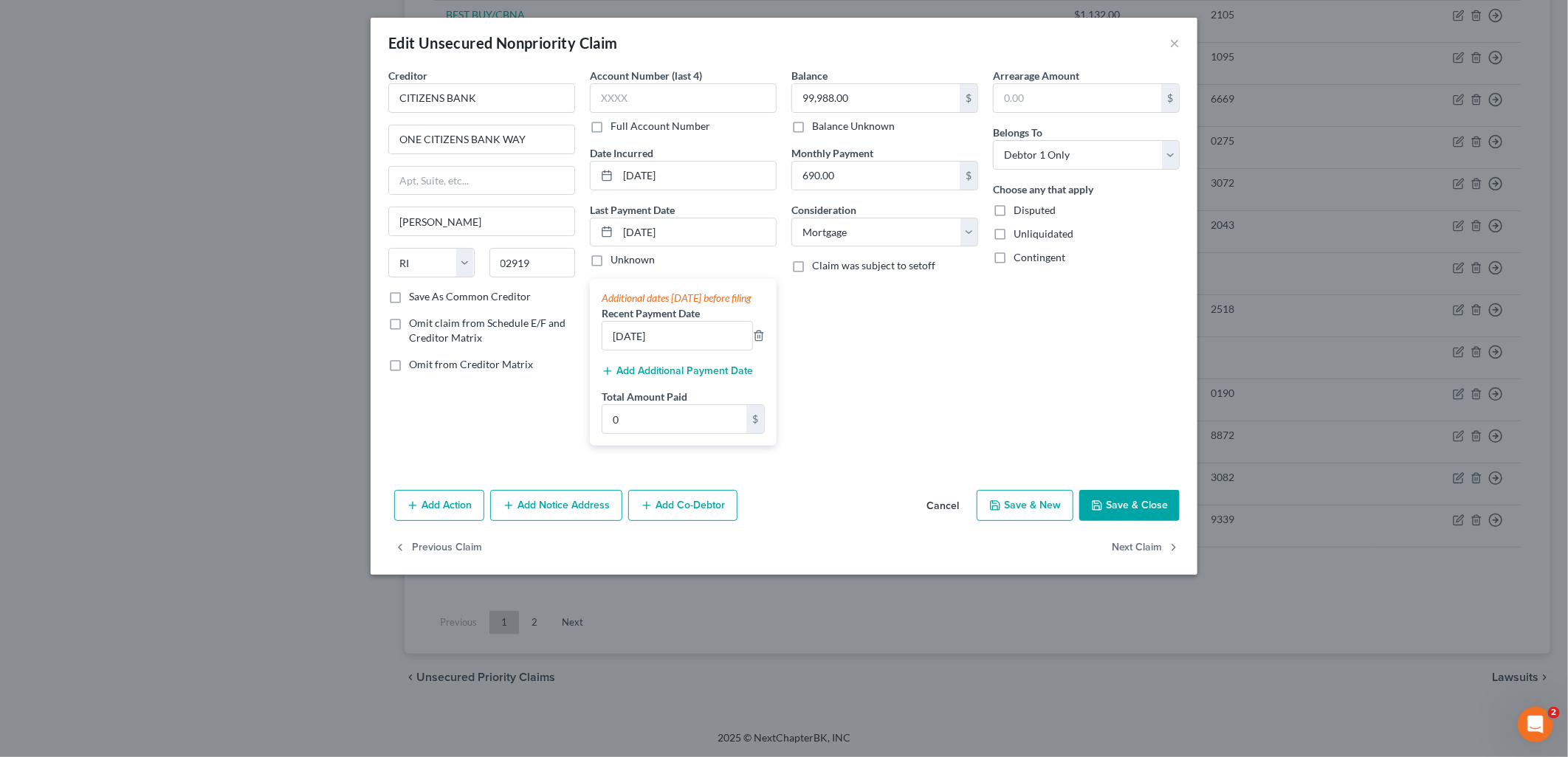
click at [929, 521] on button "Cancel" at bounding box center [943, 506] width 56 height 30
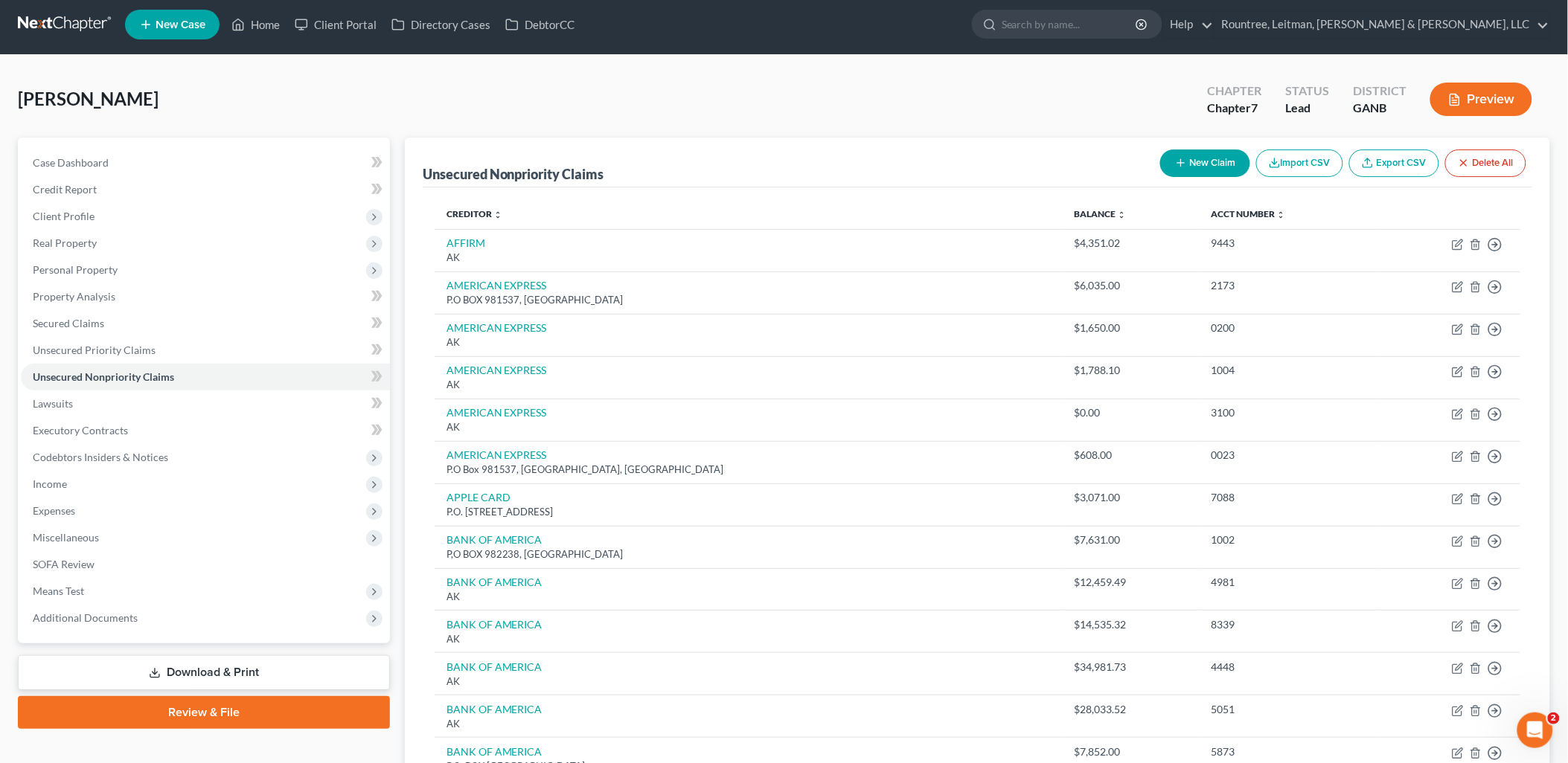
scroll to position [0, 0]
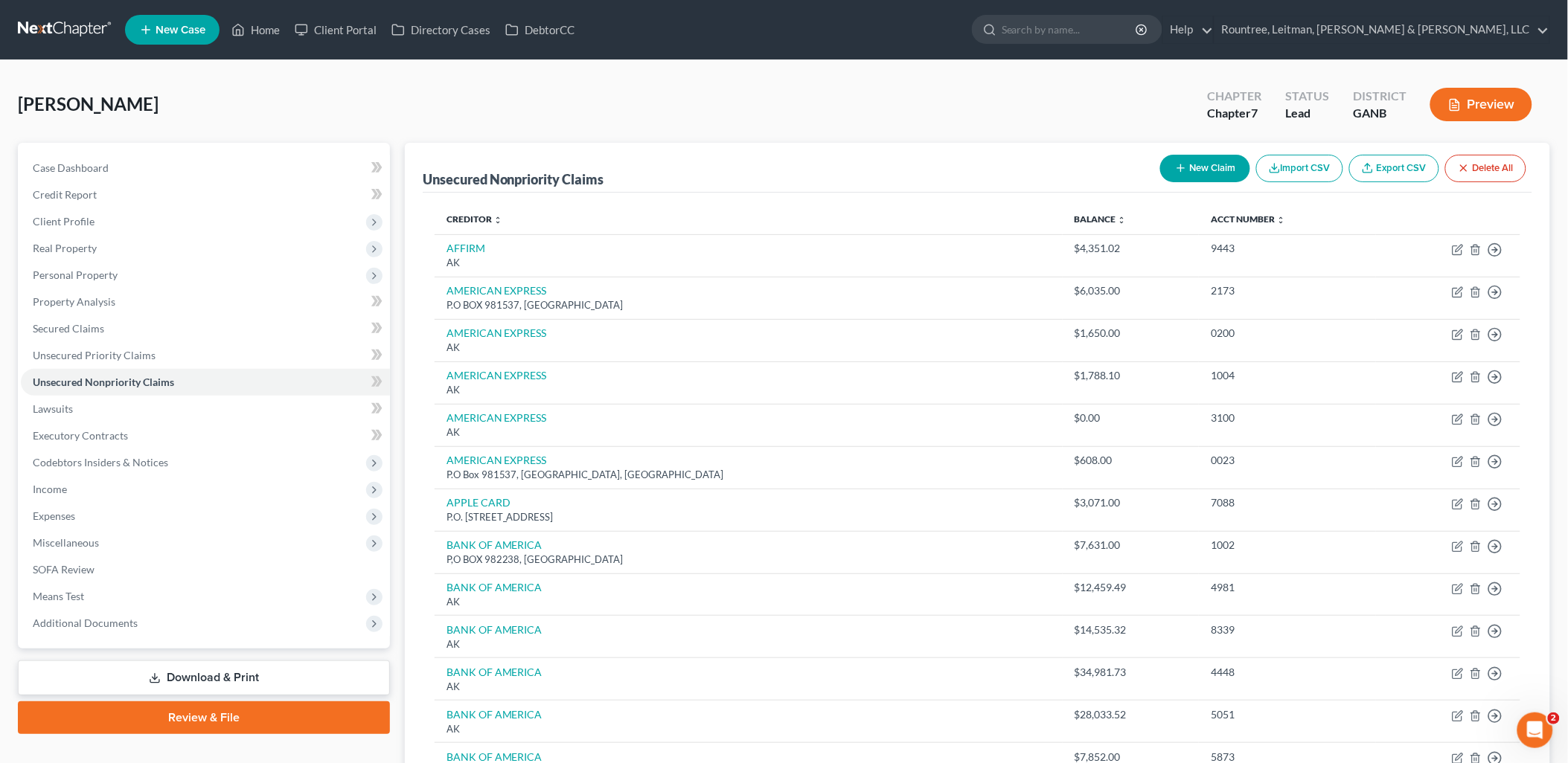
drag, startPoint x: 176, startPoint y: 102, endPoint x: 22, endPoint y: 107, distance: 154.1
click at [22, 107] on div "Davenport, Anitra Upgraded Chapter Chapter 7 Status Lead District GANB Preview" at bounding box center [783, 110] width 1532 height 64
drag, startPoint x: 22, startPoint y: 107, endPoint x: 234, endPoint y: 112, distance: 212.1
click at [234, 112] on div "Davenport, Anitra Upgraded Chapter Chapter 7 Status Lead District GANB Preview" at bounding box center [783, 110] width 1532 height 64
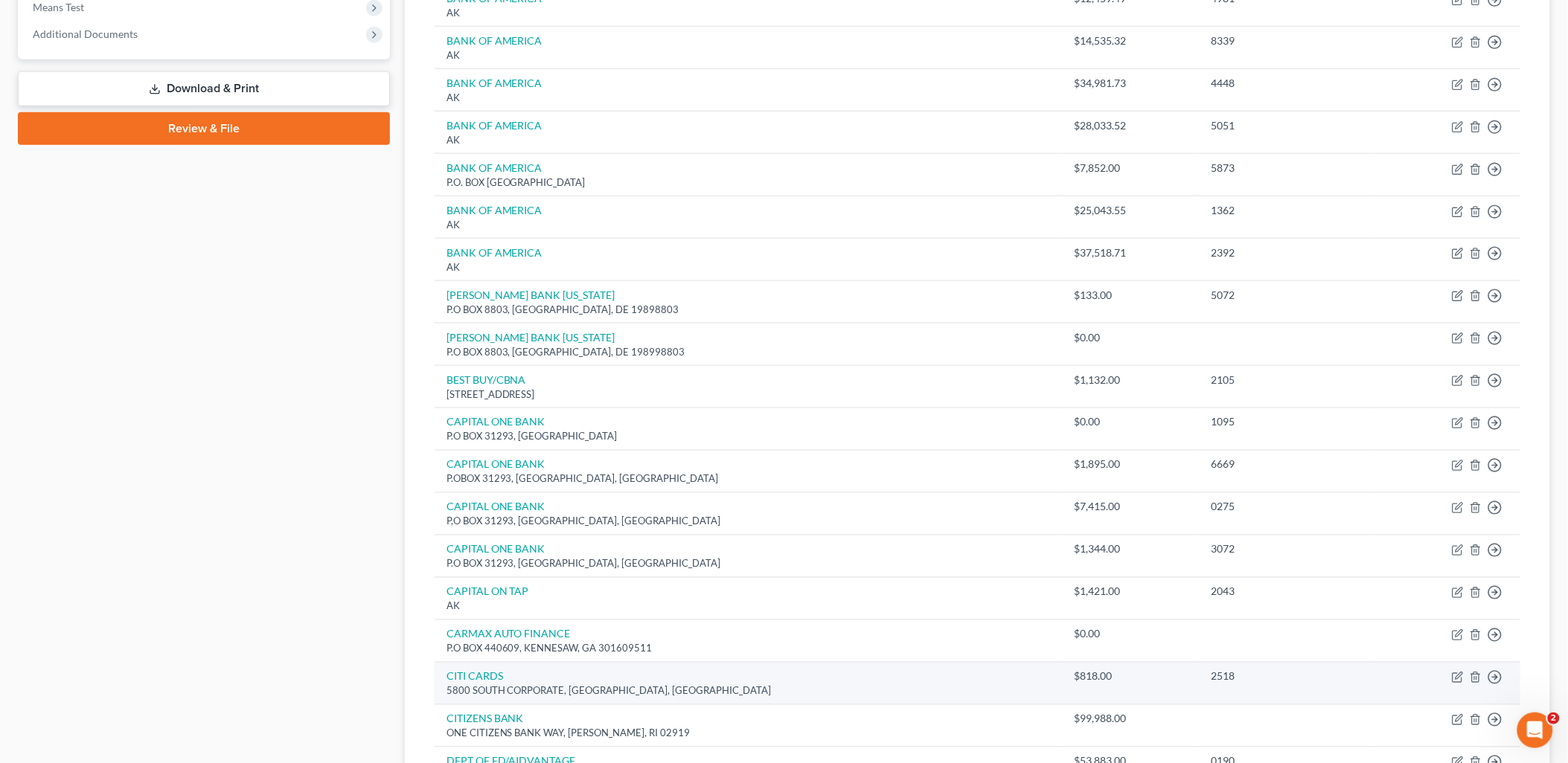
scroll to position [413, 0]
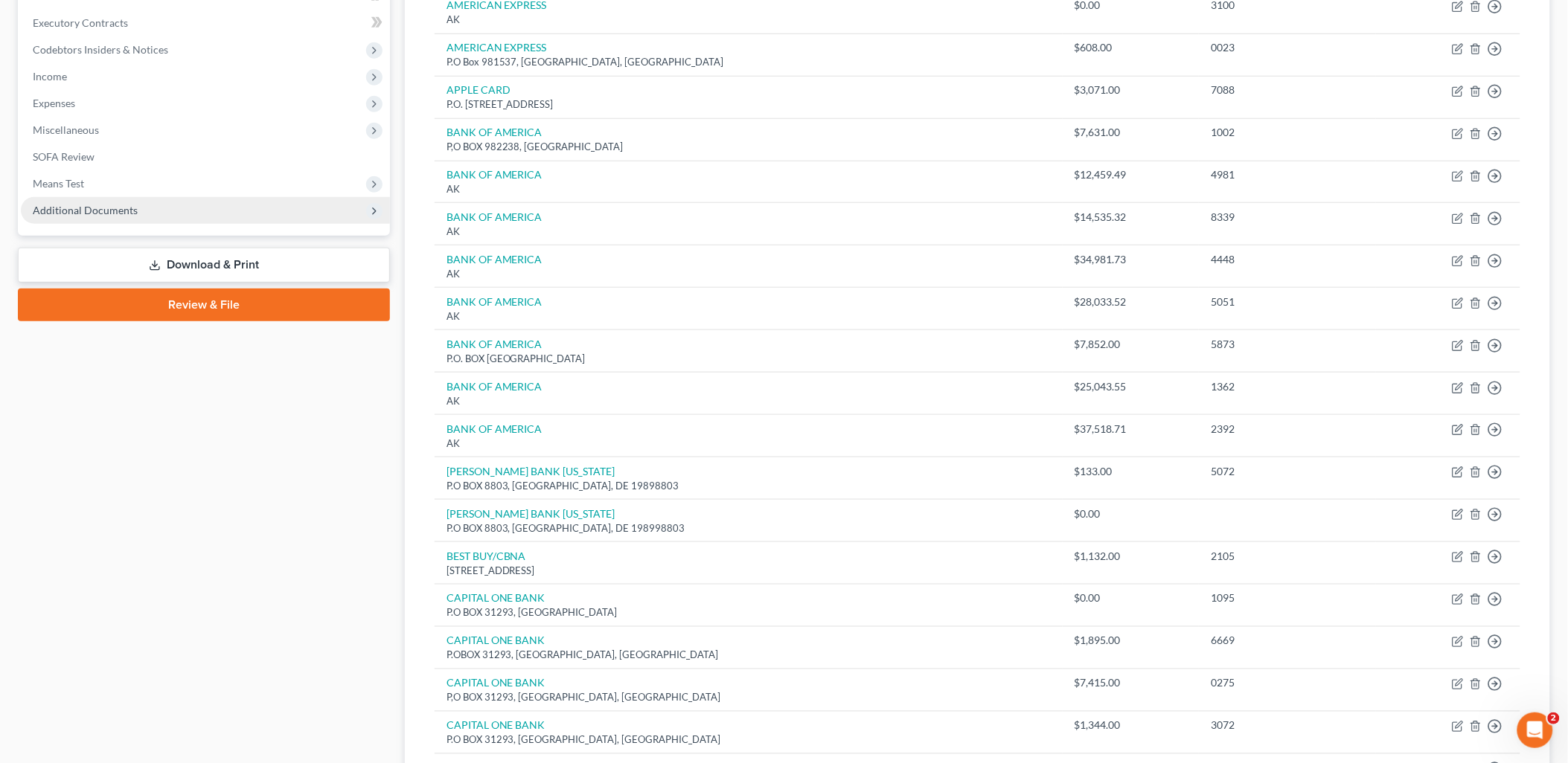
click at [141, 209] on span "Additional Documents" at bounding box center [205, 210] width 369 height 27
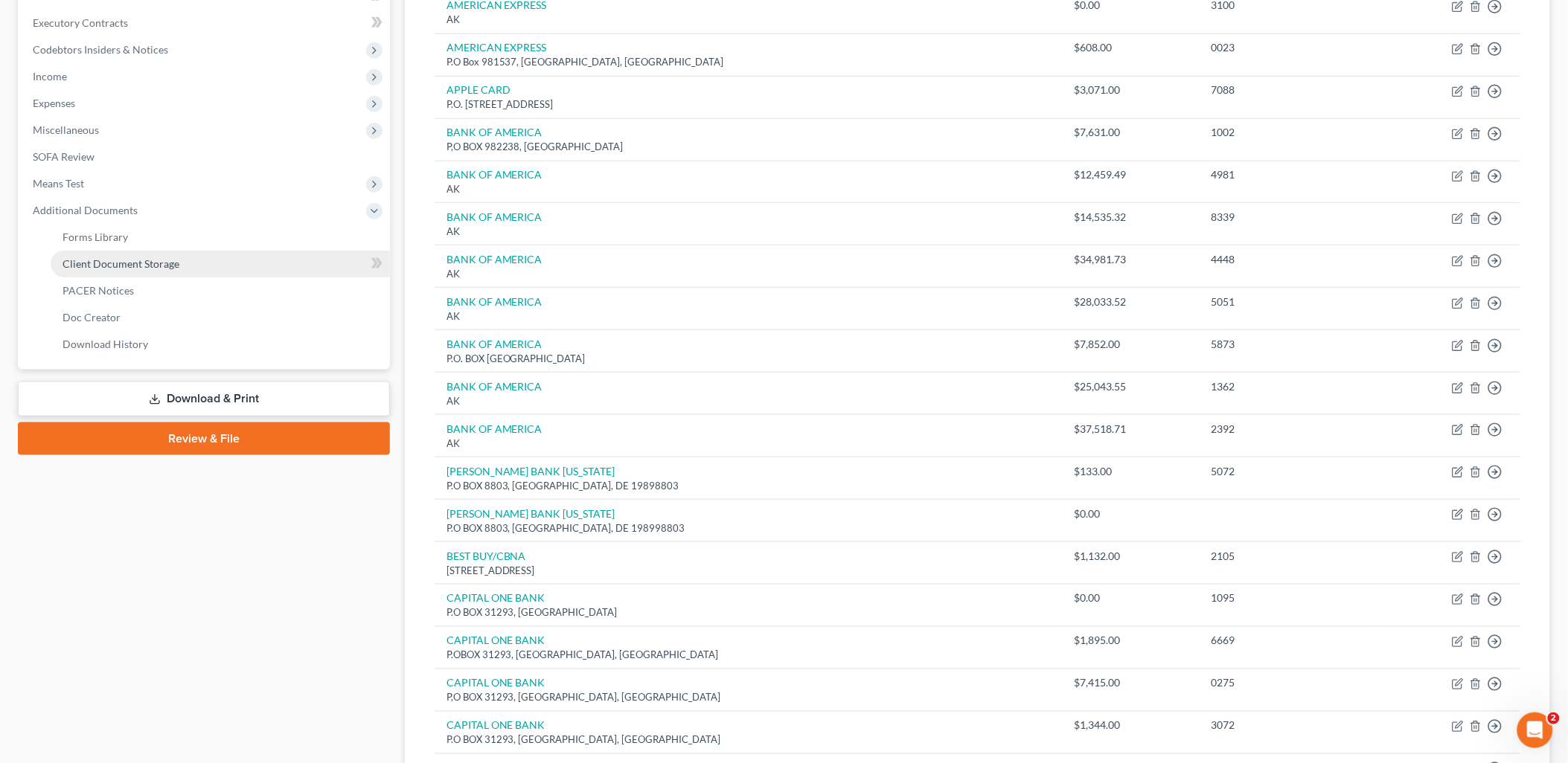
click at [139, 261] on span "Client Document Storage" at bounding box center [120, 264] width 117 height 12
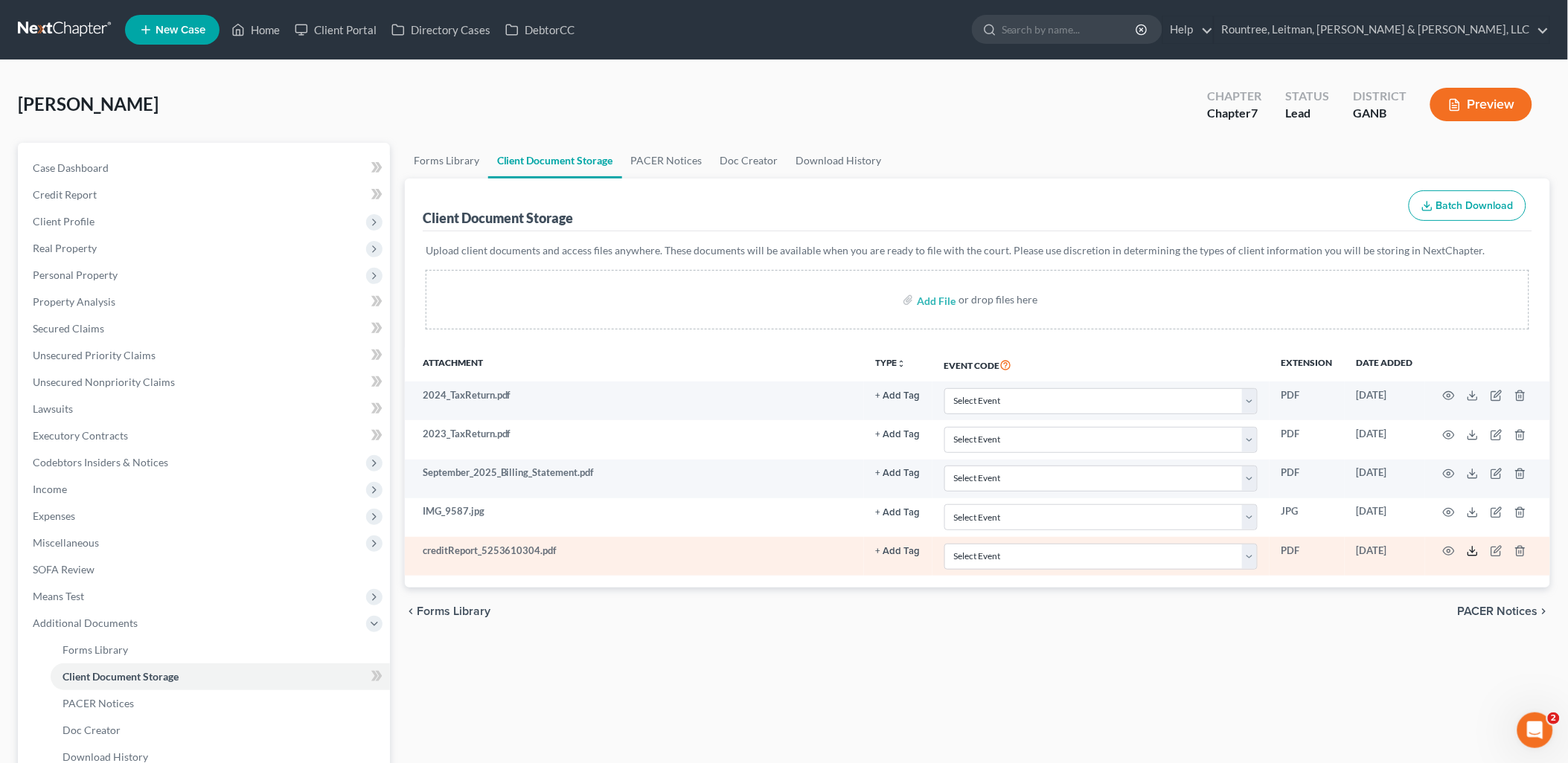
click at [1472, 551] on line at bounding box center [1472, 550] width 0 height 6
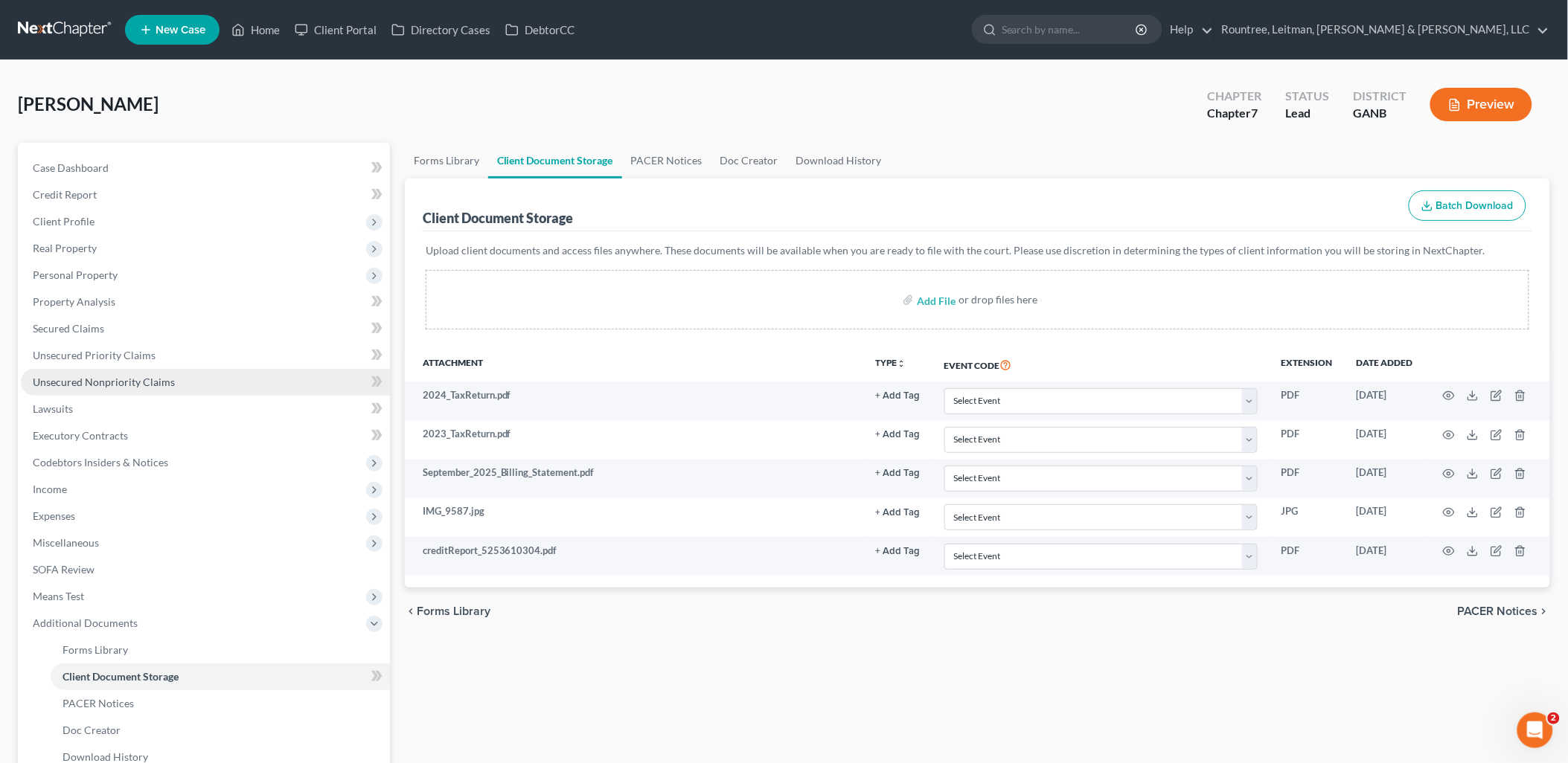
click at [160, 385] on span "Unsecured Nonpriority Claims" at bounding box center [104, 382] width 142 height 12
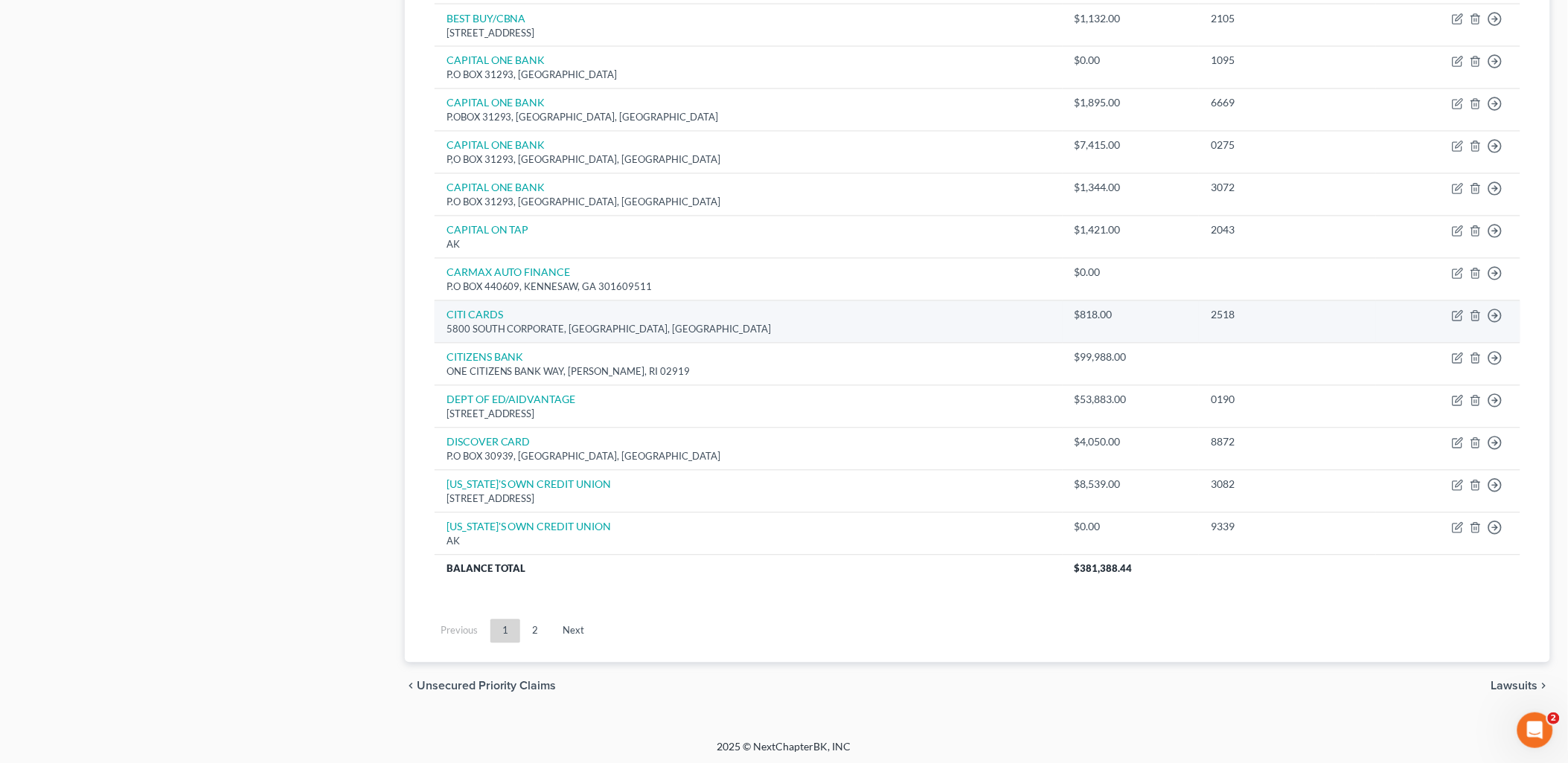
scroll to position [955, 0]
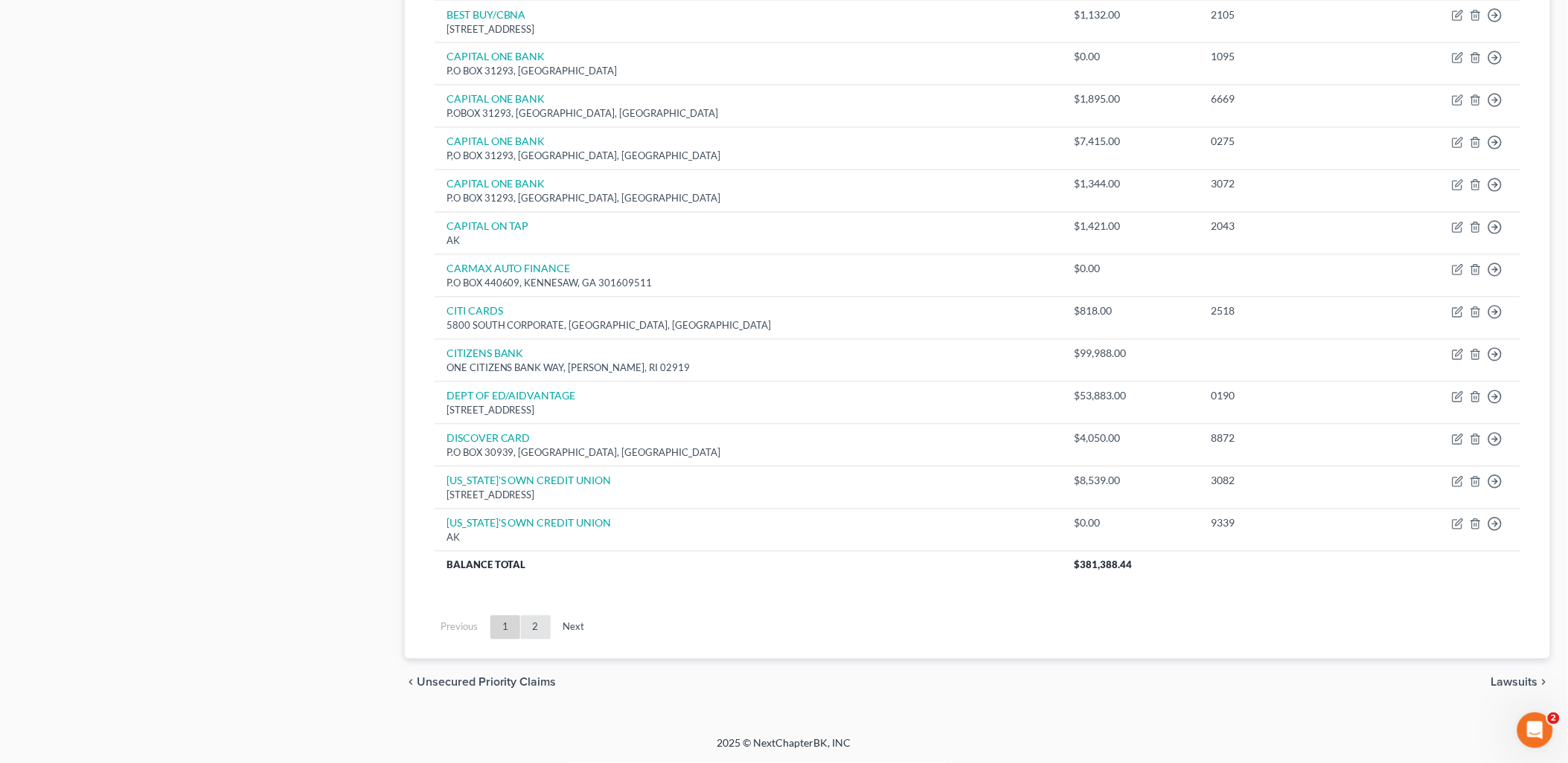
click at [537, 636] on link "2" at bounding box center [535, 627] width 30 height 24
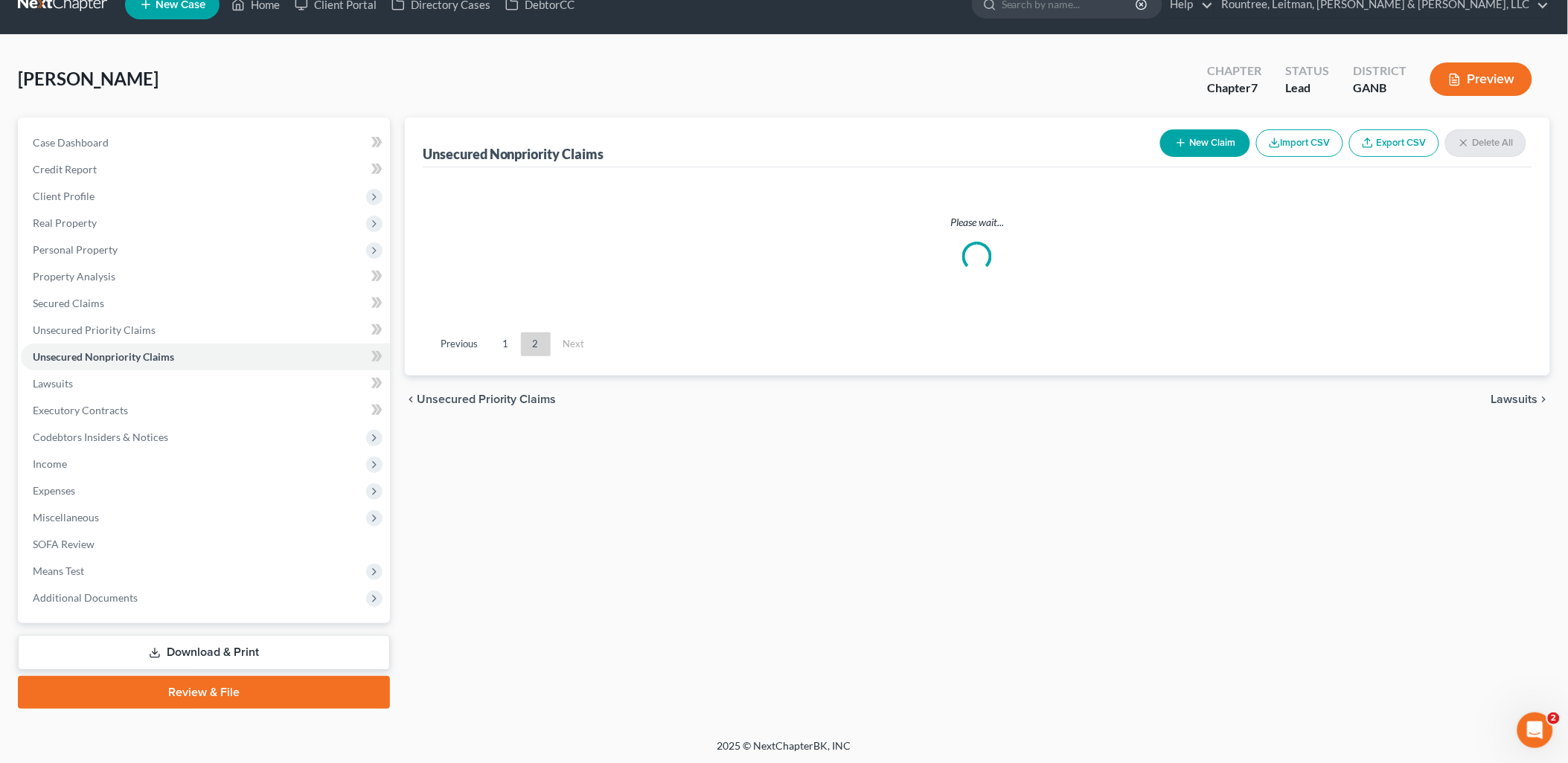
scroll to position [234, 0]
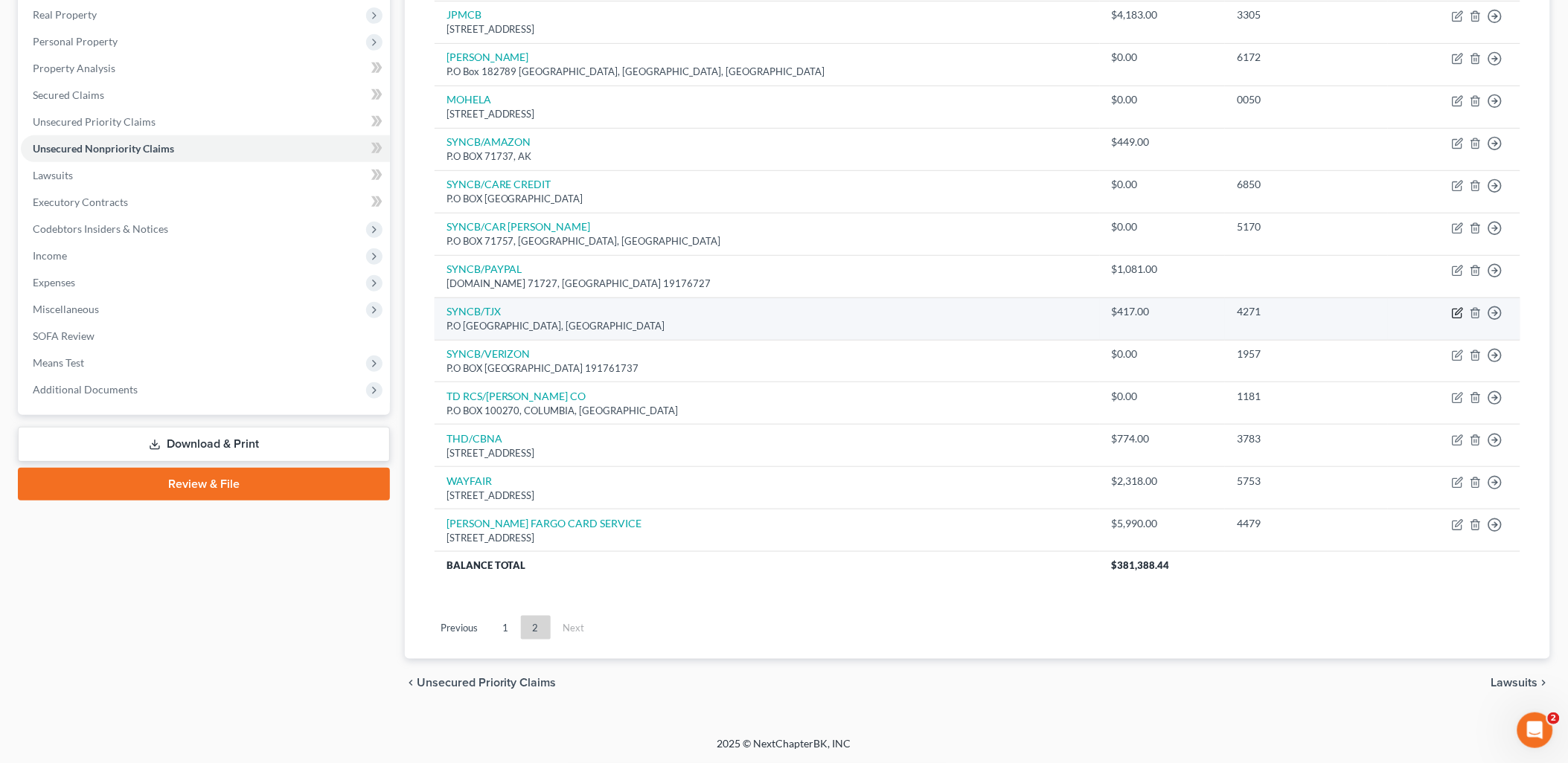
click at [1456, 315] on icon "button" at bounding box center [1458, 314] width 12 height 12
select select "1"
select select "2"
select select "0"
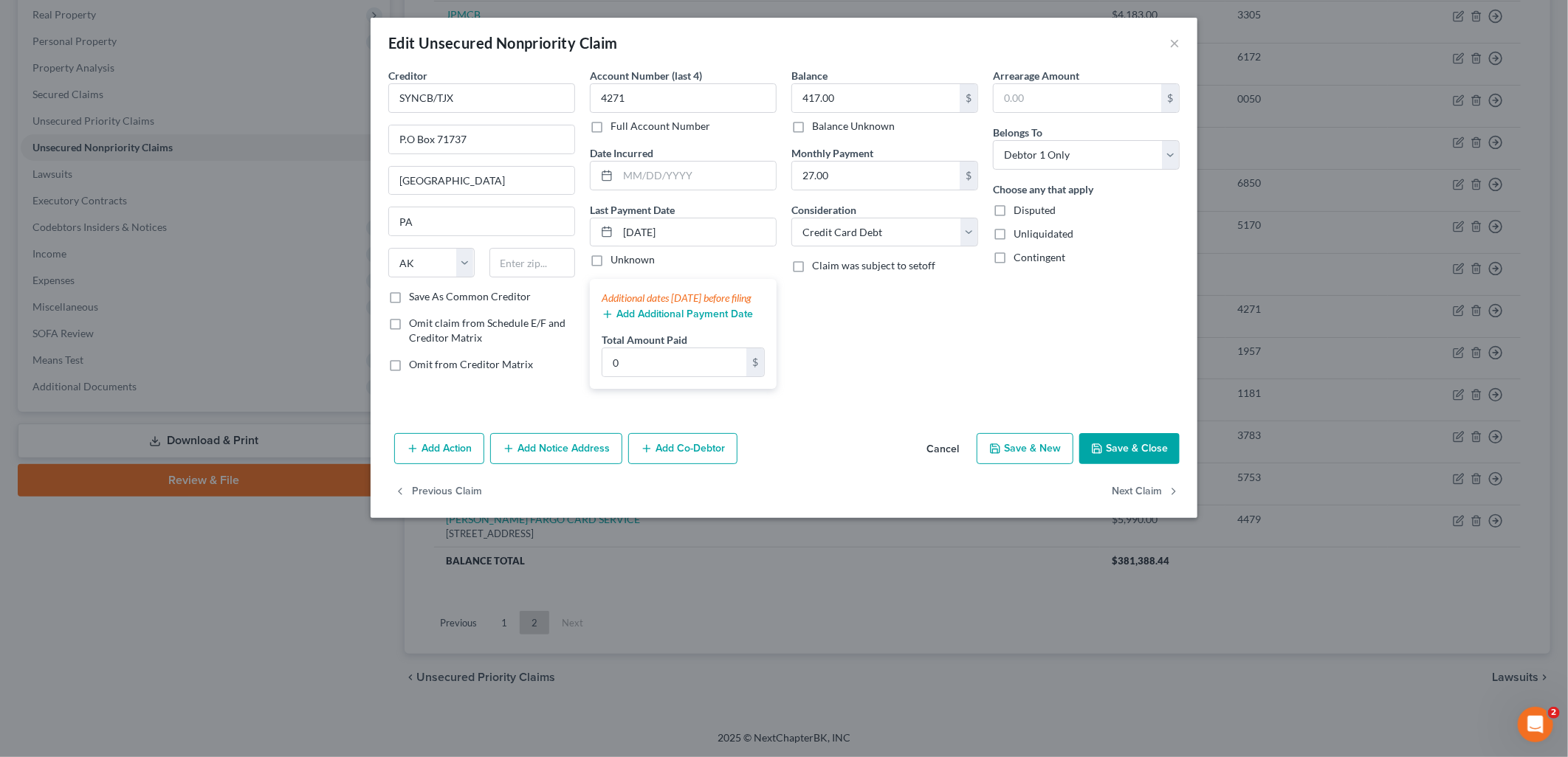
click at [205, 650] on div "Edit Unsecured Nonpriority Claim × Creditor * SYNCB/TJX P.O Box 71737 Philadelp…" at bounding box center [784, 378] width 1568 height 757
click at [1178, 39] on button "×" at bounding box center [1174, 43] width 11 height 17
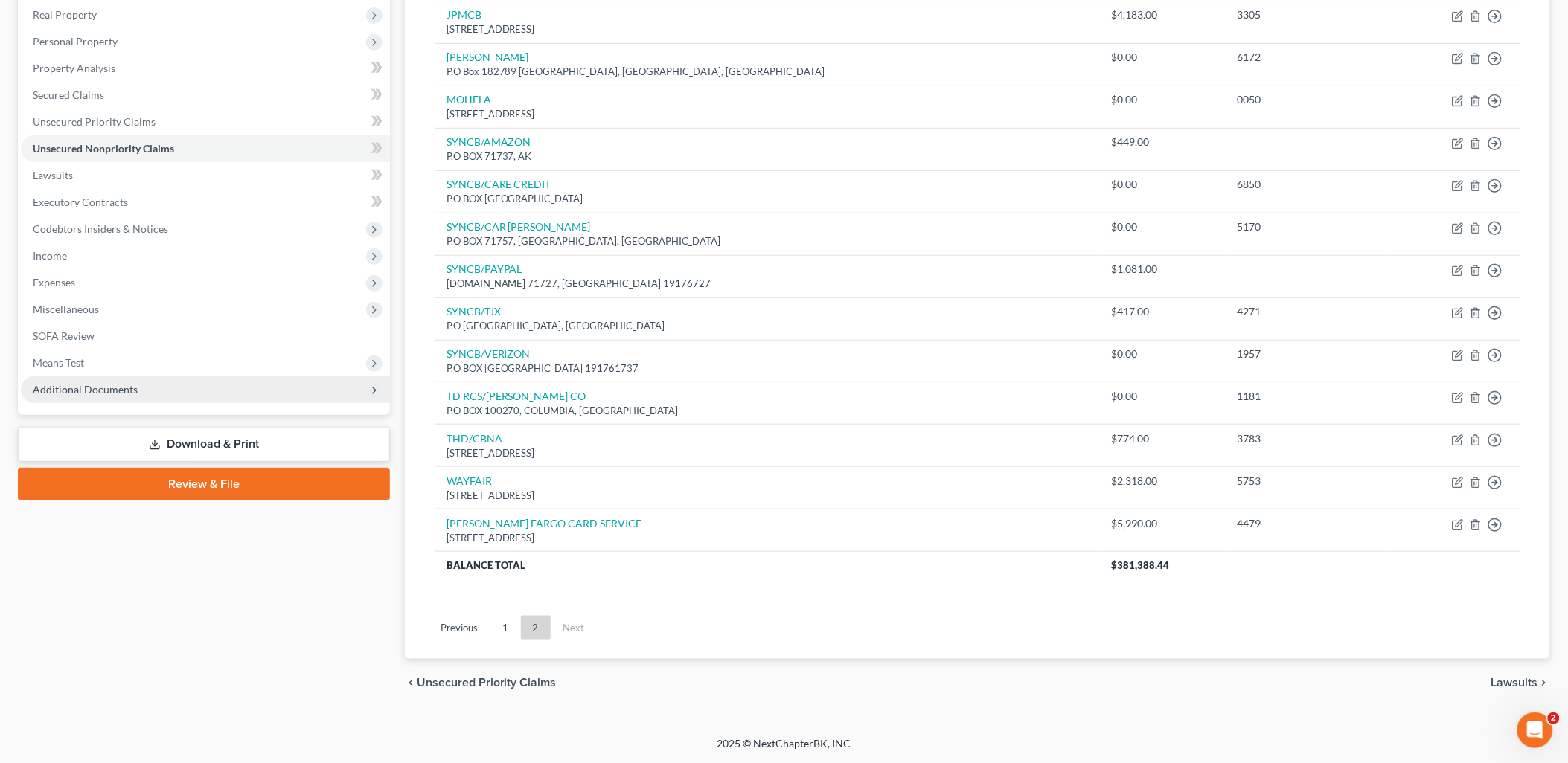
click at [162, 395] on span "Additional Documents" at bounding box center [205, 390] width 369 height 27
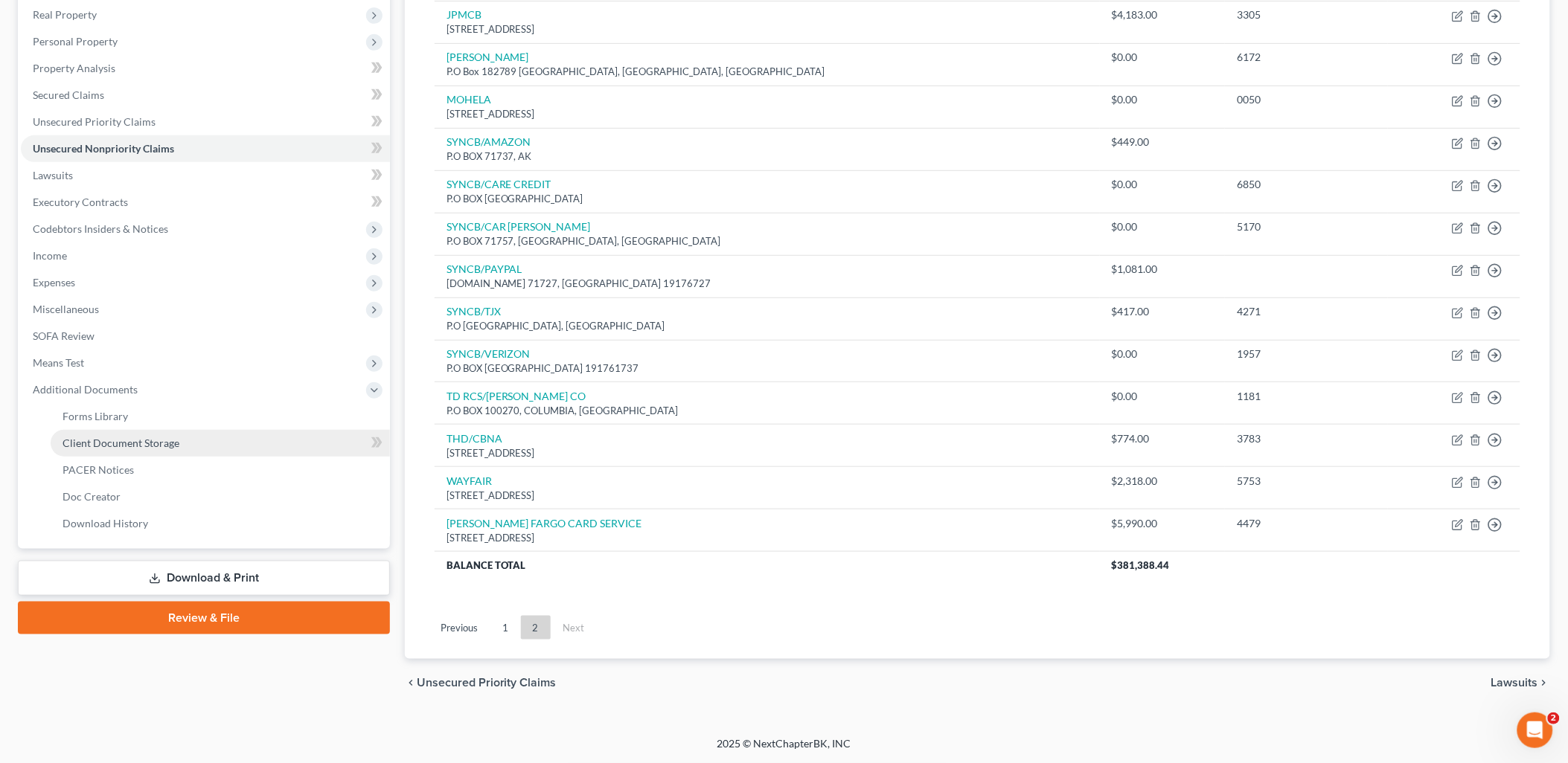
click at [141, 442] on span "Client Document Storage" at bounding box center [120, 442] width 117 height 12
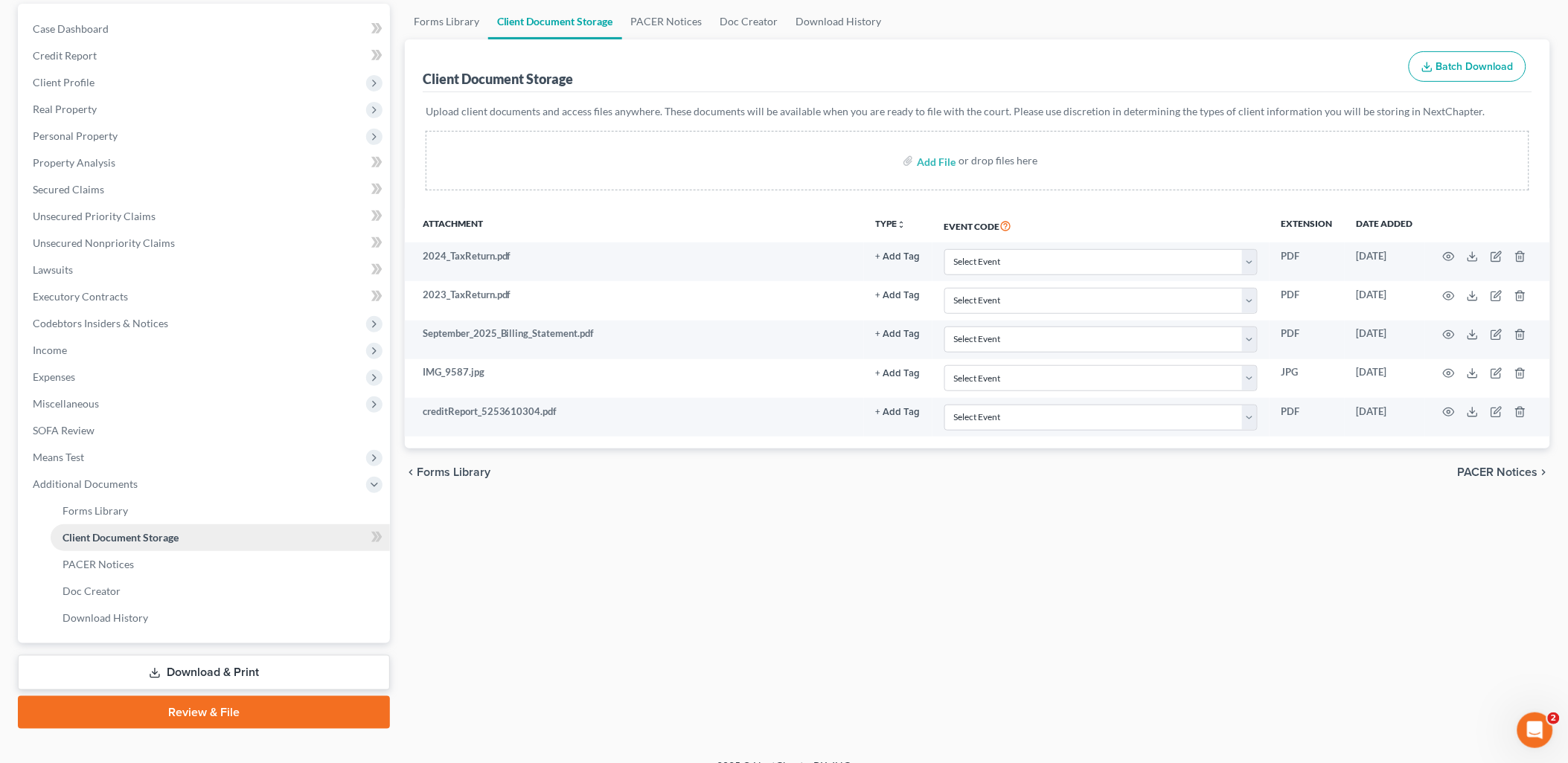
scroll to position [160, 0]
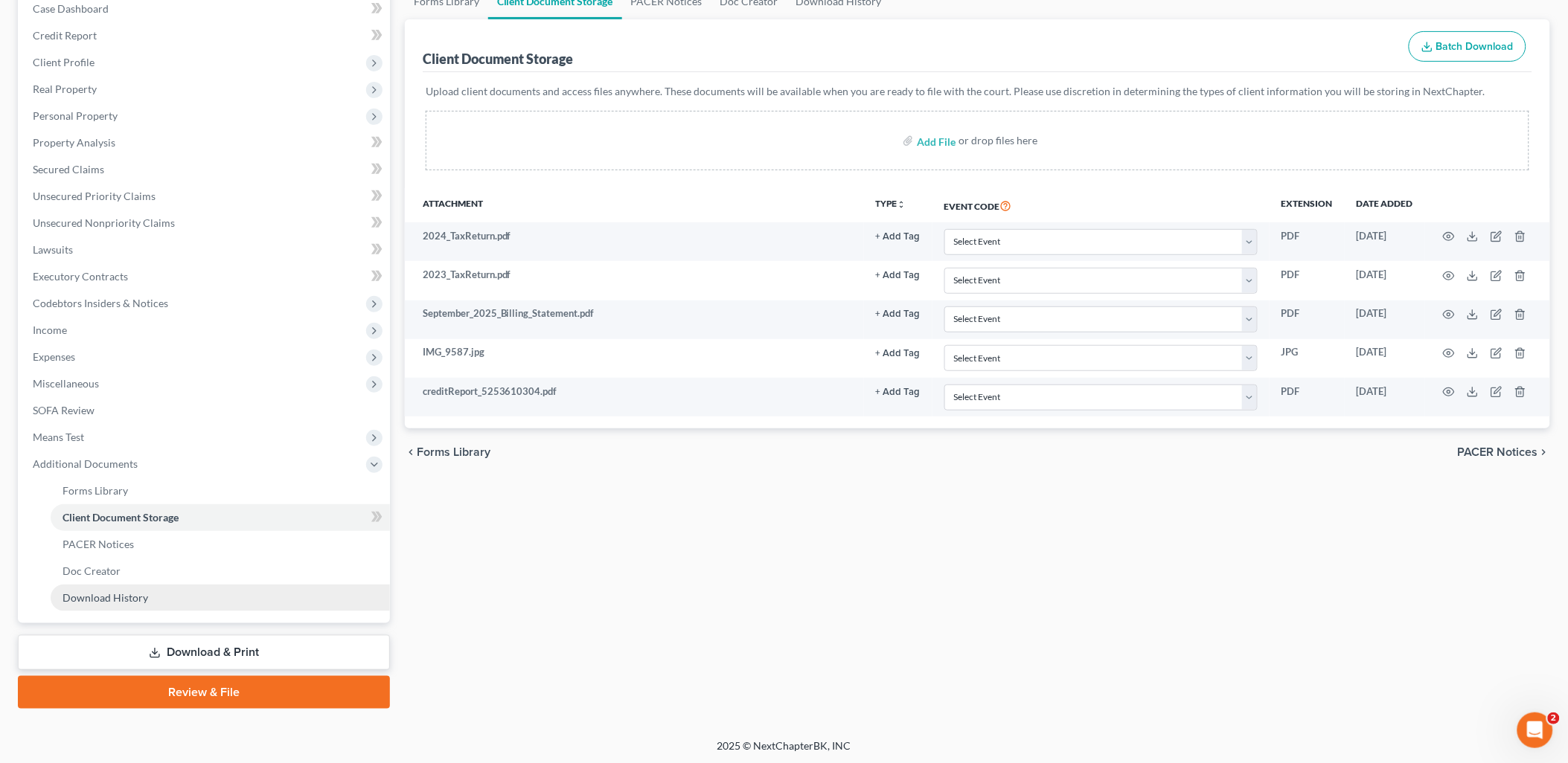
drag, startPoint x: 192, startPoint y: 650, endPoint x: 248, endPoint y: 605, distance: 71.8
click at [193, 650] on link "Download & Print" at bounding box center [203, 653] width 372 height 35
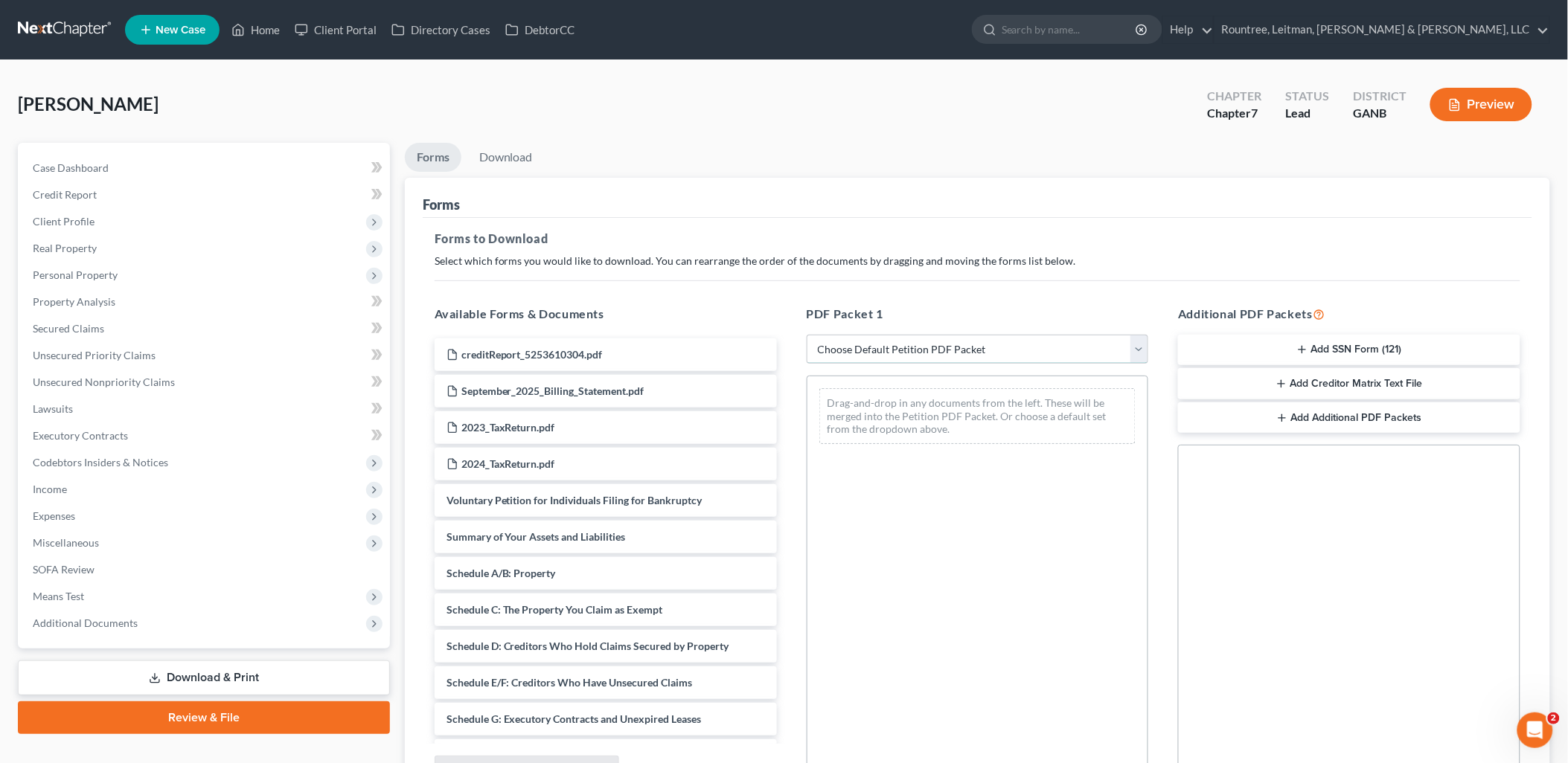
click at [883, 350] on select "Choose Default Petition PDF Packet Complete Bankruptcy Petition (all forms and …" at bounding box center [977, 349] width 342 height 30
click at [883, 351] on select "Choose Default Petition PDF Packet Complete Bankruptcy Petition (all forms and …" at bounding box center [977, 349] width 342 height 30
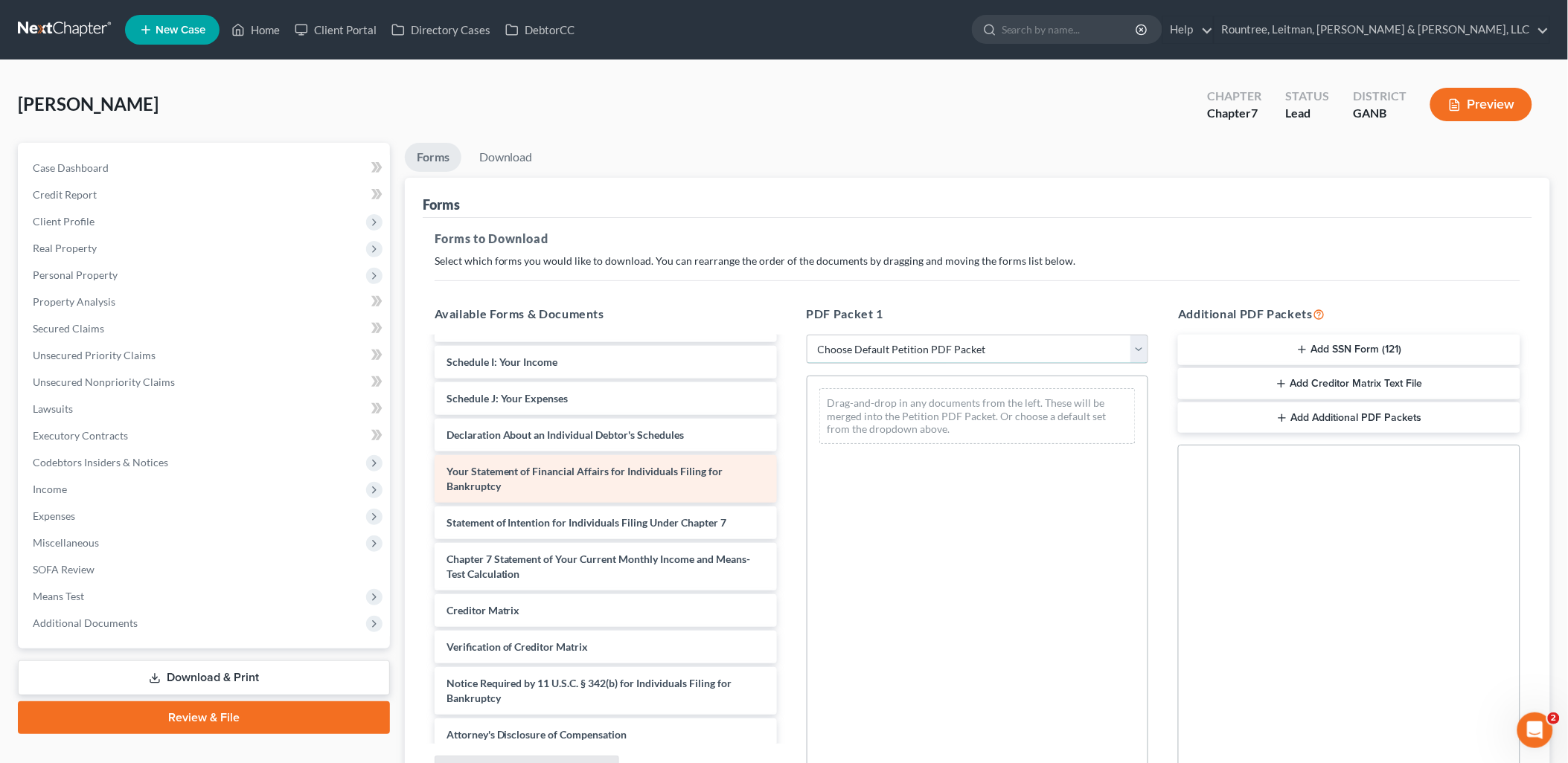
scroll to position [440, 0]
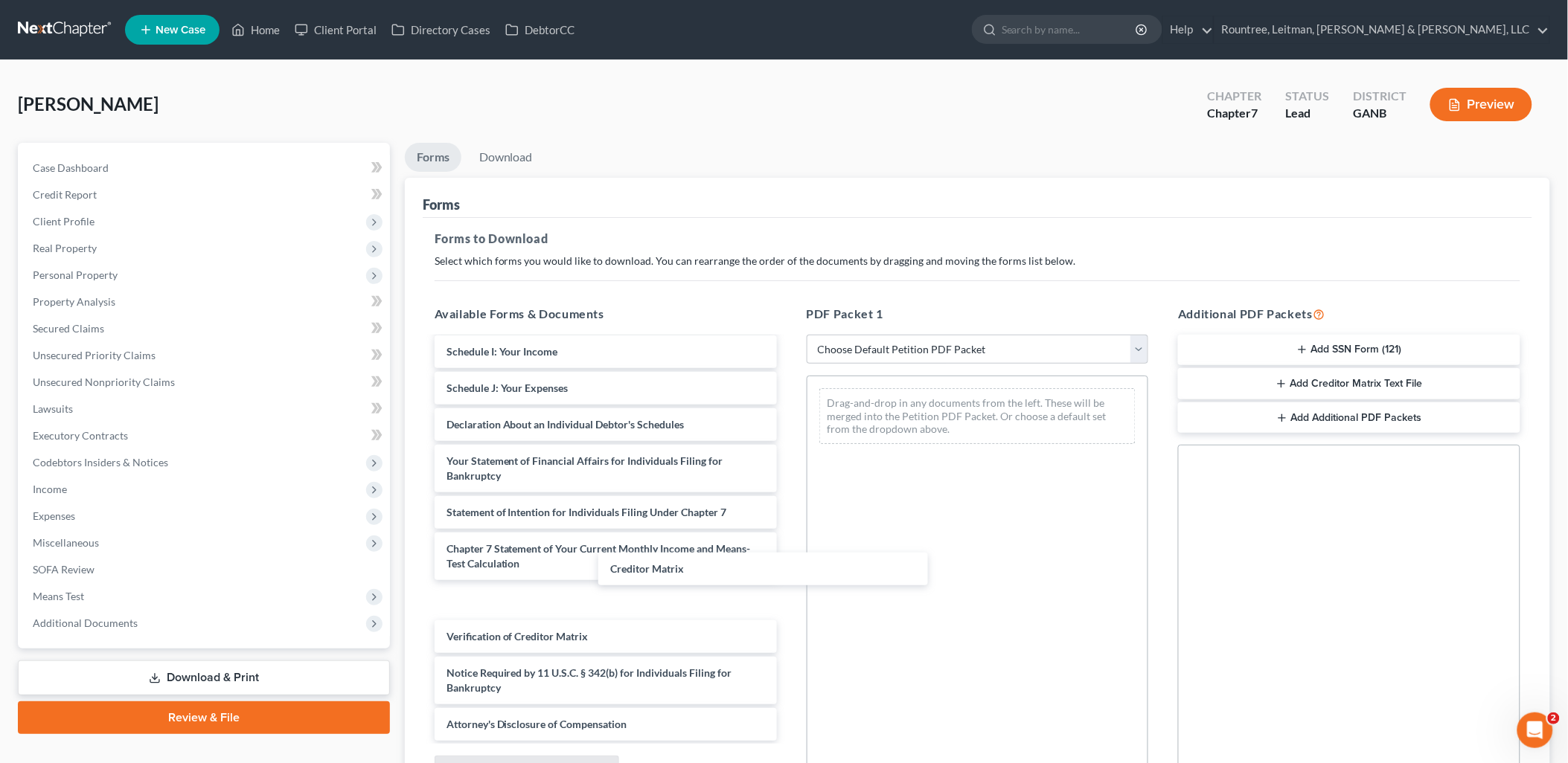
drag, startPoint x: 563, startPoint y: 600, endPoint x: 1034, endPoint y: 535, distance: 475.5
click at [789, 529] on div "Creditor Matrix creditReport_5253610304.pdf September_2025_Billing_Statement.pd…" at bounding box center [605, 319] width 366 height 843
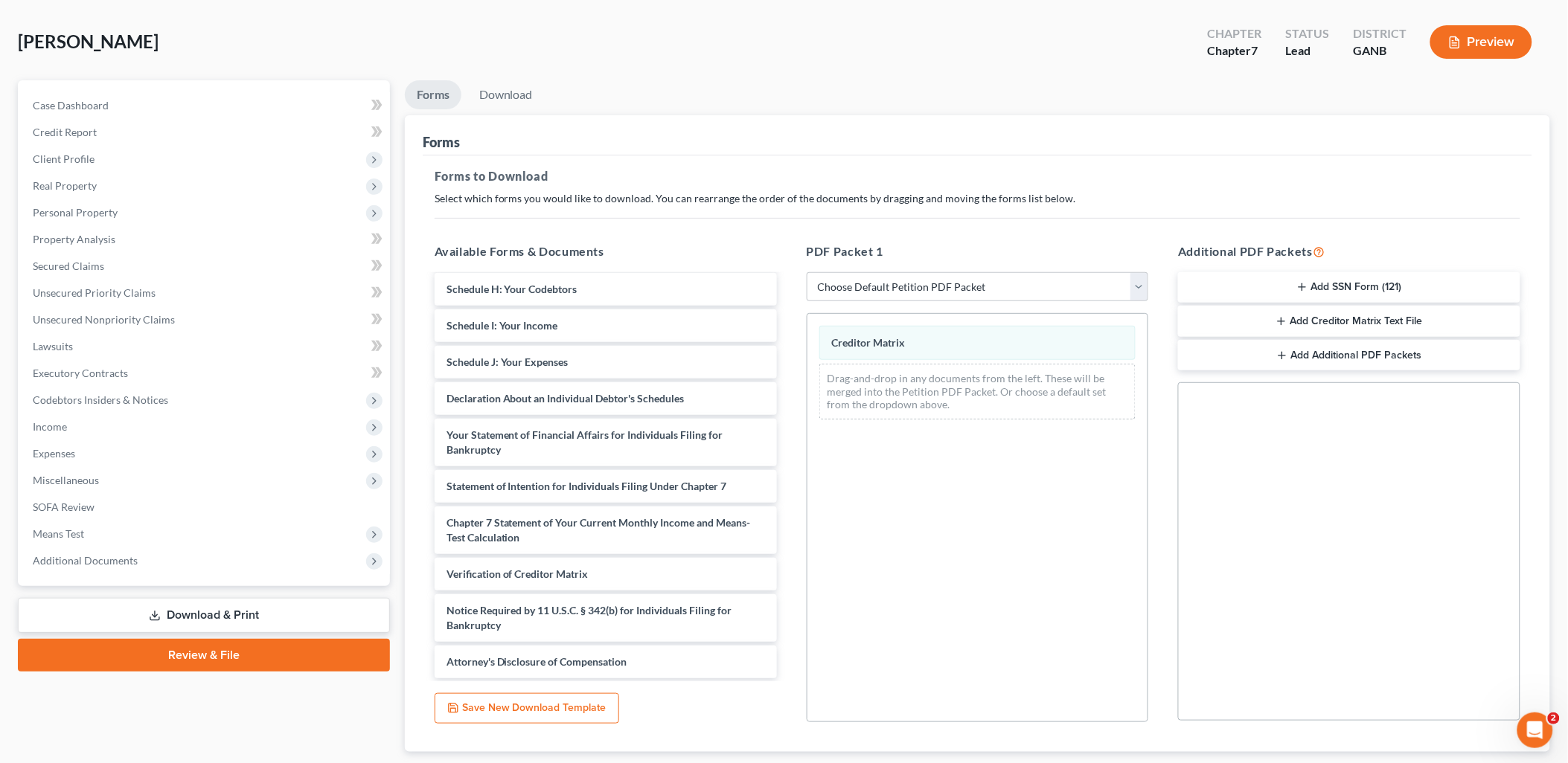
scroll to position [155, 0]
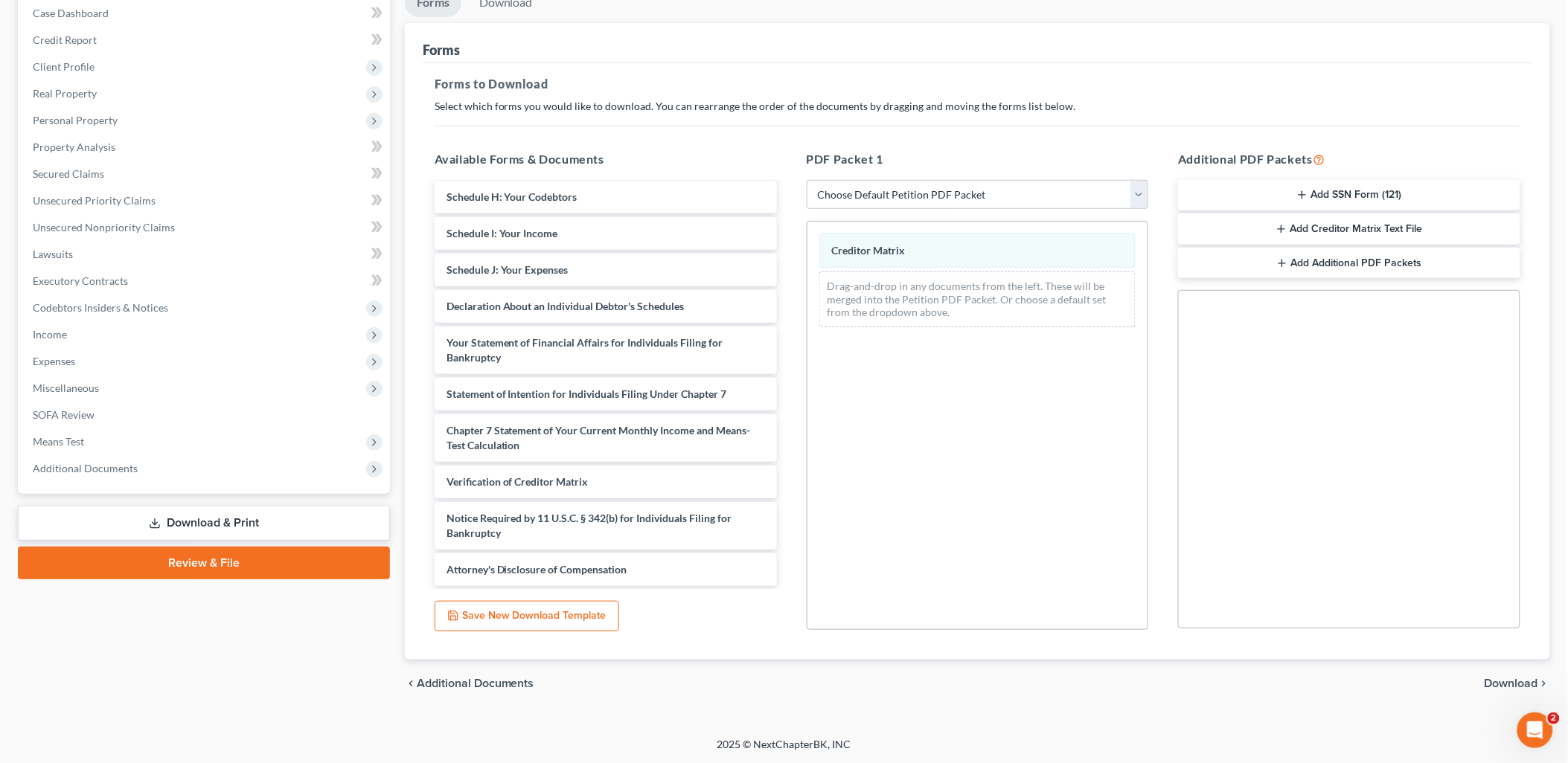
click at [1494, 674] on div "chevron_left Additional Documents Download chevron_right" at bounding box center [977, 683] width 1145 height 48
click at [1494, 678] on span "Download" at bounding box center [1511, 684] width 54 height 12
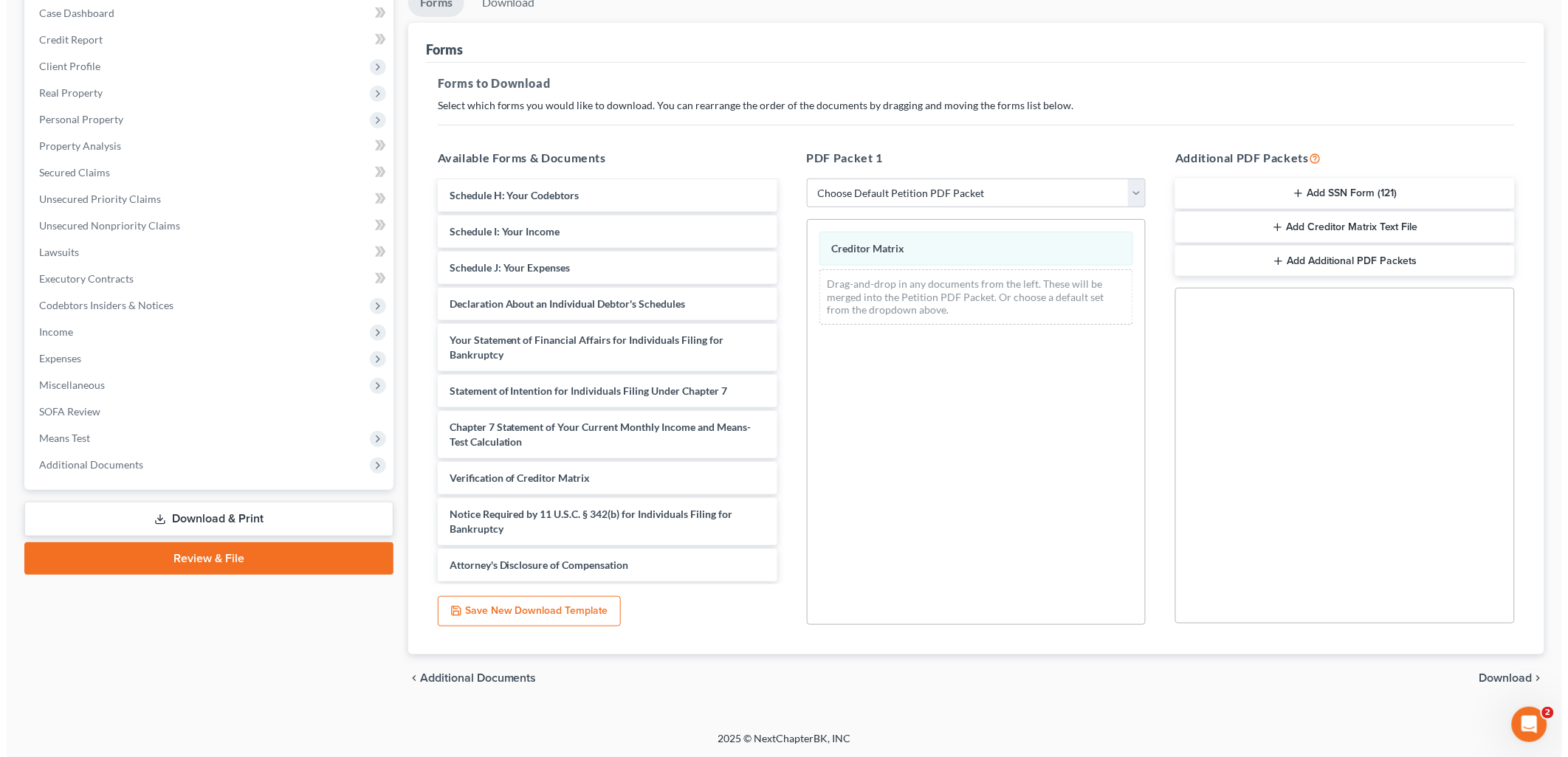
scroll to position [25, 0]
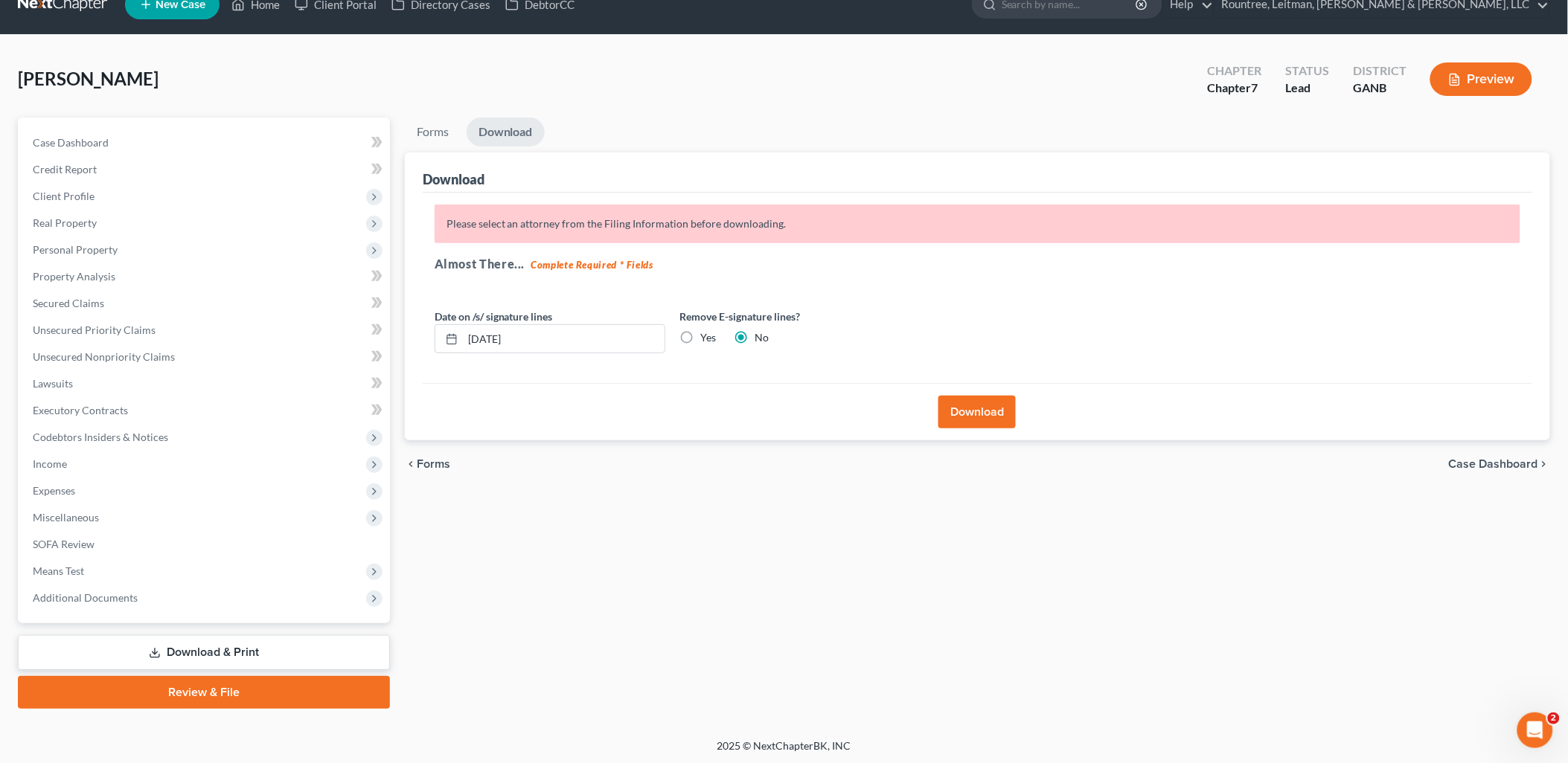
click at [977, 405] on button "Download" at bounding box center [977, 412] width 77 height 33
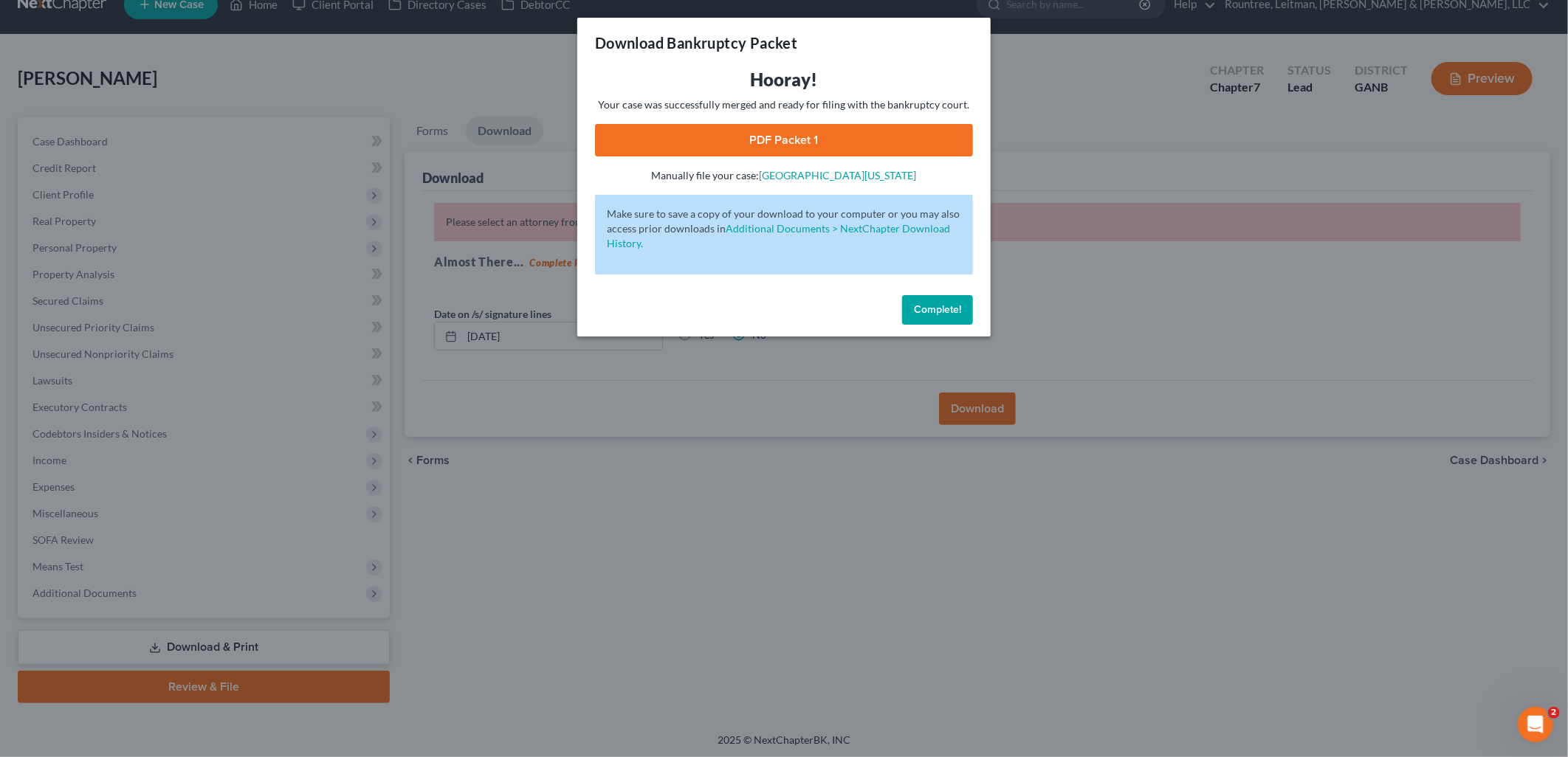
click at [840, 137] on link "PDF Packet 1" at bounding box center [784, 140] width 378 height 33
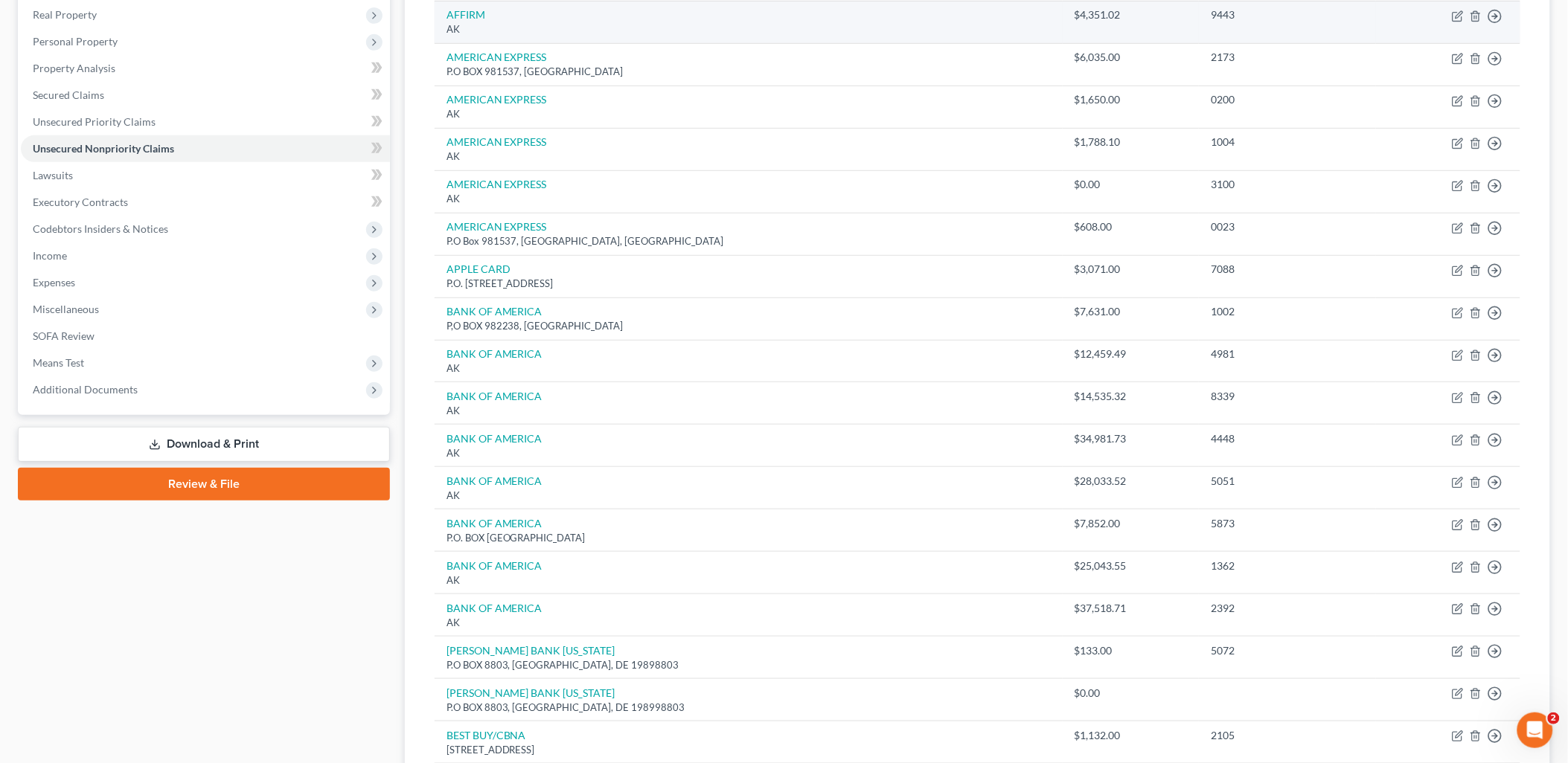
scroll to position [234, 0]
